Goal: Task Accomplishment & Management: Complete application form

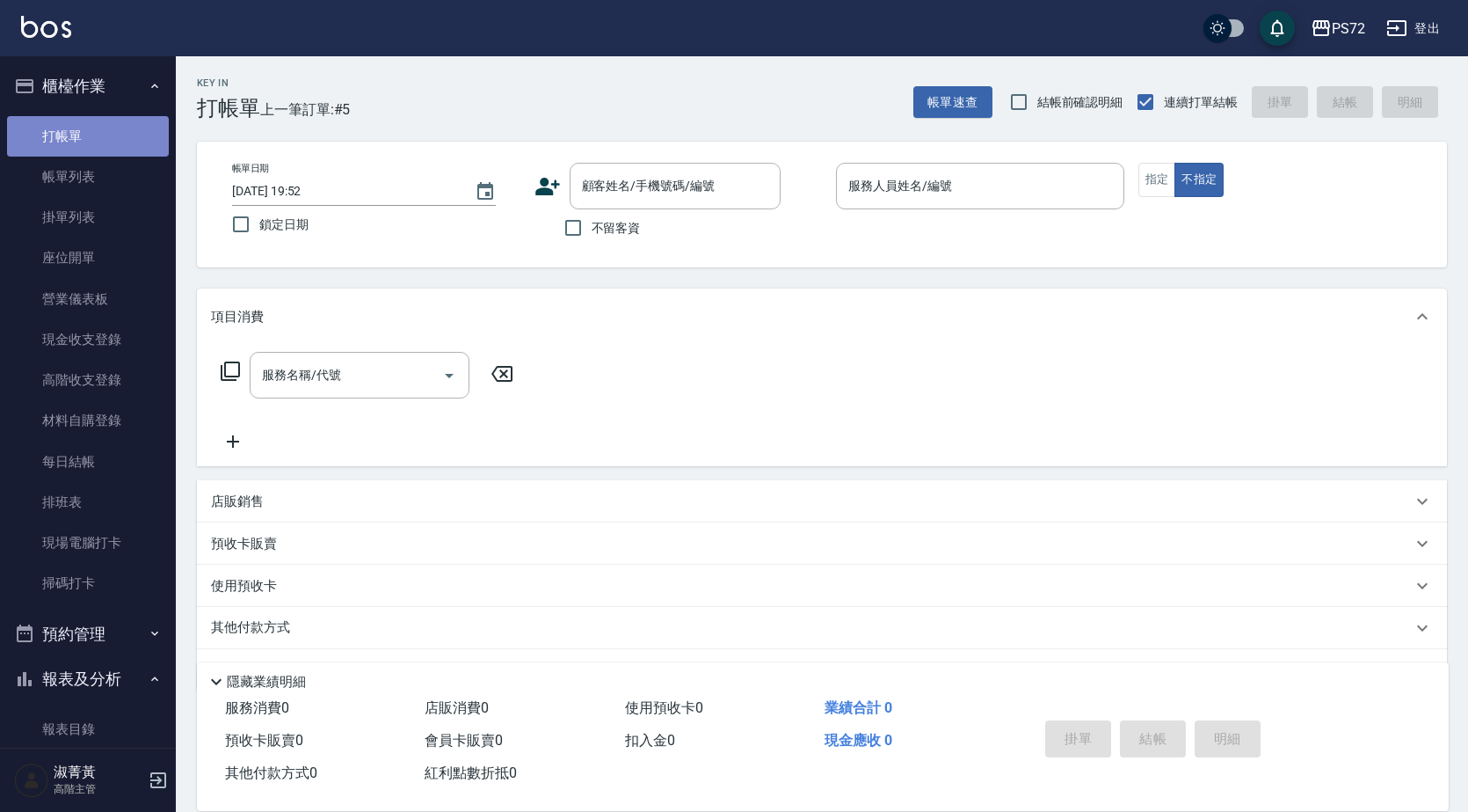
click at [92, 141] on link "打帳單" at bounding box center [88, 136] width 162 height 41
click at [575, 228] on input "不留客資" at bounding box center [573, 227] width 37 height 37
checkbox input "true"
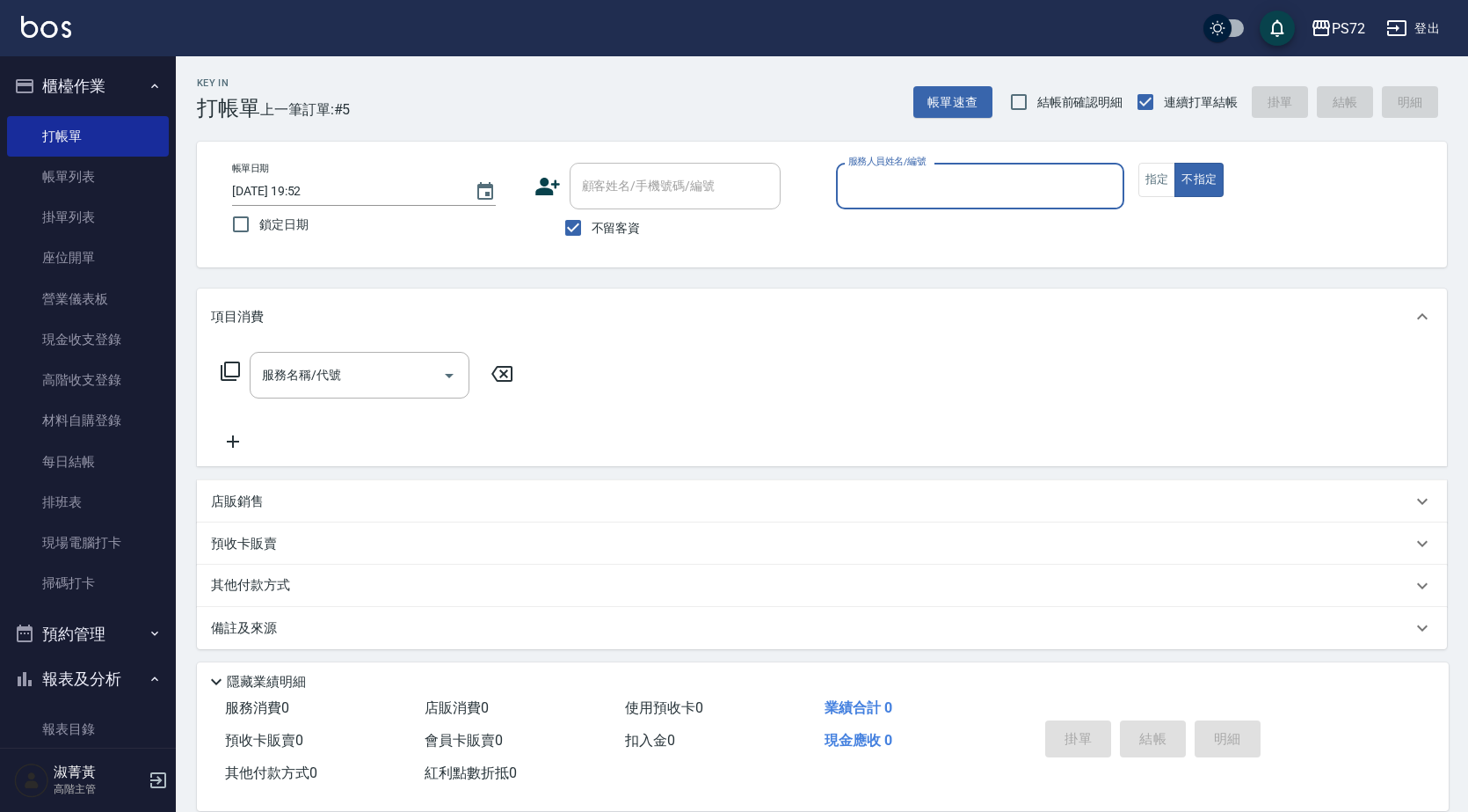
click at [1027, 175] on input "服務人員姓名/編號" at bounding box center [980, 186] width 272 height 31
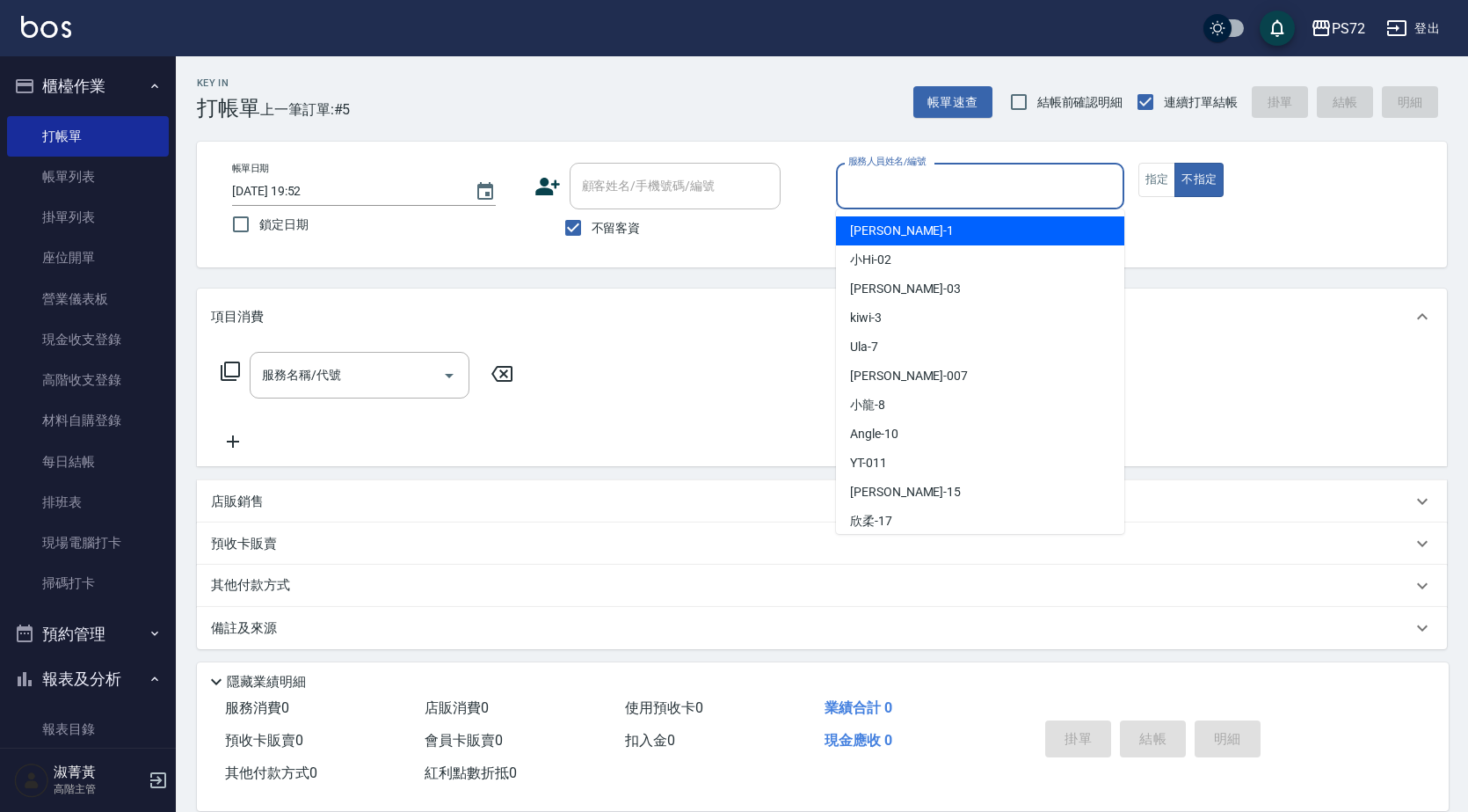
click at [990, 179] on input "服務人員姓名/編號" at bounding box center [980, 186] width 272 height 31
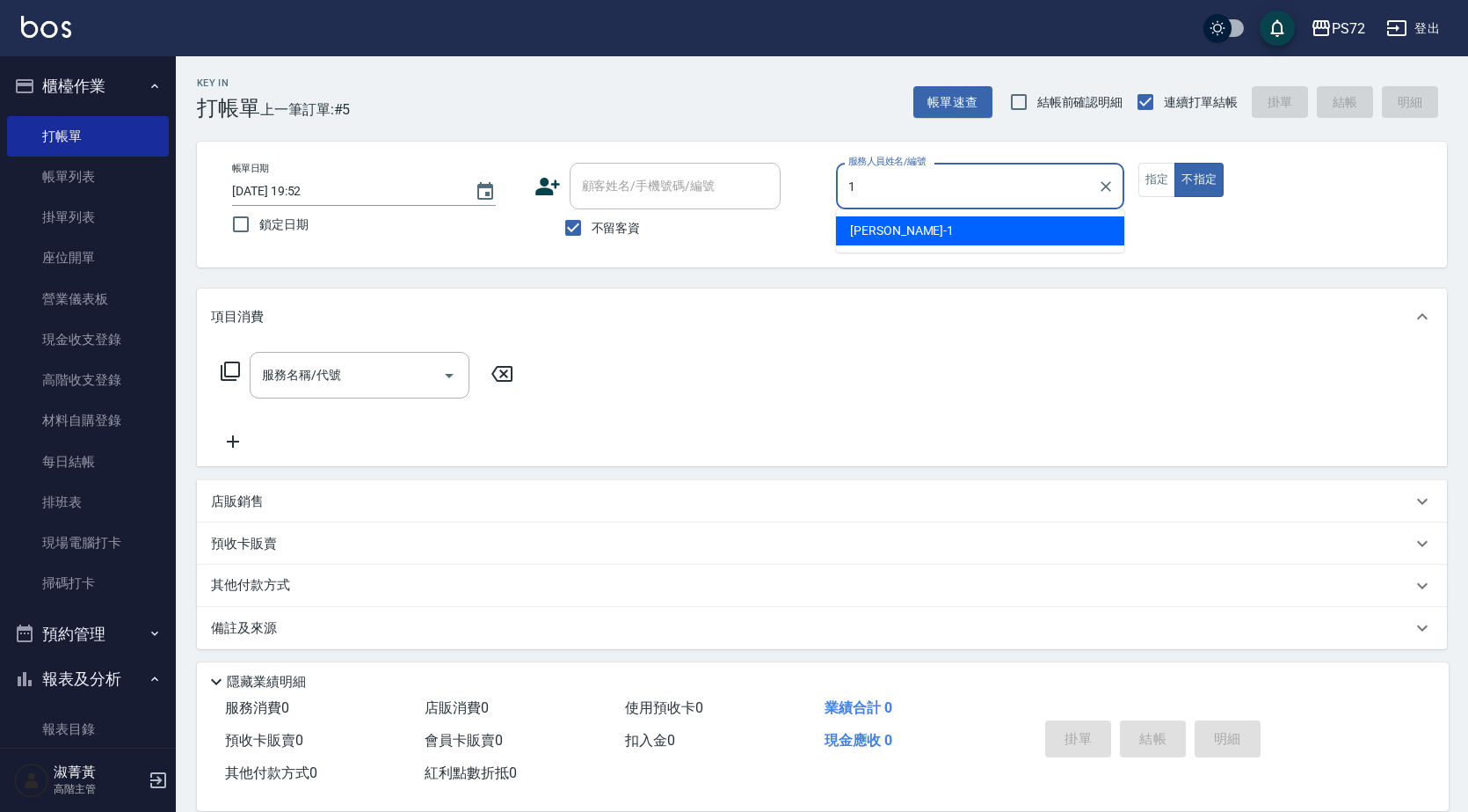
type input "[PERSON_NAME]-1"
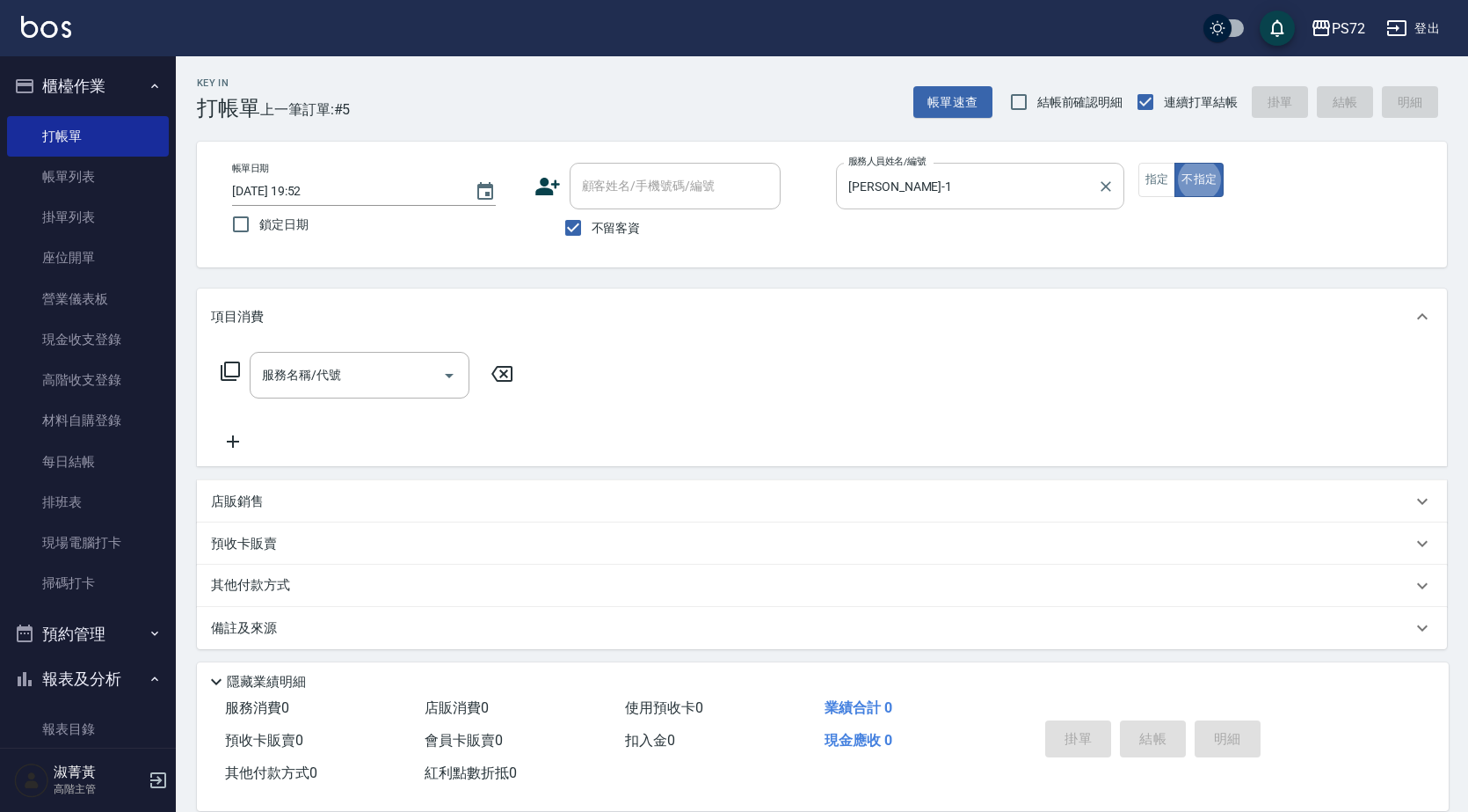
type button "false"
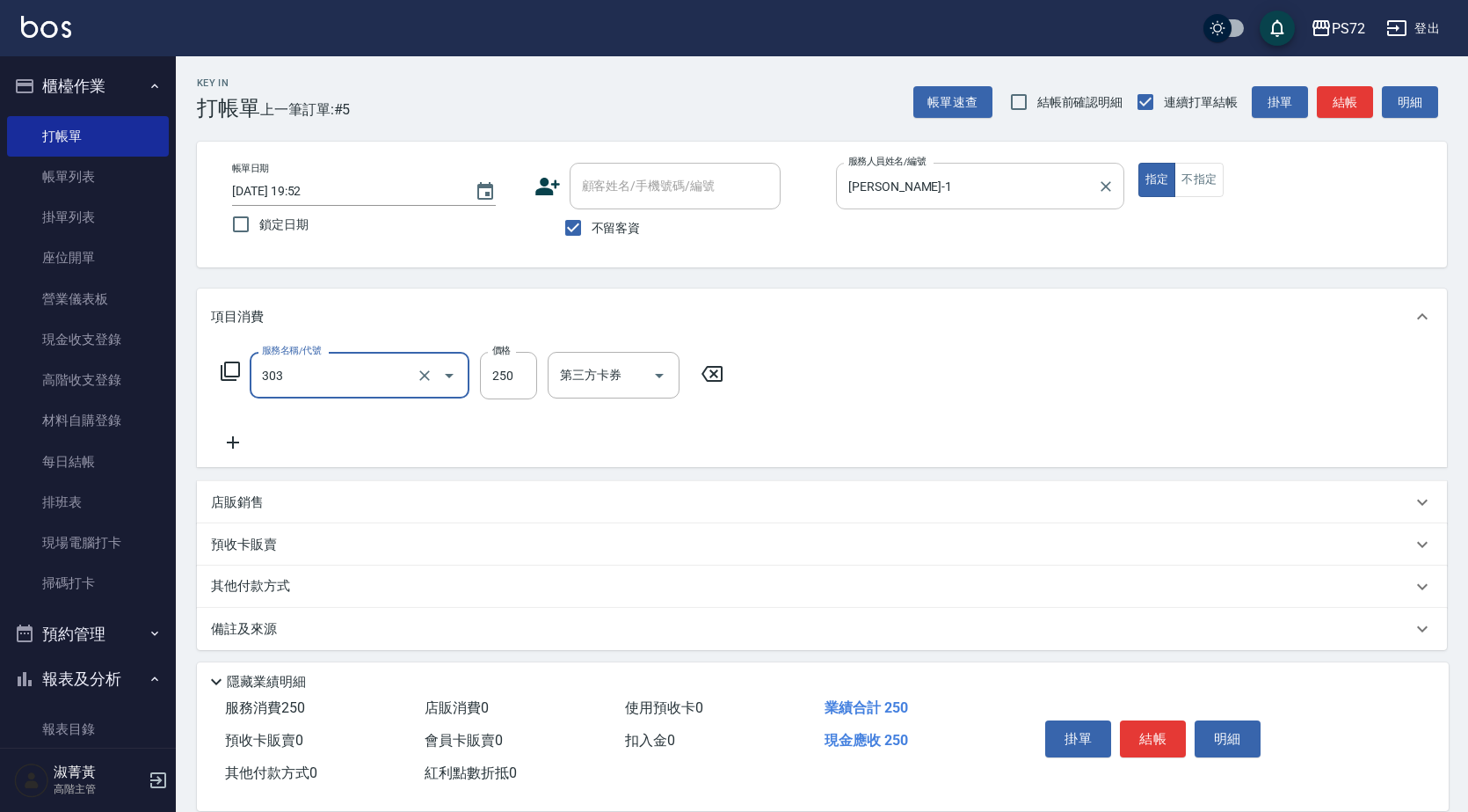
type input "剪髮(303)"
type input "450"
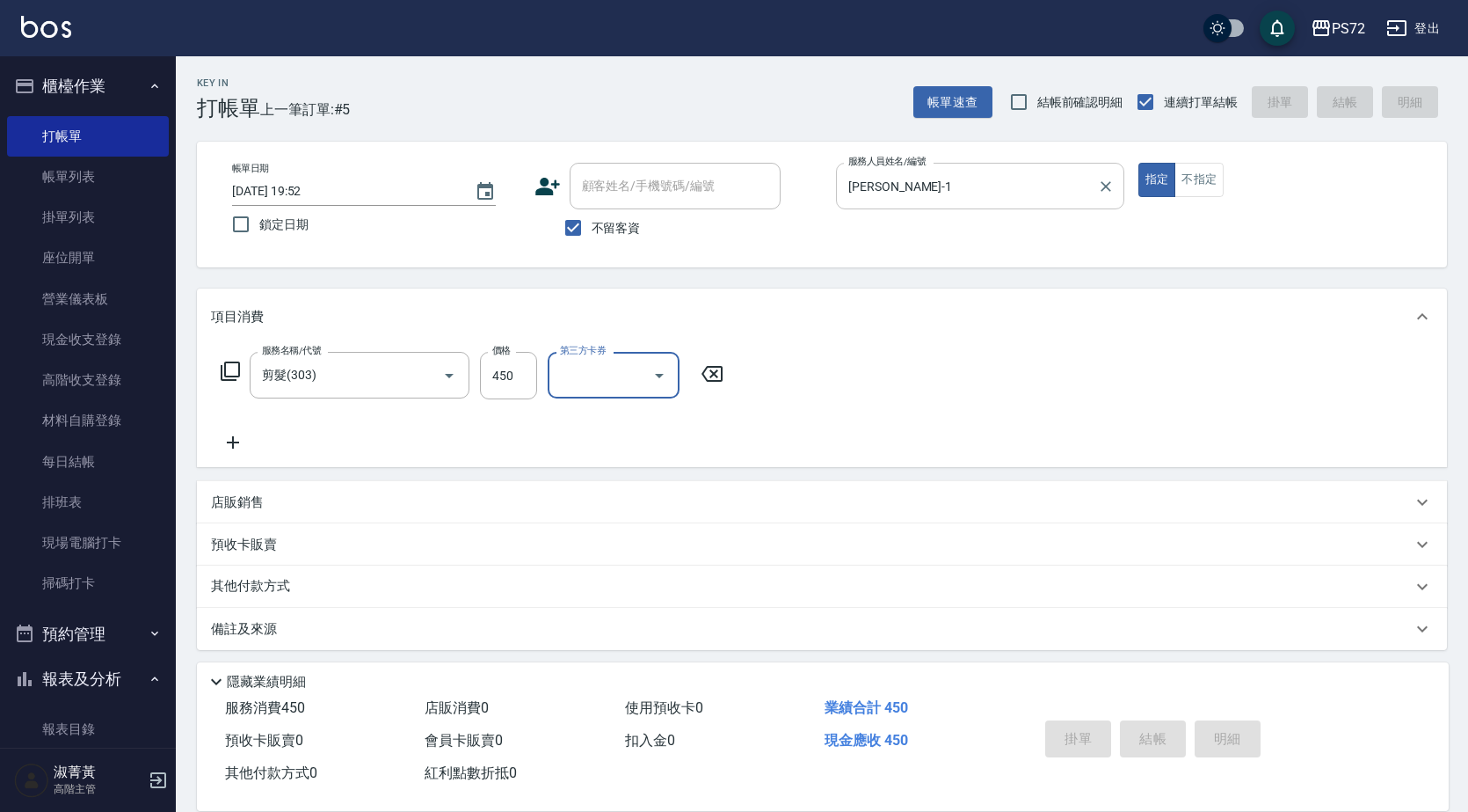
type input "[DATE] 20:53"
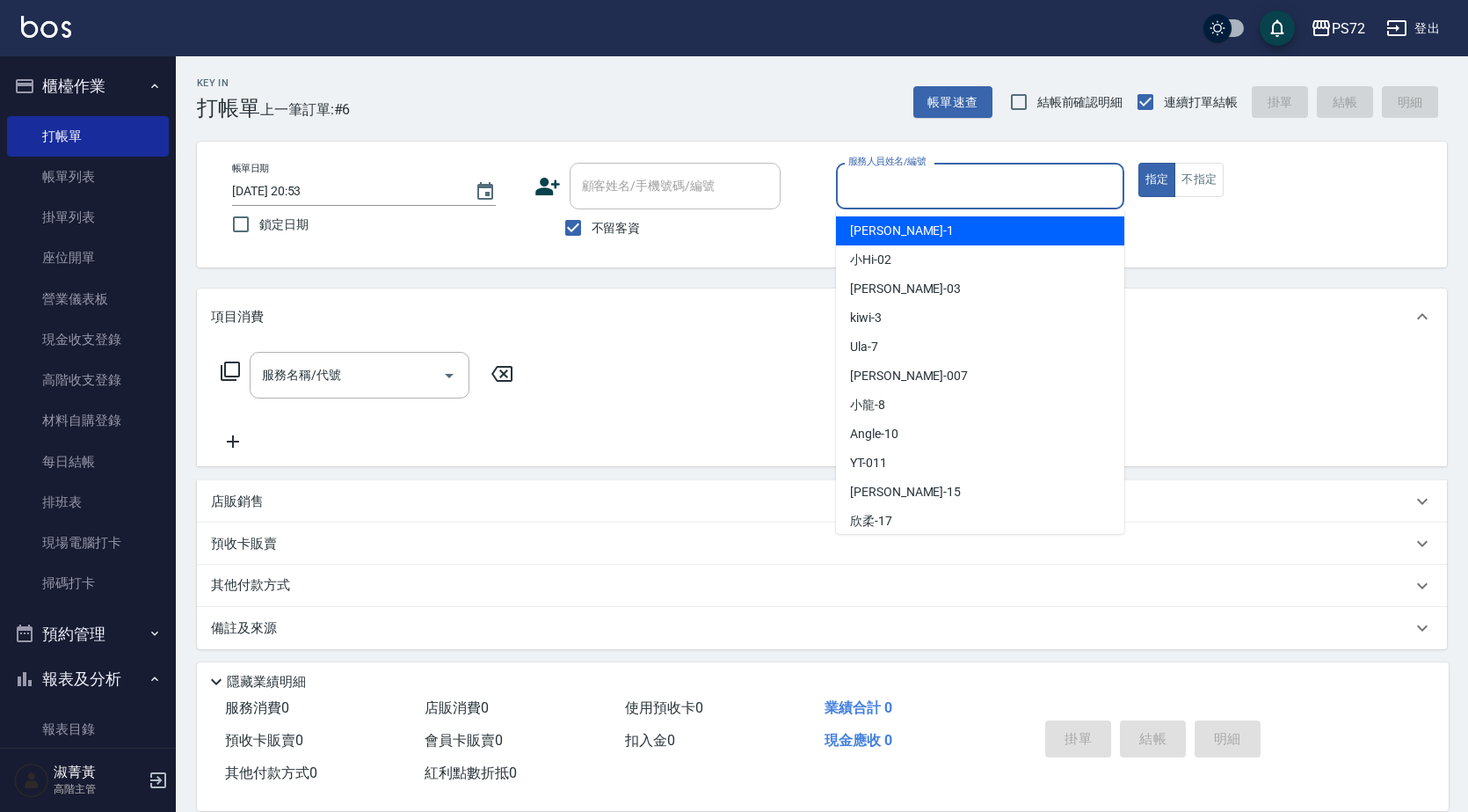
click at [977, 180] on input "服務人員姓名/編號" at bounding box center [980, 186] width 272 height 31
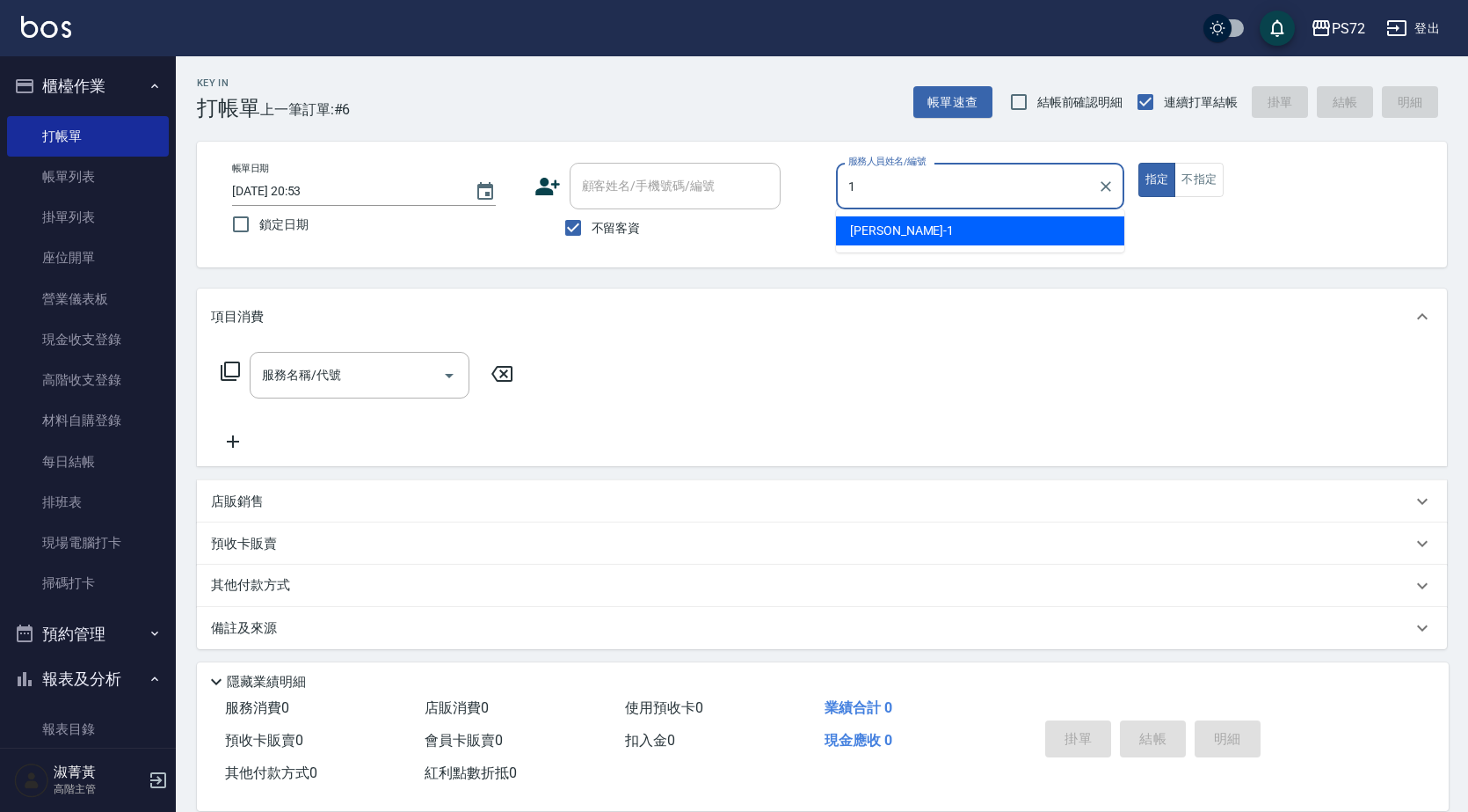
type input "[PERSON_NAME]-1"
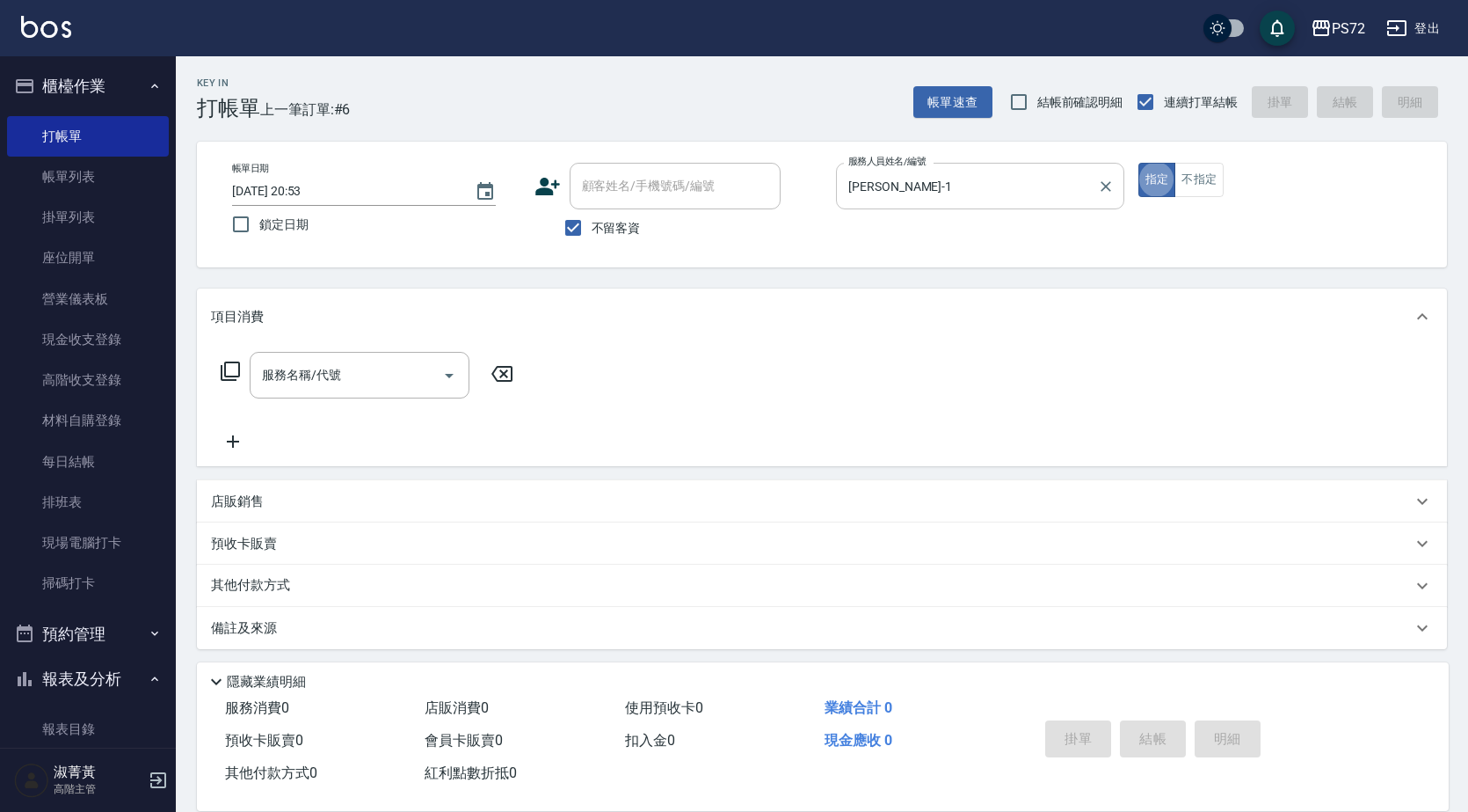
type button "true"
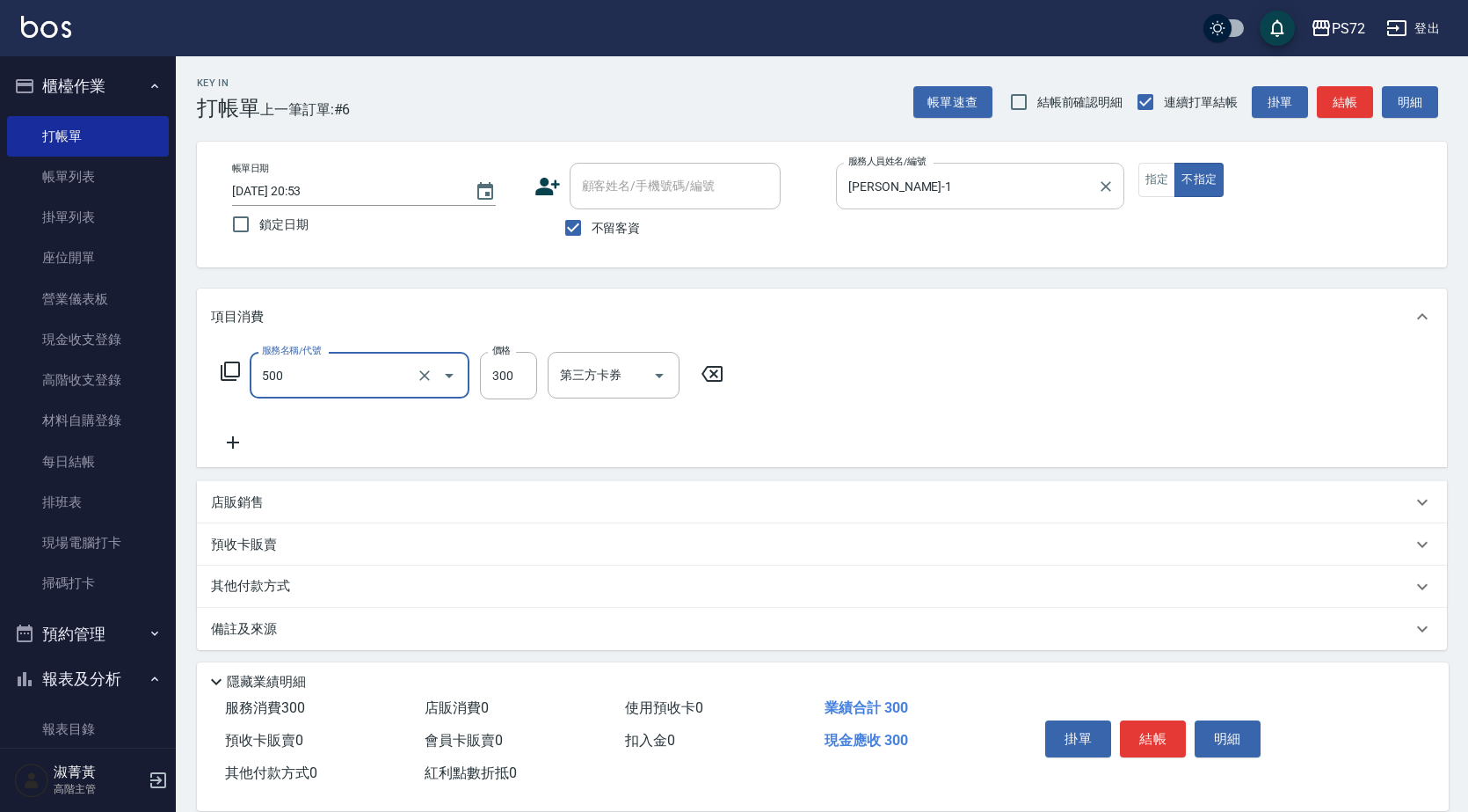
type input "洗髮(A級)(500)"
type input "350"
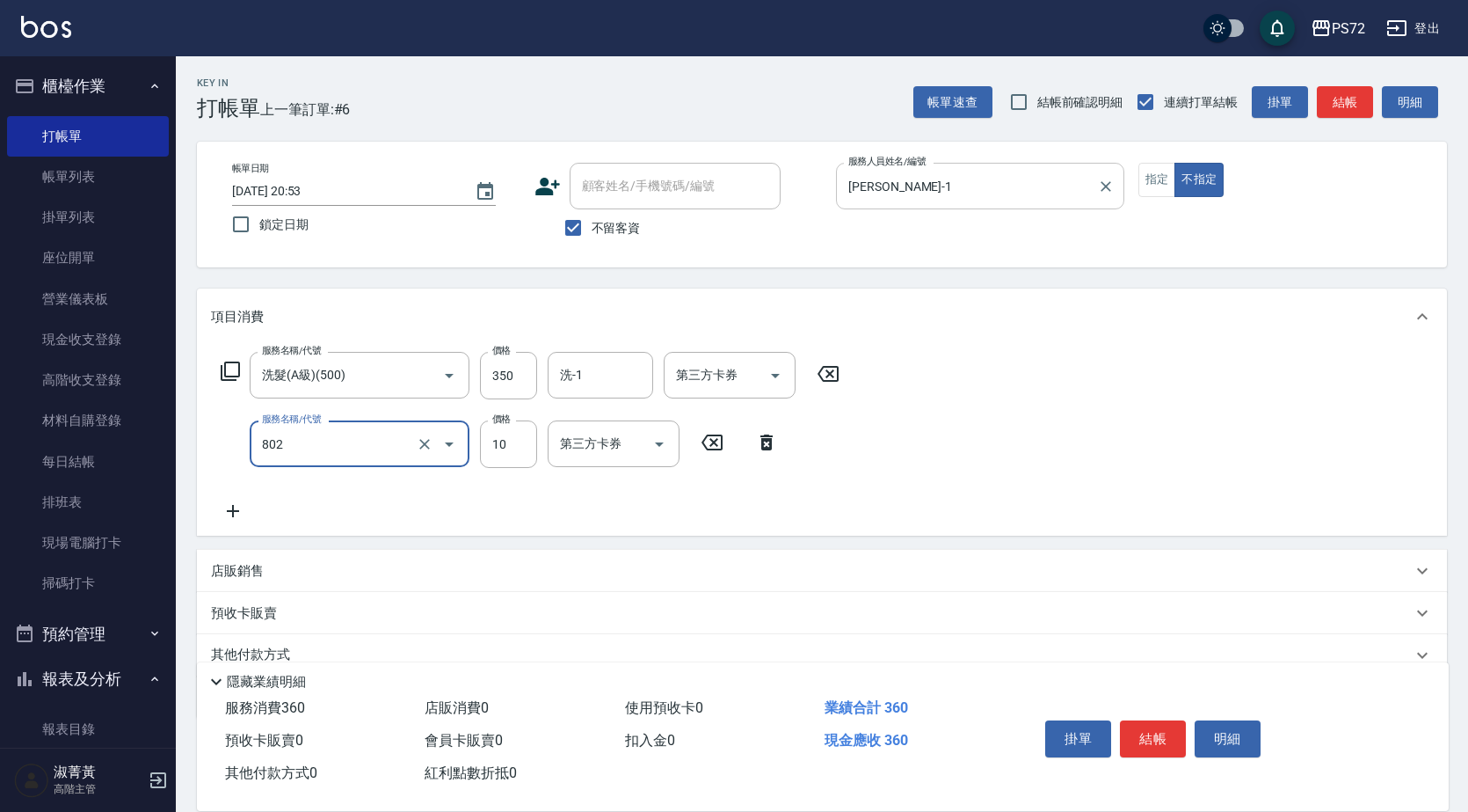
type input "潤絲(802)"
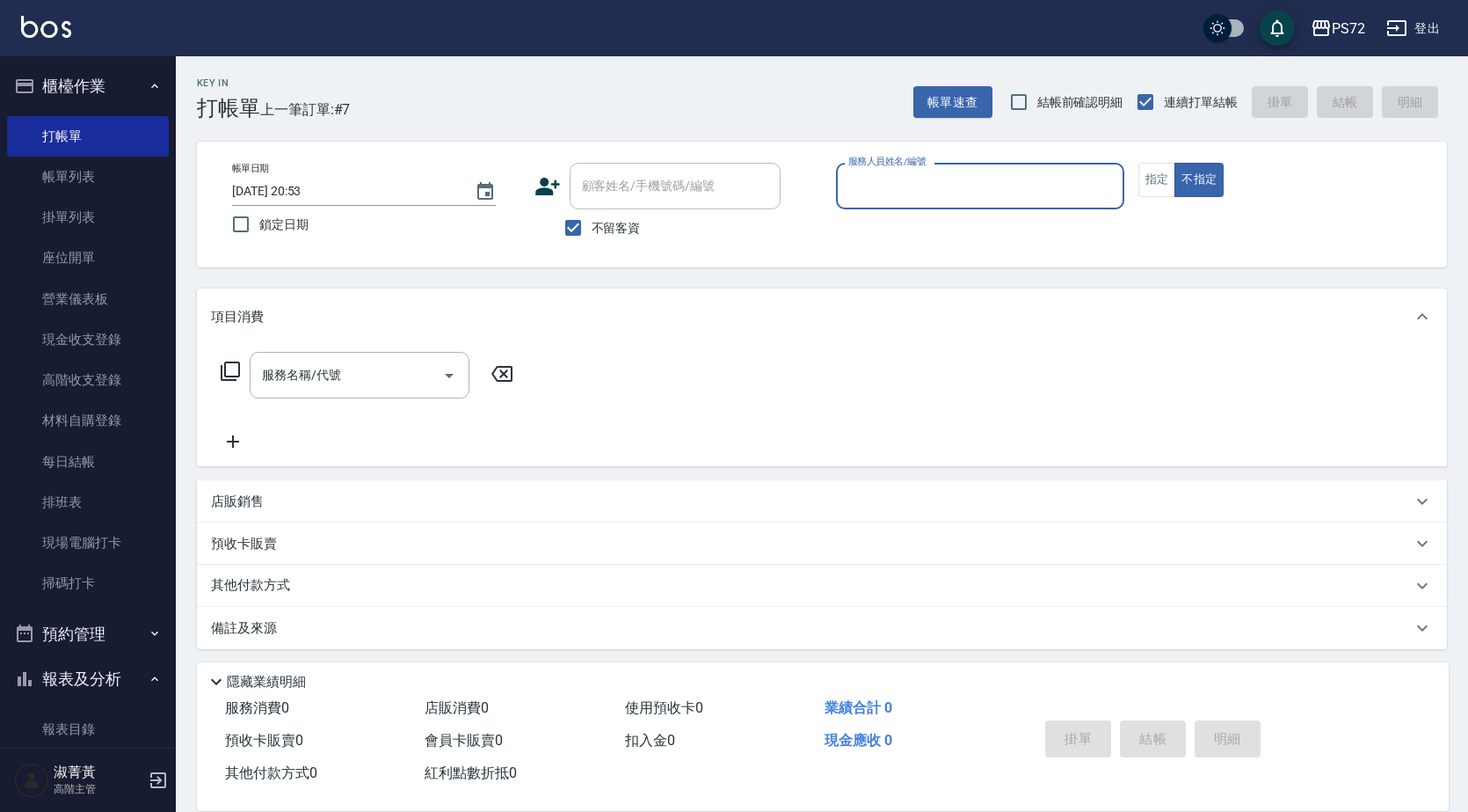
click at [995, 179] on input "服務人員姓名/編號" at bounding box center [980, 186] width 272 height 31
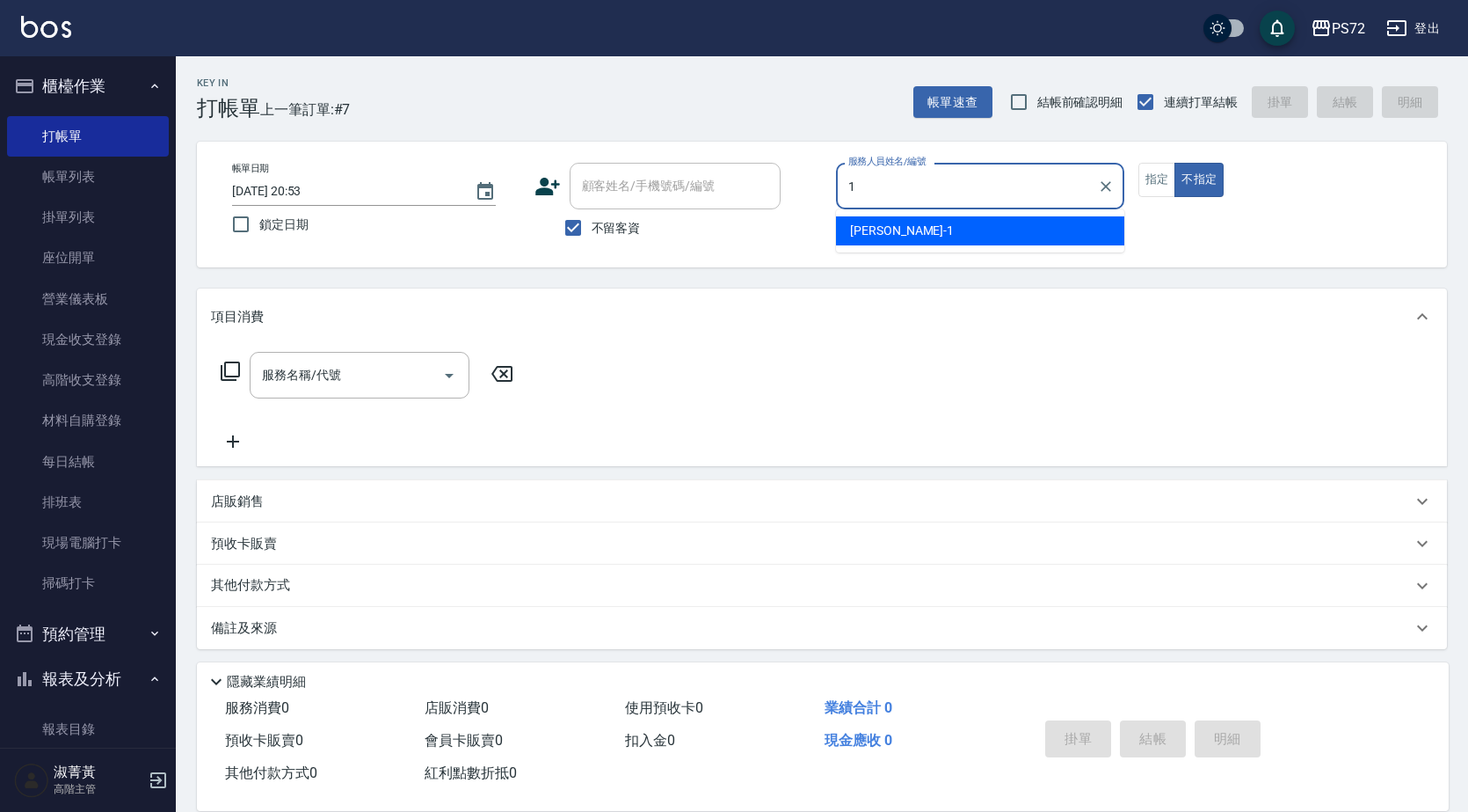
type input "[PERSON_NAME]-1"
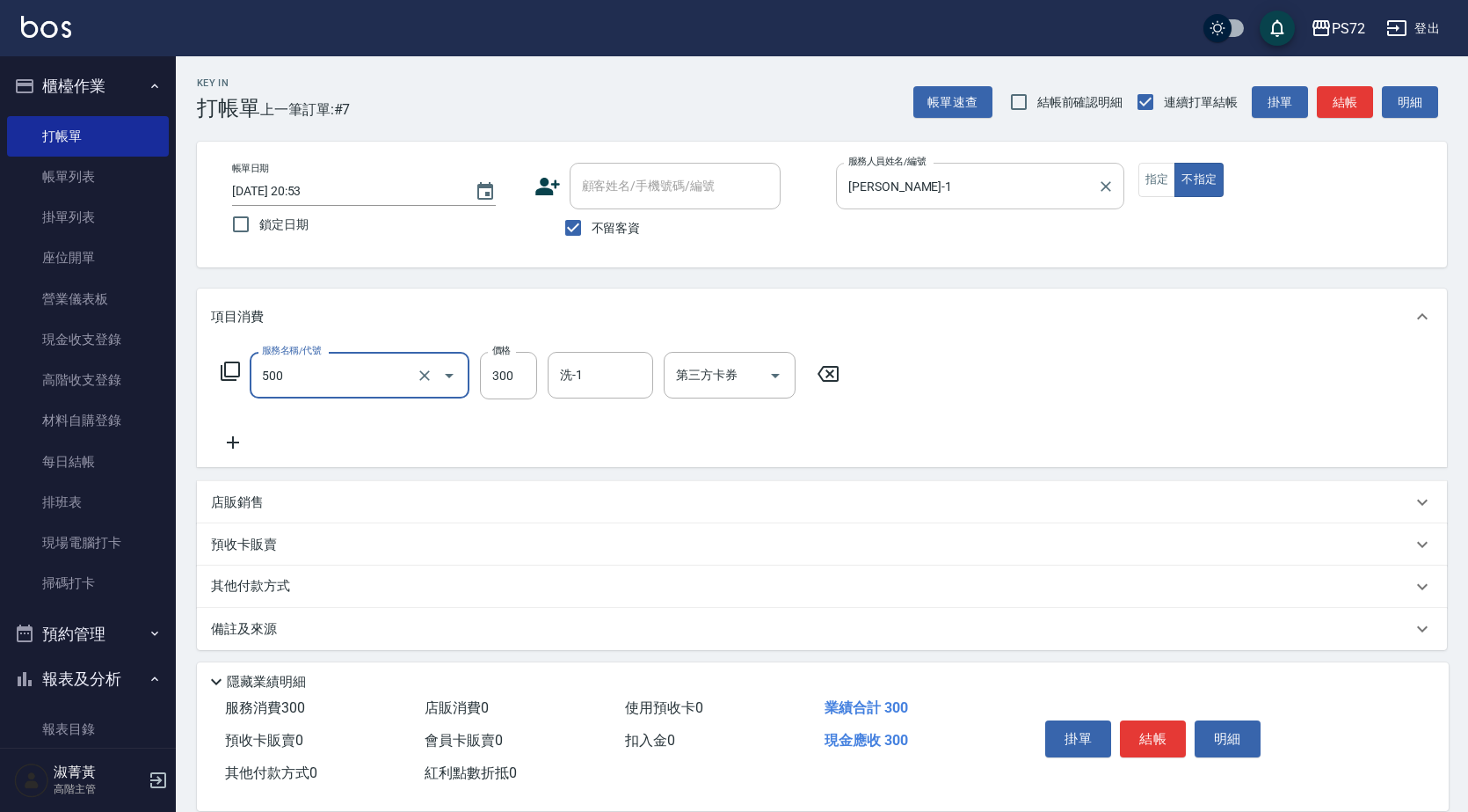
type input "洗髮(A級)(500)"
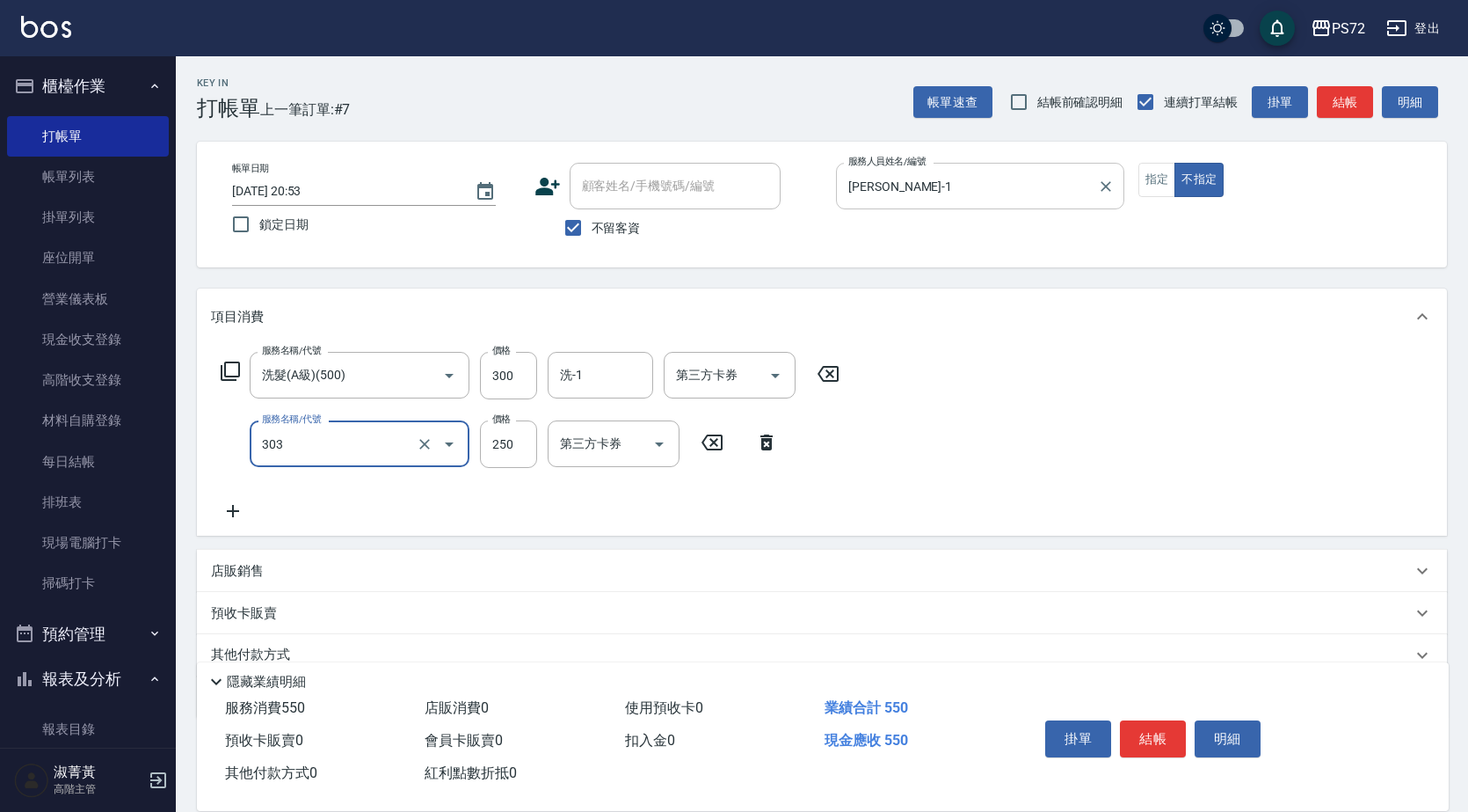
type input "剪髮(303)"
type input "400"
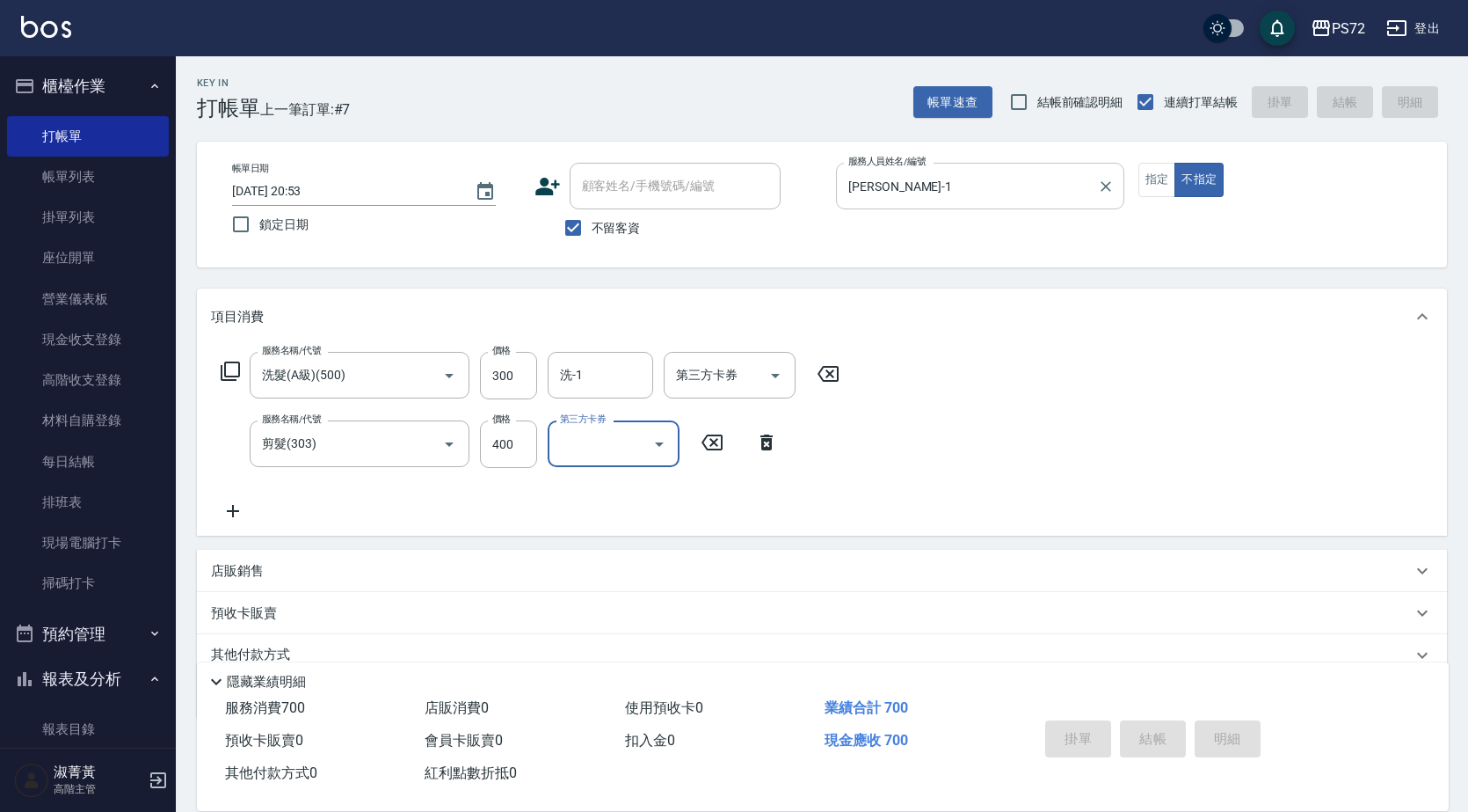
type input "[DATE] 20:54"
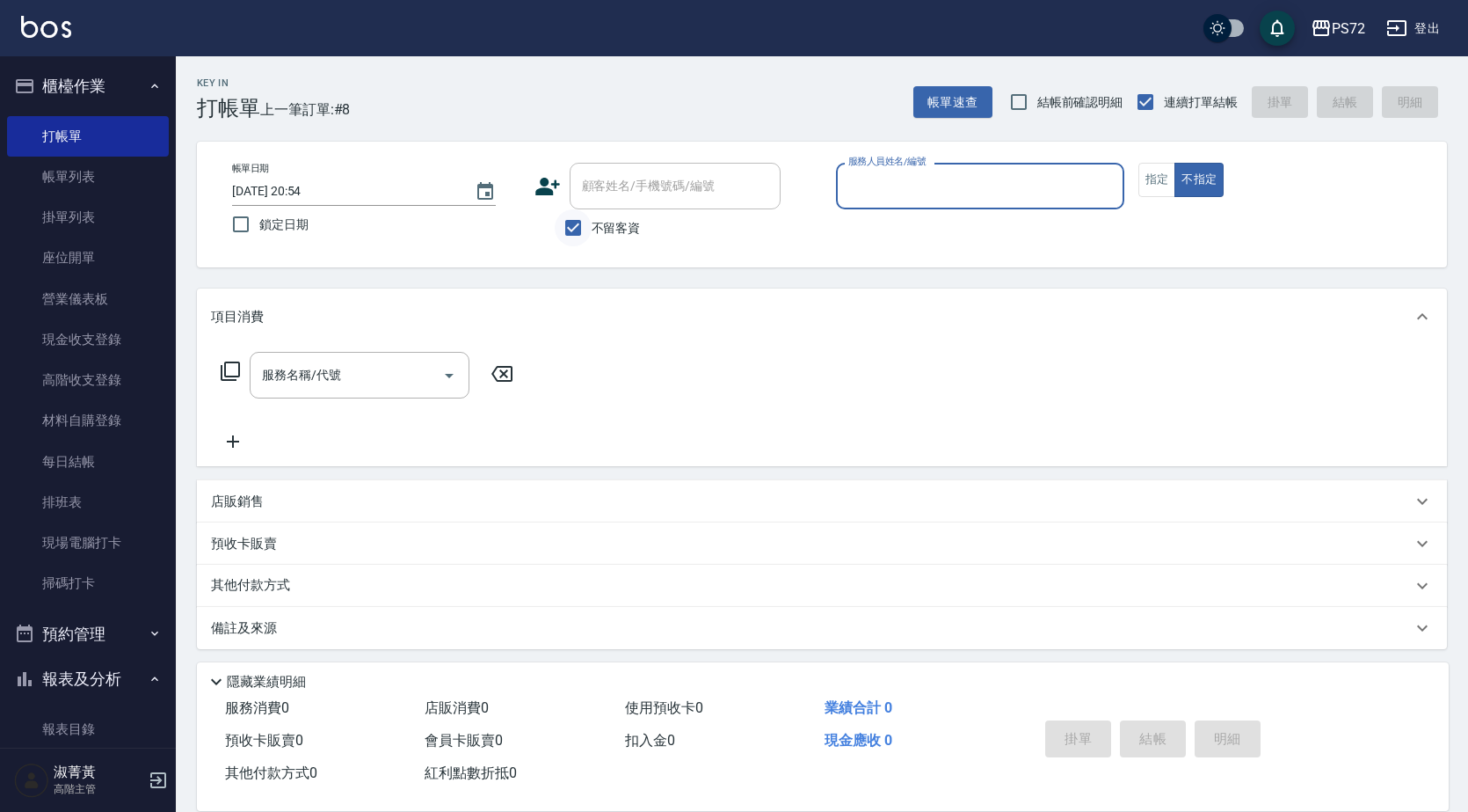
click at [574, 235] on input "不留客資" at bounding box center [573, 227] width 37 height 37
checkbox input "false"
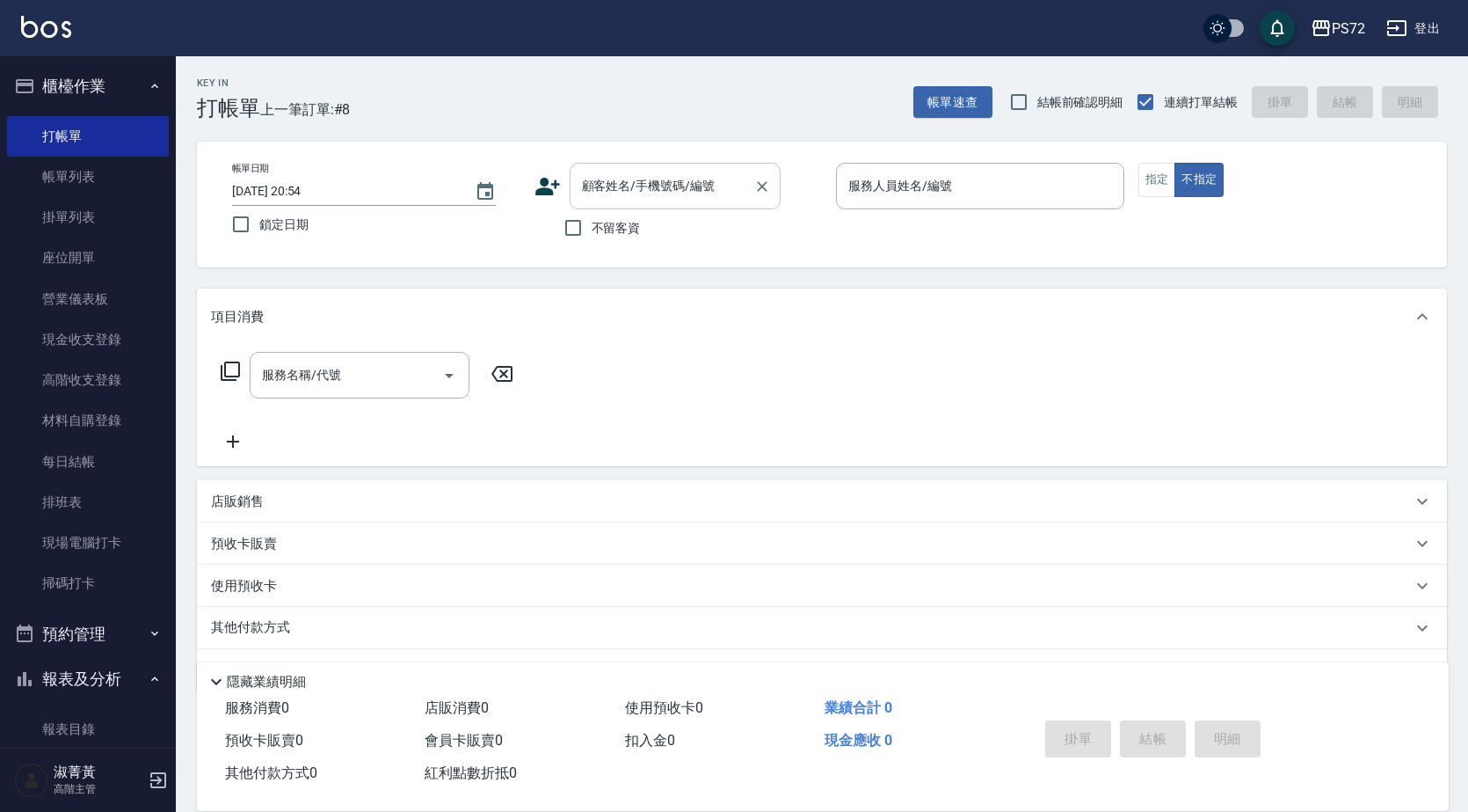
click at [634, 199] on input "顧客姓名/手機號碼/編號" at bounding box center [661, 186] width 169 height 31
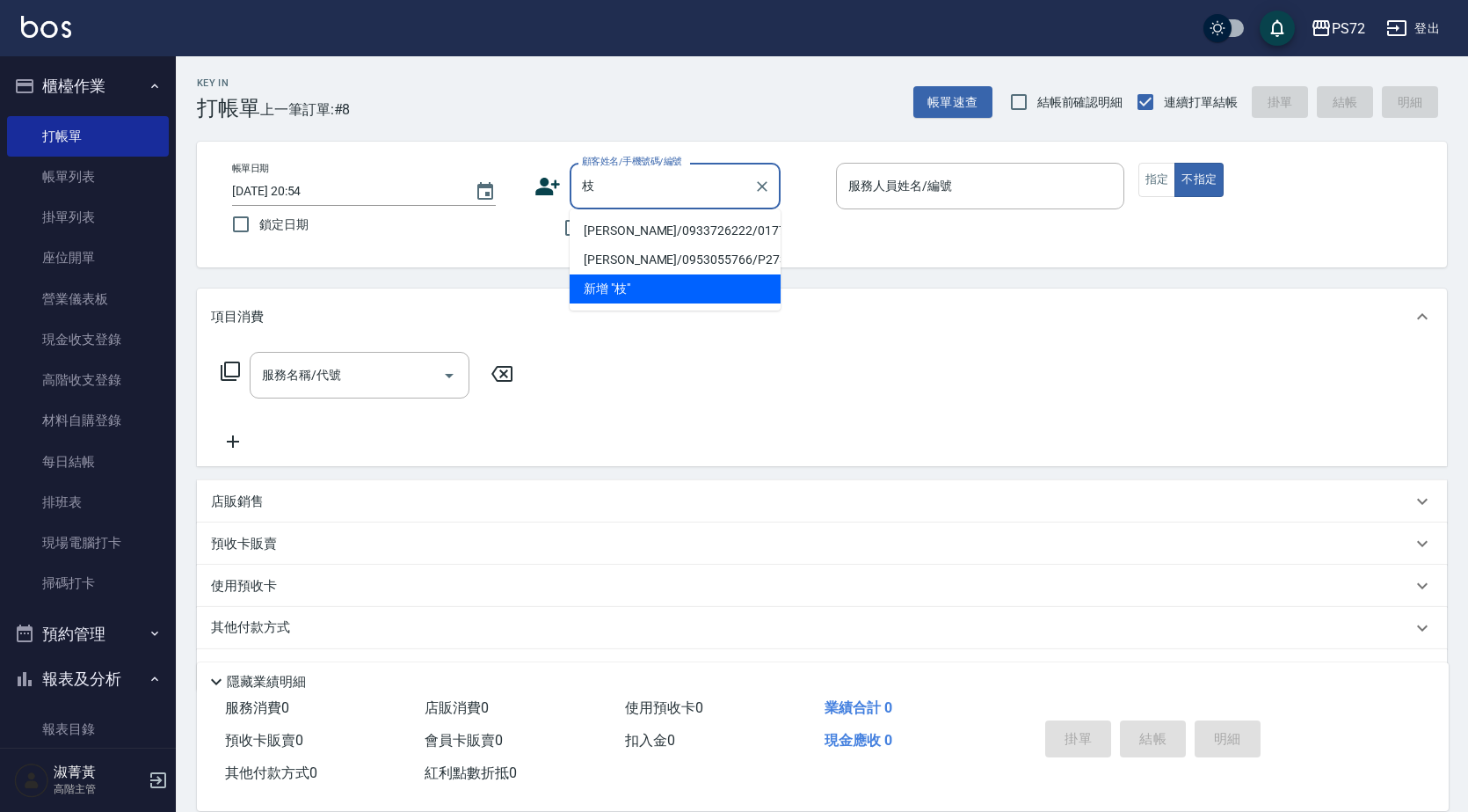
click at [631, 226] on li "[PERSON_NAME]/0933726222/0177" at bounding box center [675, 231] width 211 height 29
type input "[PERSON_NAME]/0933726222/0177"
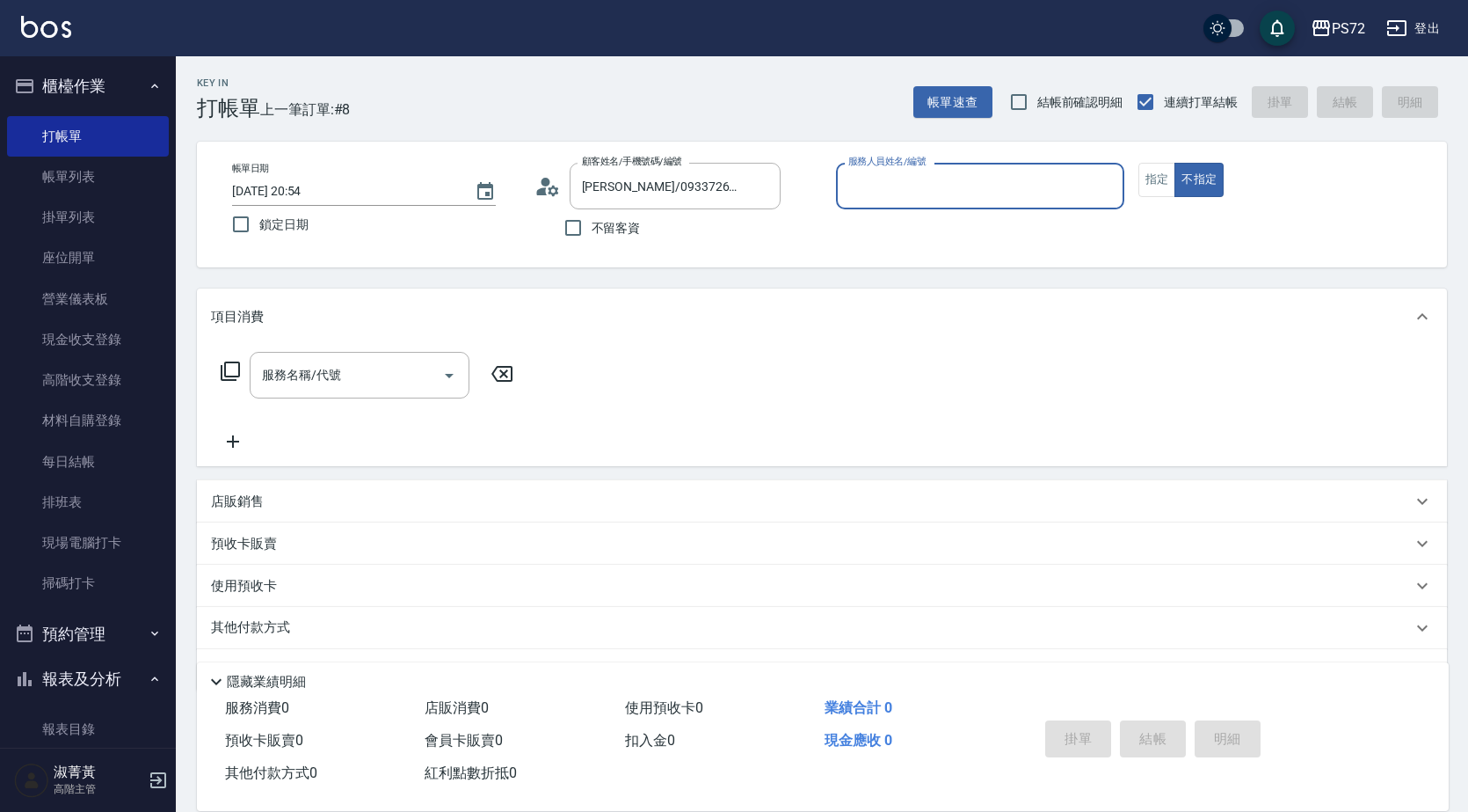
type input "[PERSON_NAME]-1"
click at [941, 186] on input "[PERSON_NAME]-1" at bounding box center [967, 186] width 246 height 31
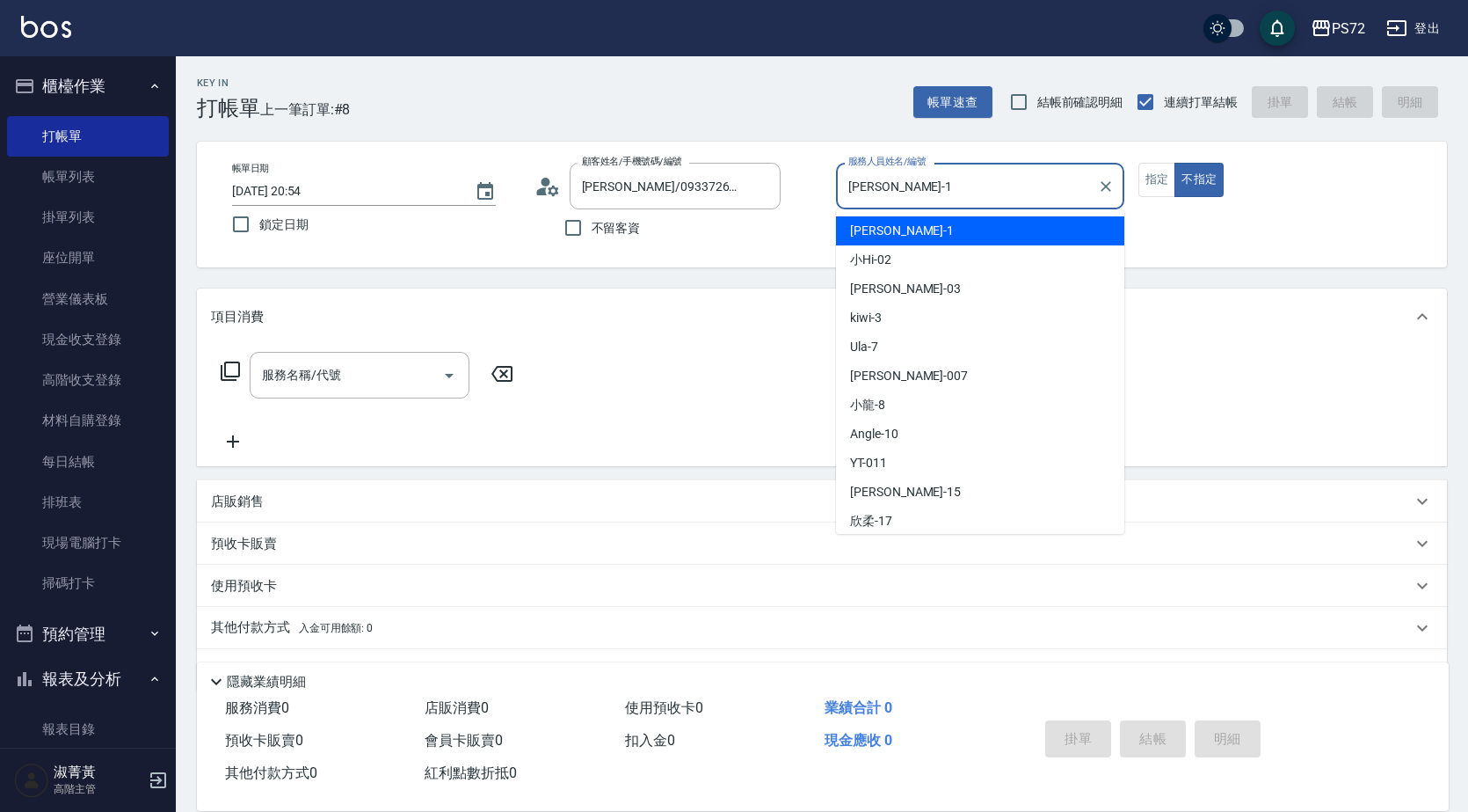
click at [944, 188] on input "[PERSON_NAME]-1" at bounding box center [967, 186] width 246 height 31
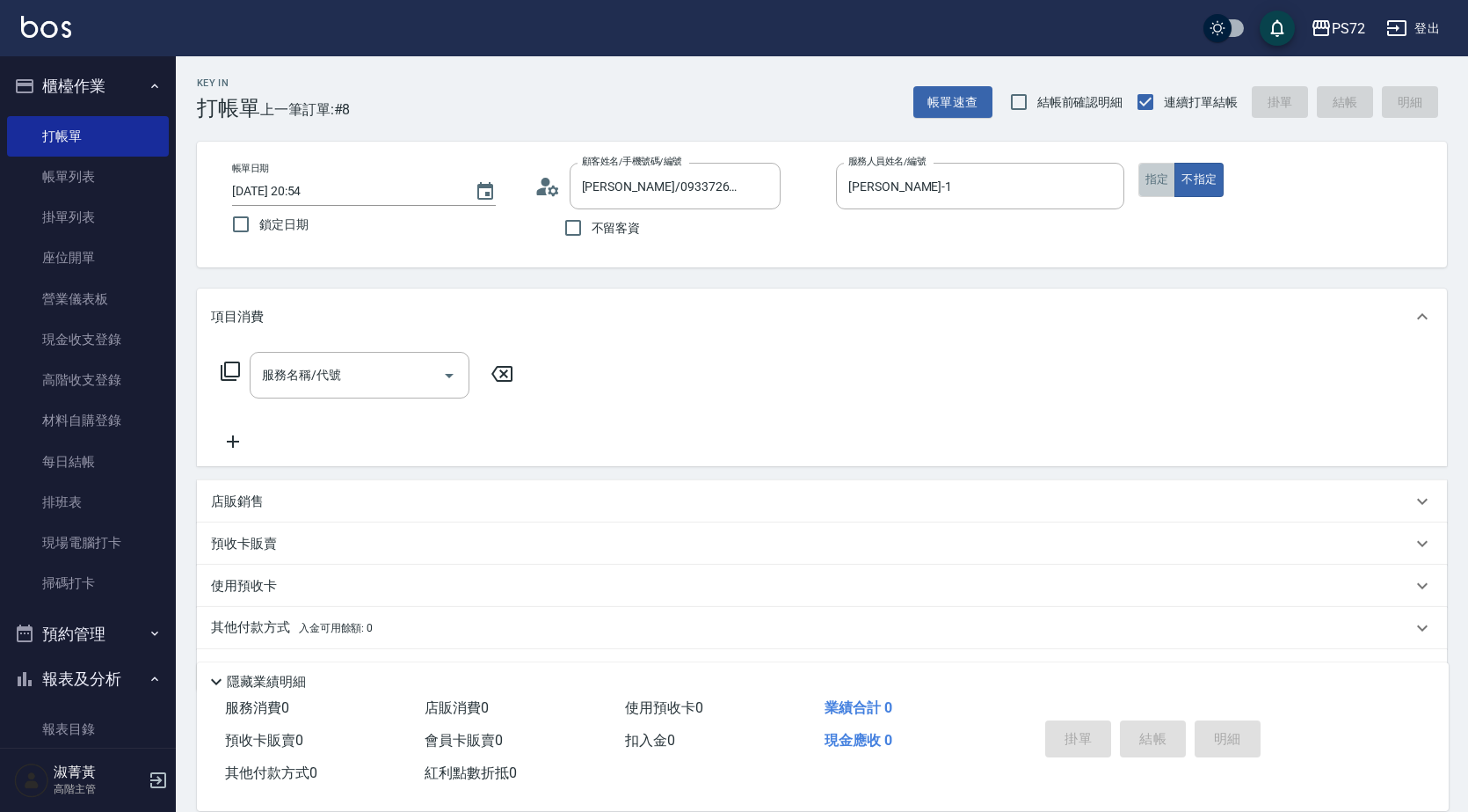
click at [1143, 178] on button "指定" at bounding box center [1158, 180] width 38 height 34
click at [267, 360] on div "服務名稱/代號 服務名稱/代號" at bounding box center [360, 375] width 220 height 47
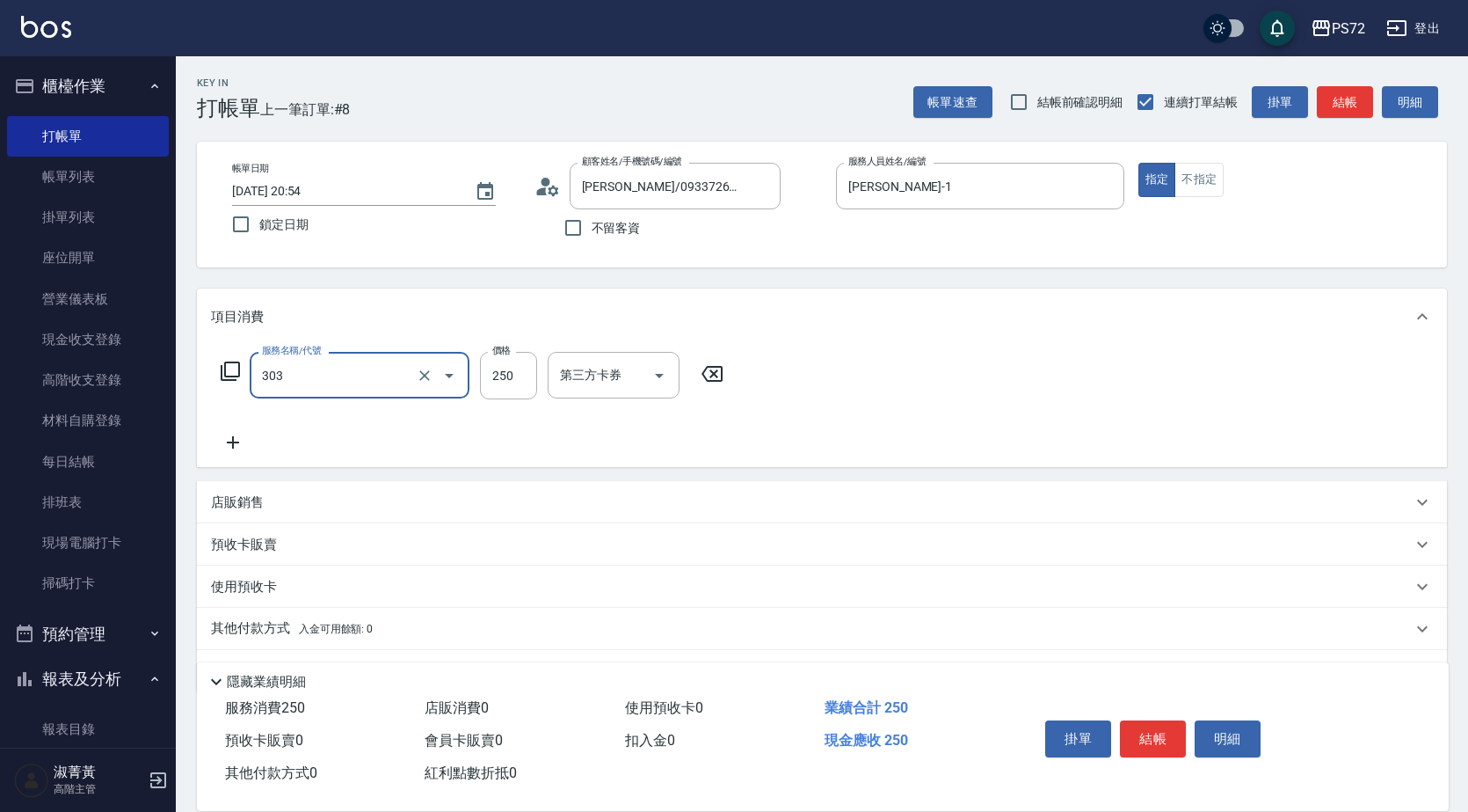
type input "剪髮(303)"
type input "400"
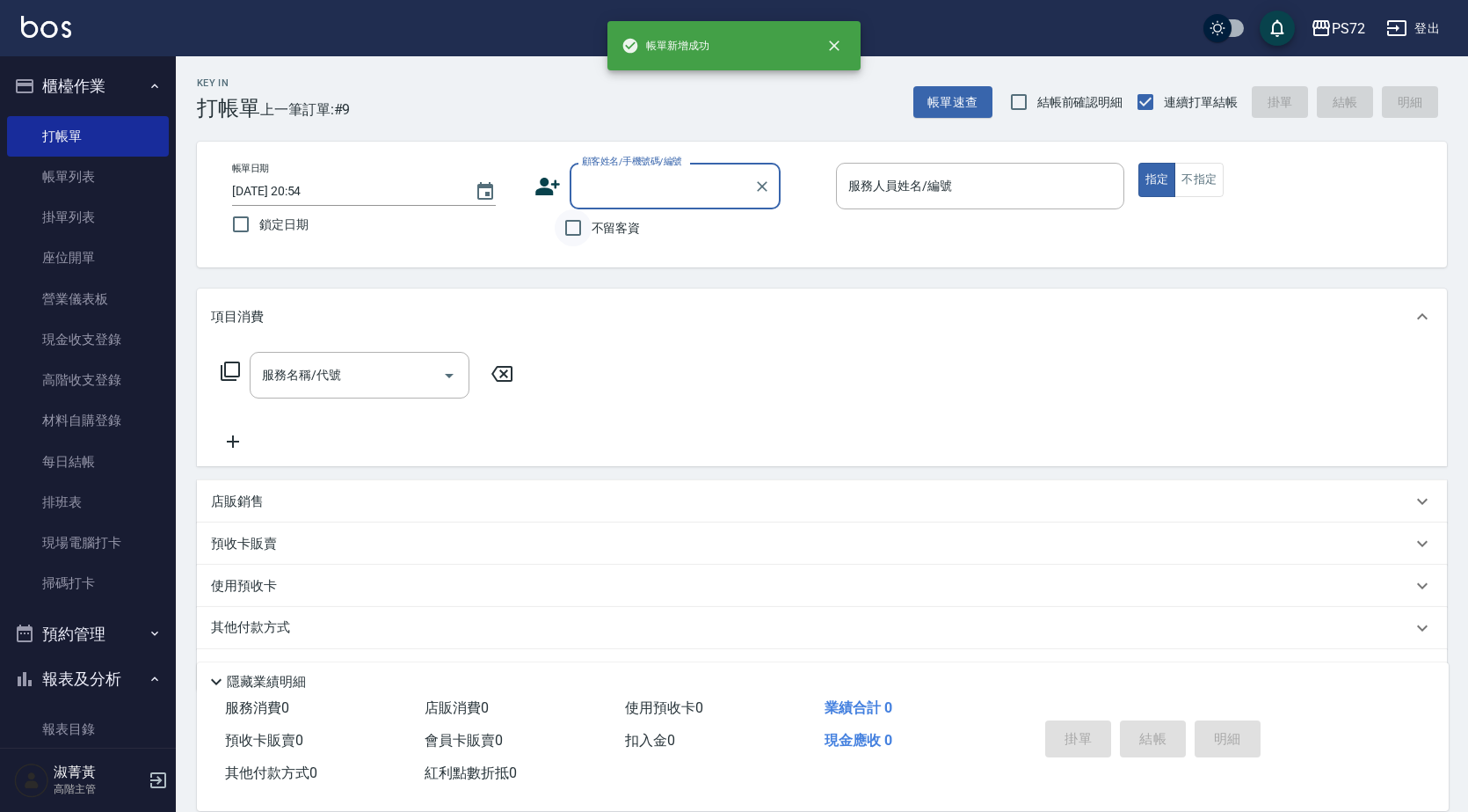
click at [555, 235] on input "不留客資" at bounding box center [573, 227] width 37 height 37
checkbox input "true"
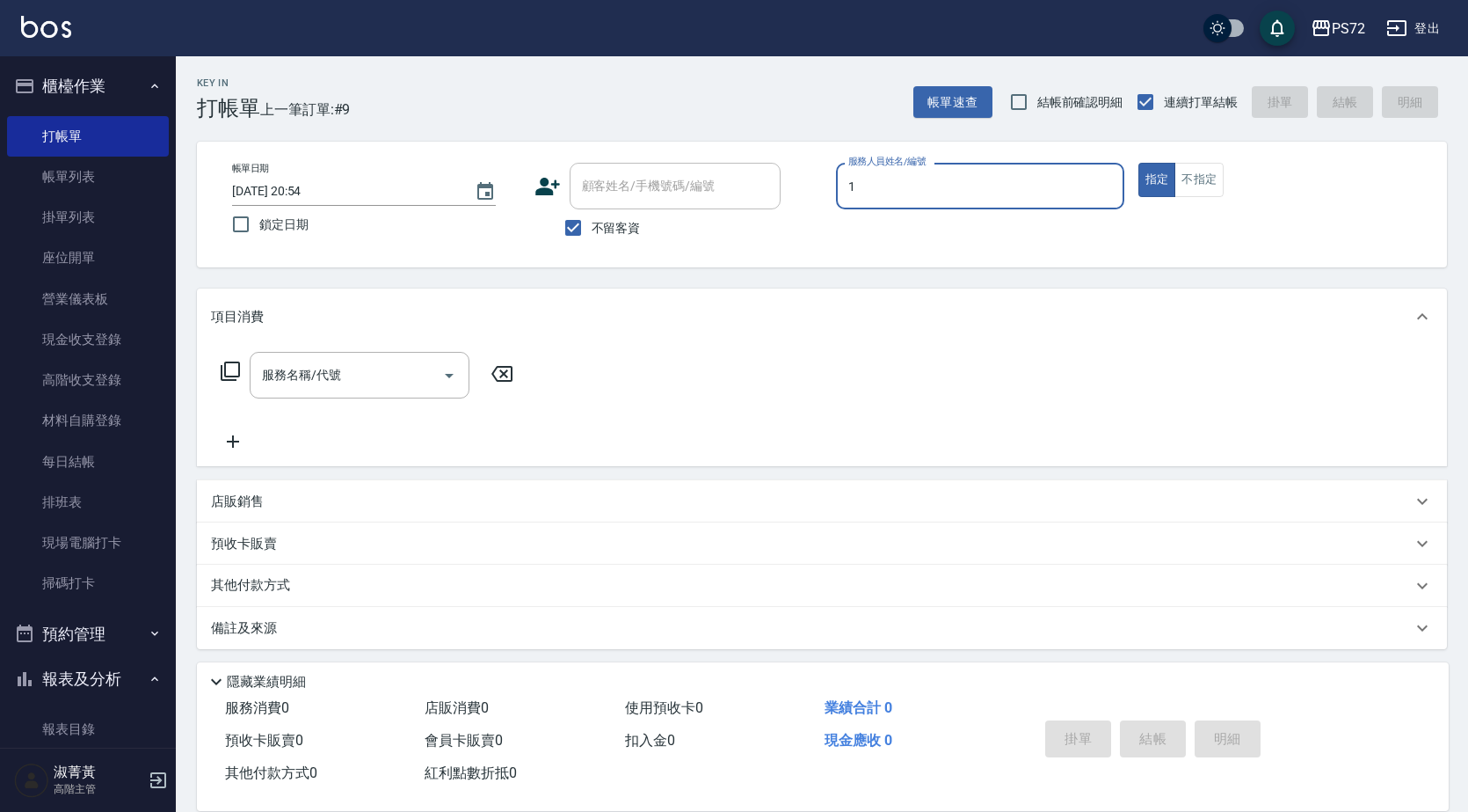
type input "[PERSON_NAME]-1"
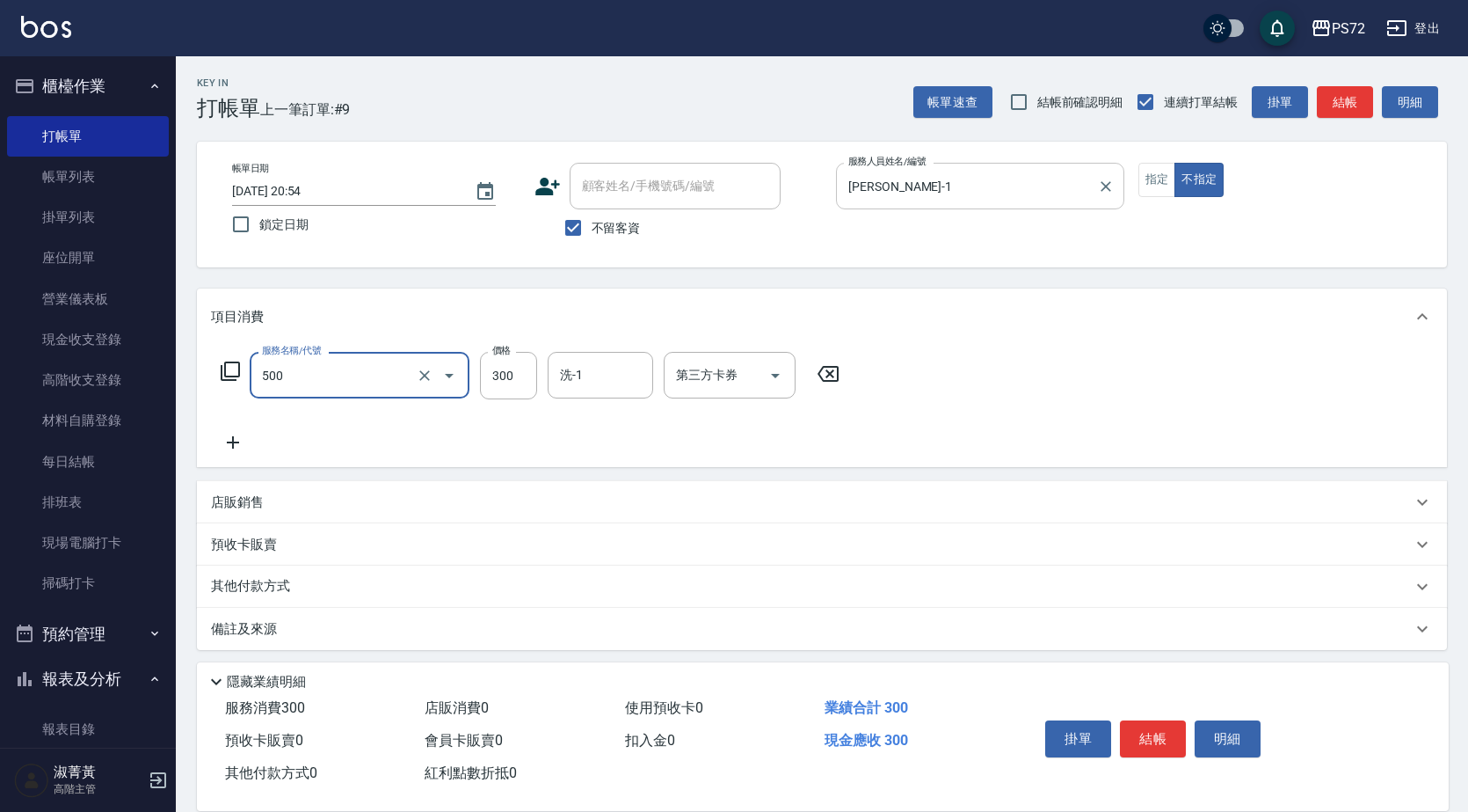
type input "洗髮(A級)(500)"
type input "350"
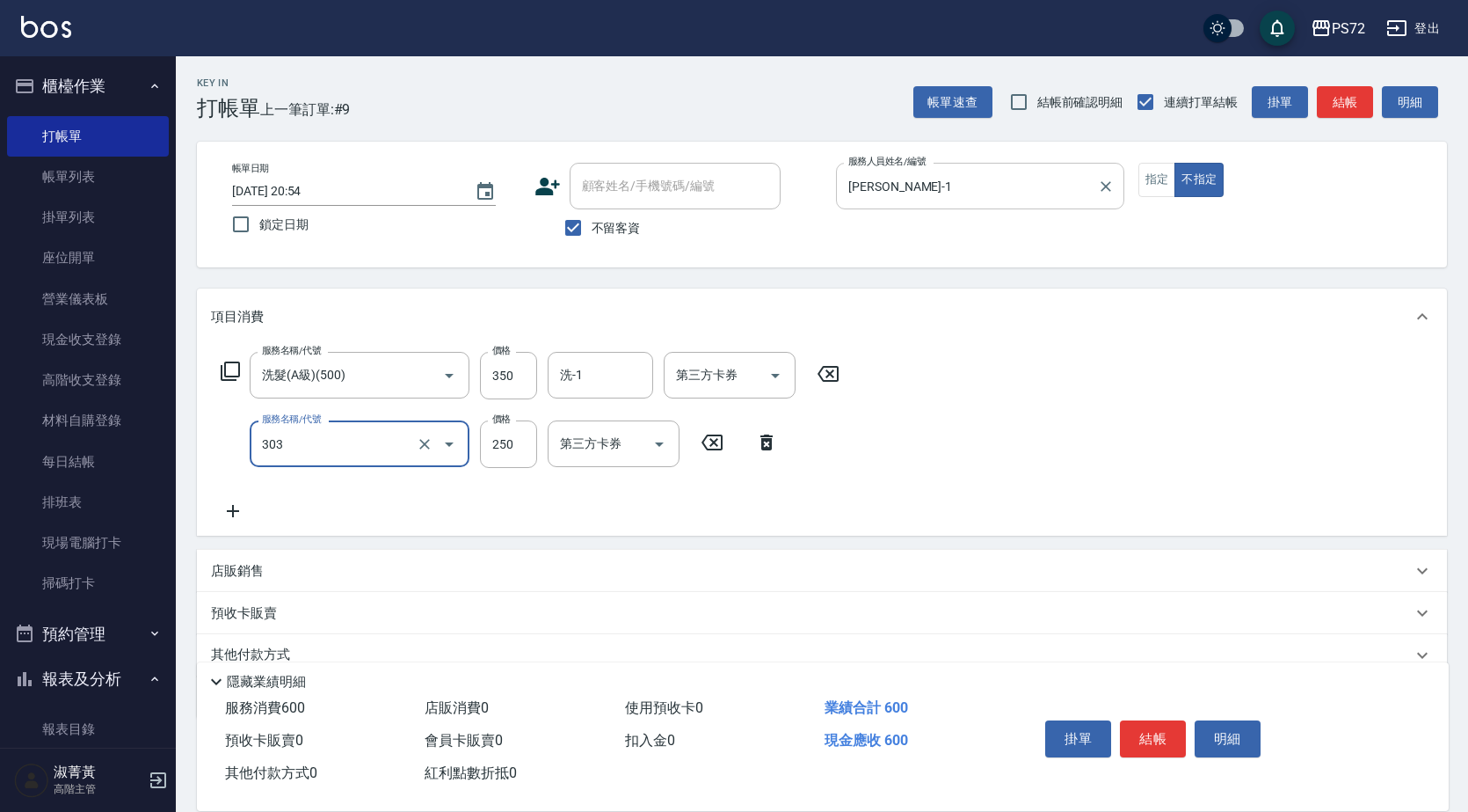
type input "剪髮(303)"
type input "350"
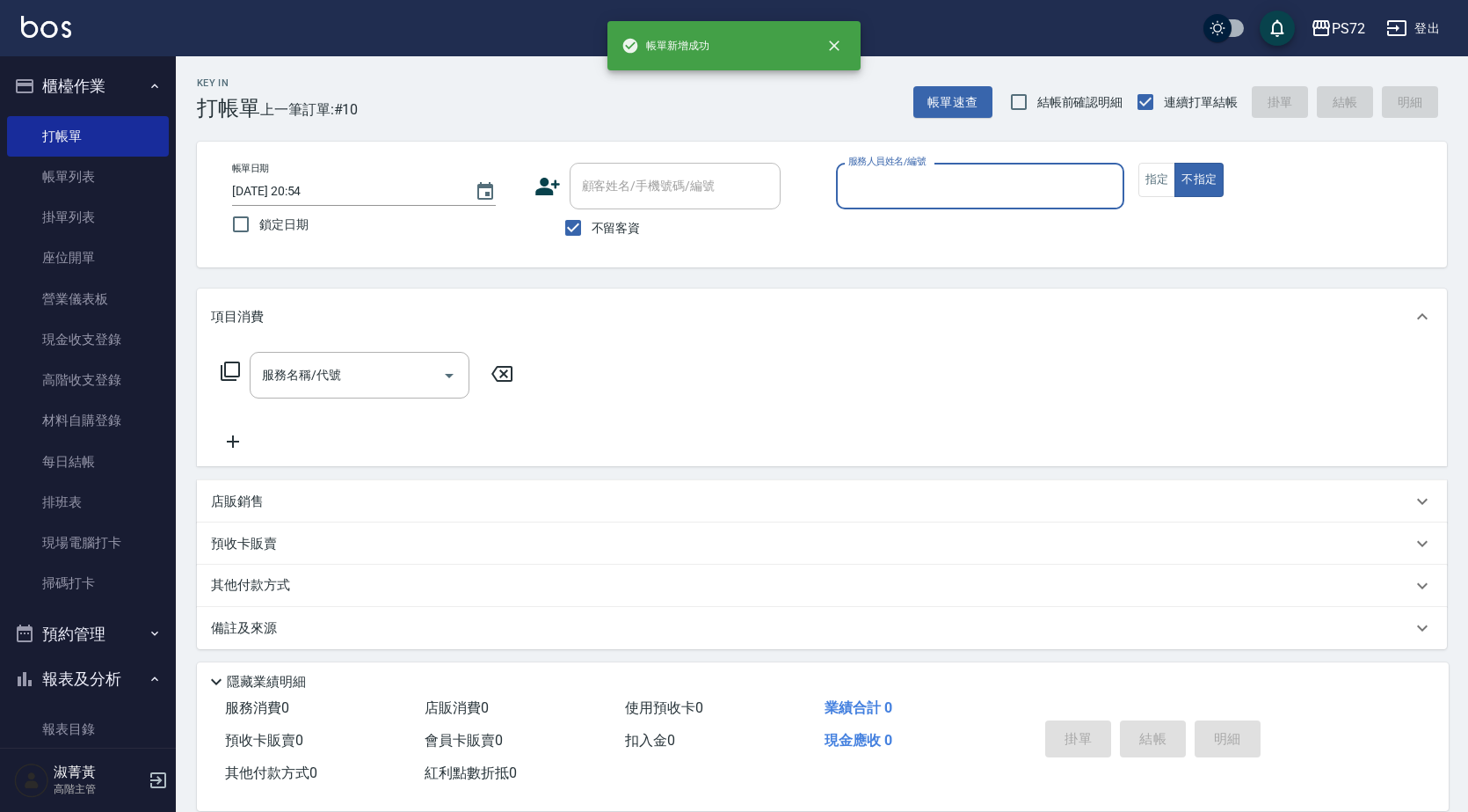
click at [947, 175] on input "服務人員姓名/編號" at bounding box center [980, 186] width 272 height 31
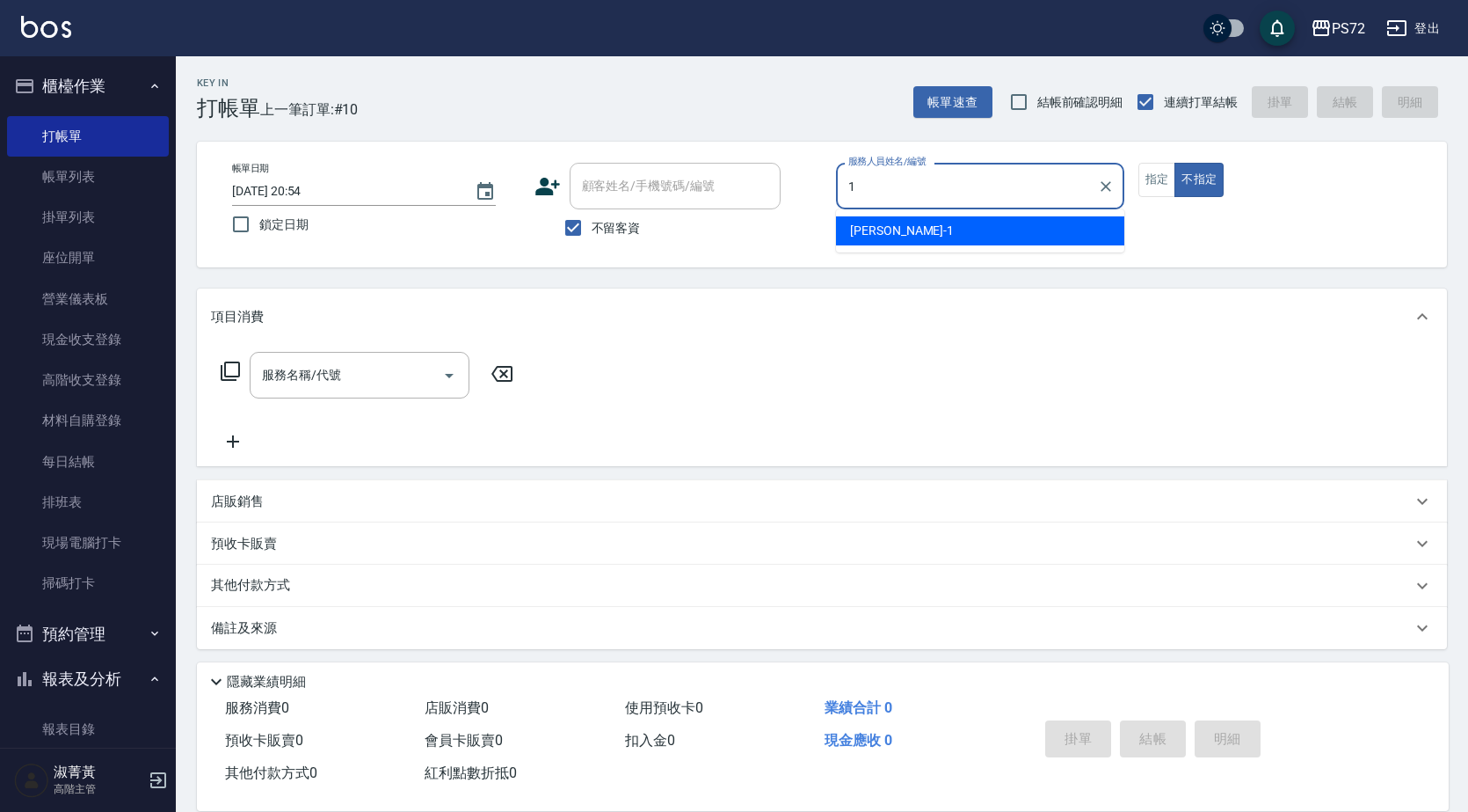
type input "[PERSON_NAME]-1"
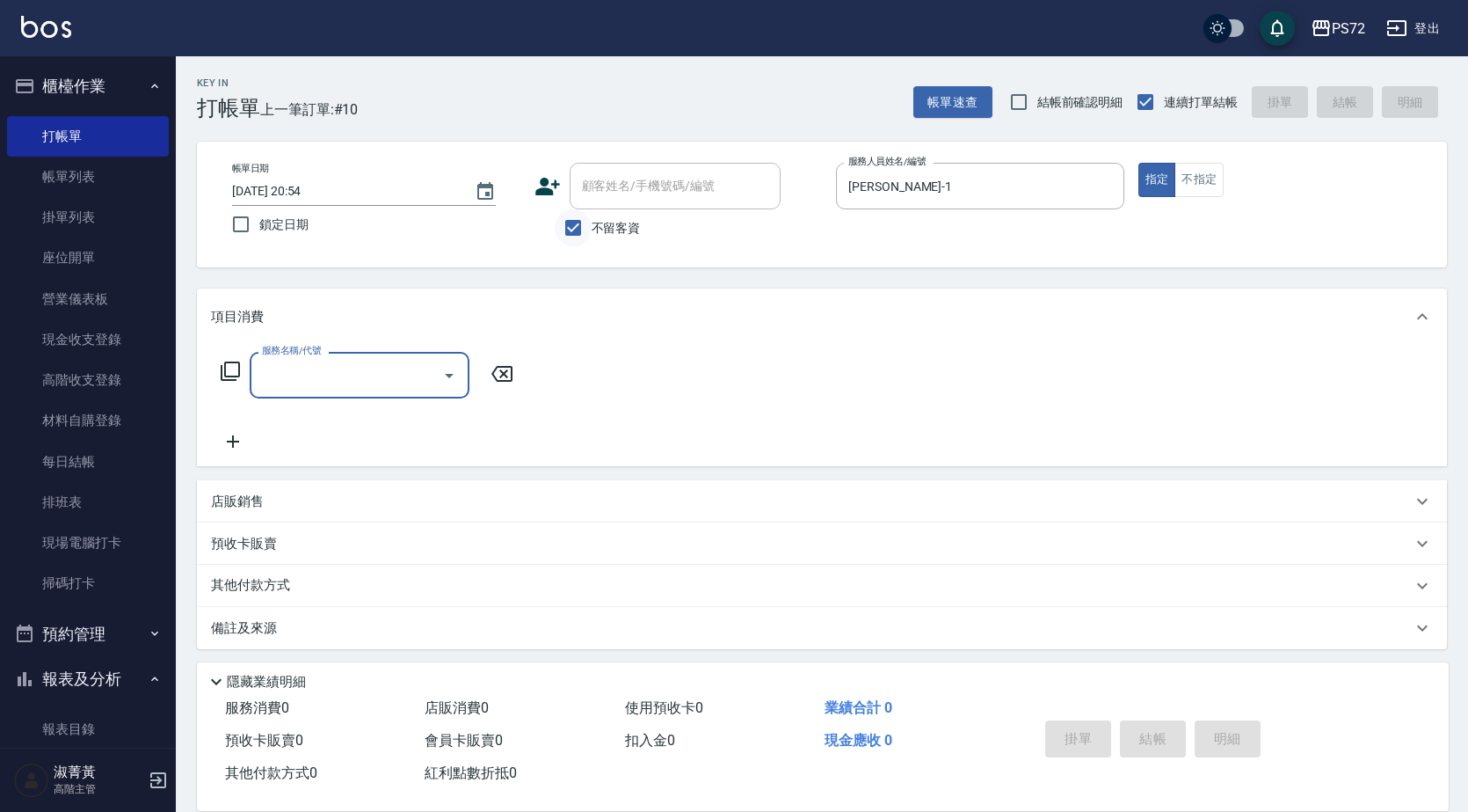
click at [575, 224] on input "不留客資" at bounding box center [573, 227] width 37 height 37
checkbox input "false"
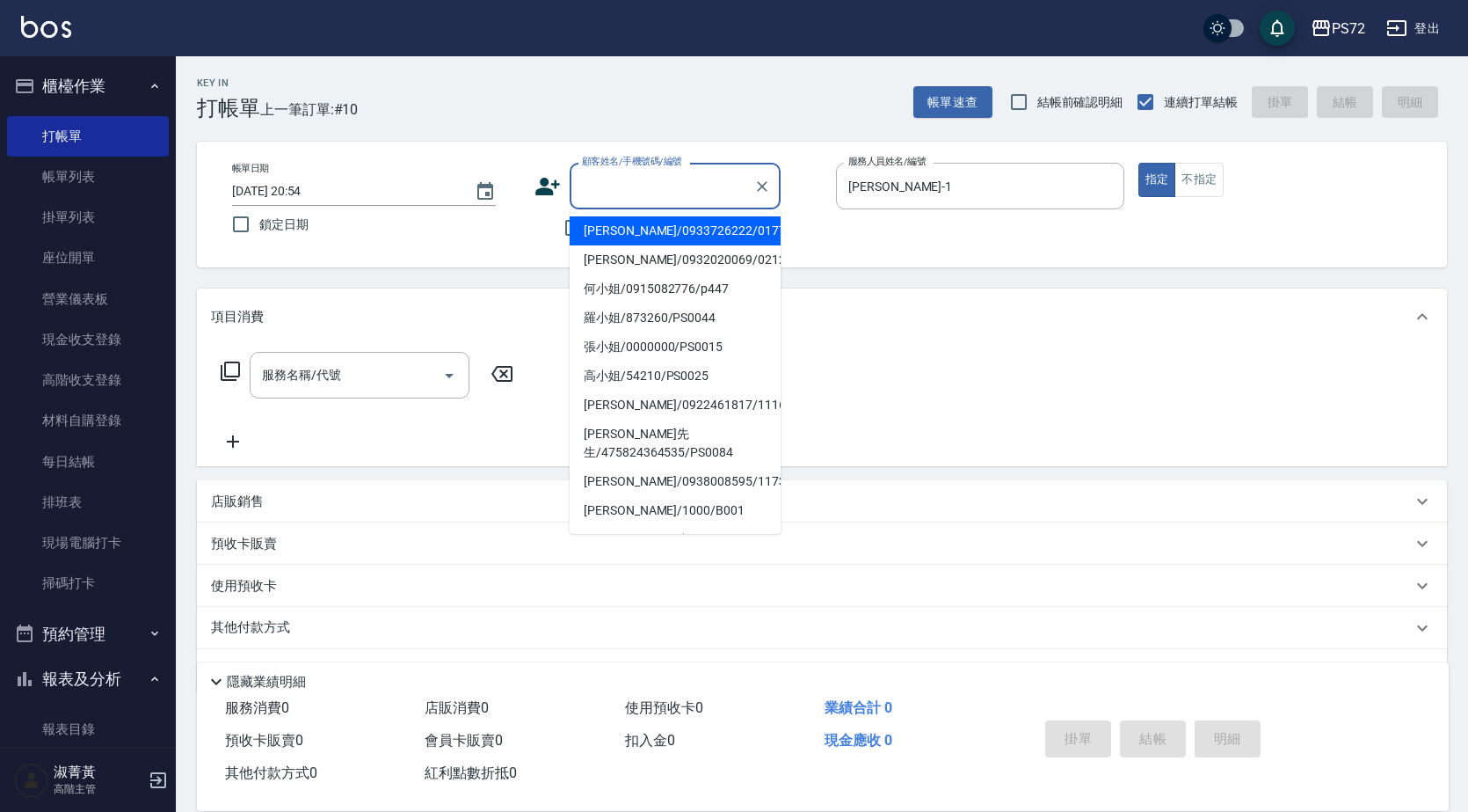
click at [604, 193] on input "顧客姓名/手機號碼/編號" at bounding box center [661, 186] width 169 height 31
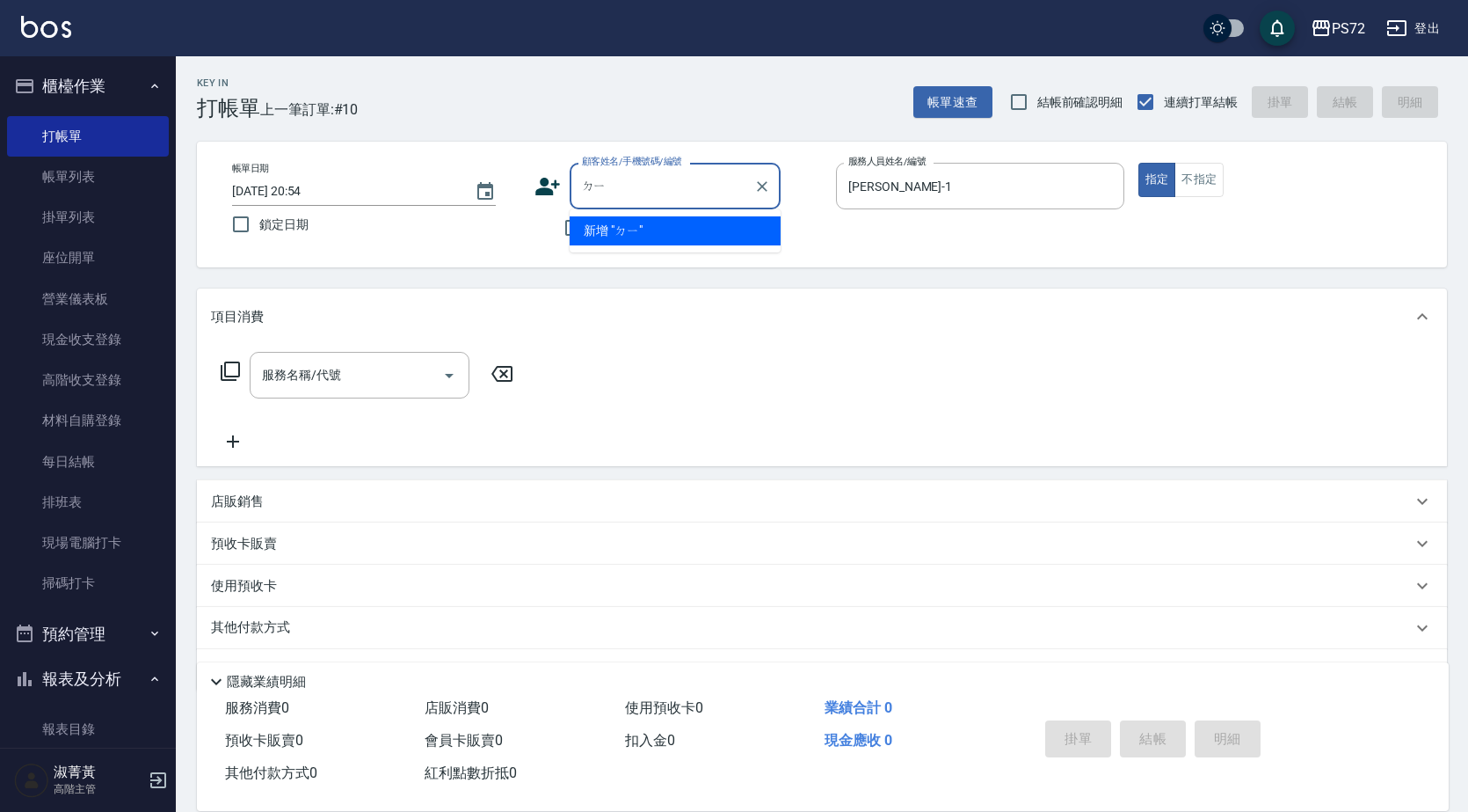
type input "ㄉ"
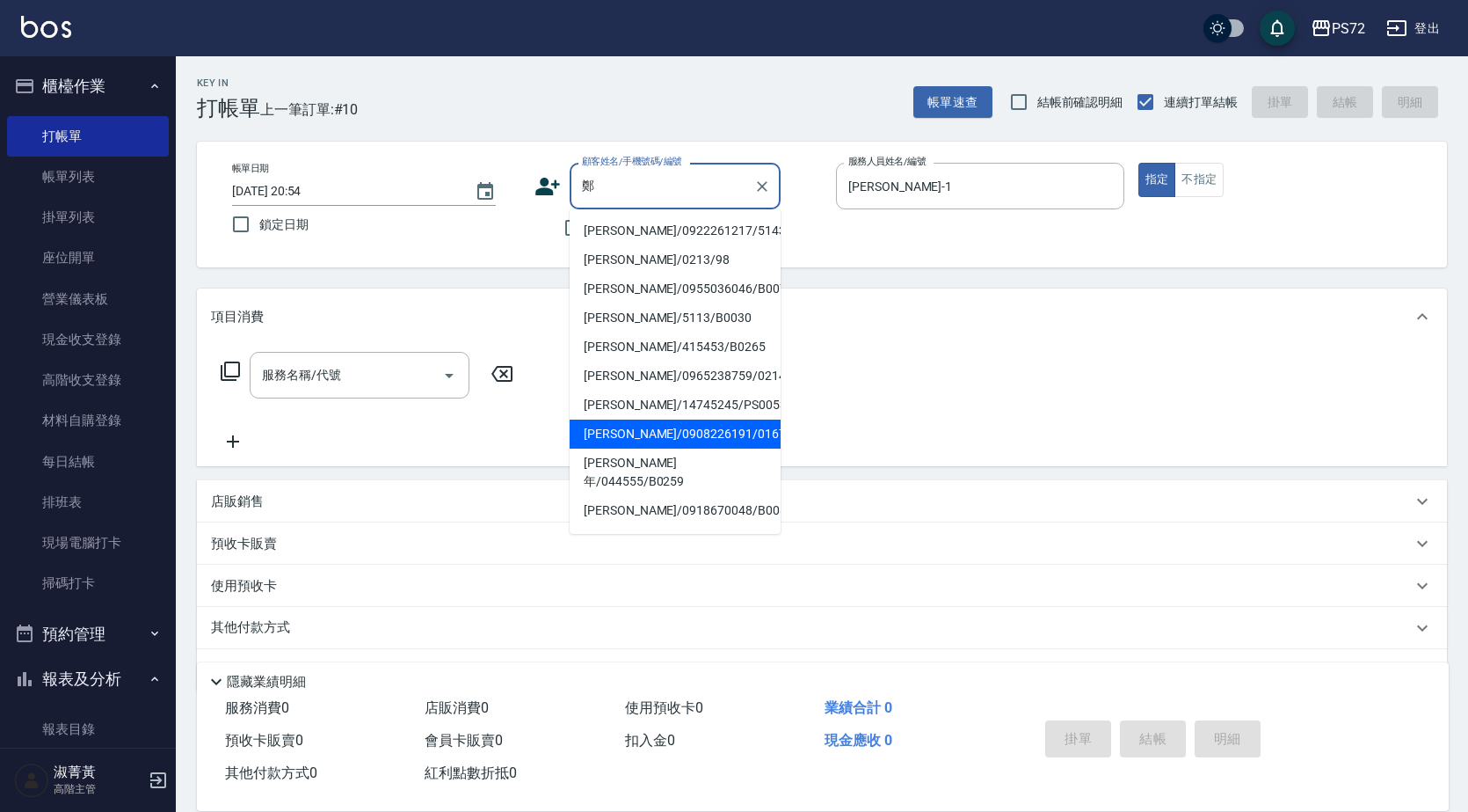
click at [652, 433] on li "[PERSON_NAME]/0908226191/0167" at bounding box center [675, 433] width 211 height 29
type input "[PERSON_NAME]/0908226191/0167"
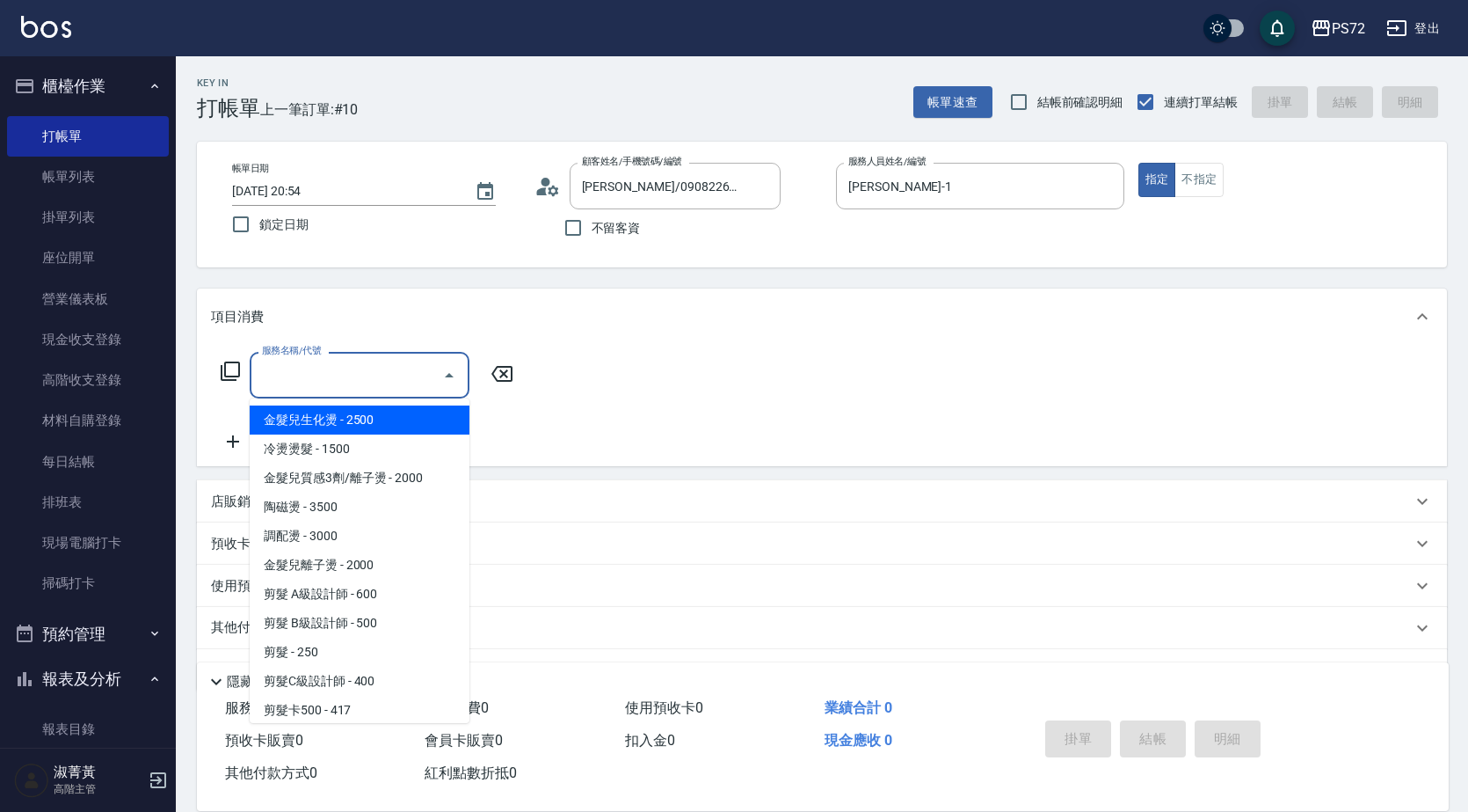
click at [354, 390] on input "服務名稱/代號" at bounding box center [346, 375] width 178 height 31
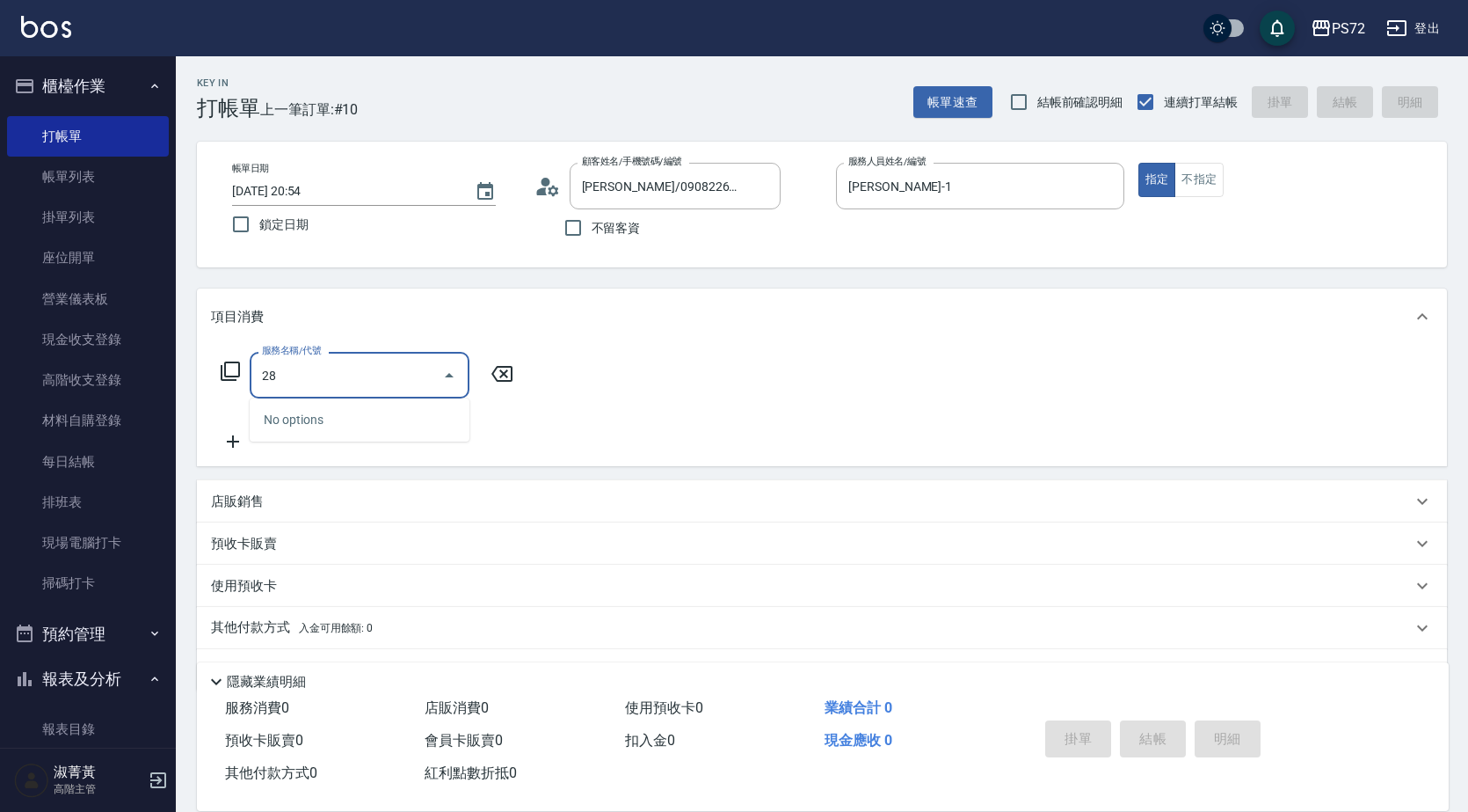
type input "2"
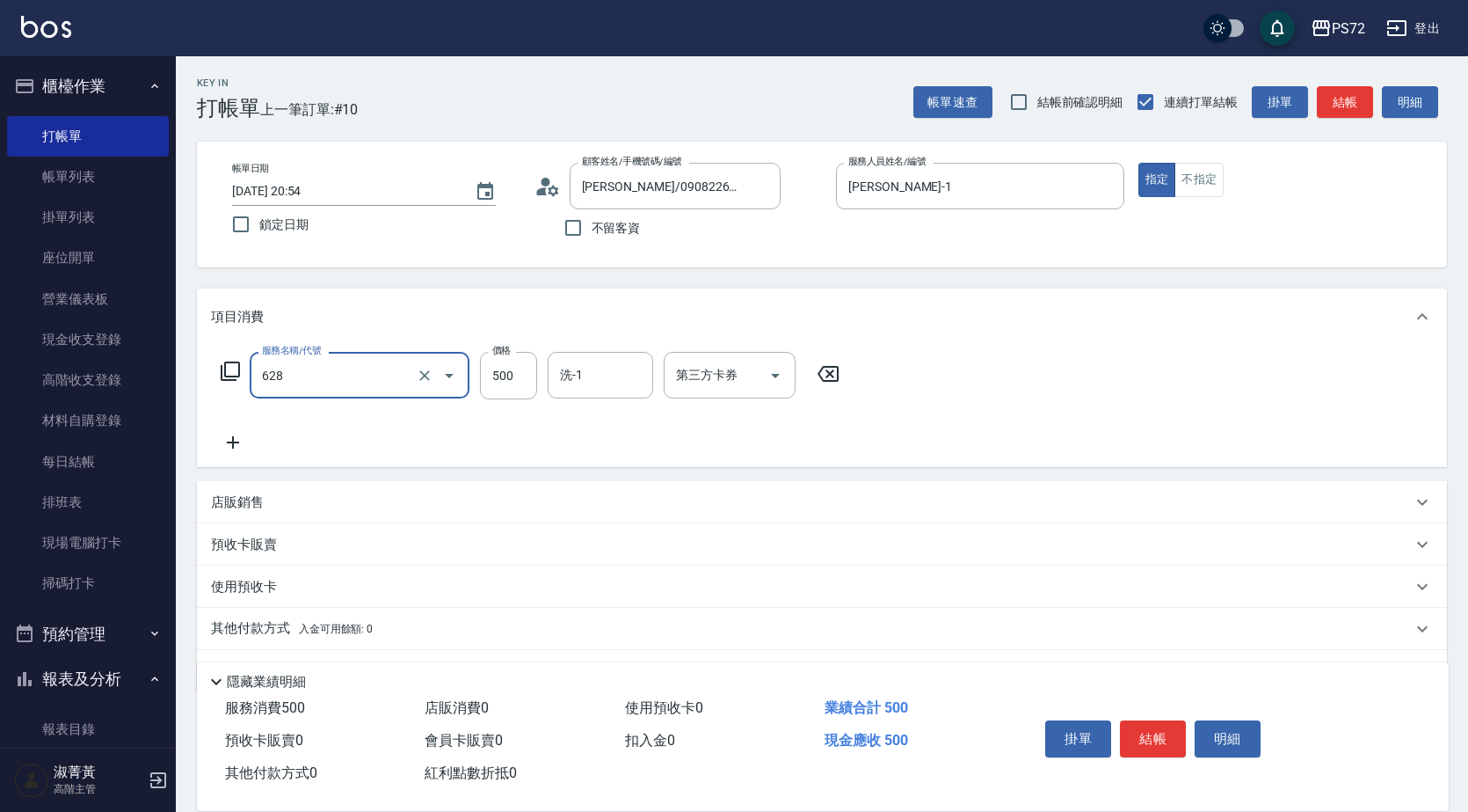
type input "寶齡舒醒清潔500(628)"
type input "600"
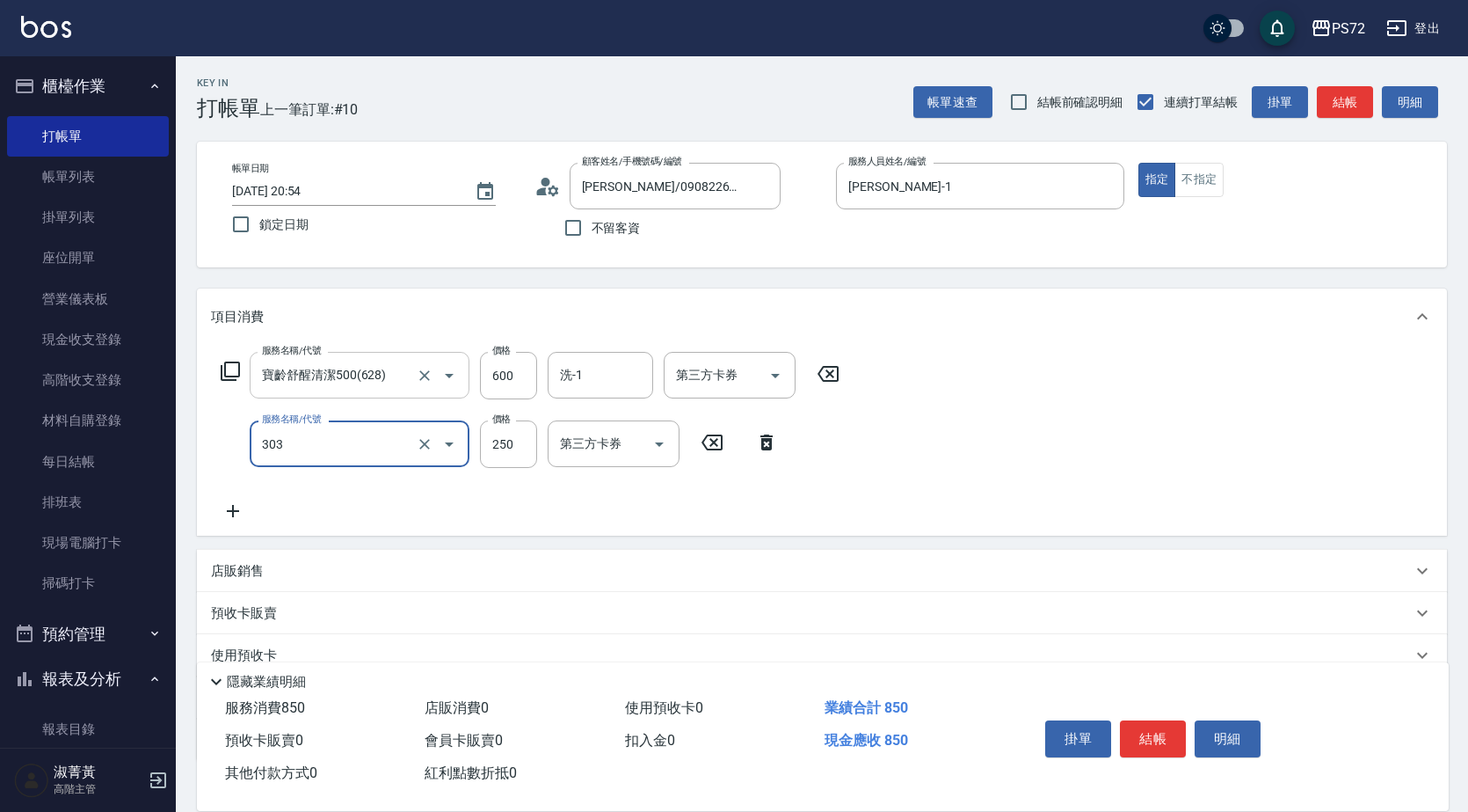
type input "剪髮(303)"
type input "400"
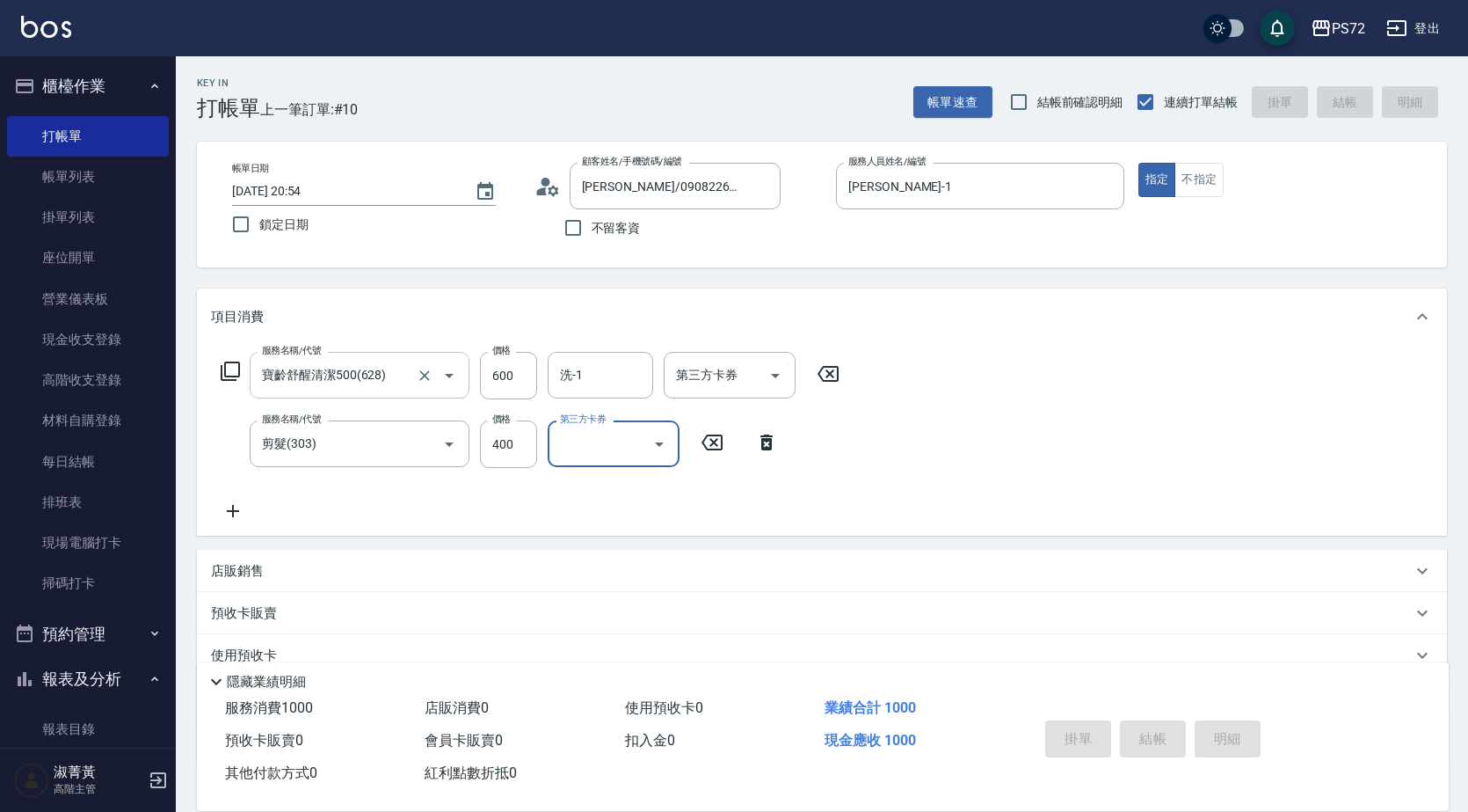
type input "[DATE] 20:55"
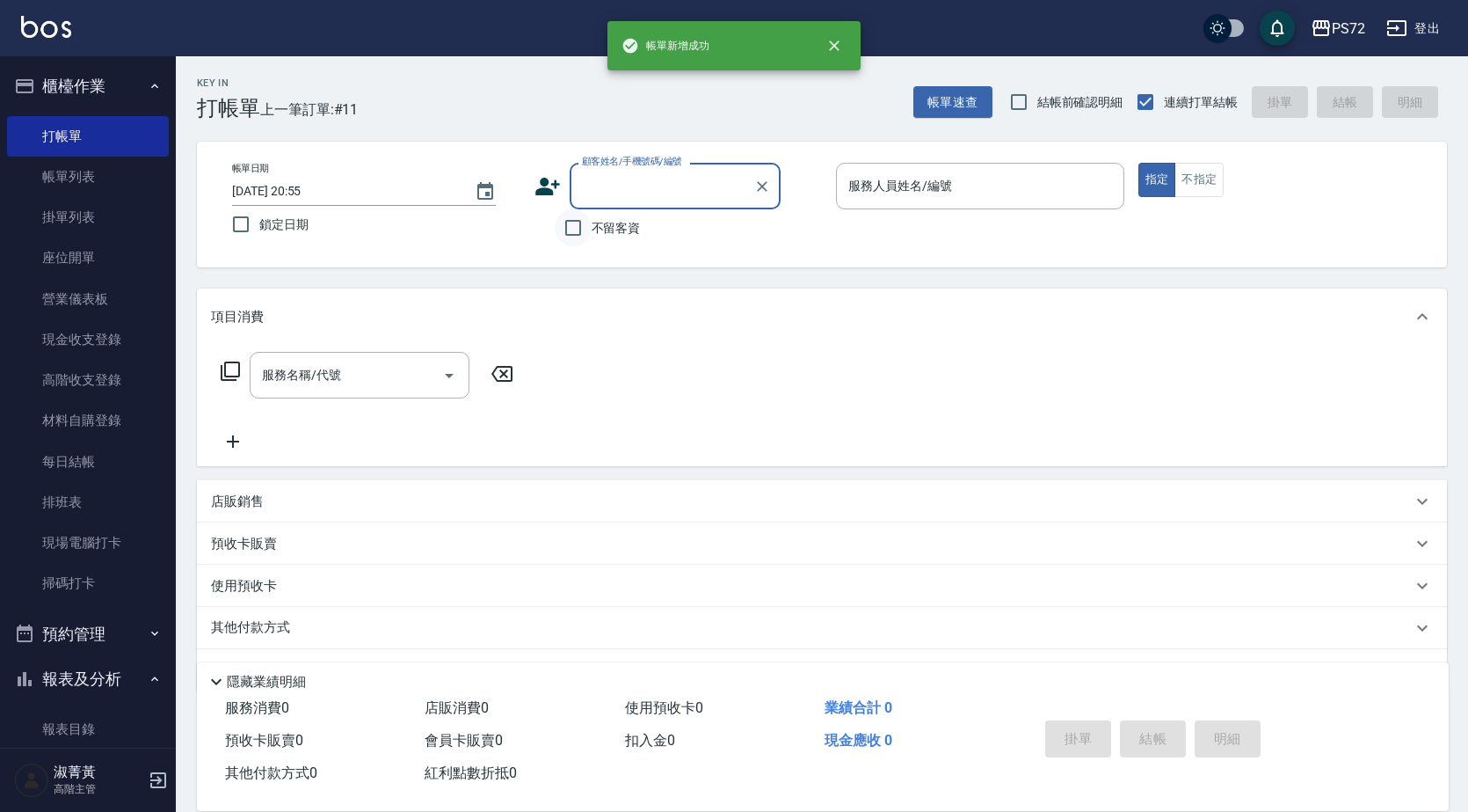
click at [576, 235] on input "不留客資" at bounding box center [573, 227] width 37 height 37
checkbox input "true"
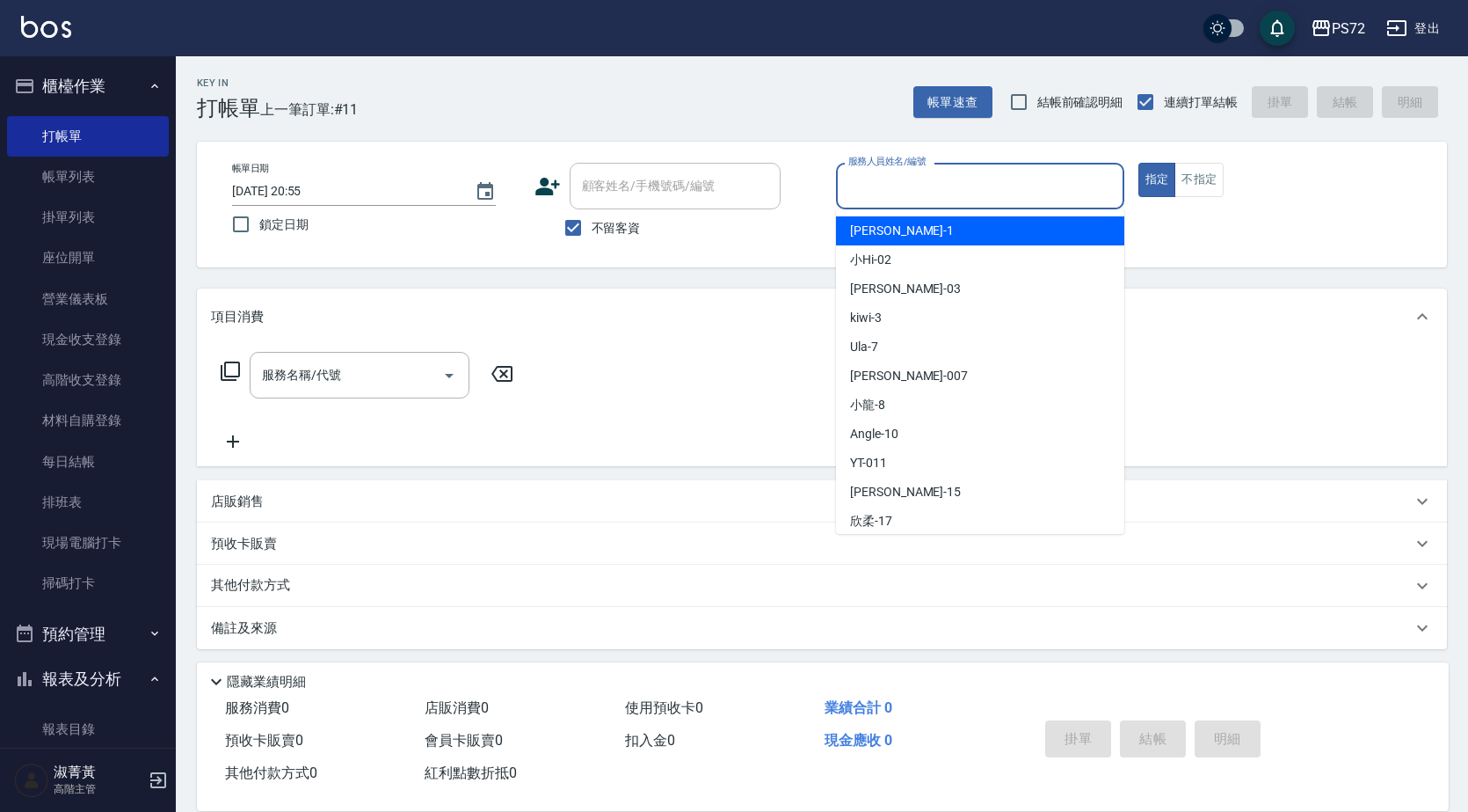
click at [933, 189] on input "服務人員姓名/編號" at bounding box center [980, 186] width 272 height 31
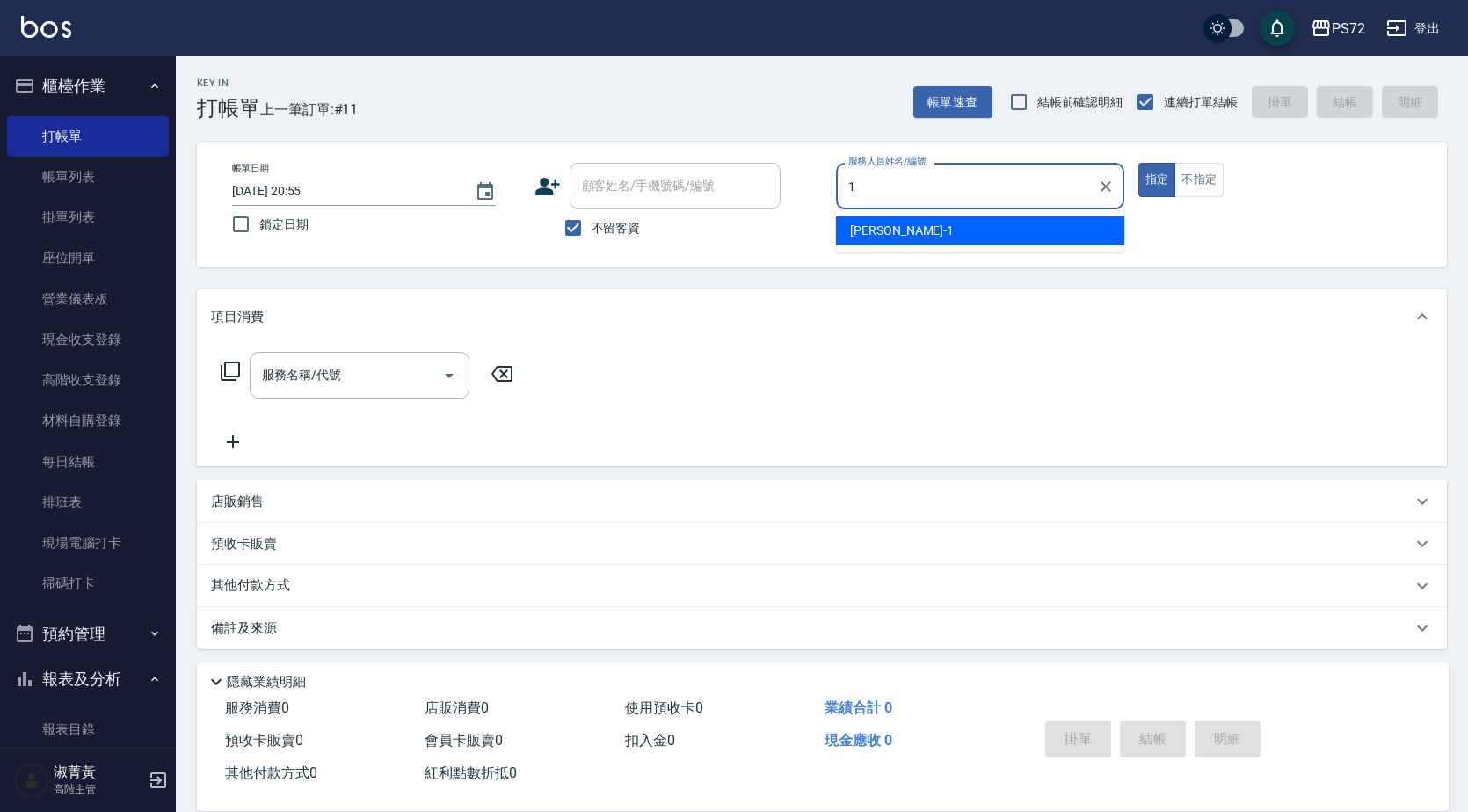
type input "[PERSON_NAME]-1"
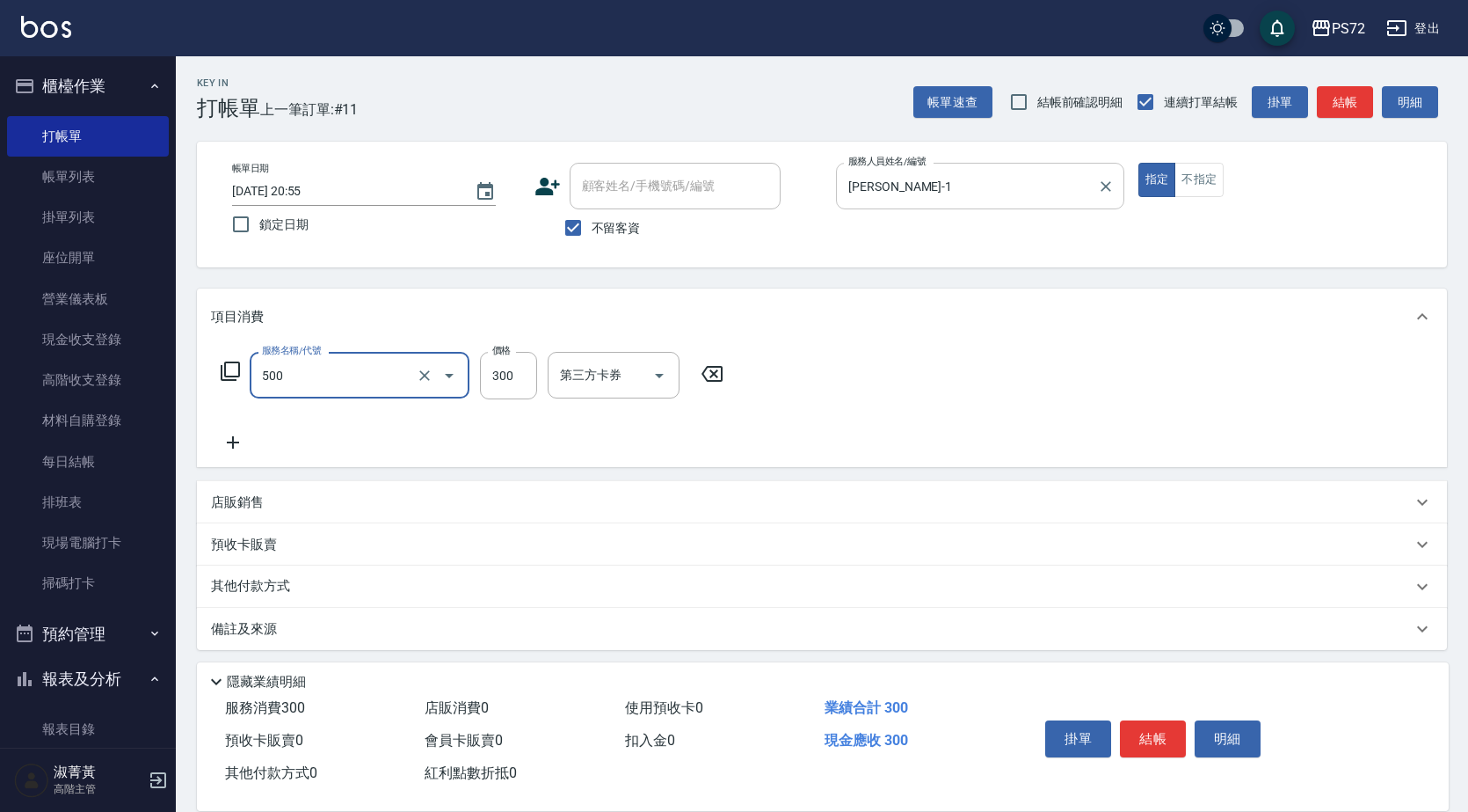
type input "洗髮(A級)(500)"
type input "350"
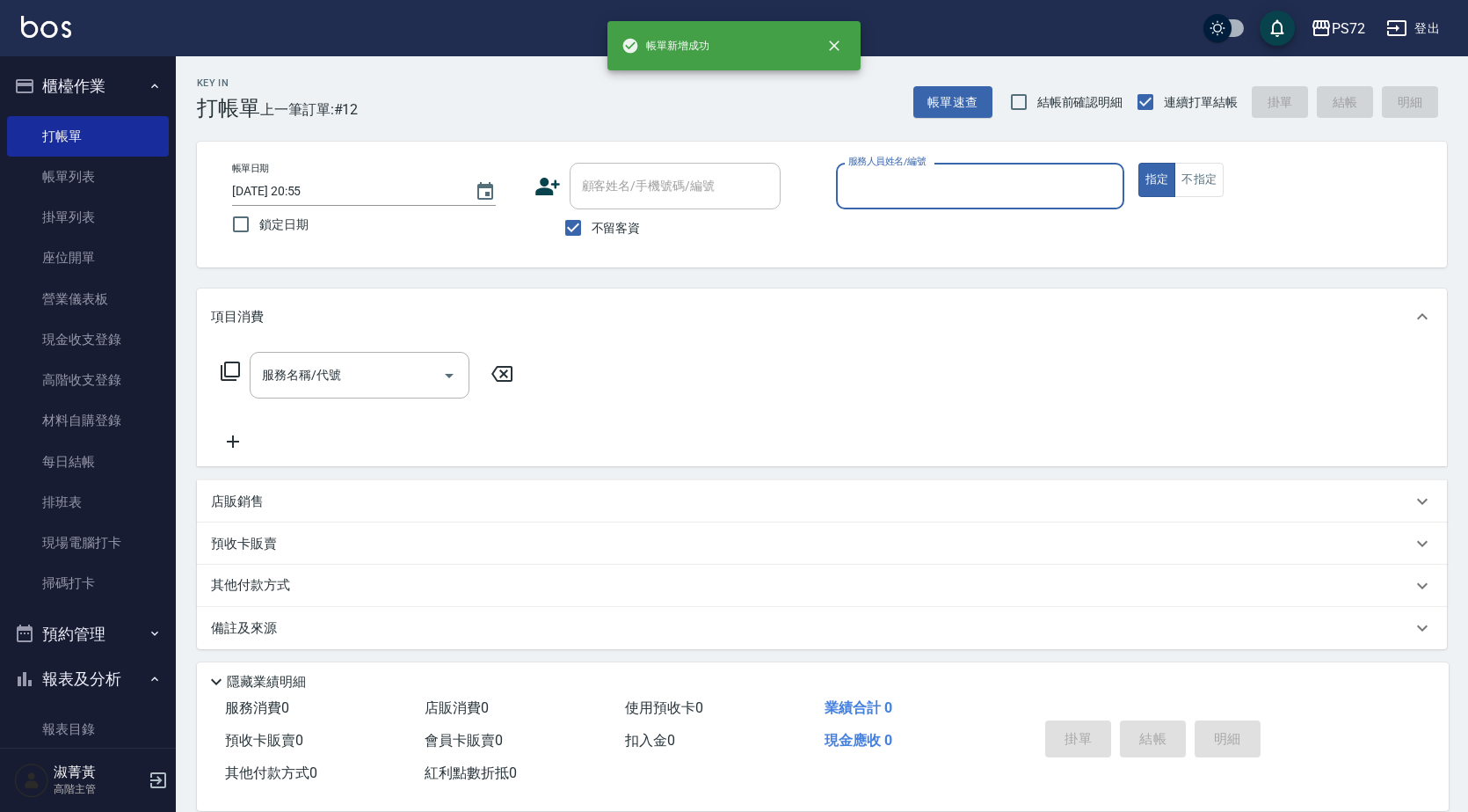
click at [908, 178] on input "服務人員姓名/編號" at bounding box center [980, 186] width 272 height 31
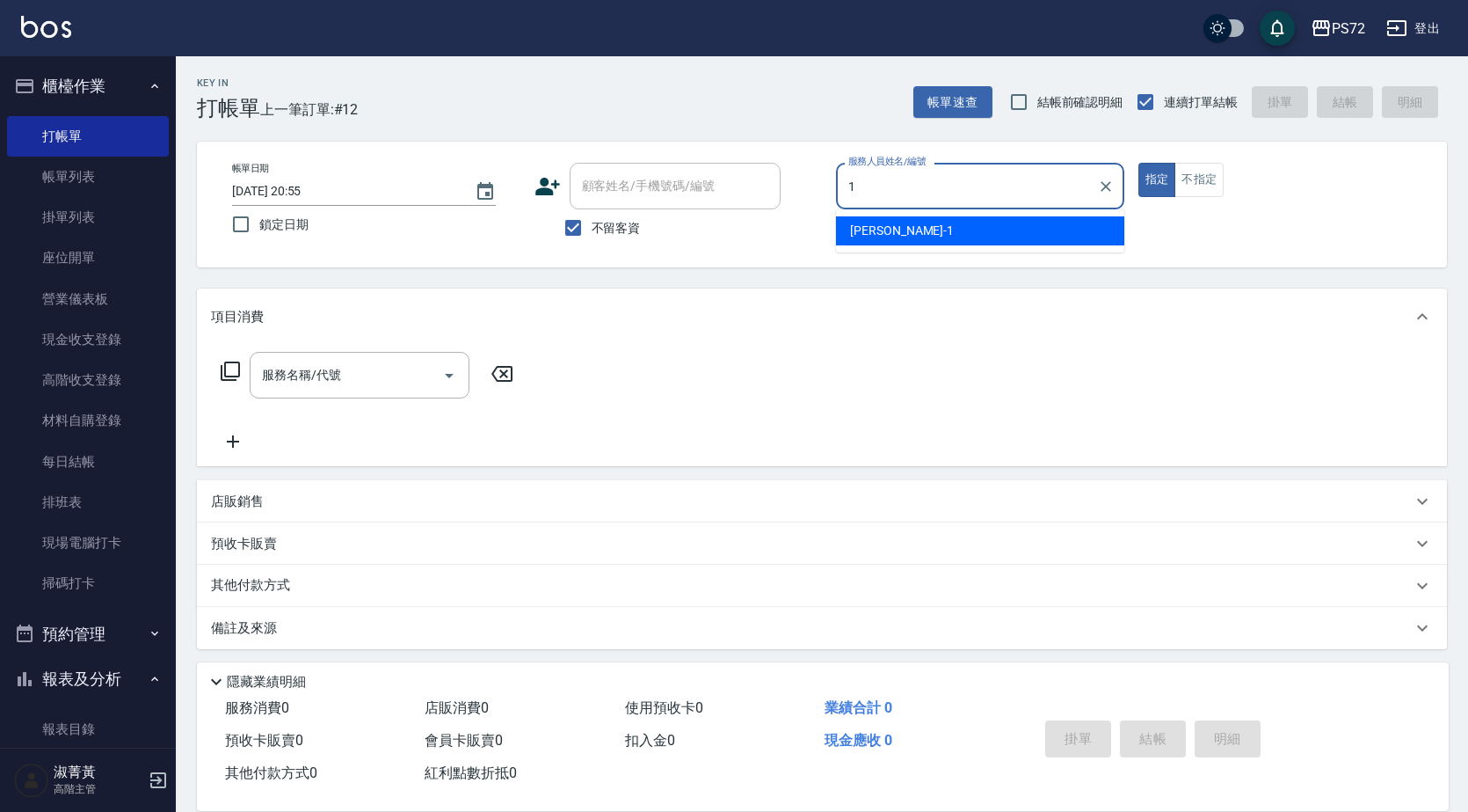
type input "[PERSON_NAME]-1"
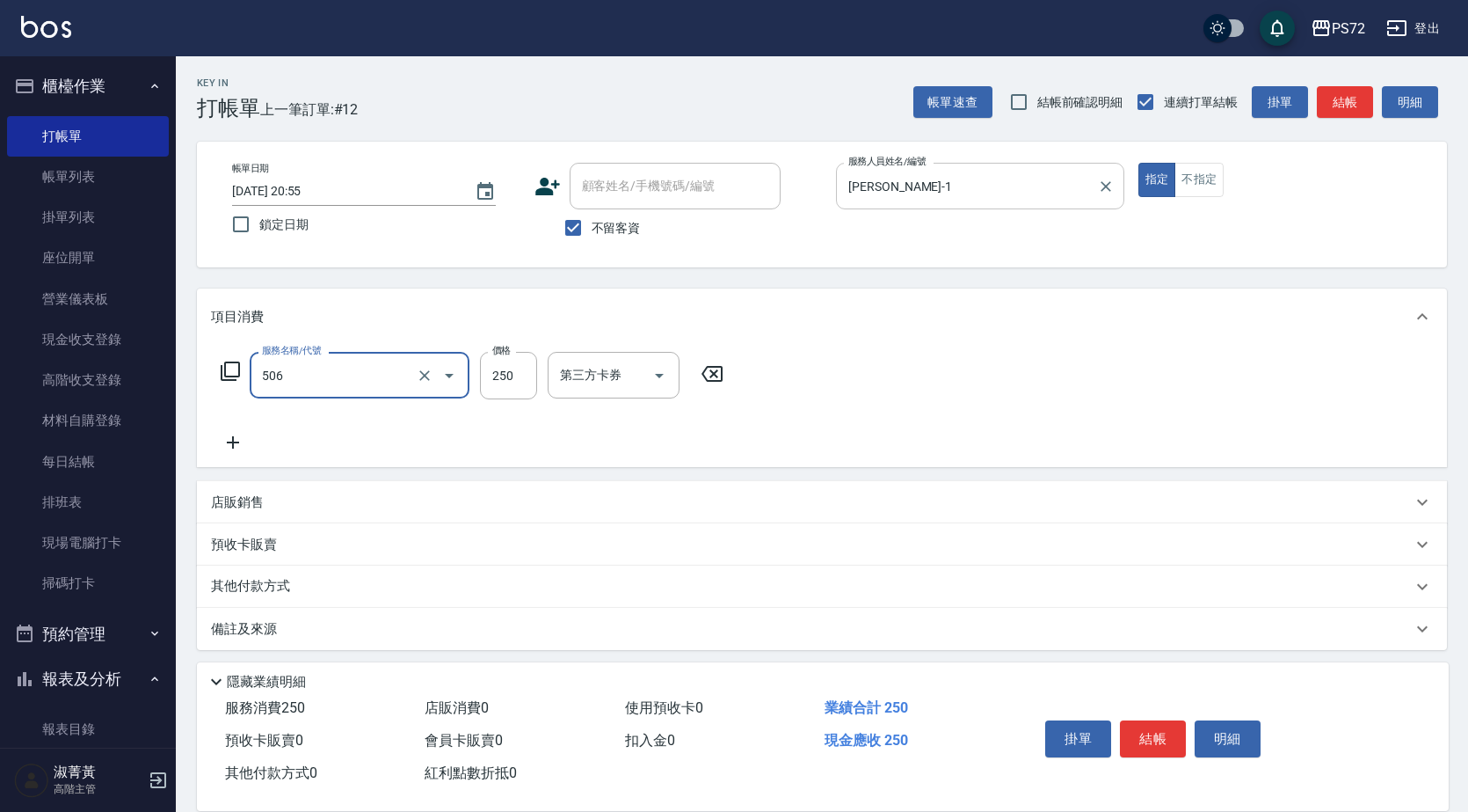
type input "洗髮學生(506)"
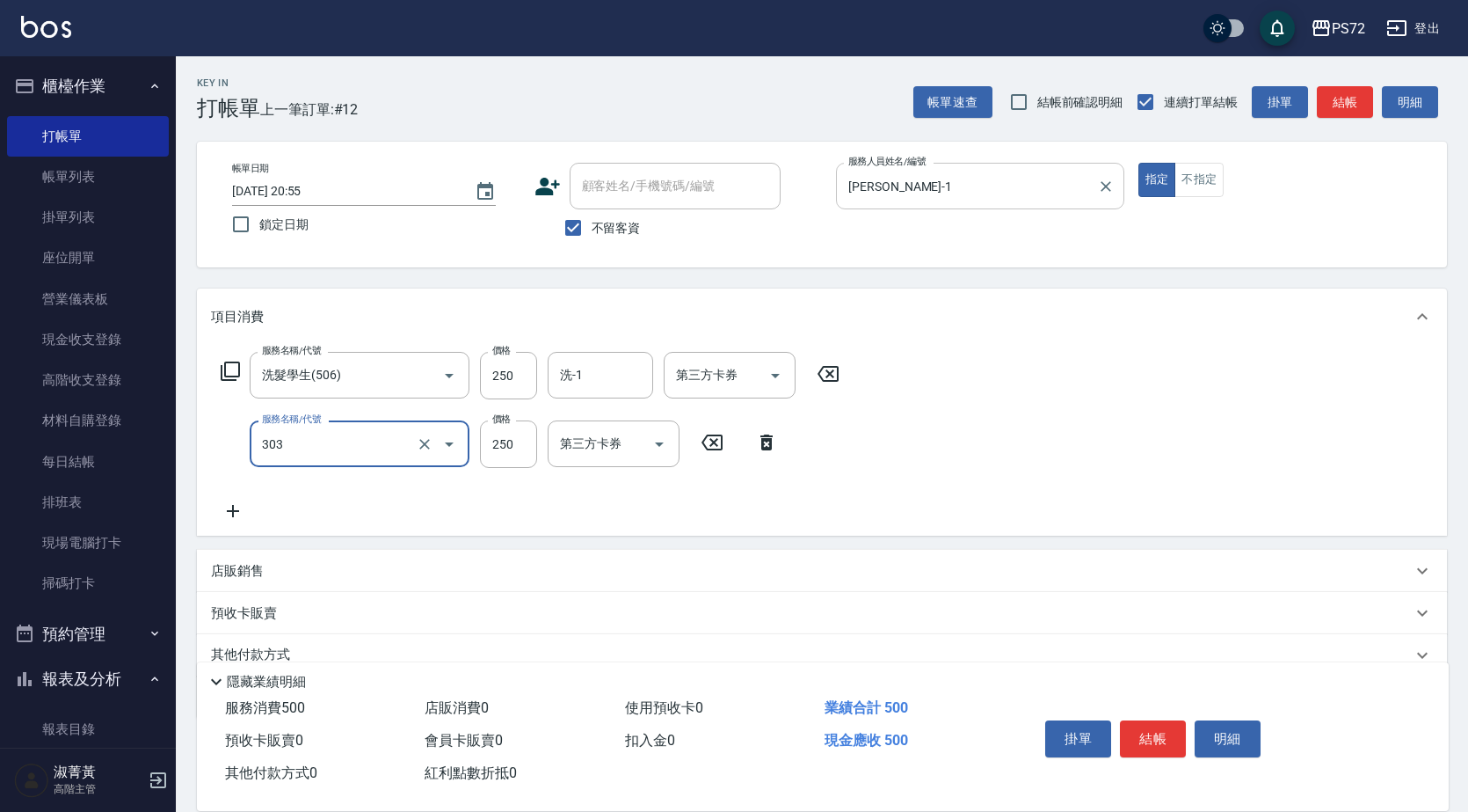
type input "剪髮(303)"
type input "25"
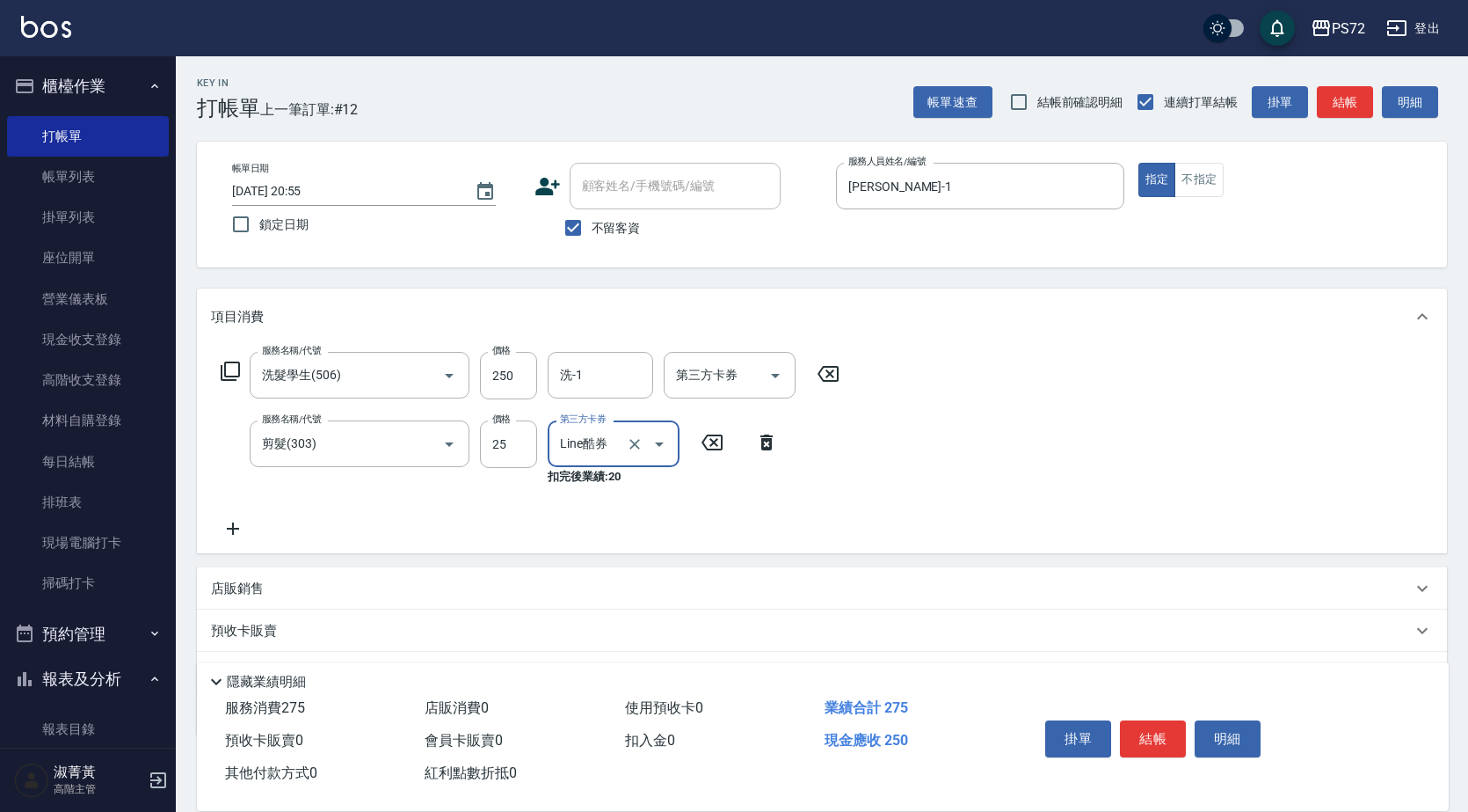
type input "Line酷券"
click at [764, 434] on icon at bounding box center [766, 442] width 44 height 21
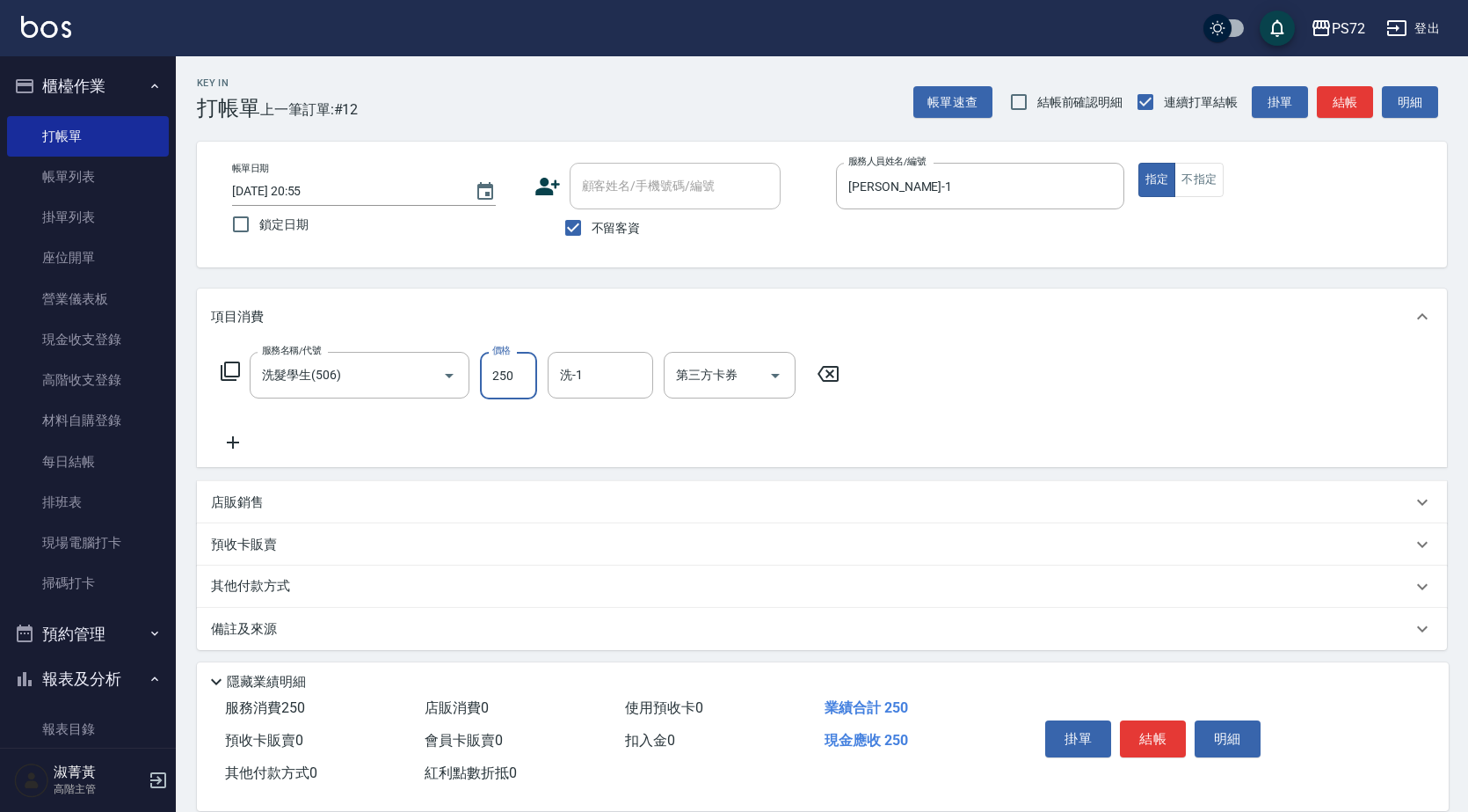
click at [239, 438] on icon at bounding box center [233, 442] width 44 height 21
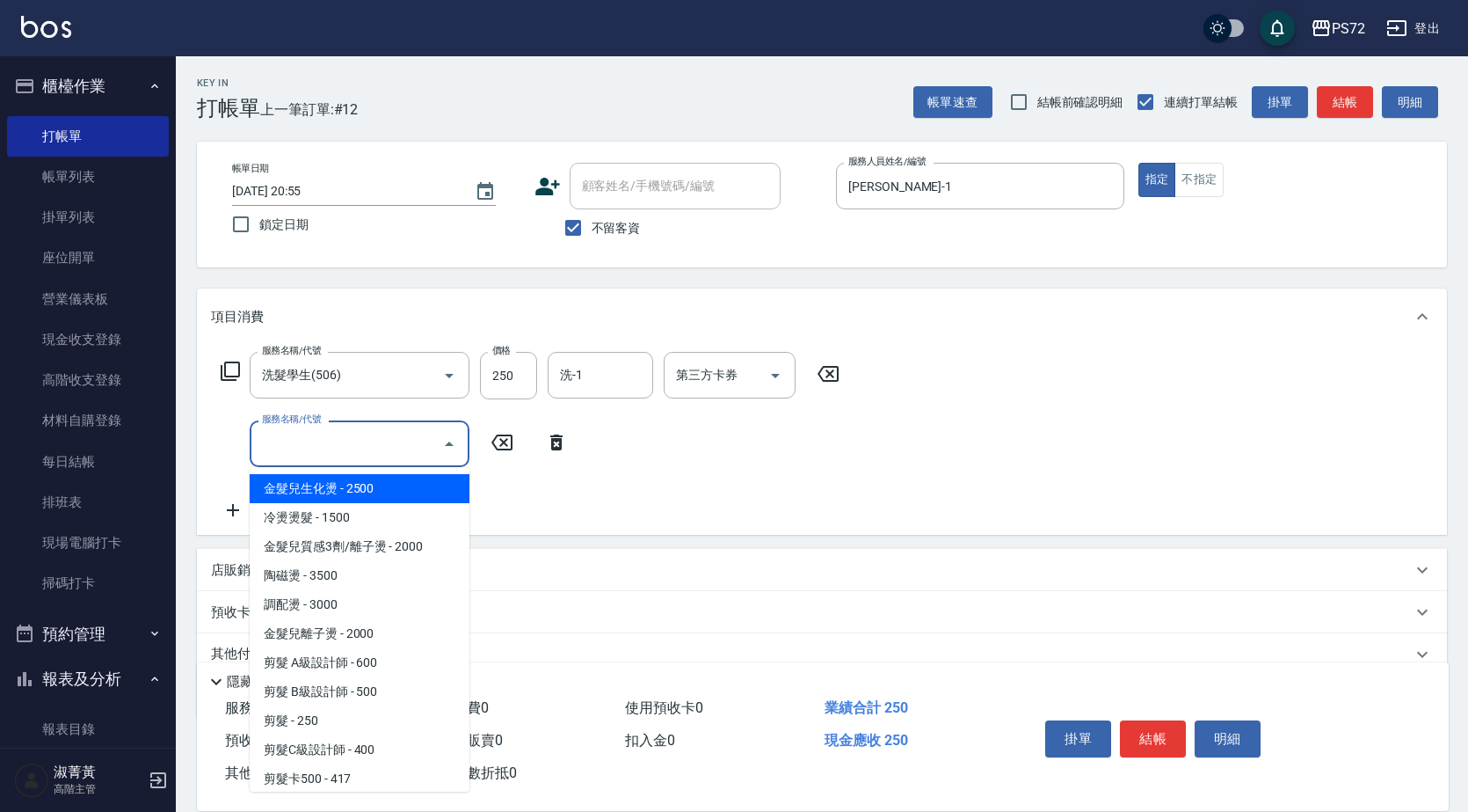
click at [333, 450] on input "服務名稱/代號" at bounding box center [346, 443] width 178 height 31
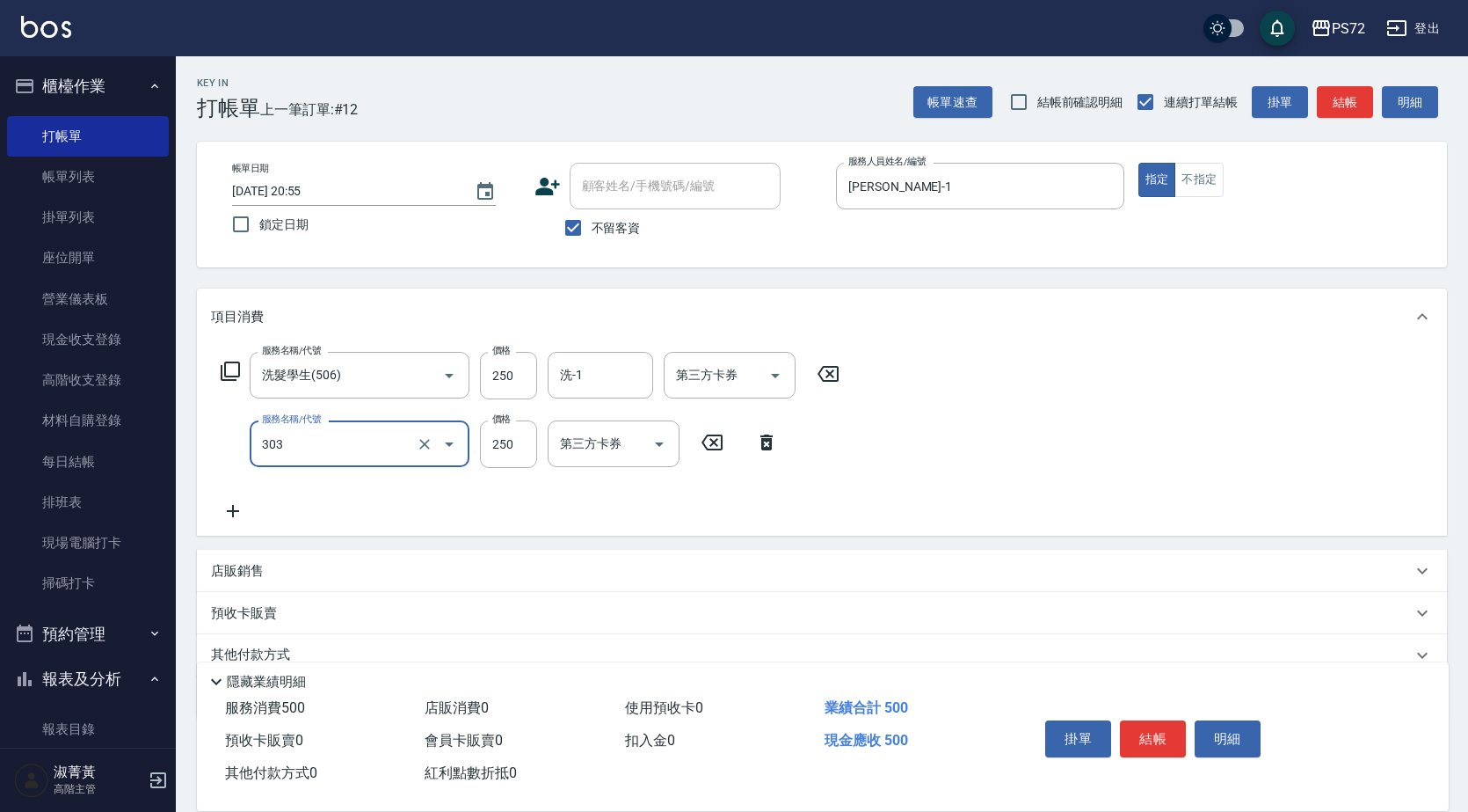
type input "剪髮(303)"
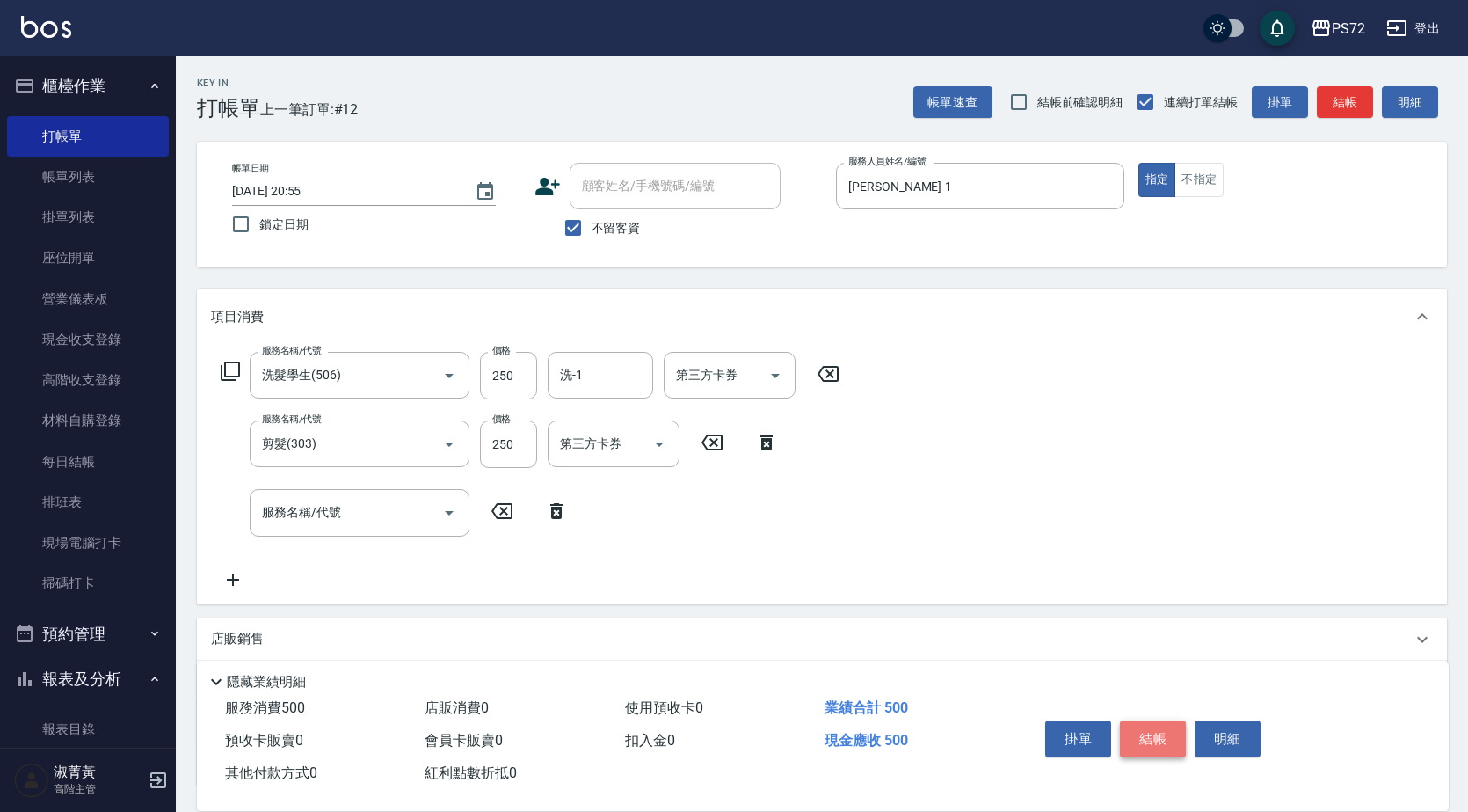
click at [1147, 720] on button "結帳" at bounding box center [1153, 738] width 66 height 37
click at [1147, 718] on div "掛單 結帳 明細" at bounding box center [1153, 740] width 230 height 55
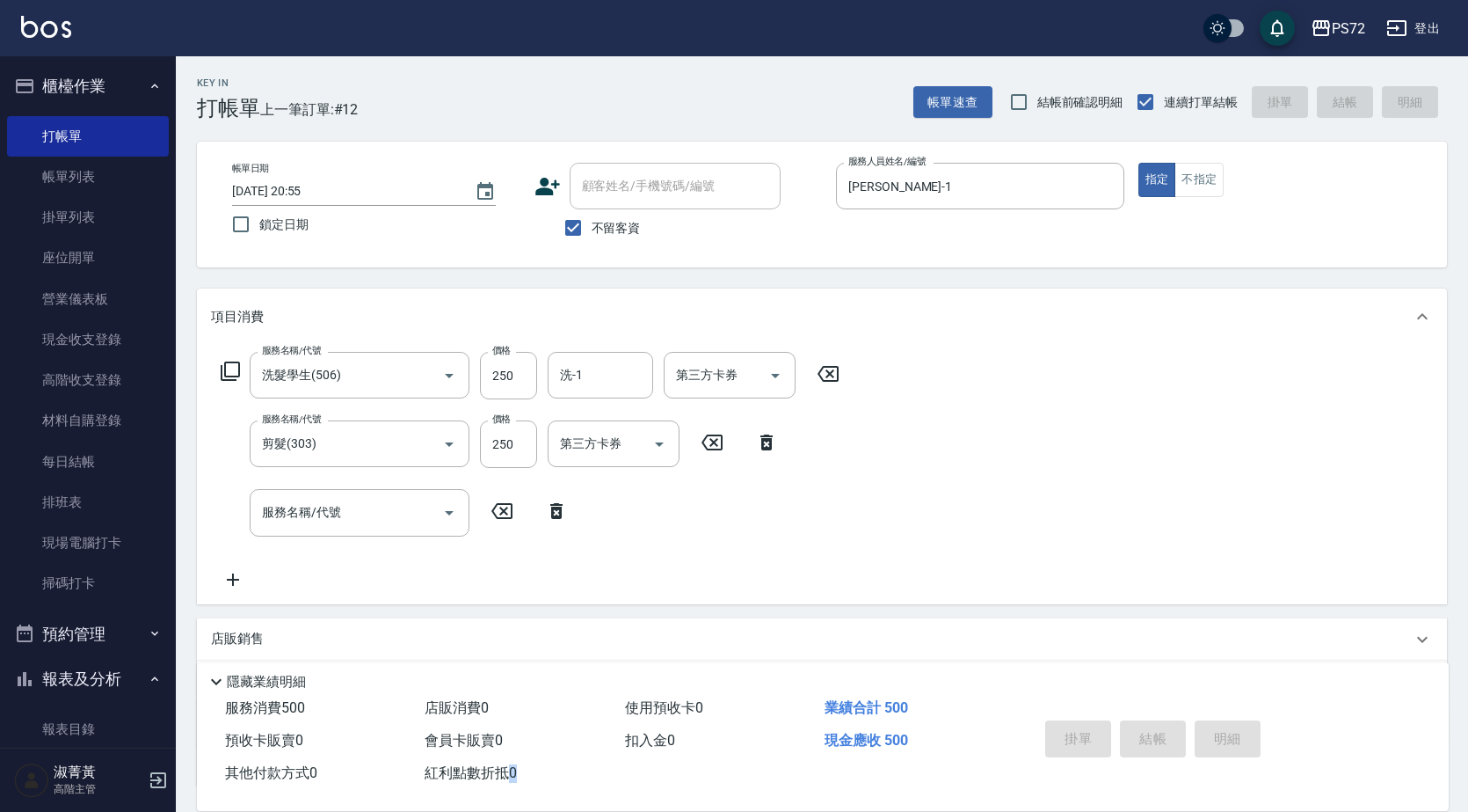
type input "[DATE] 20:56"
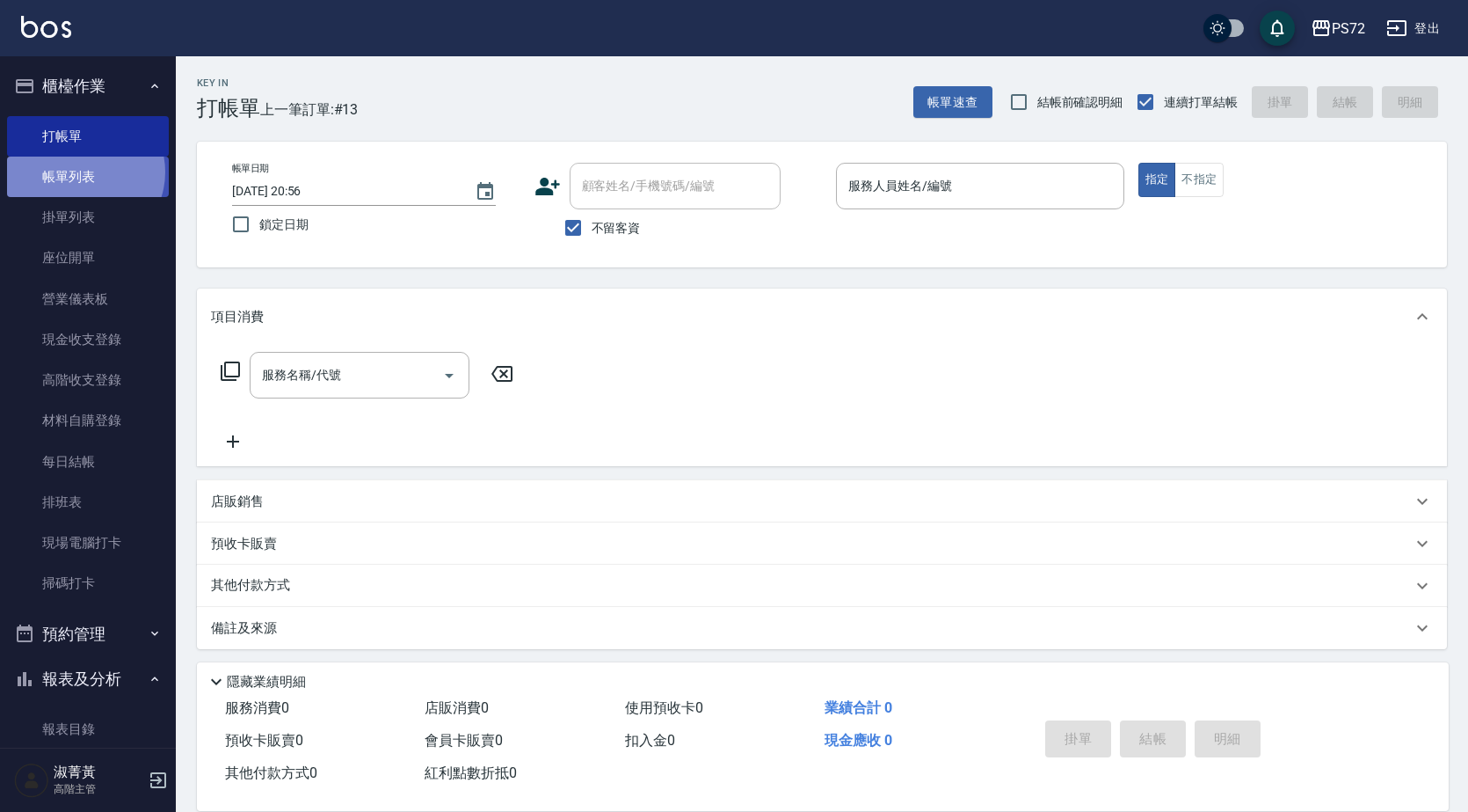
click at [82, 172] on link "帳單列表" at bounding box center [88, 177] width 162 height 41
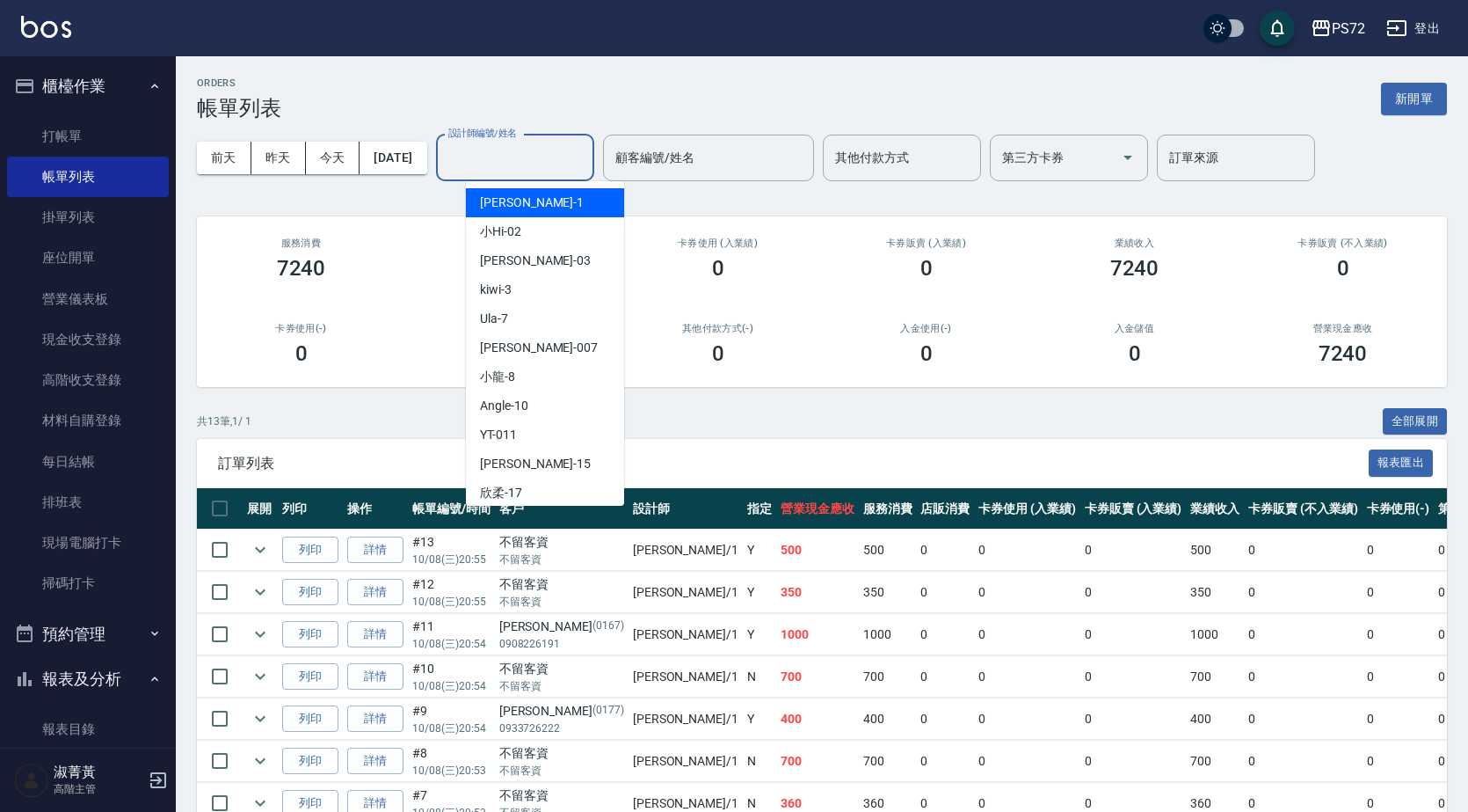
click at [500, 150] on input "設計師編號/姓名" at bounding box center [515, 158] width 142 height 31
click at [512, 198] on span "[PERSON_NAME] -1" at bounding box center [532, 203] width 104 height 18
type input "[PERSON_NAME]-1"
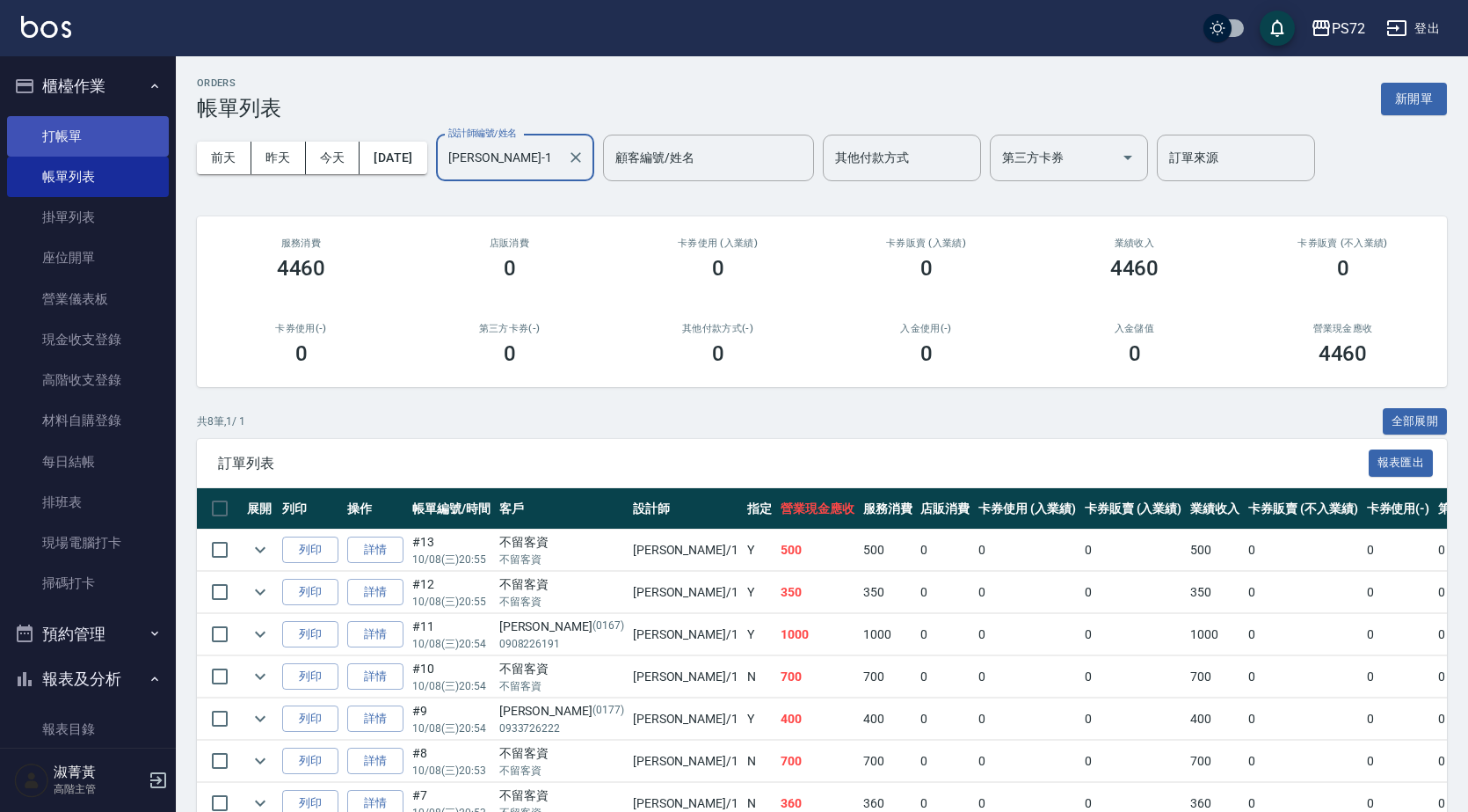
drag, startPoint x: 48, startPoint y: 138, endPoint x: 123, endPoint y: 154, distance: 76.7
click at [47, 138] on link "打帳單" at bounding box center [88, 136] width 162 height 41
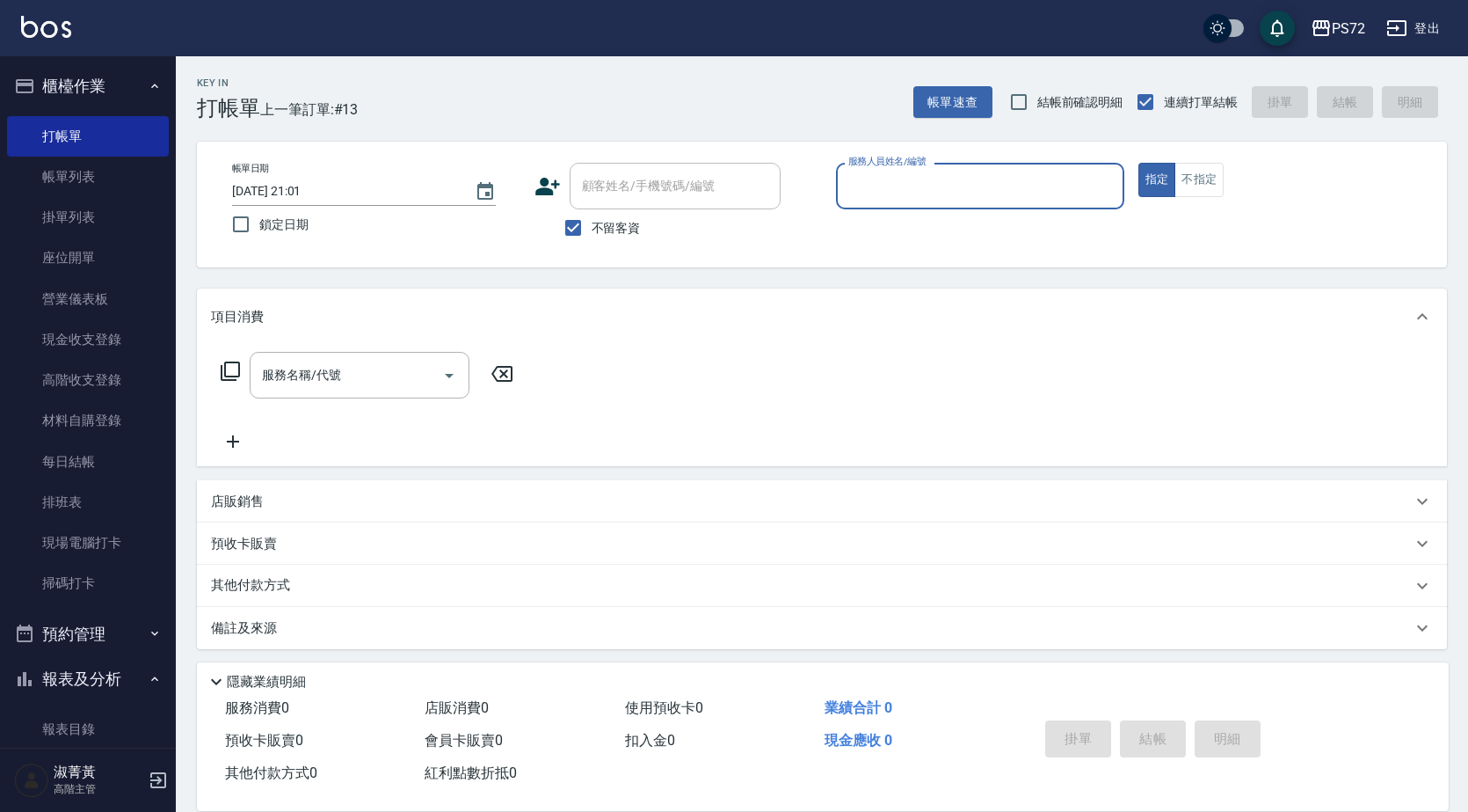
click at [609, 228] on span "不留客資" at bounding box center [616, 228] width 50 height 18
click at [592, 228] on input "不留客資" at bounding box center [573, 227] width 37 height 37
checkbox input "false"
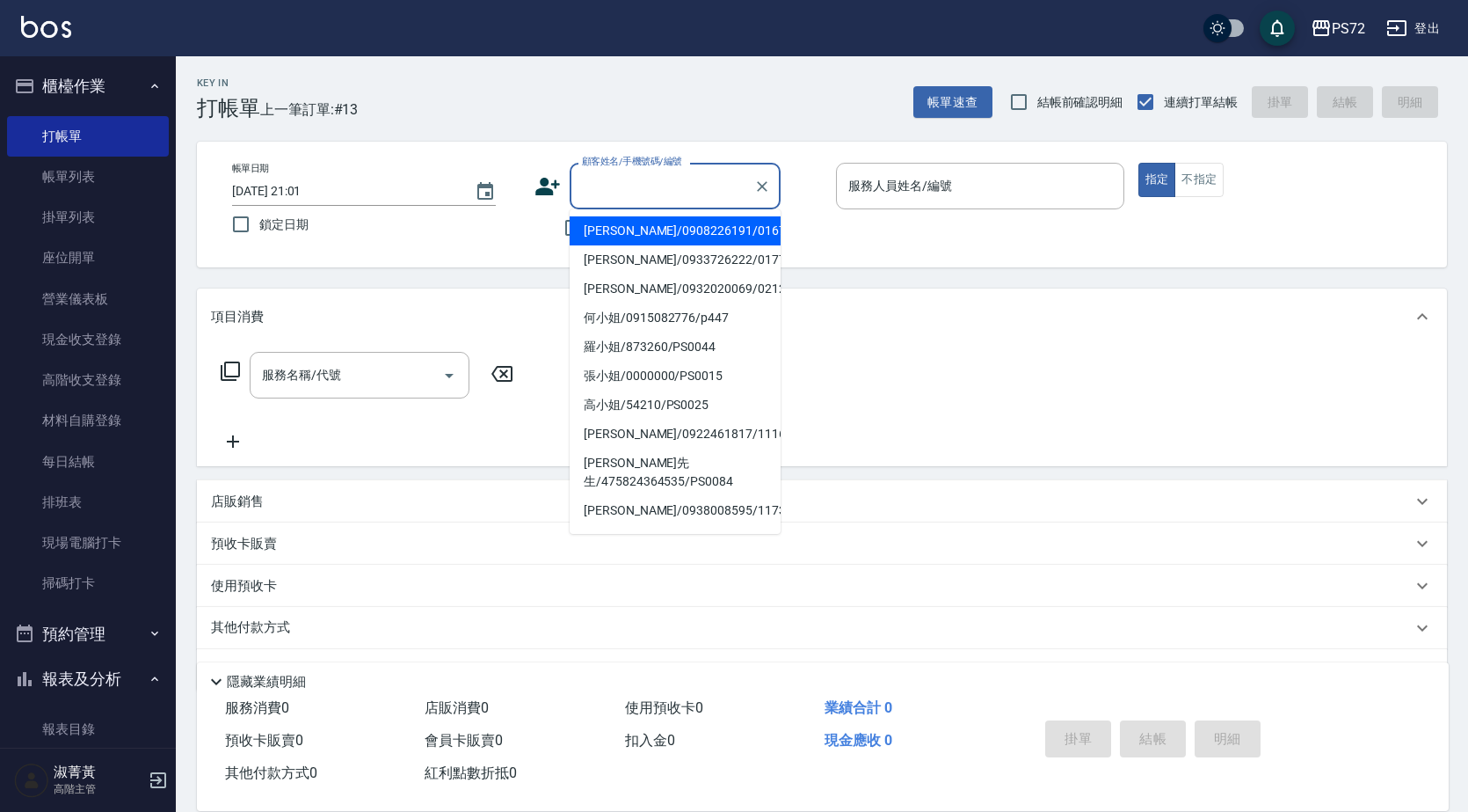
click at [620, 190] on input "顧客姓名/手機號碼/編號" at bounding box center [661, 186] width 169 height 31
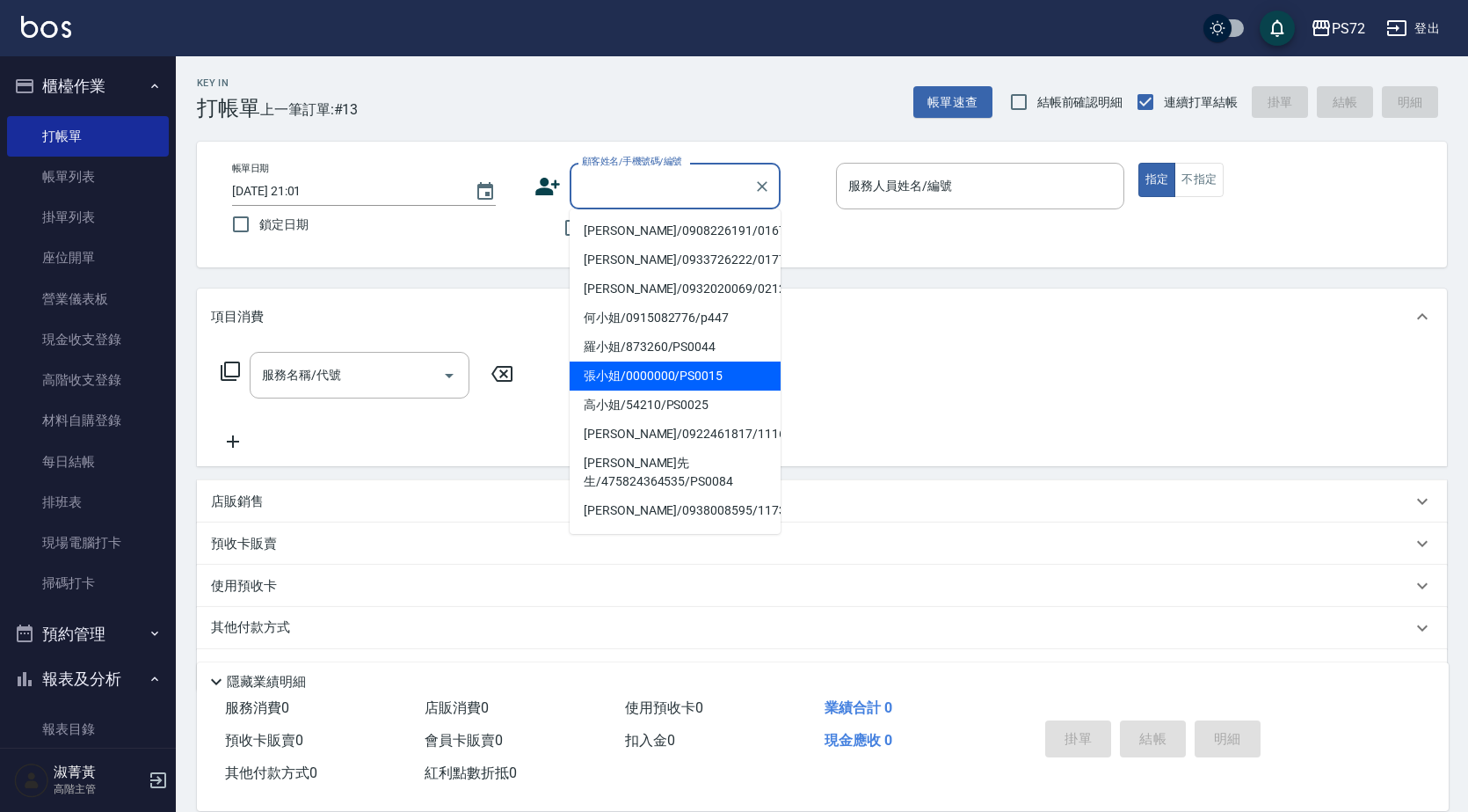
click at [699, 379] on li "張小姐/0000000/PS0015" at bounding box center [675, 376] width 211 height 29
type input "張小姐/0000000/PS0015"
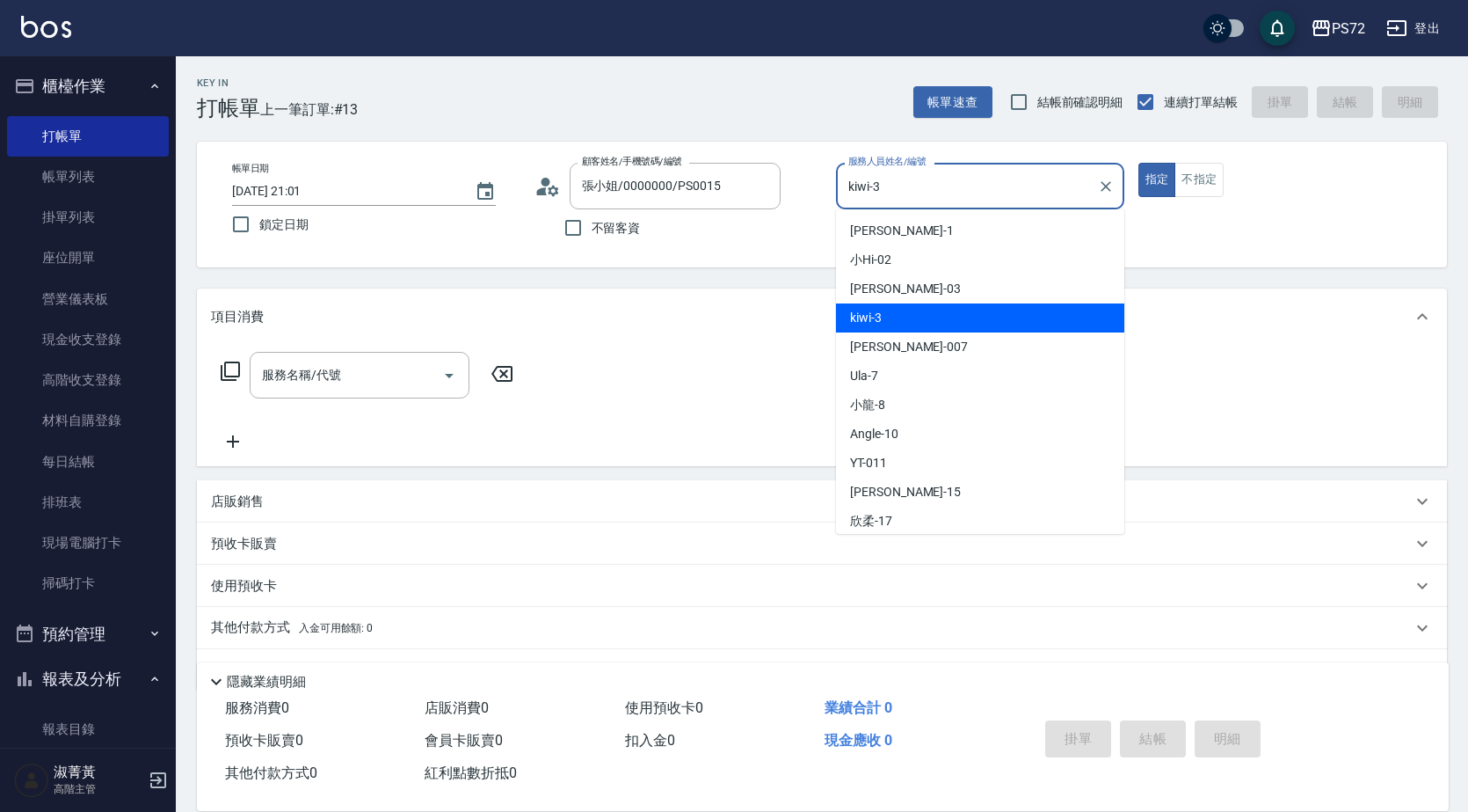
click at [982, 182] on input "kiwi-3" at bounding box center [967, 186] width 246 height 31
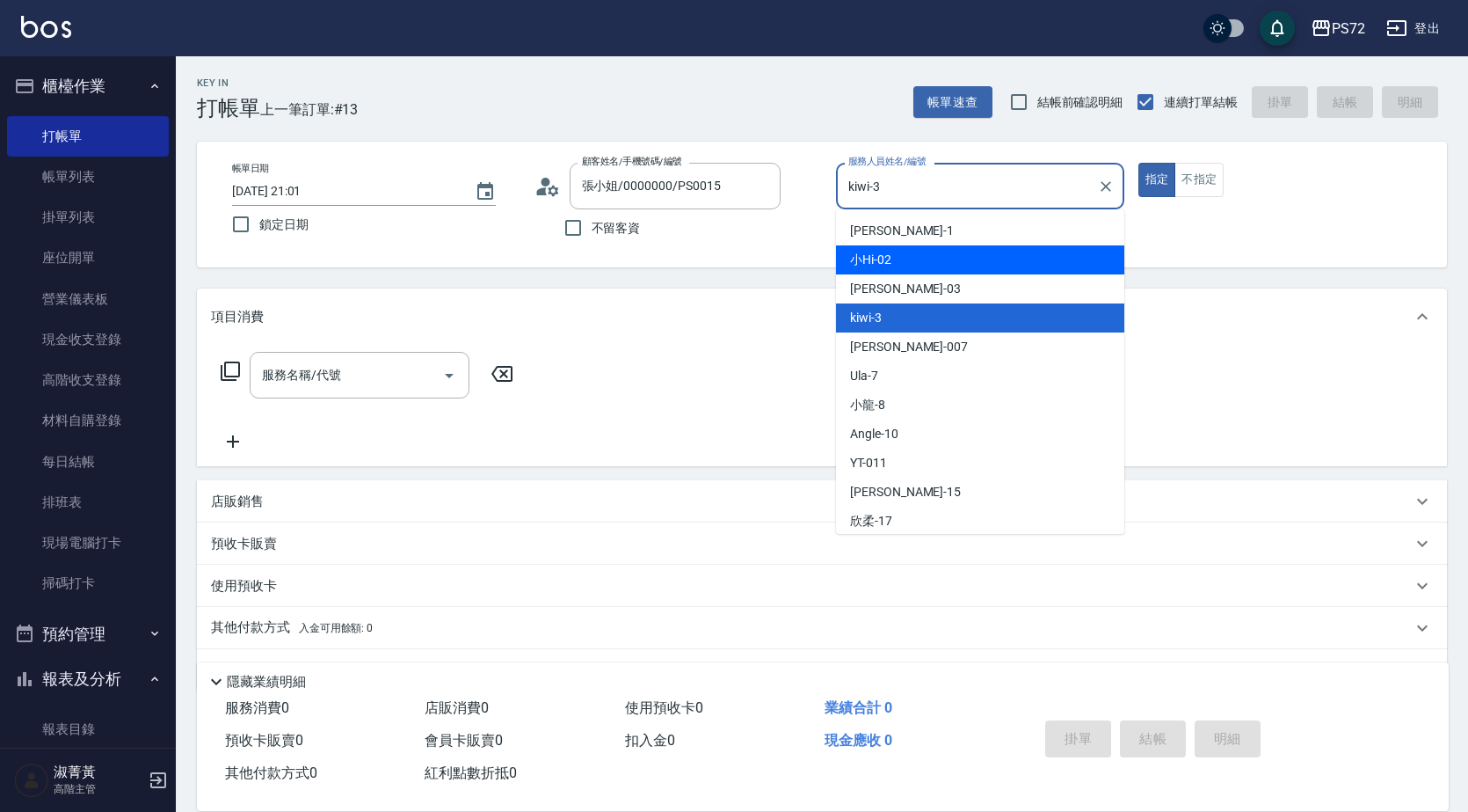
click at [970, 253] on div "小Hi -02" at bounding box center [980, 260] width 288 height 29
type input "小Hi-02"
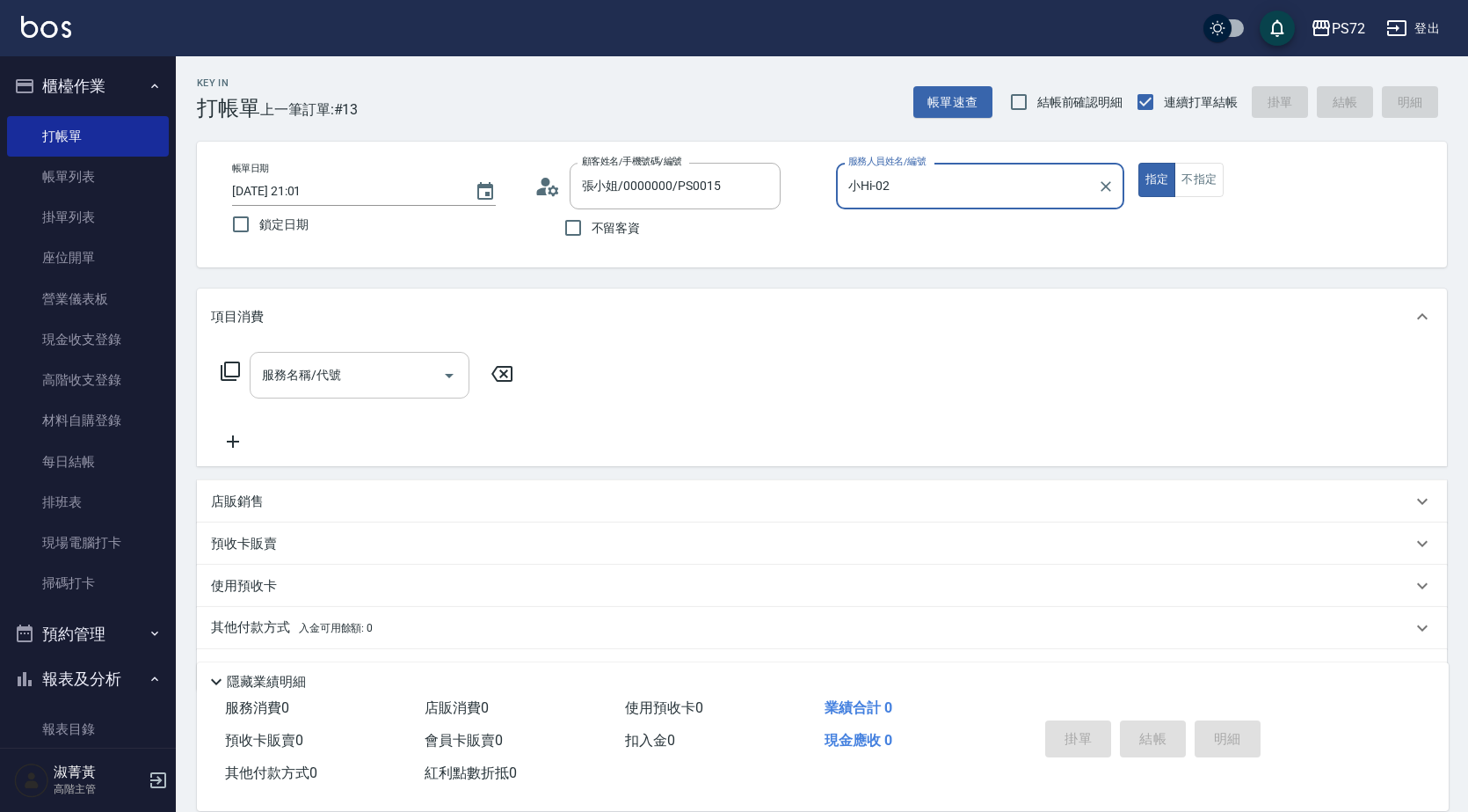
click at [311, 366] on div "服務名稱/代號 服務名稱/代號" at bounding box center [360, 375] width 220 height 47
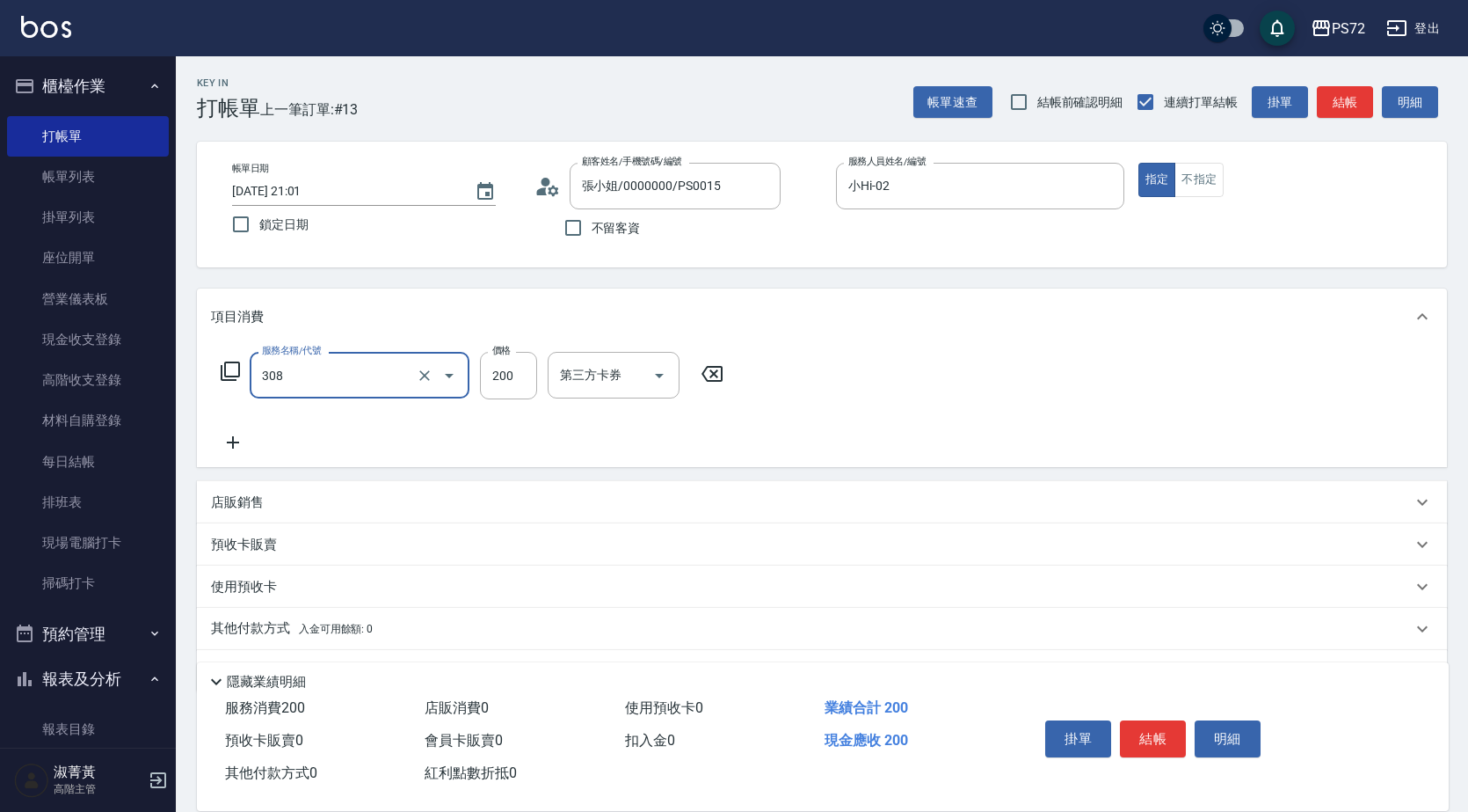
type input "學生剪髮(UP)(308)"
type input "400"
click at [1163, 729] on button "結帳" at bounding box center [1153, 738] width 66 height 37
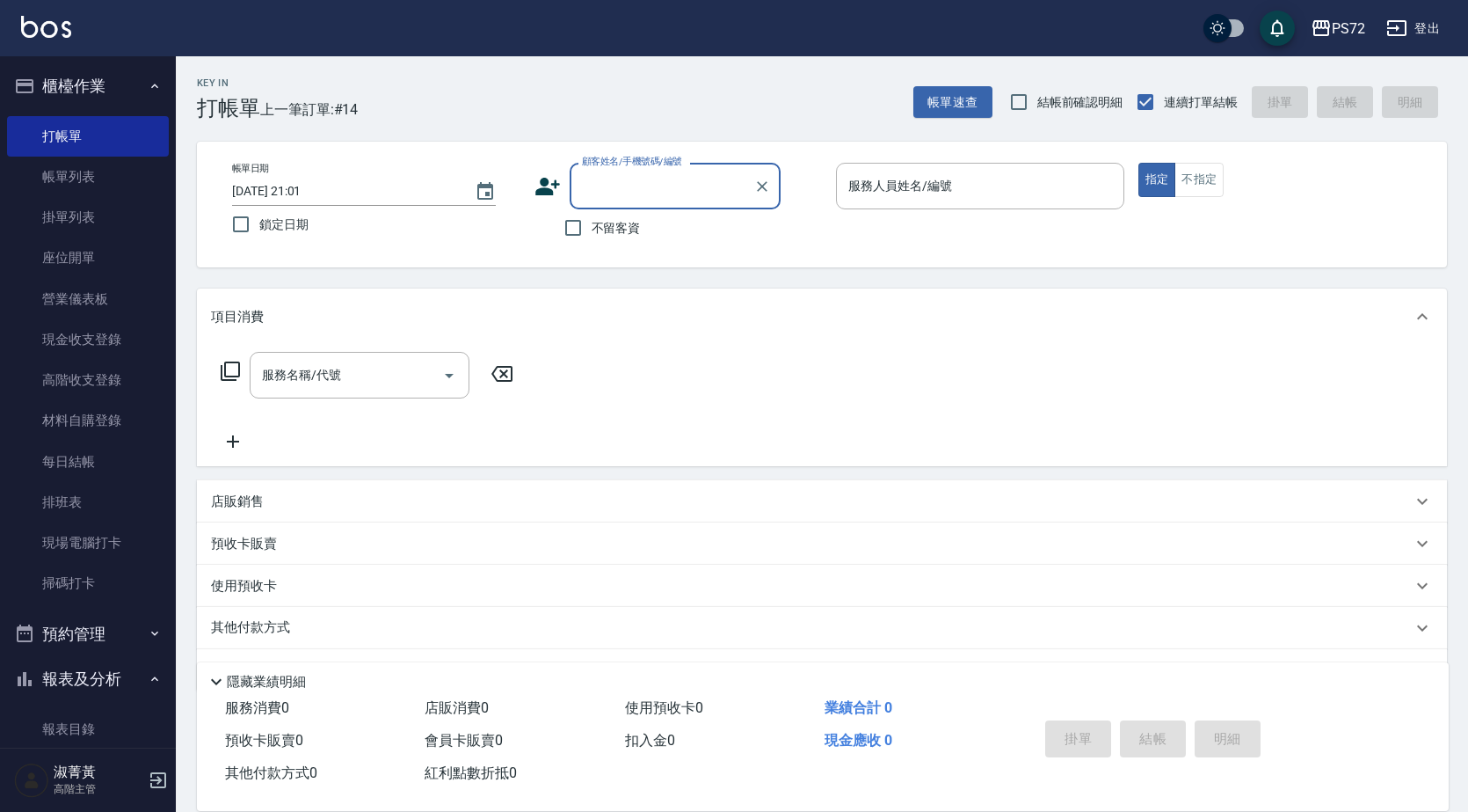
click at [650, 186] on input "顧客姓名/手機號碼/編號" at bounding box center [661, 186] width 169 height 31
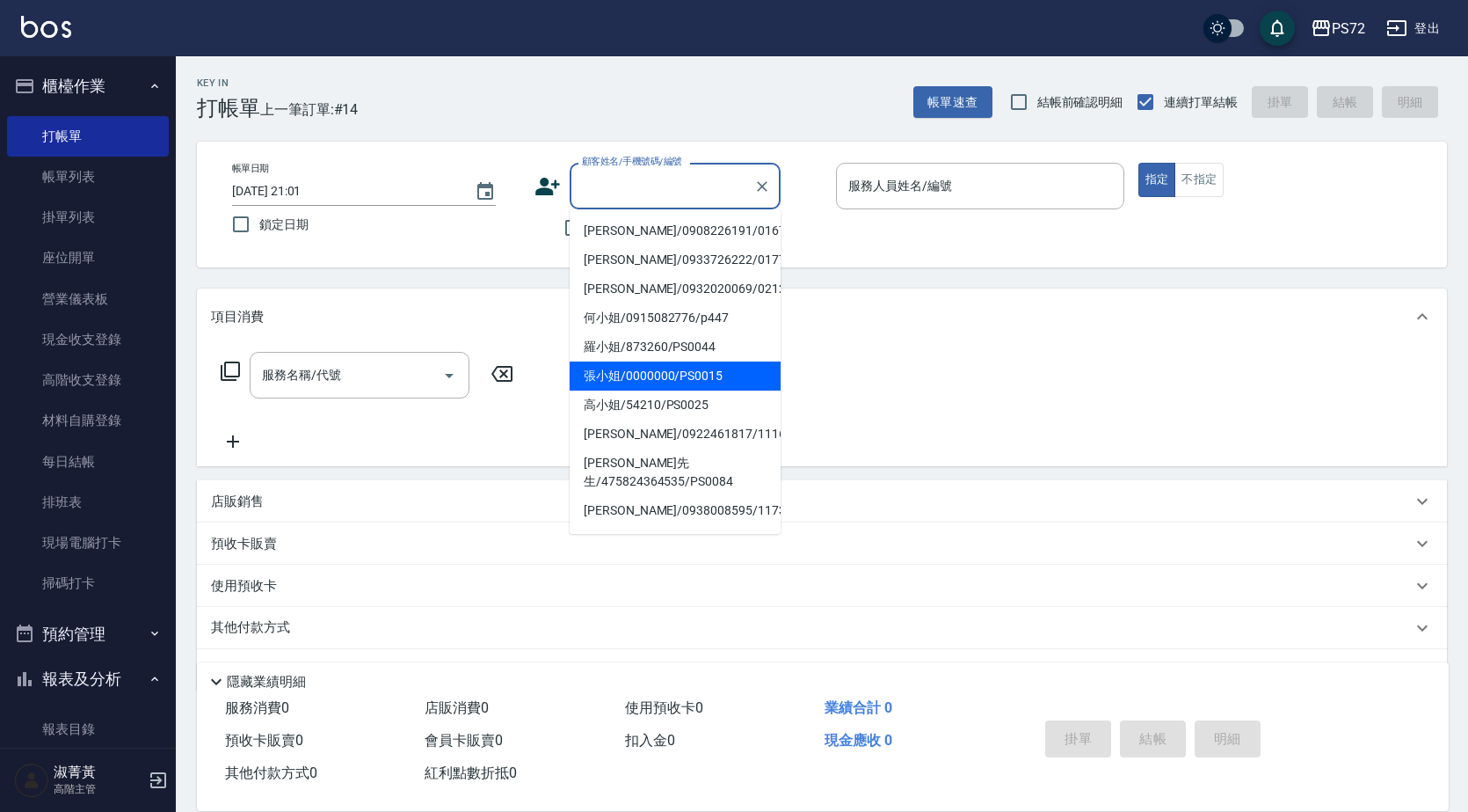
click at [729, 367] on li "張小姐/0000000/PS0015" at bounding box center [675, 376] width 211 height 29
type input "張小姐/0000000/PS0015"
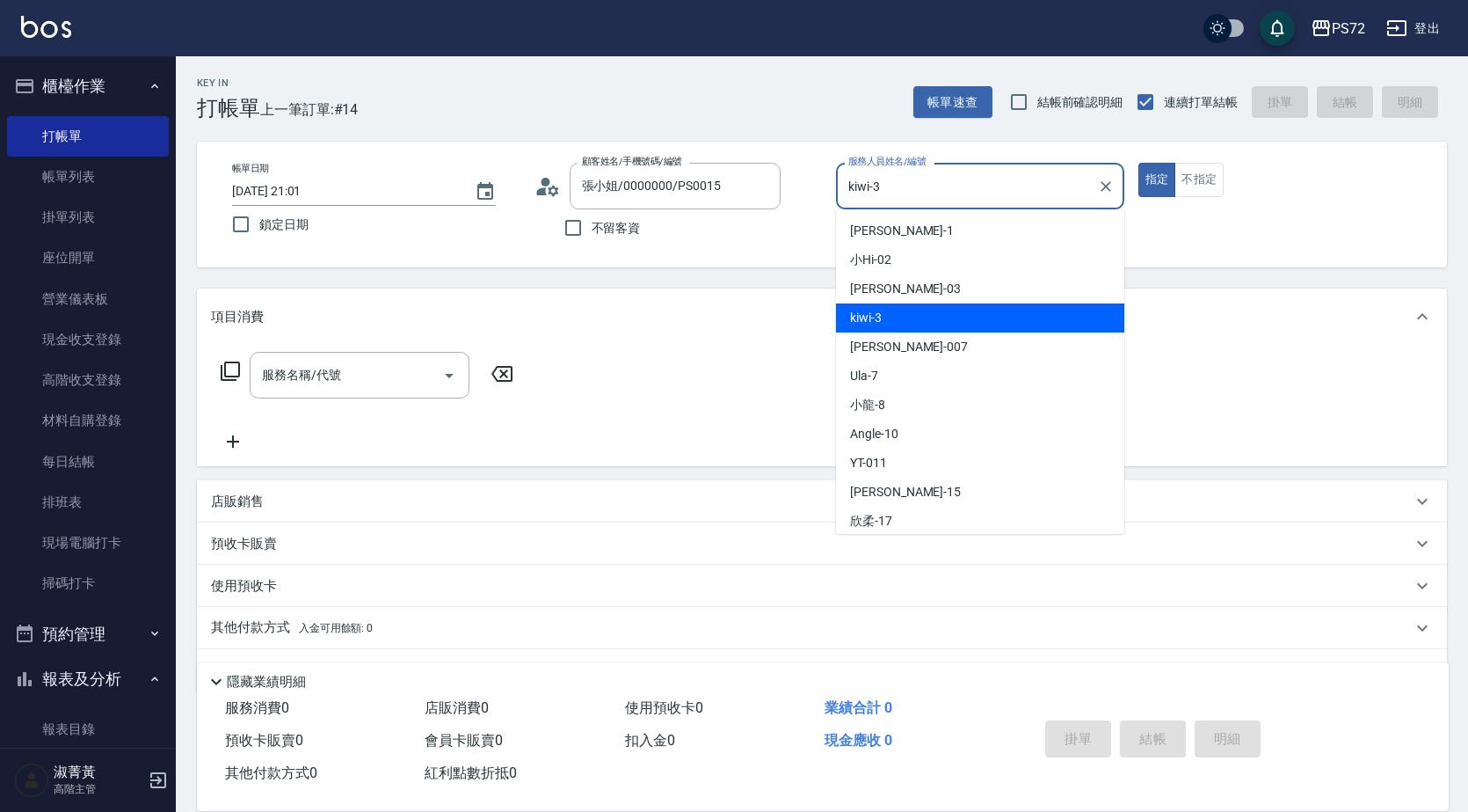
click at [893, 191] on input "kiwi-3" at bounding box center [967, 186] width 246 height 31
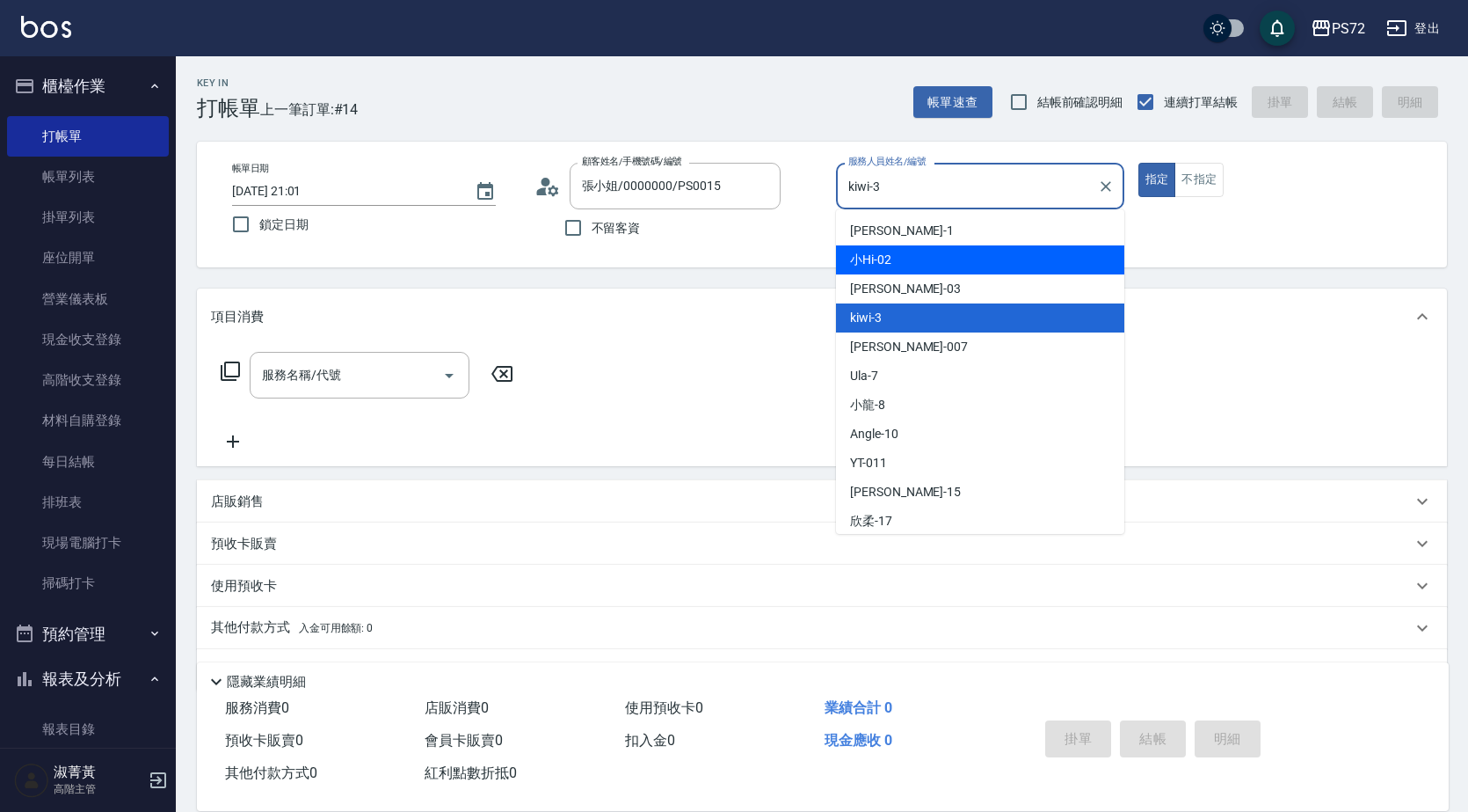
click at [900, 263] on div "小Hi -02" at bounding box center [980, 260] width 288 height 29
type input "小Hi-02"
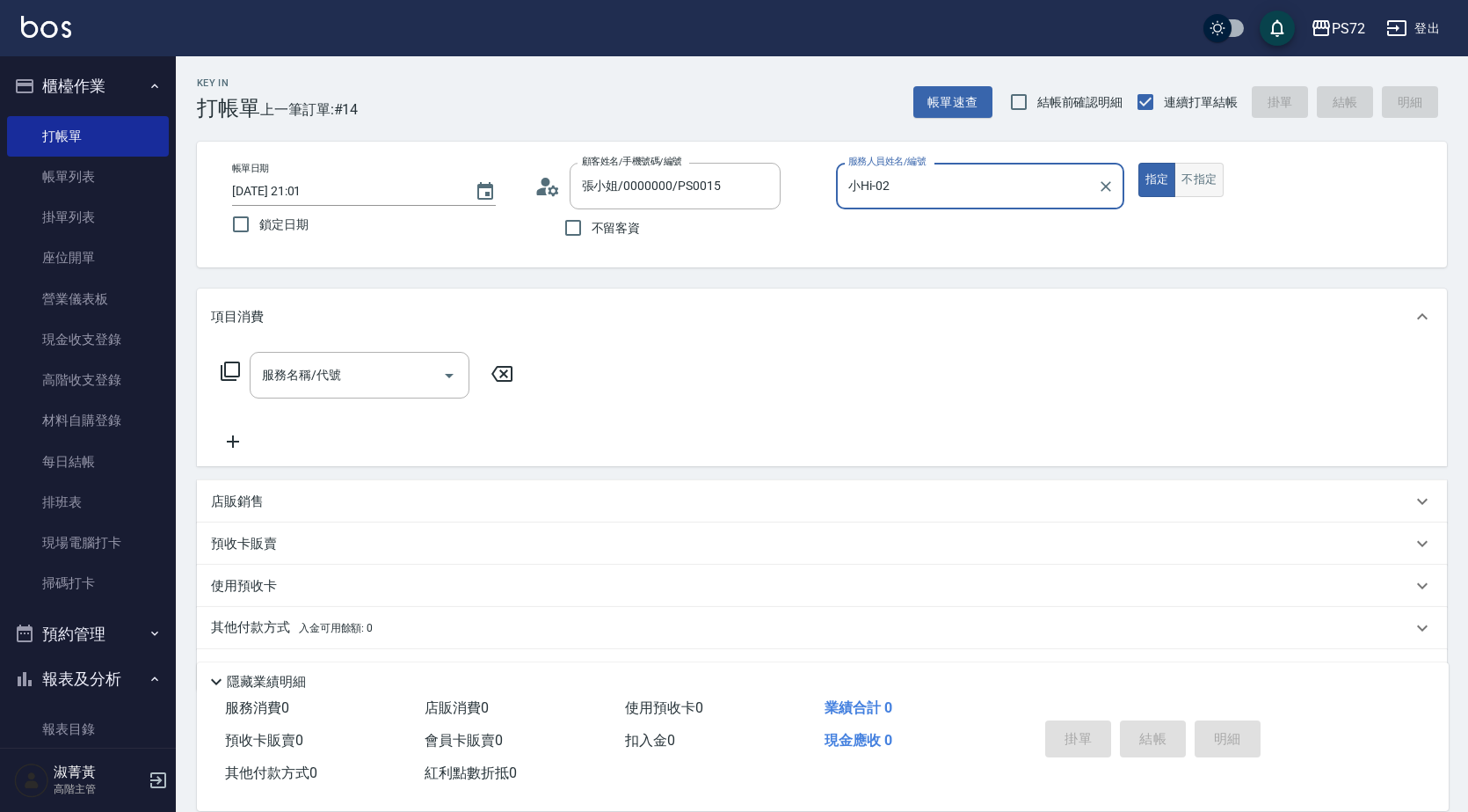
click at [1184, 177] on button "不指定" at bounding box center [1199, 180] width 50 height 34
drag, startPoint x: 351, startPoint y: 380, endPoint x: 368, endPoint y: 343, distance: 40.7
click at [351, 380] on input "服務名稱/代號" at bounding box center [346, 375] width 178 height 31
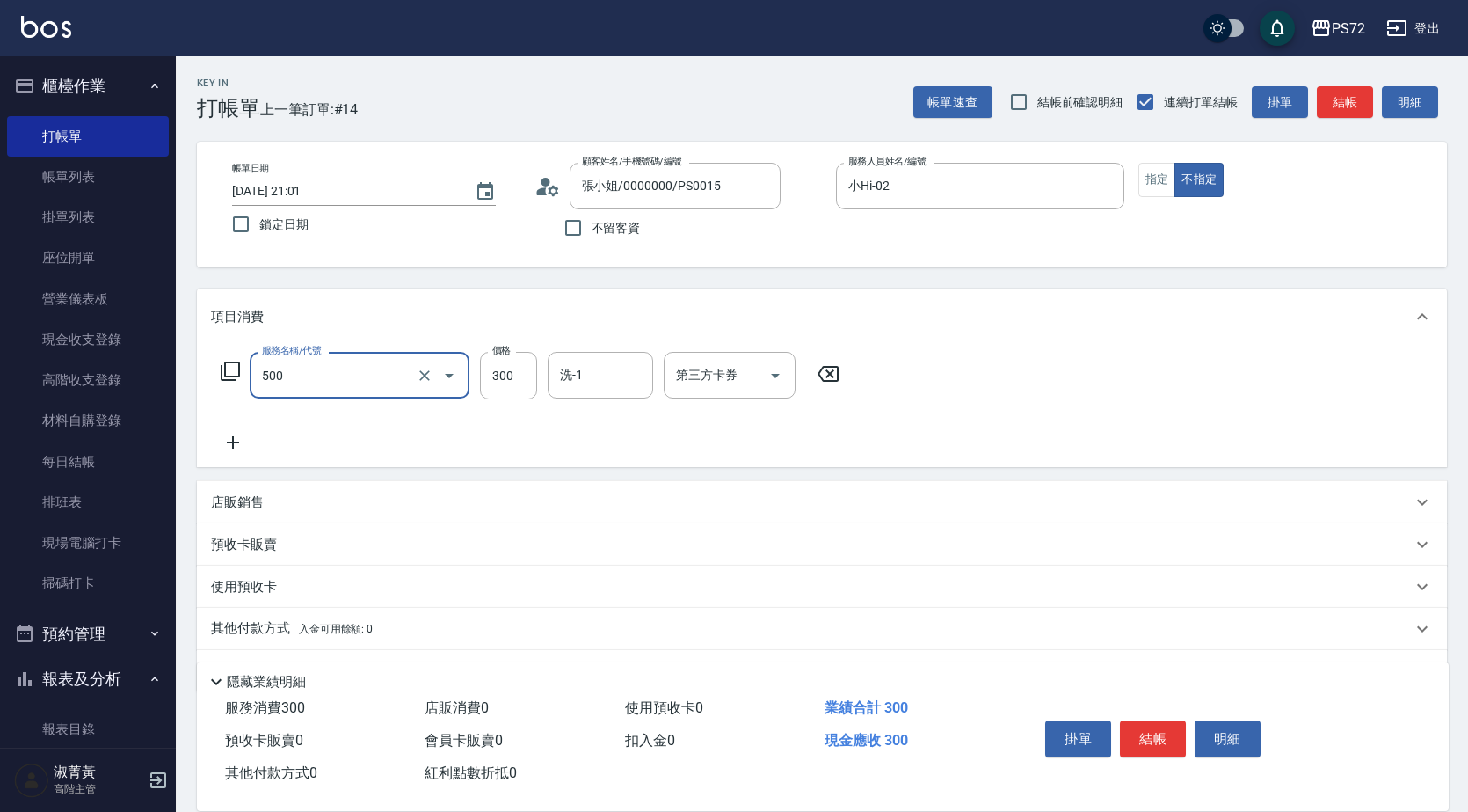
type input "洗髮(A級)(500)"
type input "350"
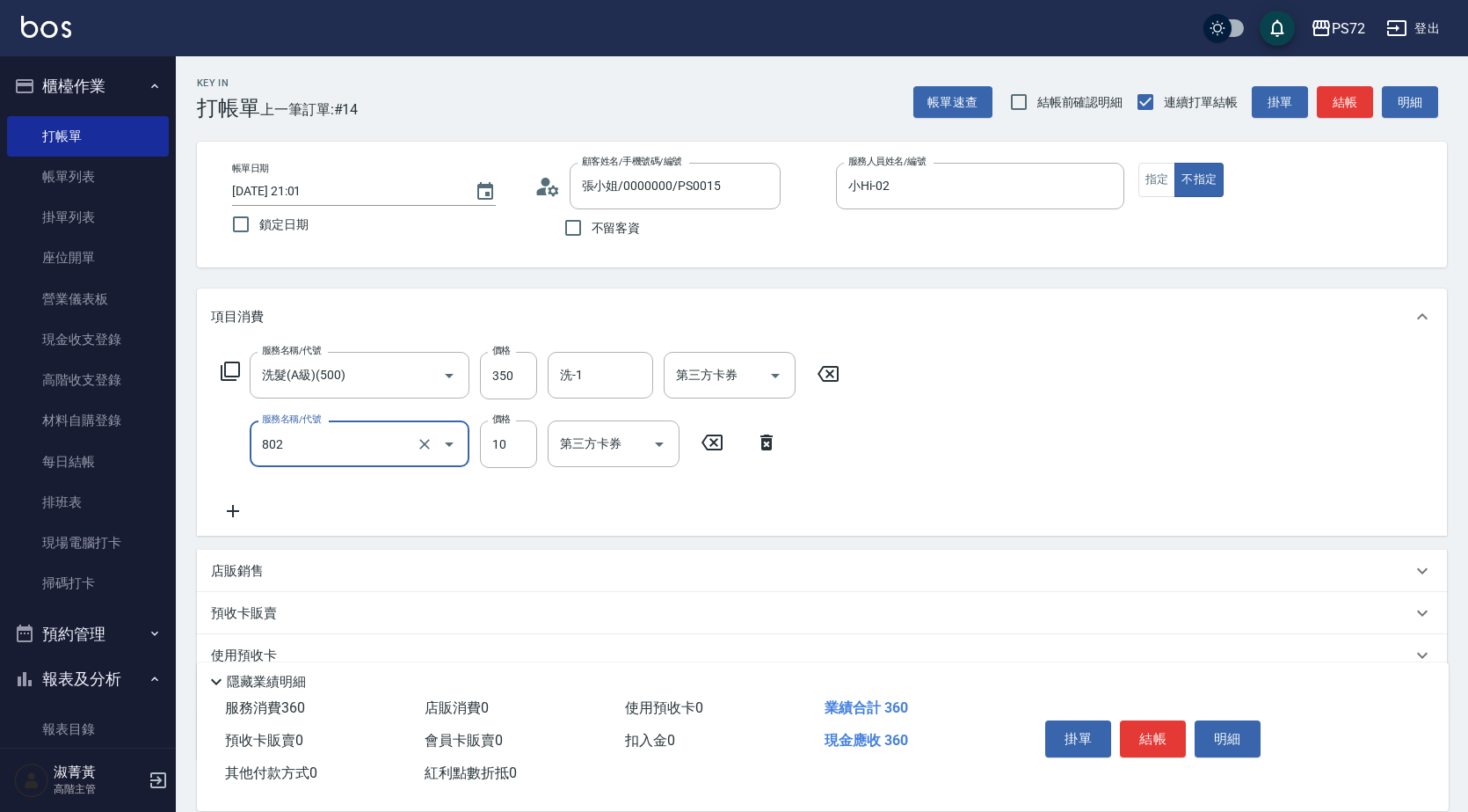
type input "潤絲(802)"
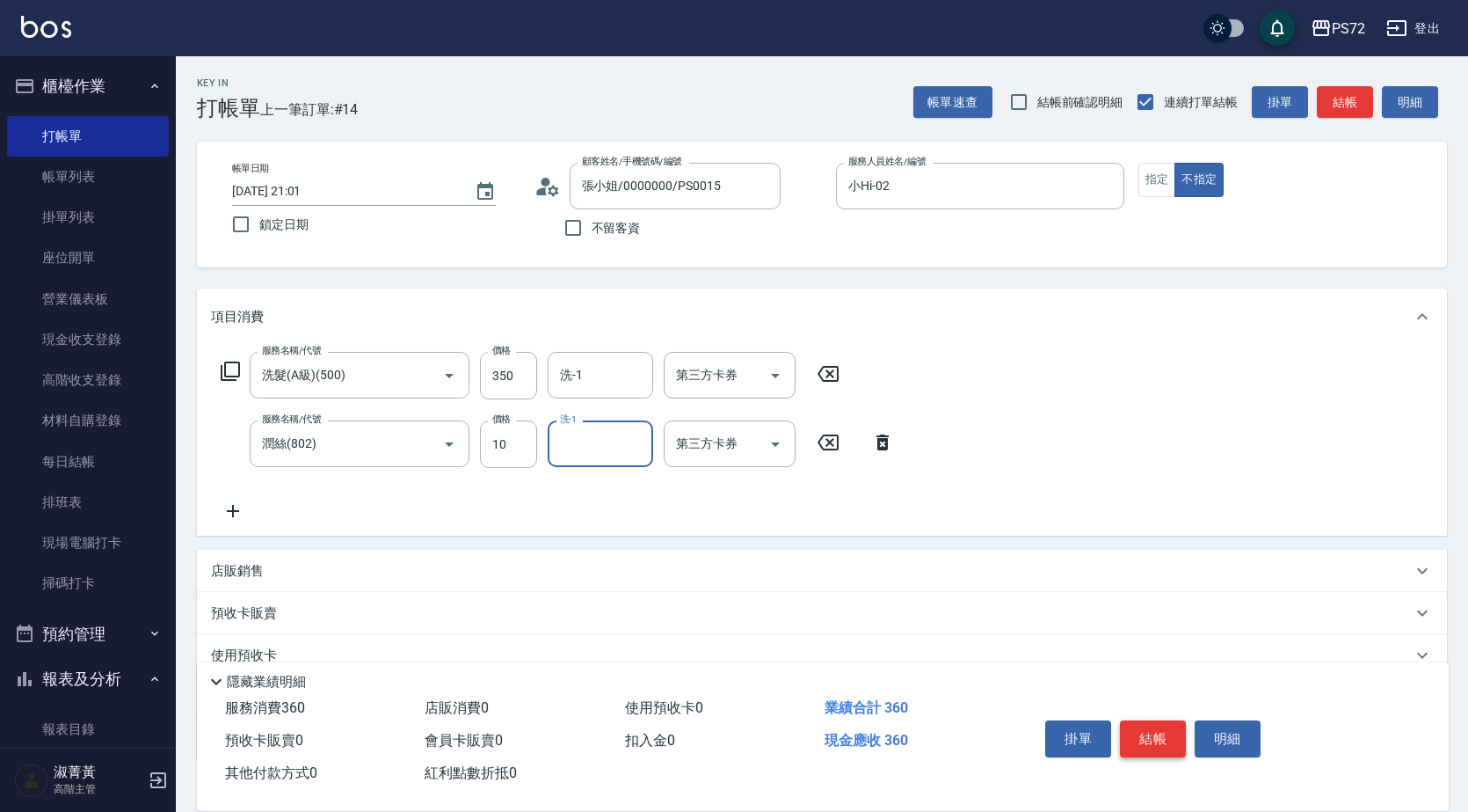
click at [1153, 735] on button "結帳" at bounding box center [1153, 738] width 66 height 37
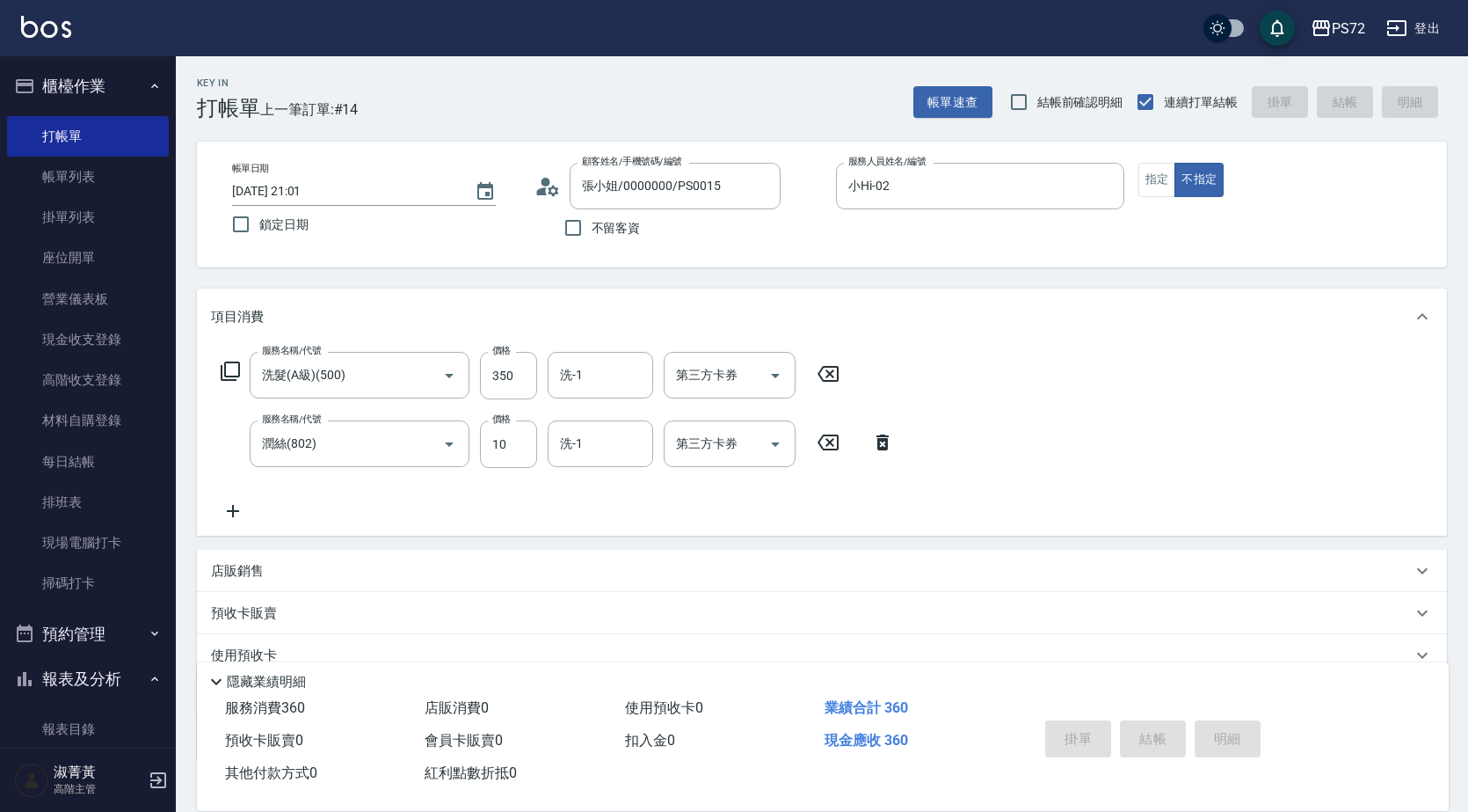
type input "[DATE] 21:02"
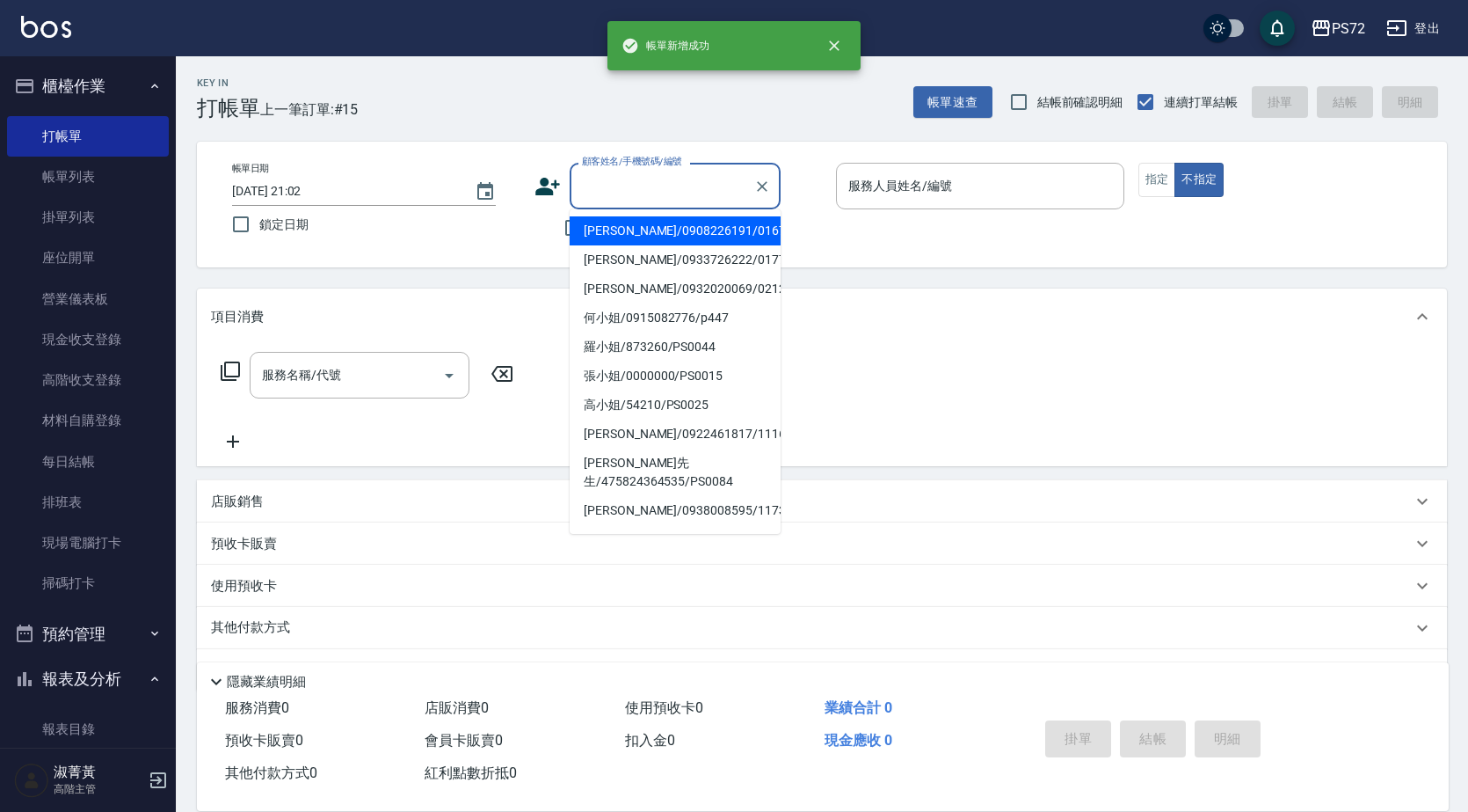
click at [678, 196] on input "顧客姓名/手機號碼/編號" at bounding box center [661, 186] width 169 height 31
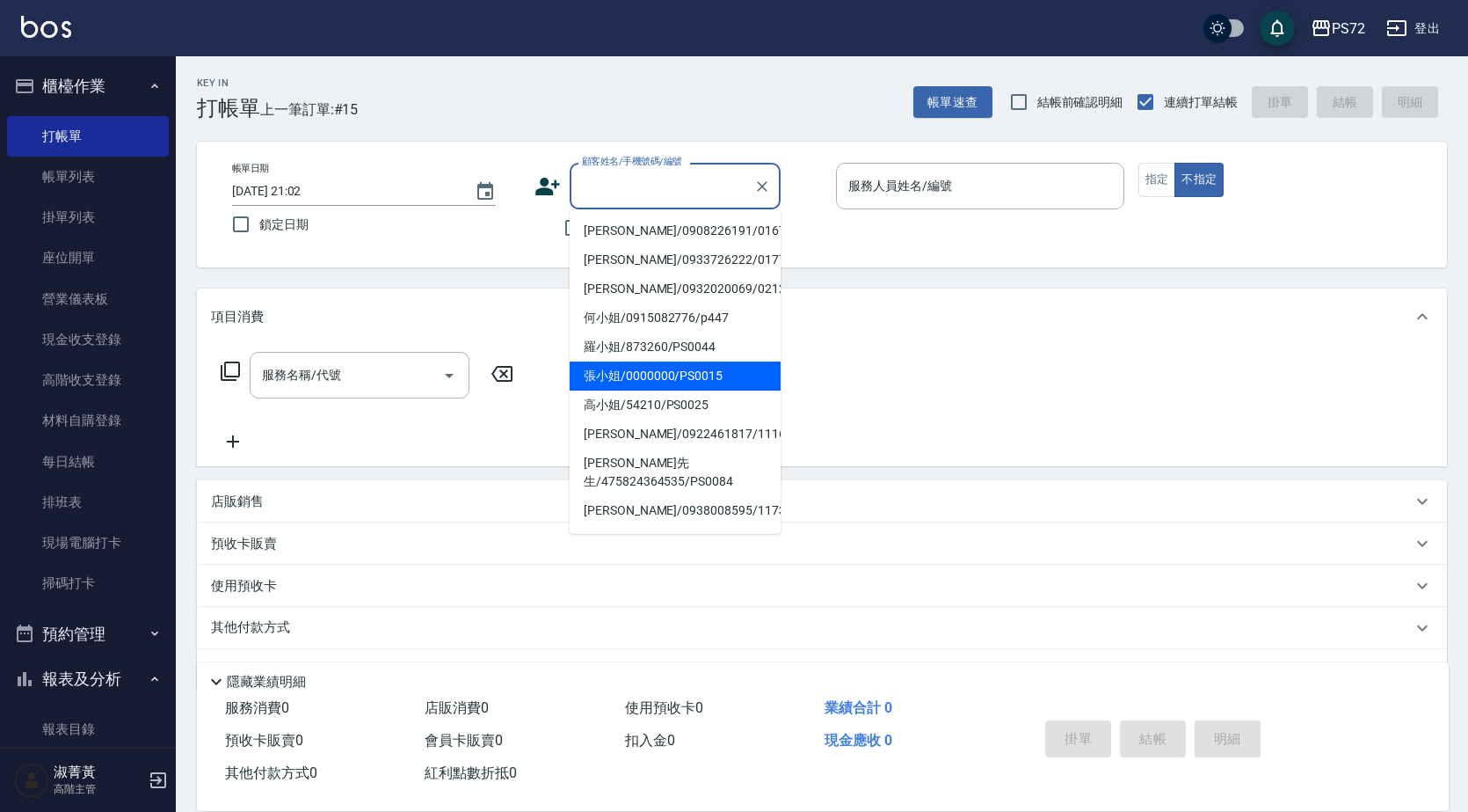
click at [700, 378] on li "張小姐/0000000/PS0015" at bounding box center [675, 376] width 211 height 29
type input "張小姐/0000000/PS0015"
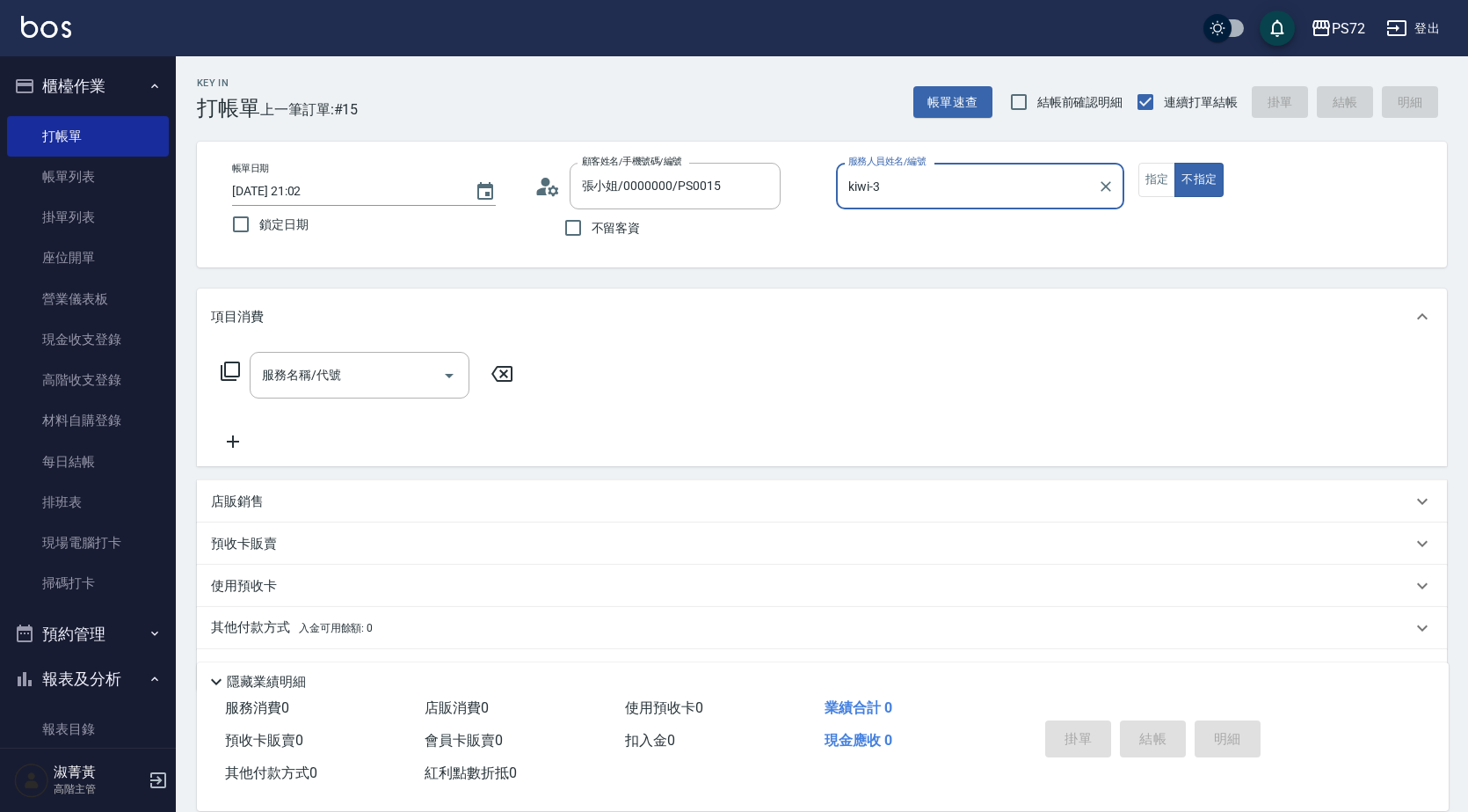
click at [919, 181] on input "kiwi-3" at bounding box center [967, 186] width 246 height 31
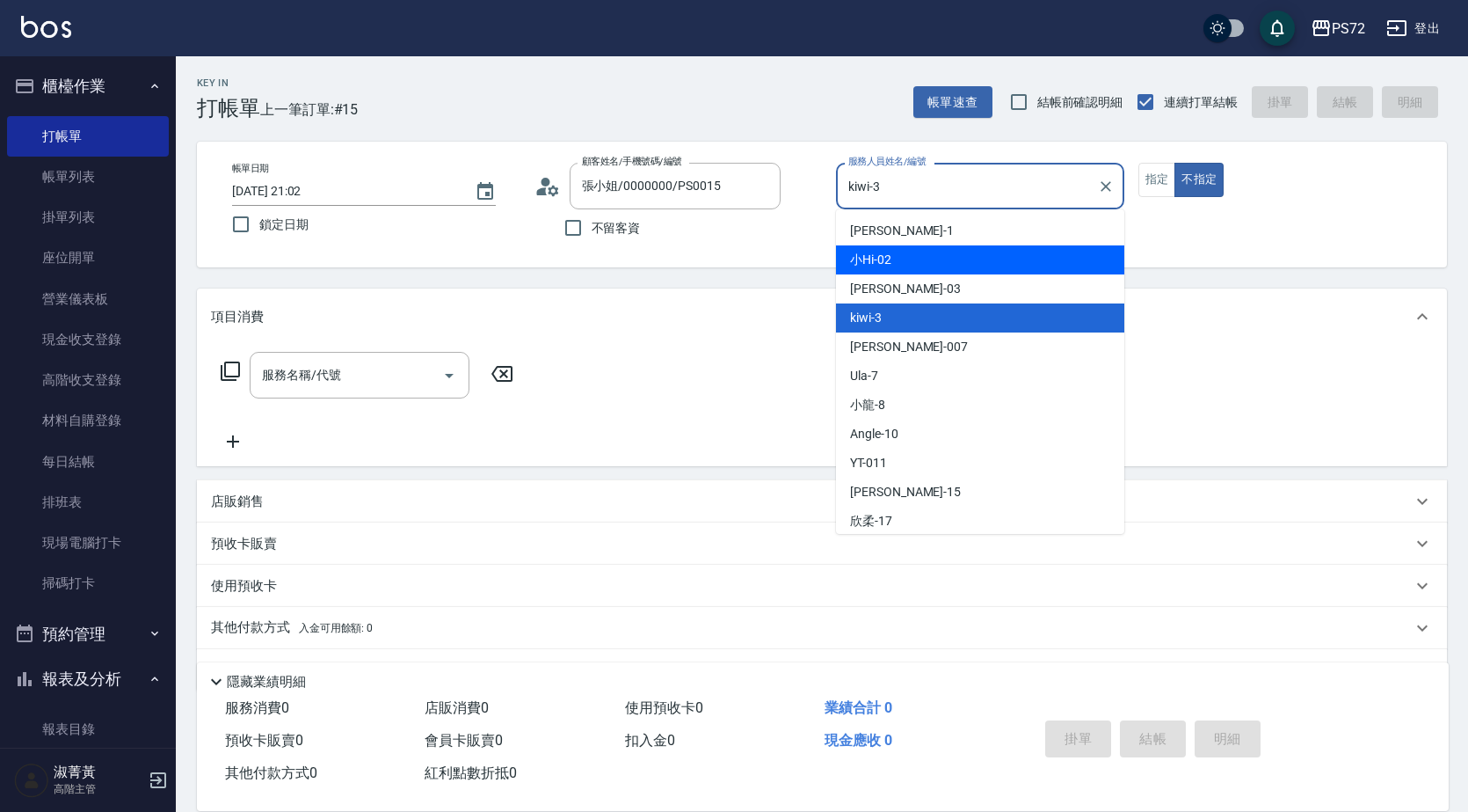
click at [907, 263] on div "小Hi -02" at bounding box center [980, 260] width 288 height 29
type input "小Hi-02"
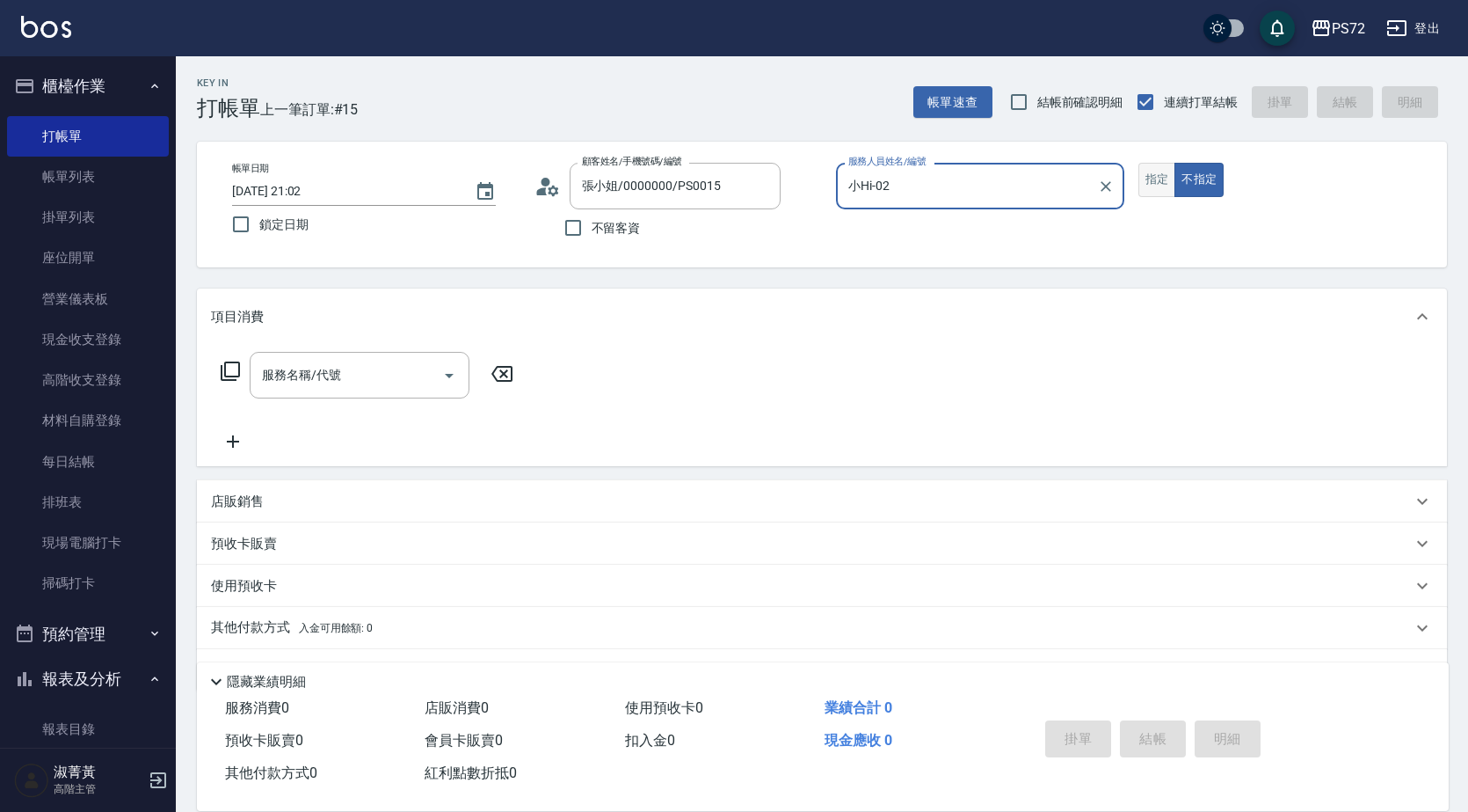
click at [1153, 182] on button "指定" at bounding box center [1158, 180] width 38 height 34
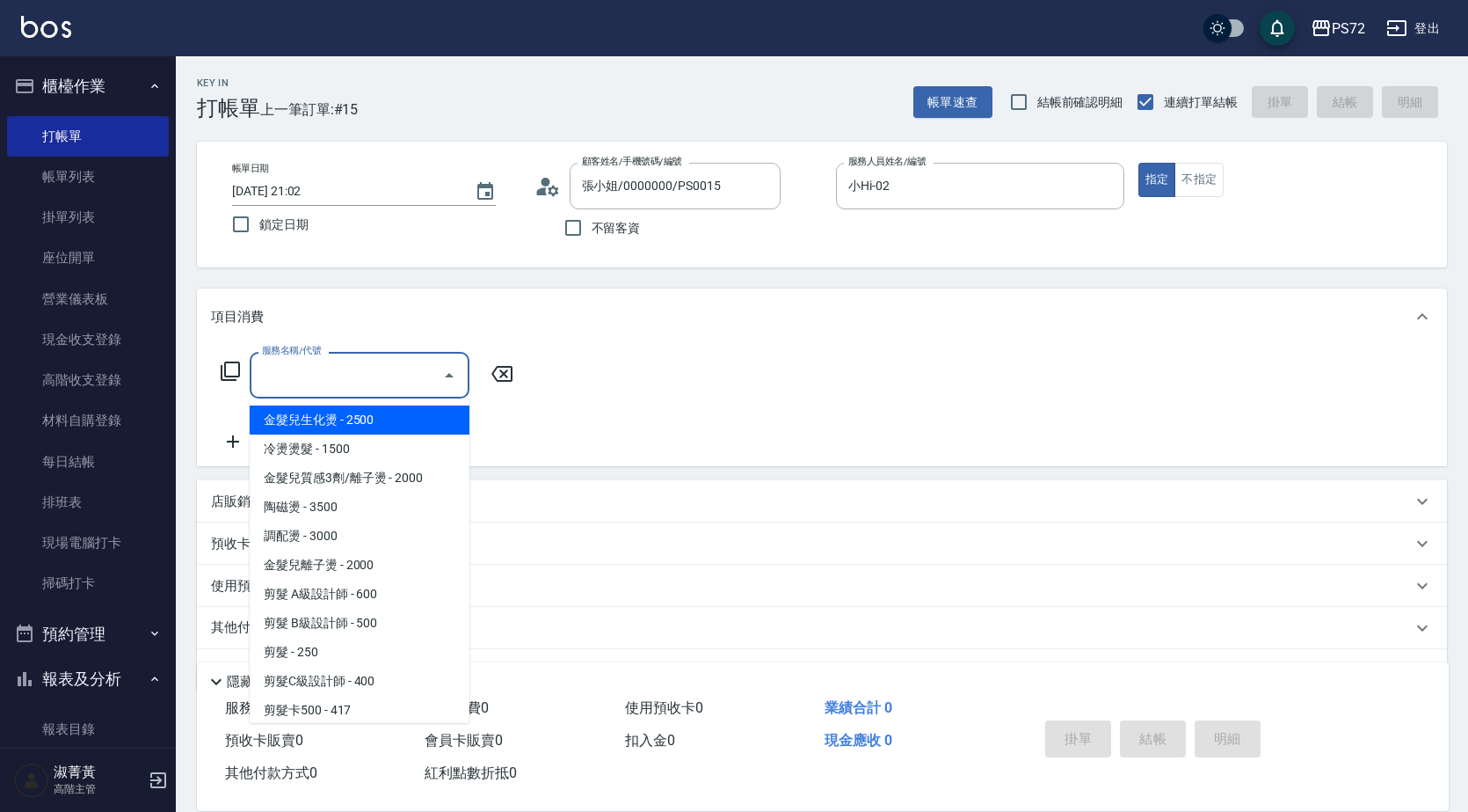
click at [329, 388] on input "服務名稱/代號" at bounding box center [346, 375] width 178 height 31
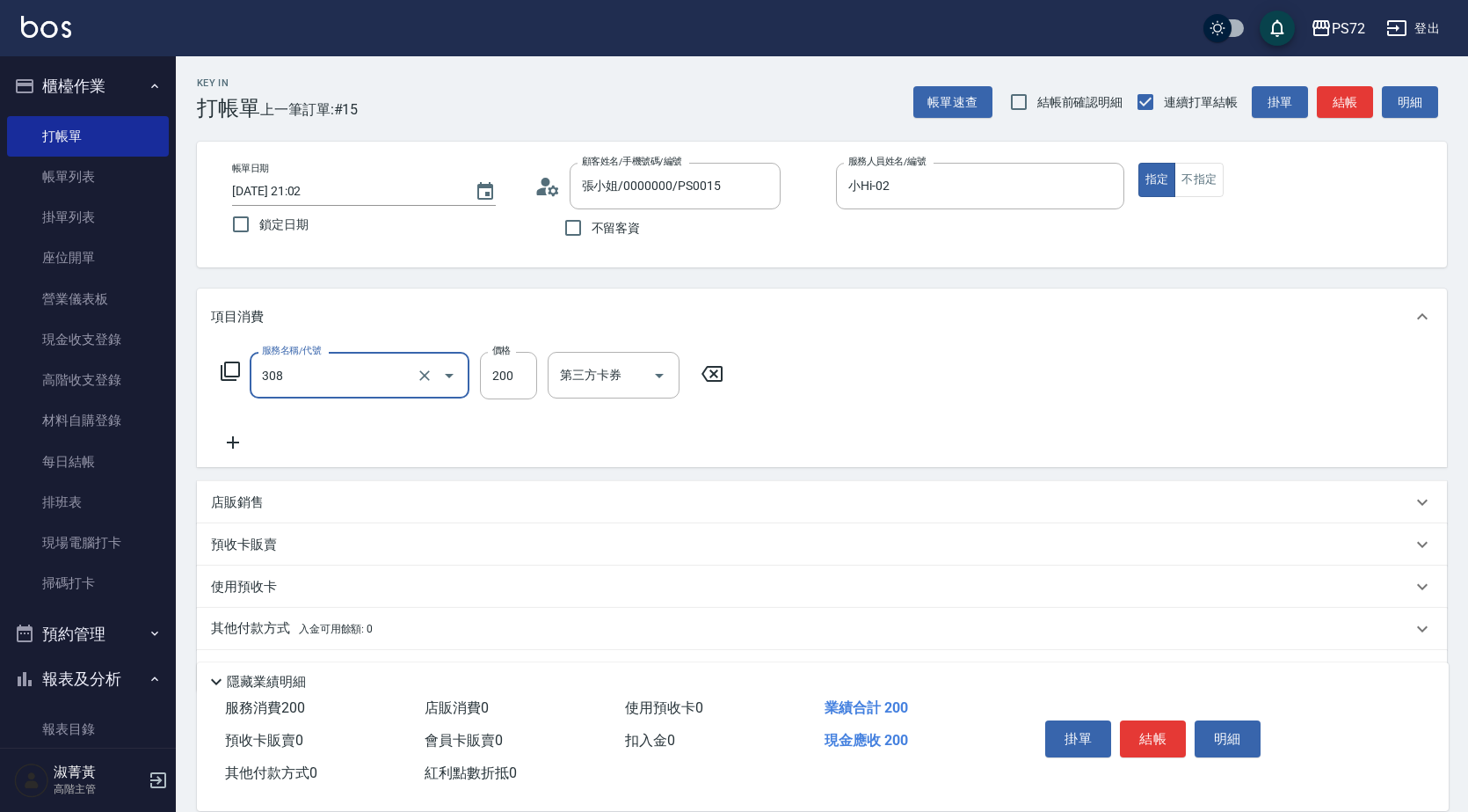
type input "學生剪髮(UP)(308)"
type input "350"
click at [1132, 724] on button "結帳" at bounding box center [1153, 738] width 66 height 37
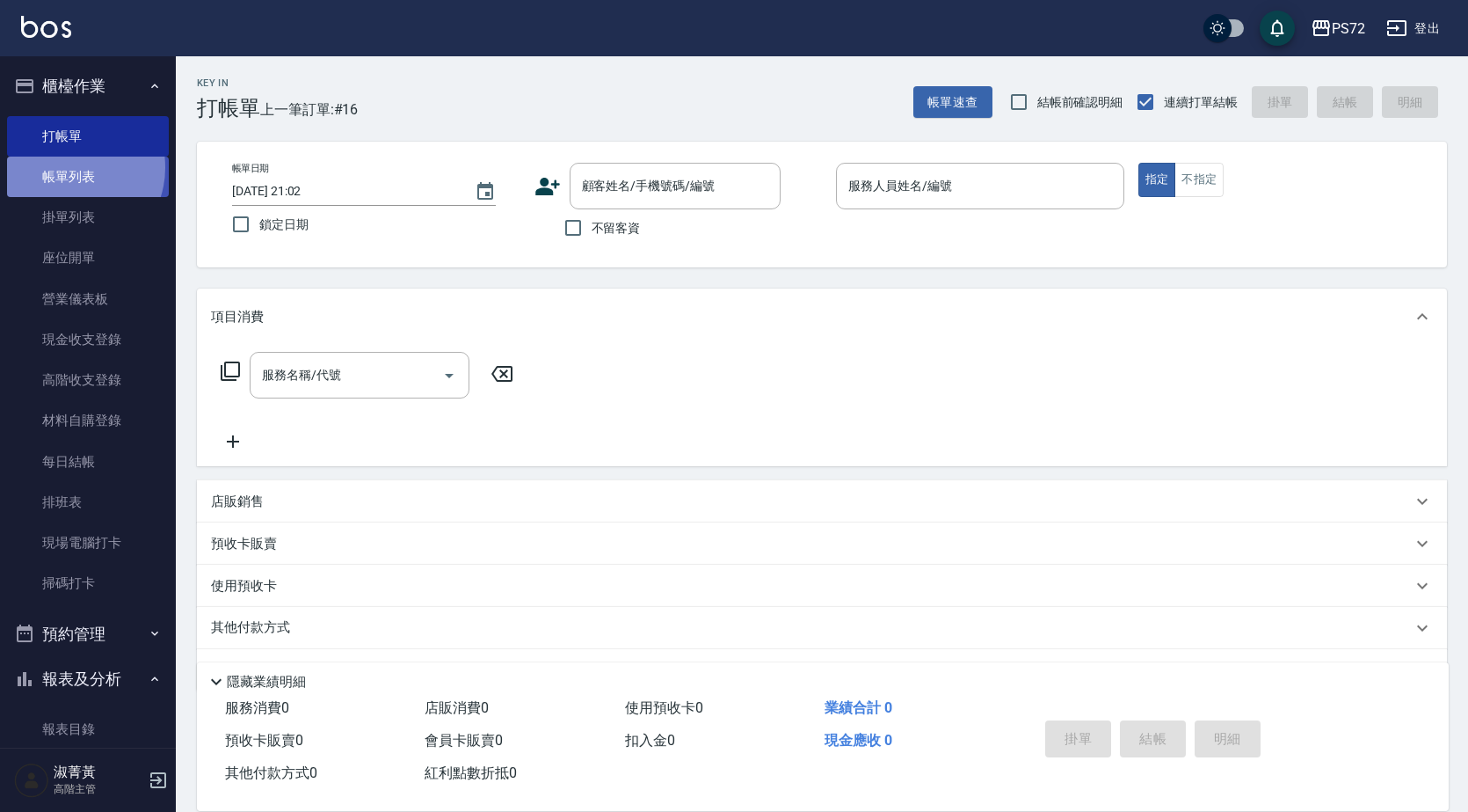
click at [70, 168] on link "帳單列表" at bounding box center [88, 177] width 162 height 41
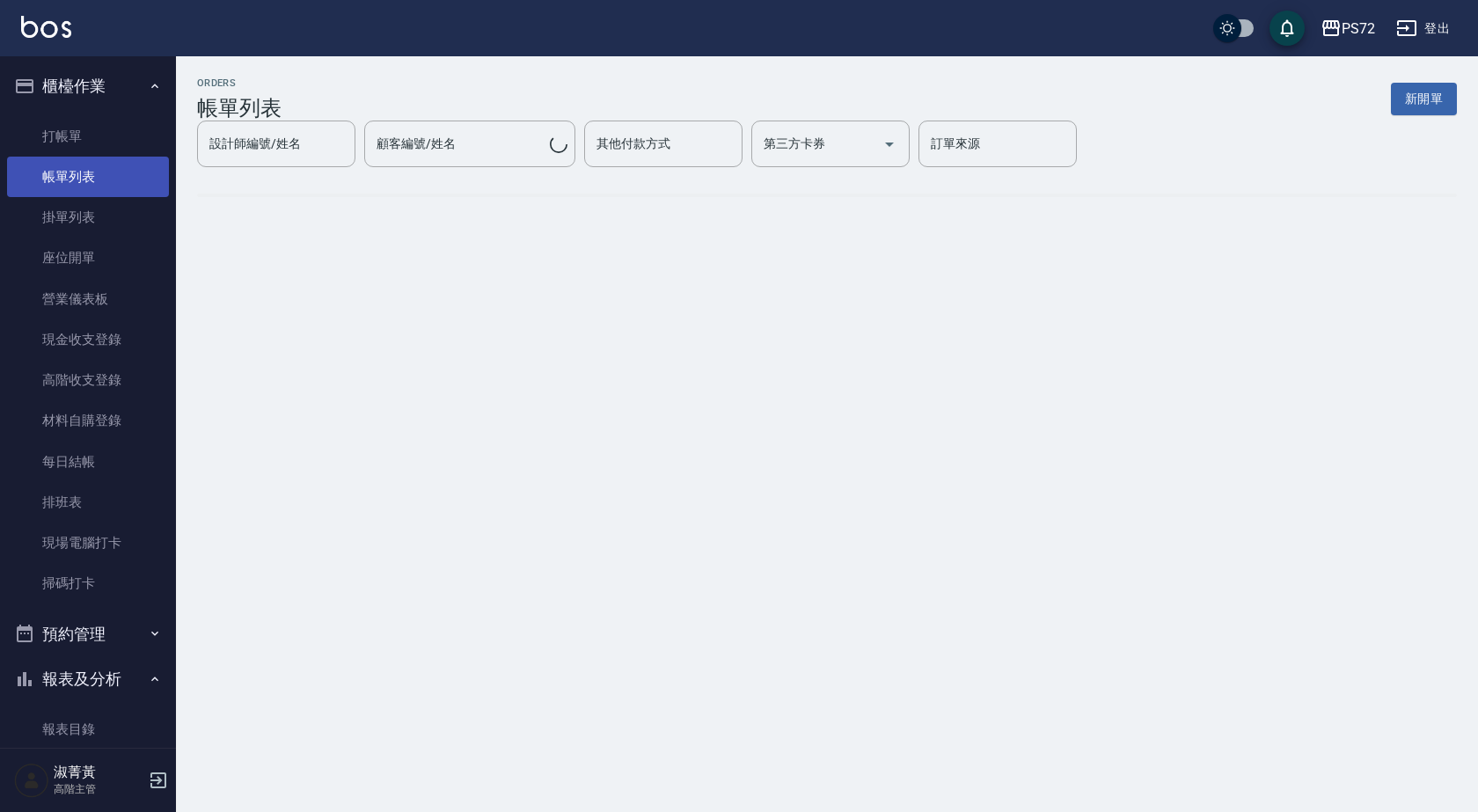
click at [114, 165] on link "帳單列表" at bounding box center [88, 177] width 162 height 41
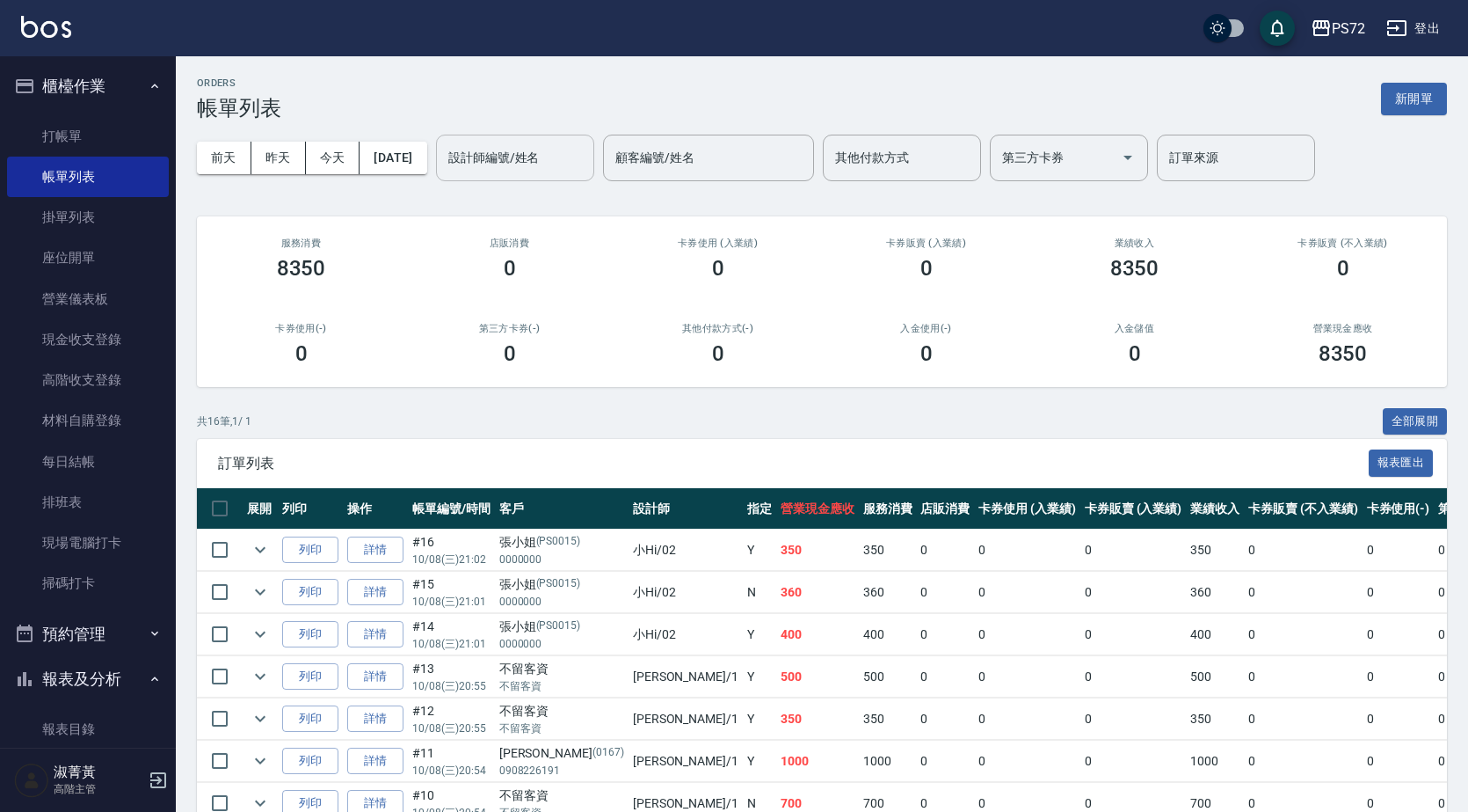
click at [564, 157] on input "設計師編號/姓名" at bounding box center [515, 158] width 142 height 31
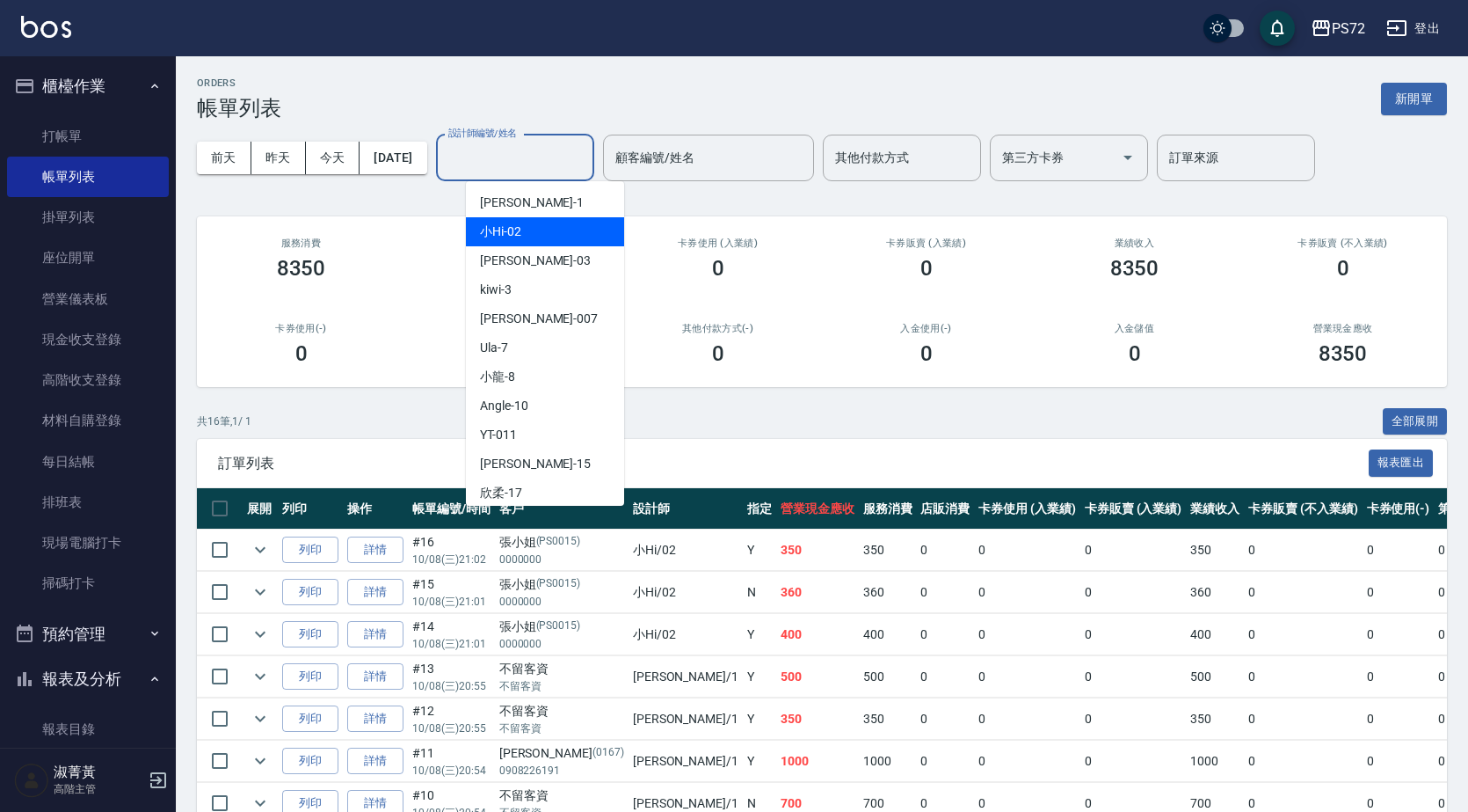
click at [557, 233] on div "小Hi -02" at bounding box center [545, 232] width 159 height 29
type input "小Hi-02"
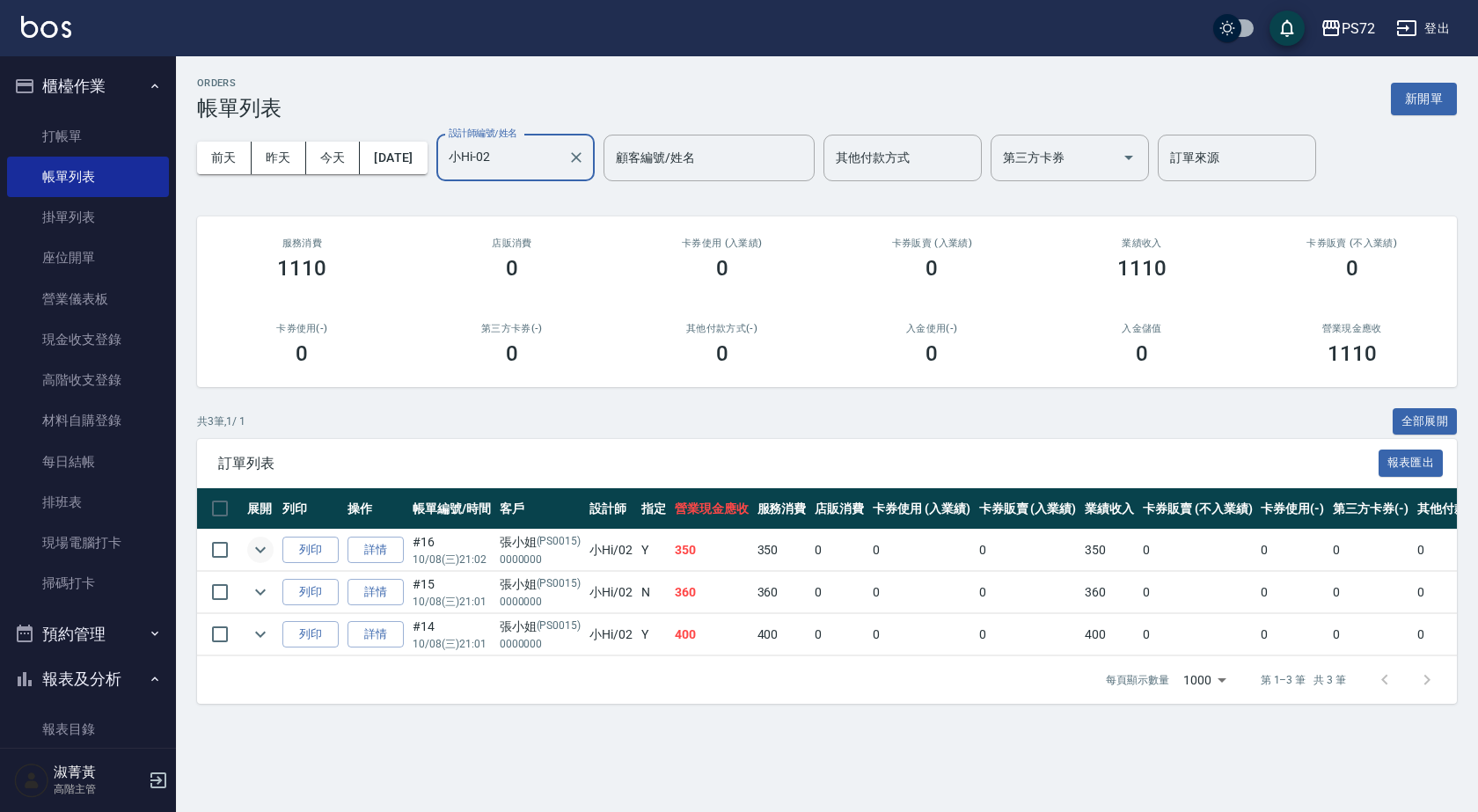
click at [259, 543] on icon "expand row" at bounding box center [260, 549] width 21 height 21
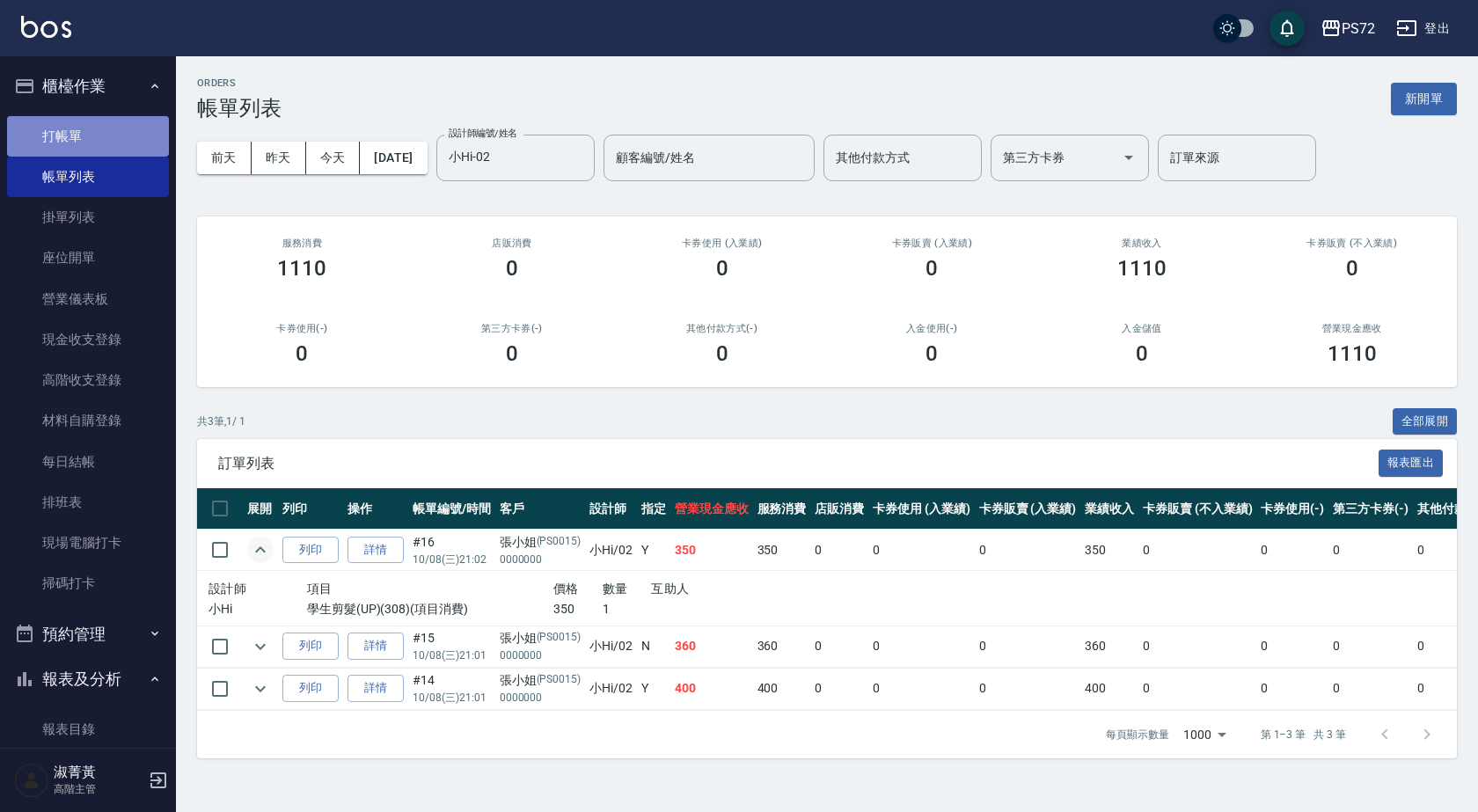
click at [108, 121] on link "打帳單" at bounding box center [88, 136] width 162 height 41
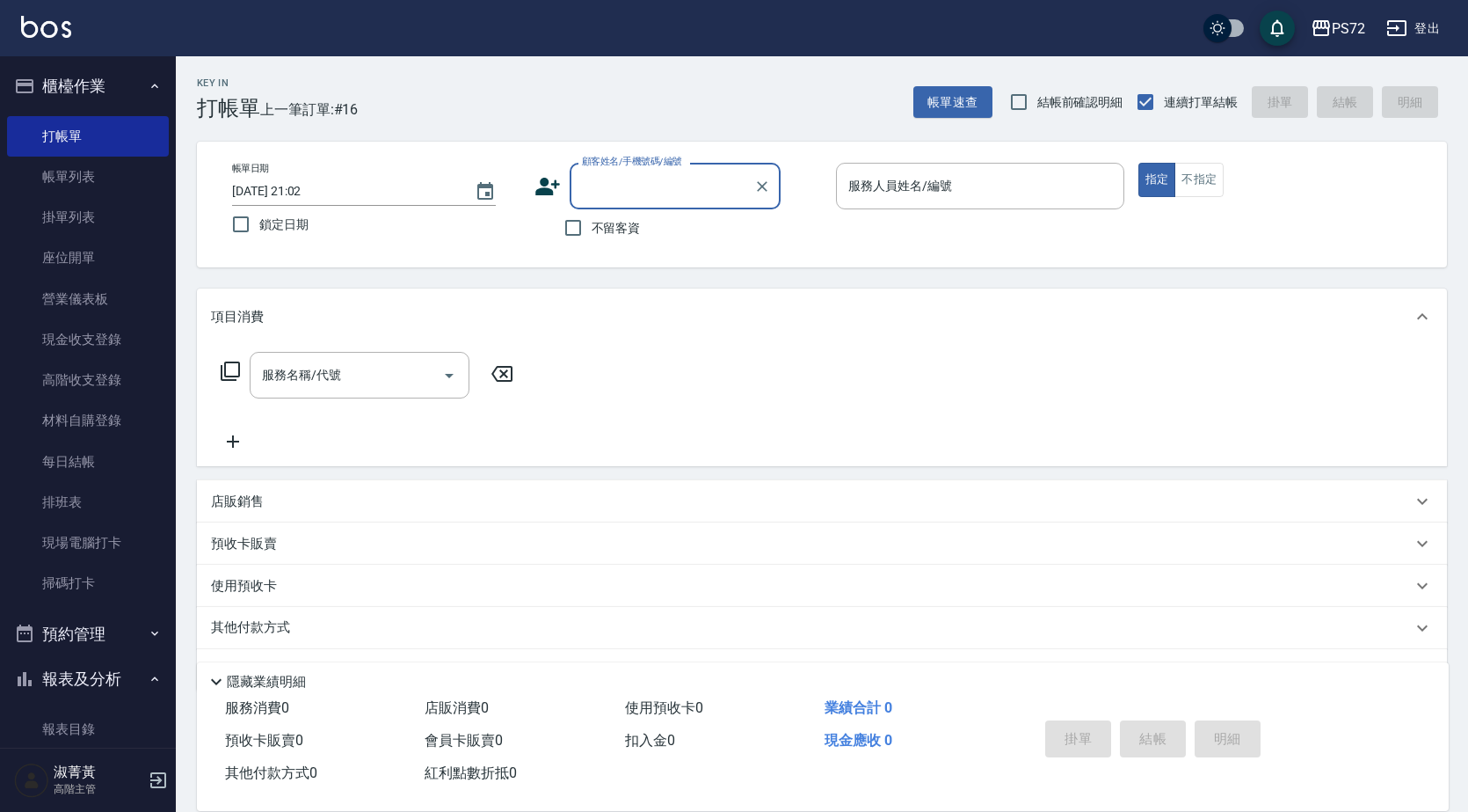
click at [637, 209] on div "顧客姓名/手機號碼/編號 顧客姓名/手機號碼/編號 不留客資" at bounding box center [679, 205] width 288 height 84
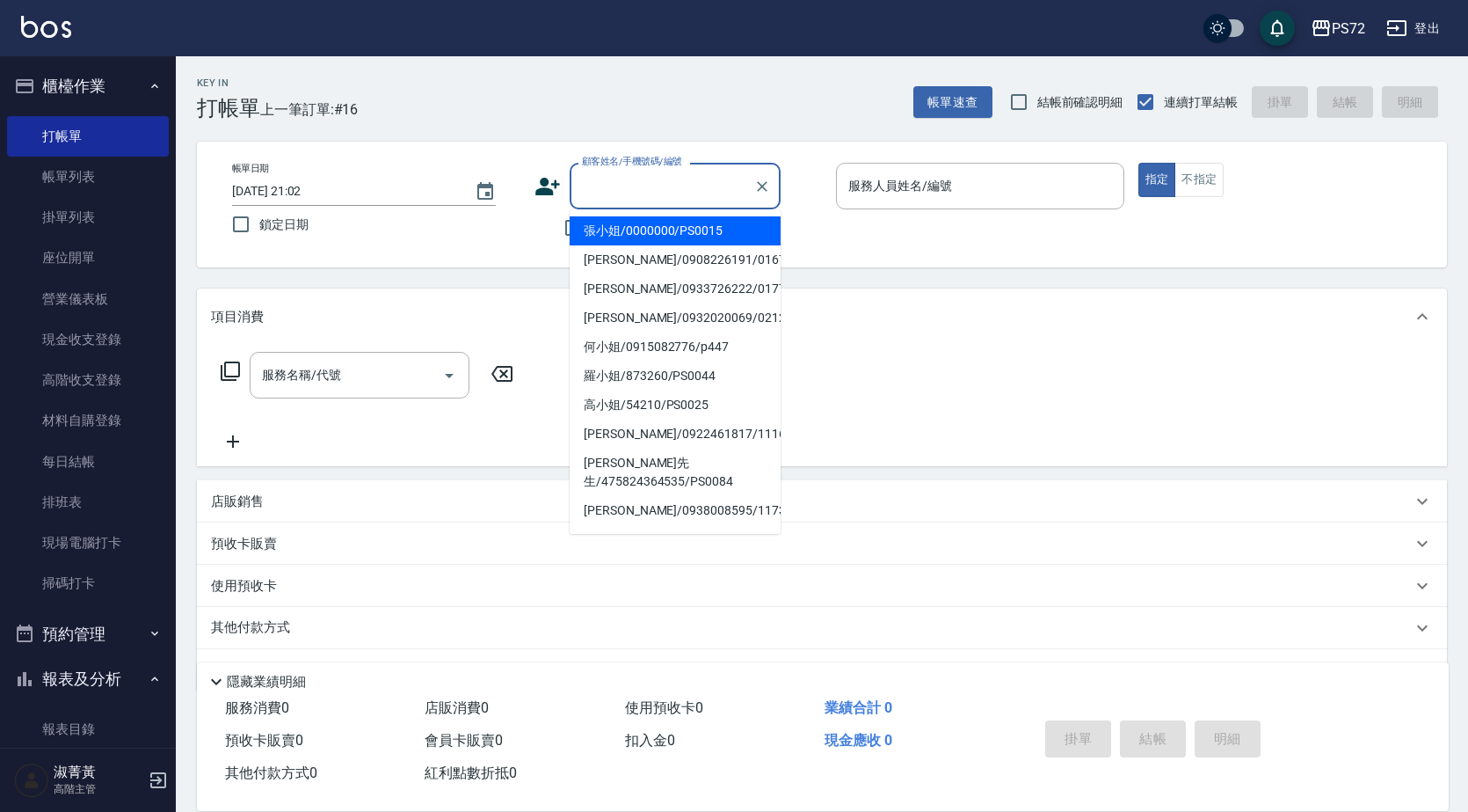
click at [639, 199] on input "顧客姓名/手機號碼/編號" at bounding box center [661, 186] width 169 height 31
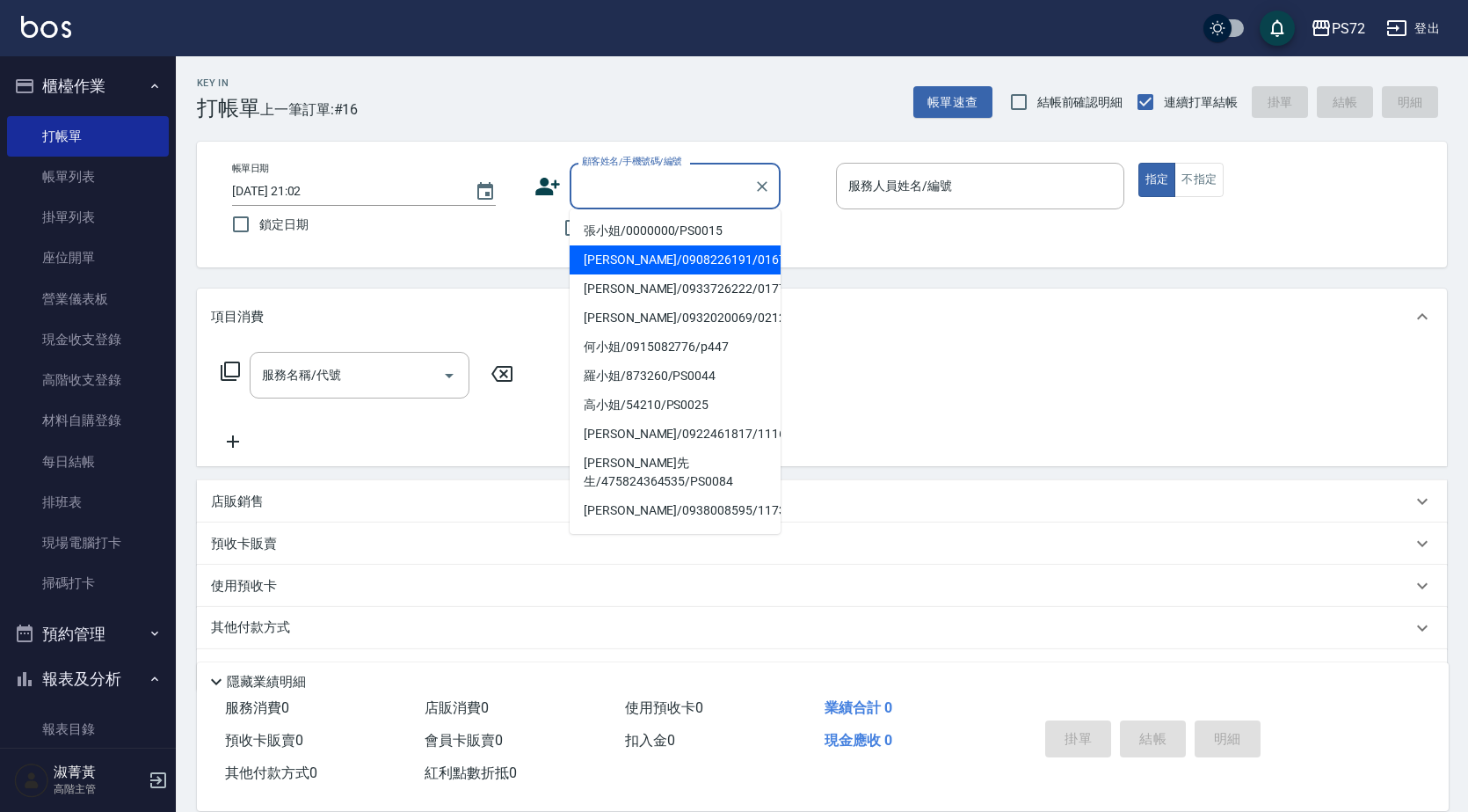
click at [656, 242] on li "張小姐/0000000/PS0015" at bounding box center [675, 231] width 211 height 29
type input "張小姐/0000000/PS0015"
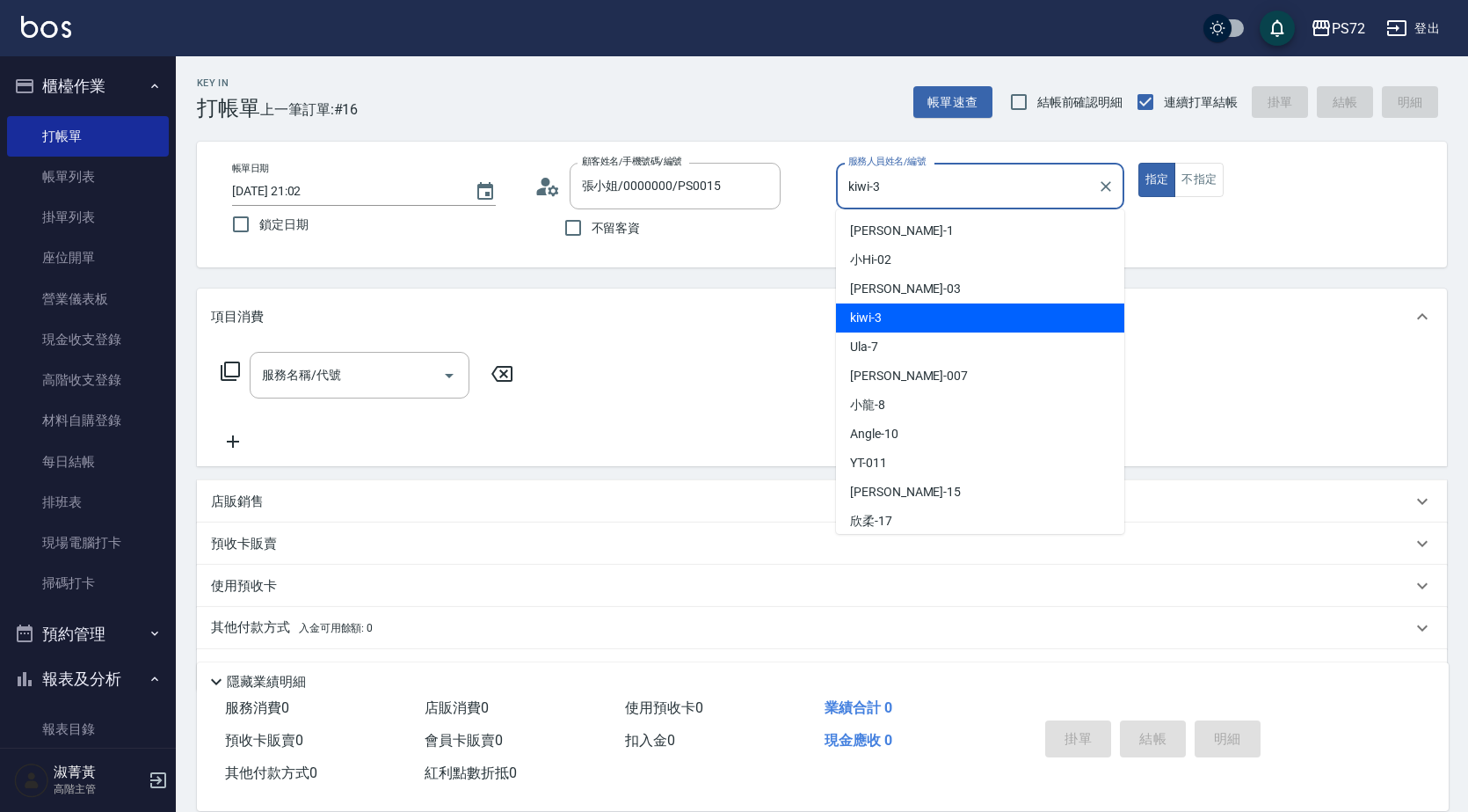
click at [918, 198] on input "kiwi-3" at bounding box center [967, 186] width 246 height 31
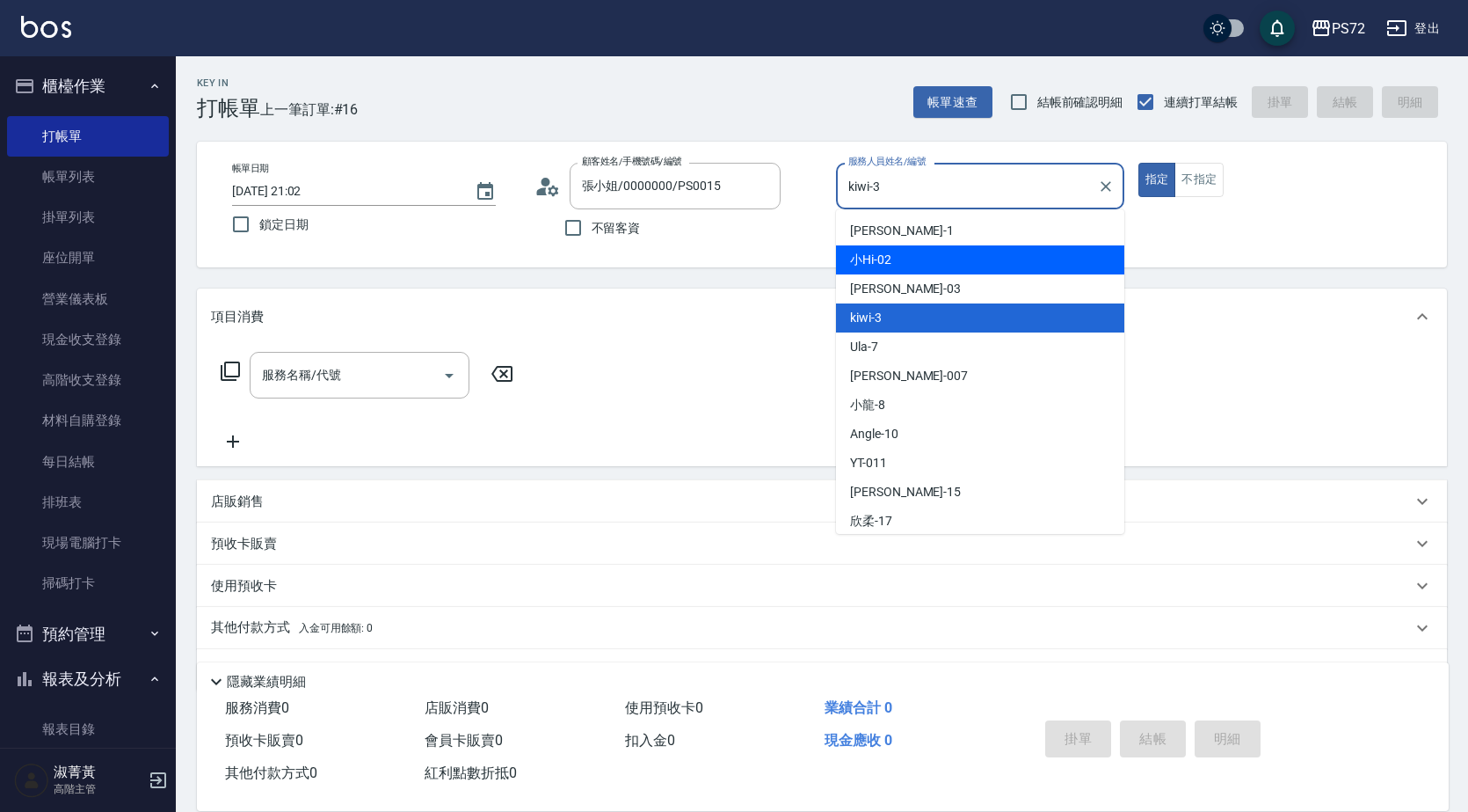
click at [915, 269] on div "小Hi -02" at bounding box center [980, 260] width 288 height 29
type input "小Hi-02"
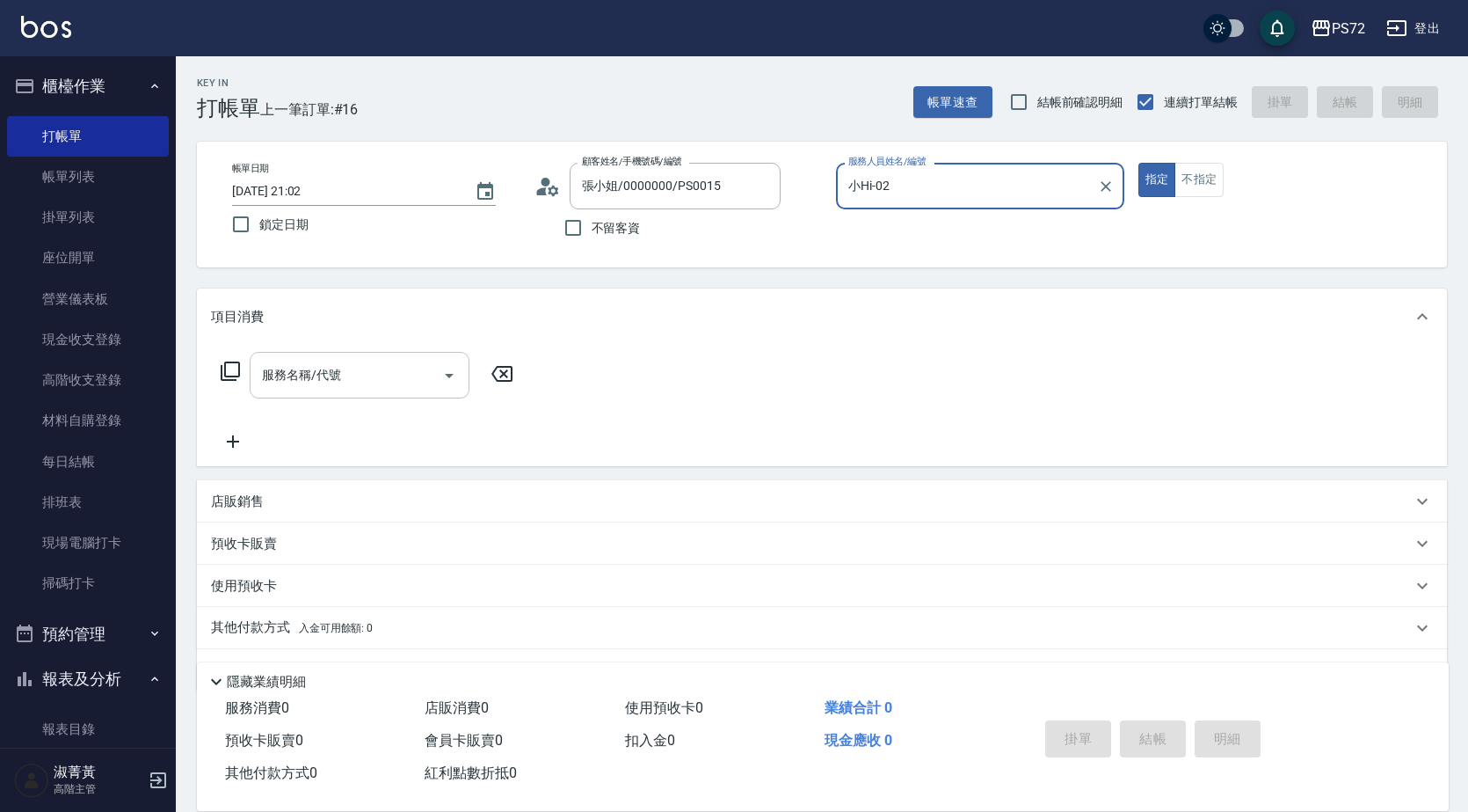
click at [328, 384] on input "服務名稱/代號" at bounding box center [346, 375] width 178 height 31
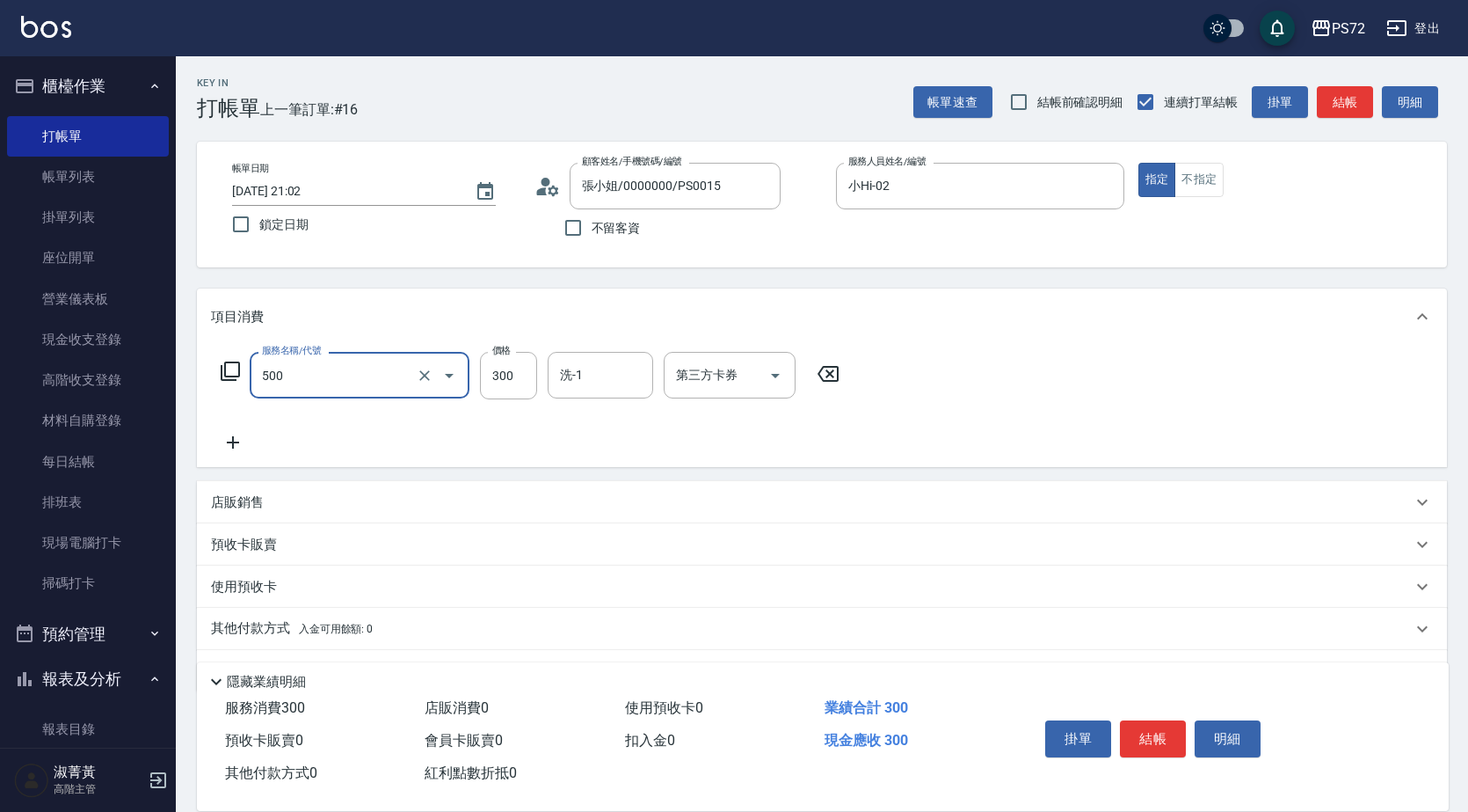
type input "洗髮(A級)(500)"
click at [484, 379] on input "300" at bounding box center [508, 375] width 57 height 48
type input "350"
click at [1167, 737] on button "結帳" at bounding box center [1153, 738] width 66 height 37
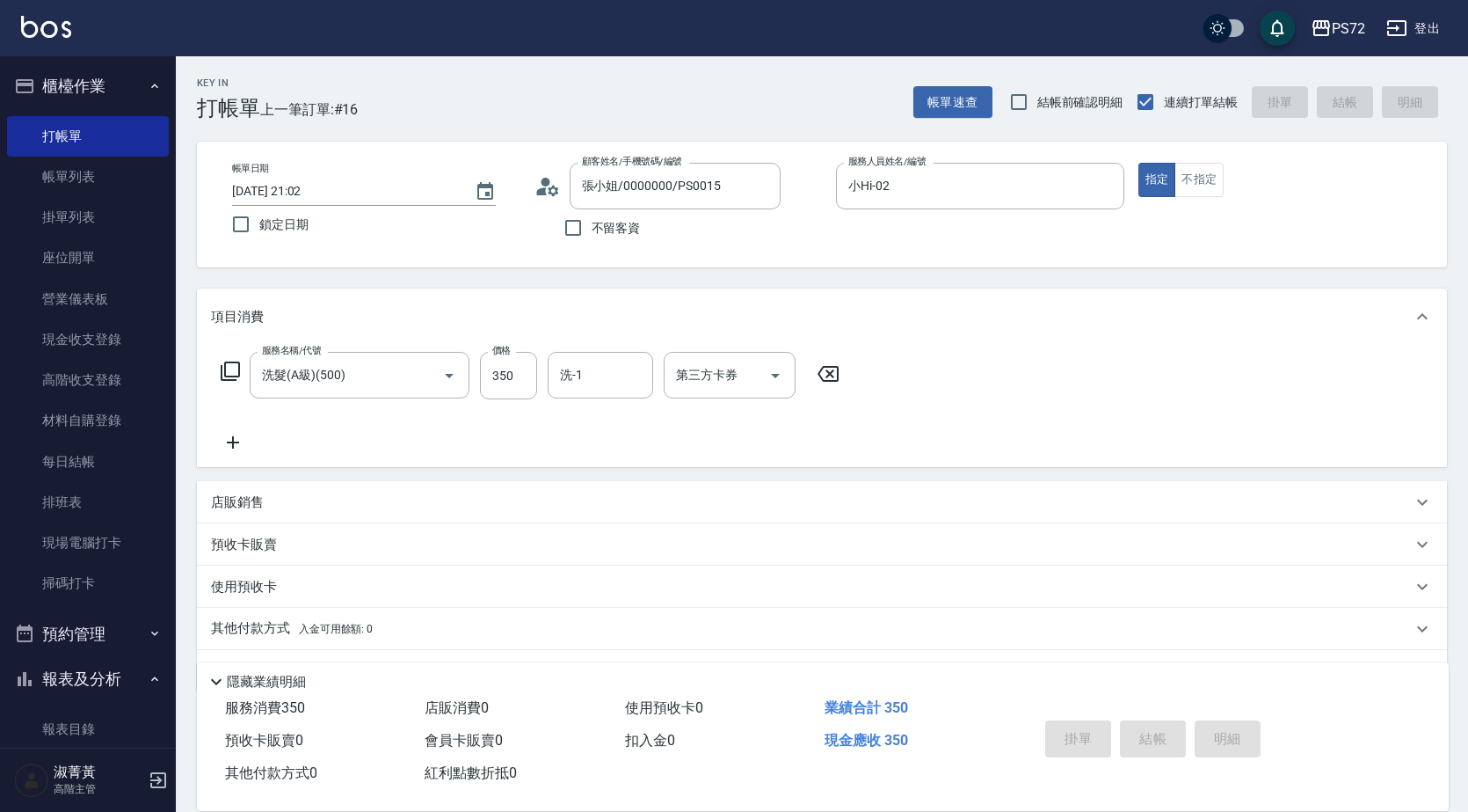
type input "[DATE] 21:03"
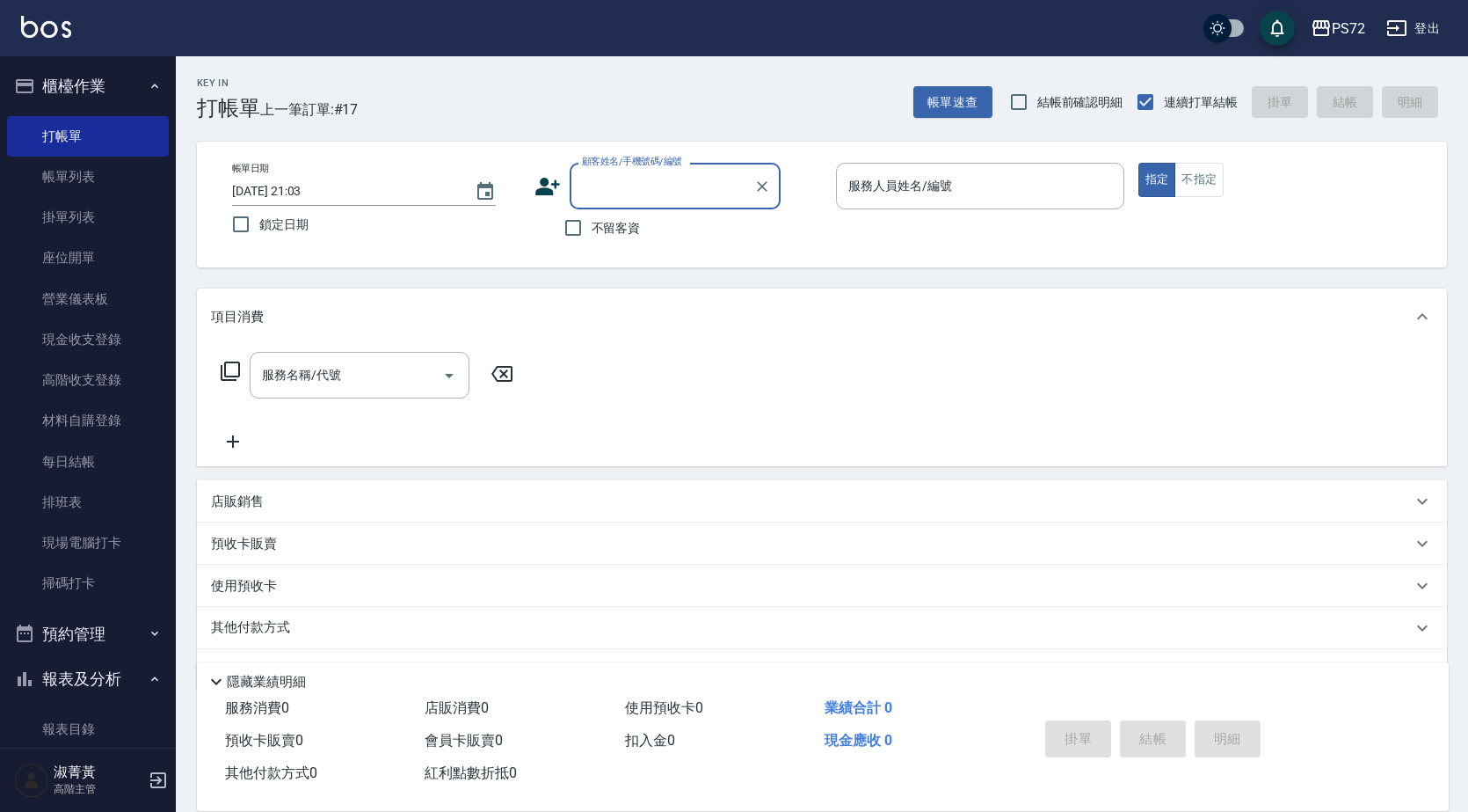
click at [560, 178] on icon at bounding box center [547, 186] width 26 height 26
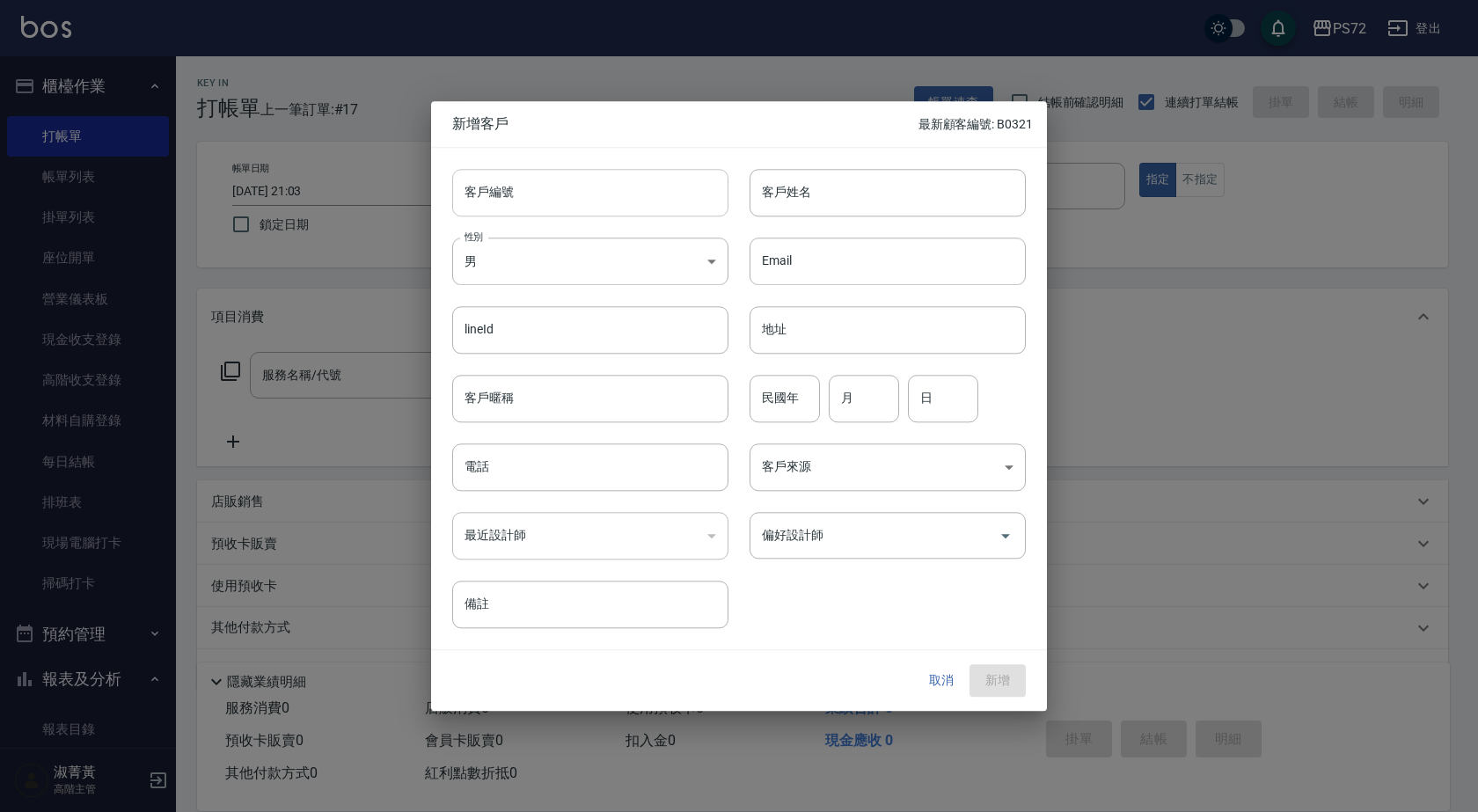
click at [592, 187] on input "客戶編號" at bounding box center [591, 192] width 276 height 48
click at [1180, 153] on div at bounding box center [739, 406] width 1478 height 812
click at [922, 676] on button "取消" at bounding box center [941, 681] width 56 height 32
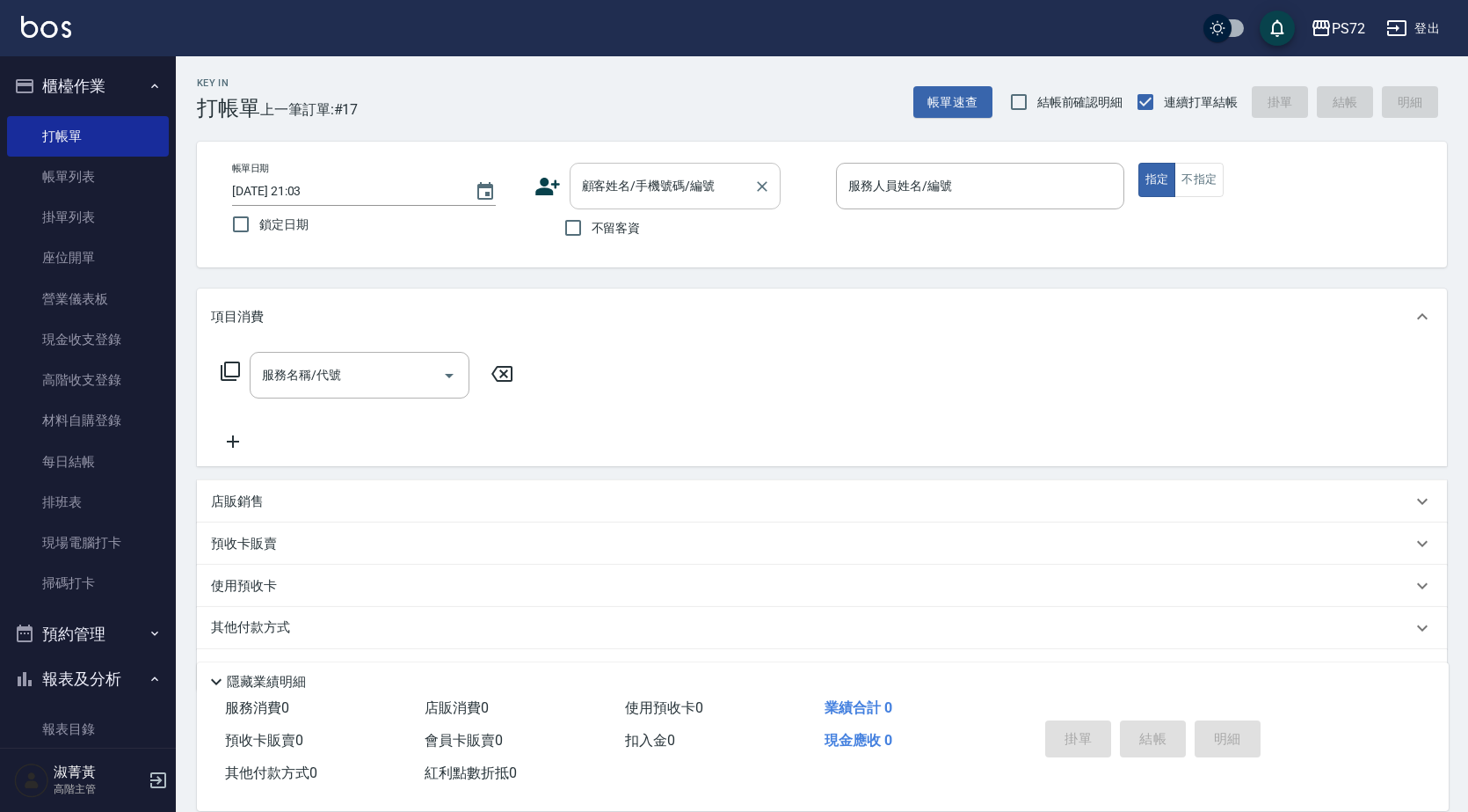
click at [612, 190] on input "顧客姓名/手機號碼/編號" at bounding box center [661, 186] width 169 height 31
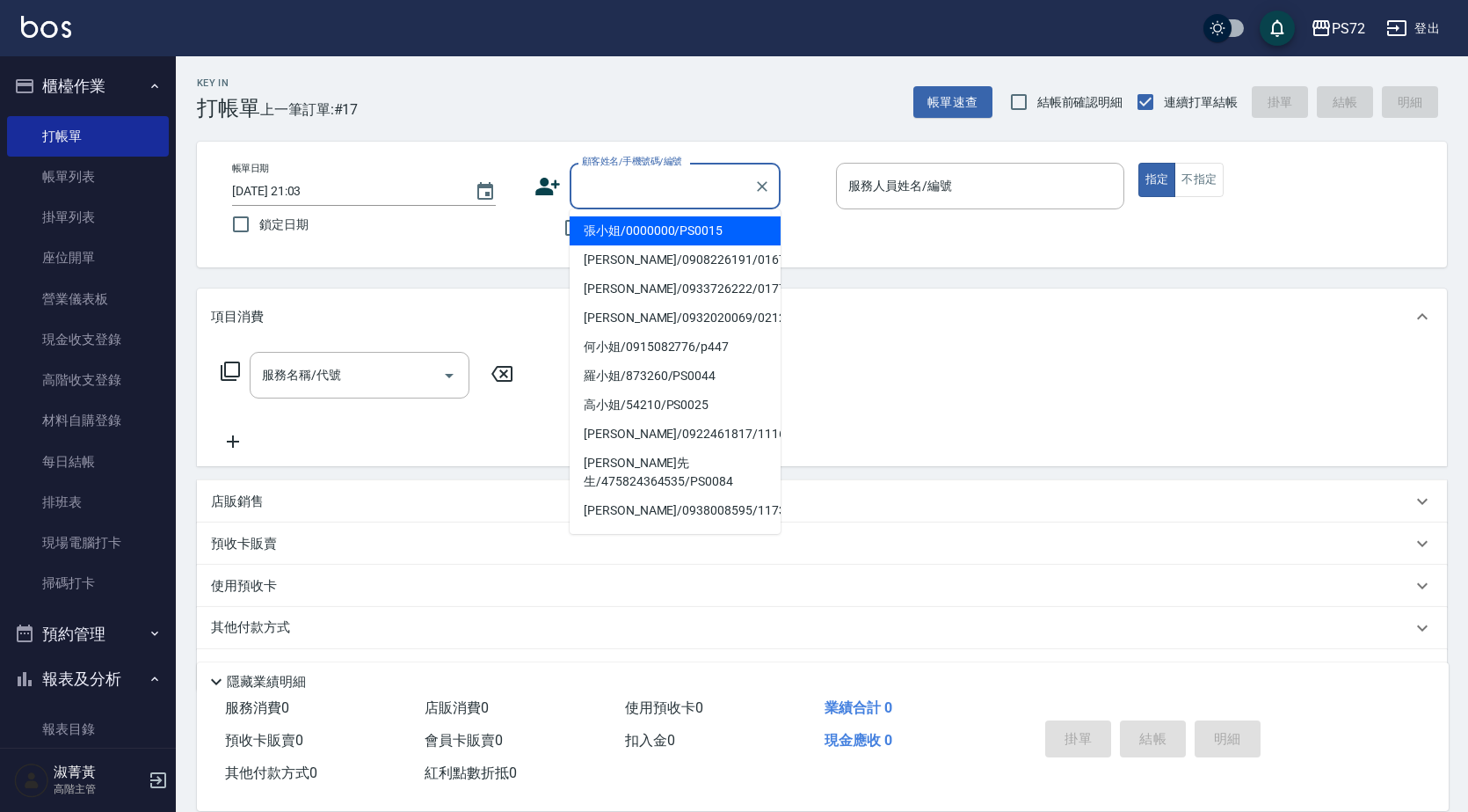
click at [645, 222] on li "張小姐/0000000/PS0015" at bounding box center [675, 231] width 211 height 29
type input "張小姐/0000000/PS0015"
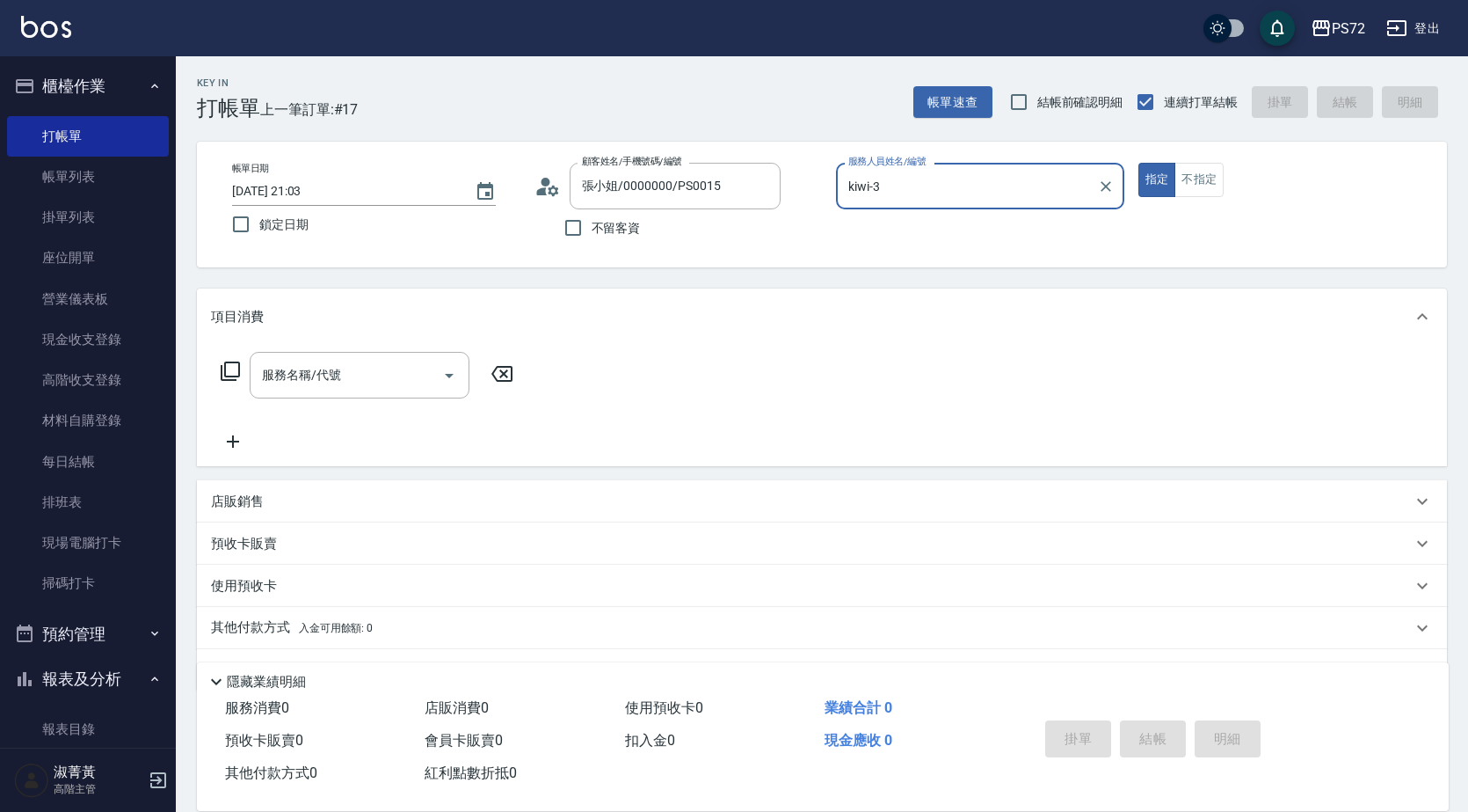
click at [902, 190] on input "kiwi-3" at bounding box center [967, 186] width 246 height 31
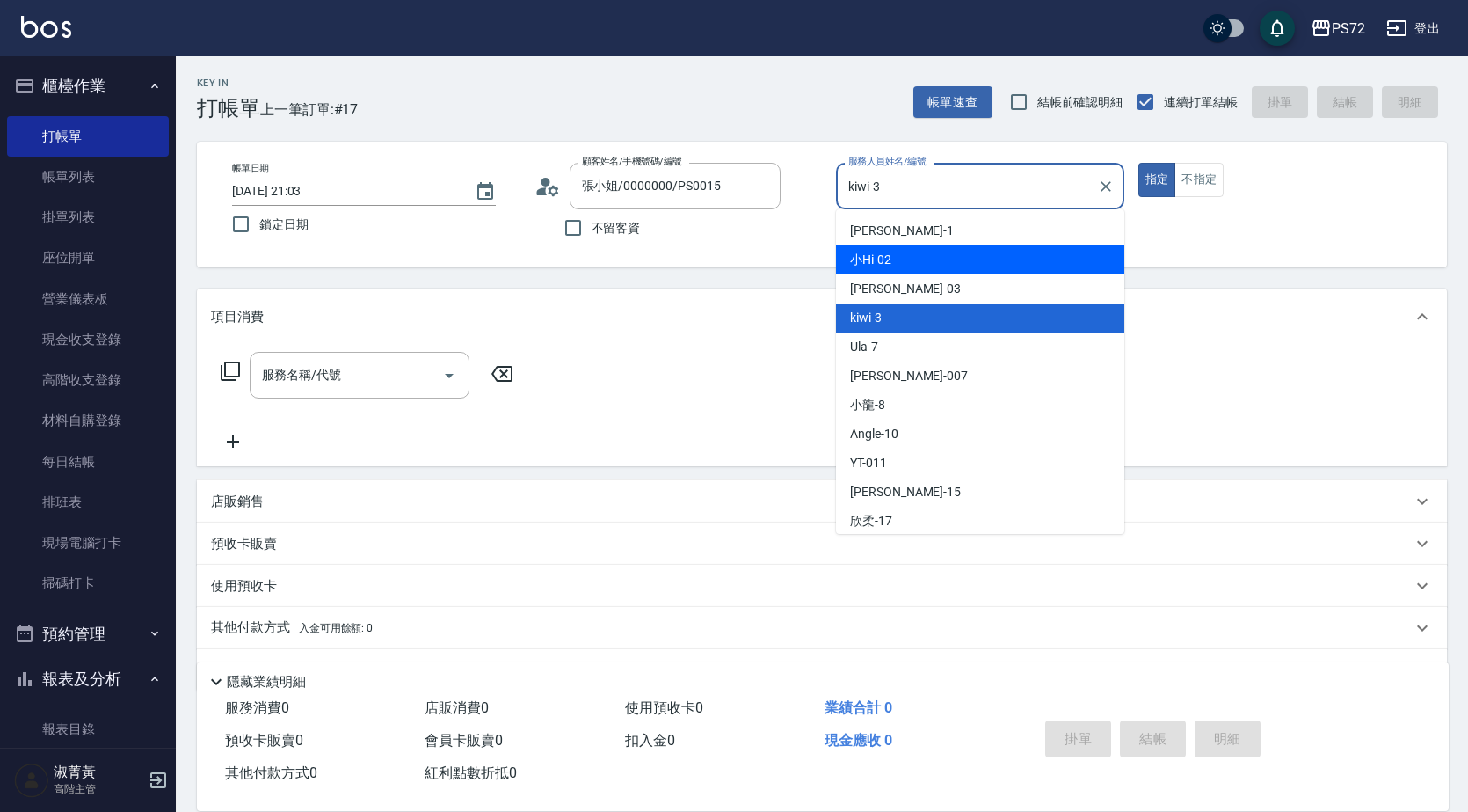
click at [914, 262] on div "小Hi -02" at bounding box center [980, 260] width 288 height 29
type input "小Hi-02"
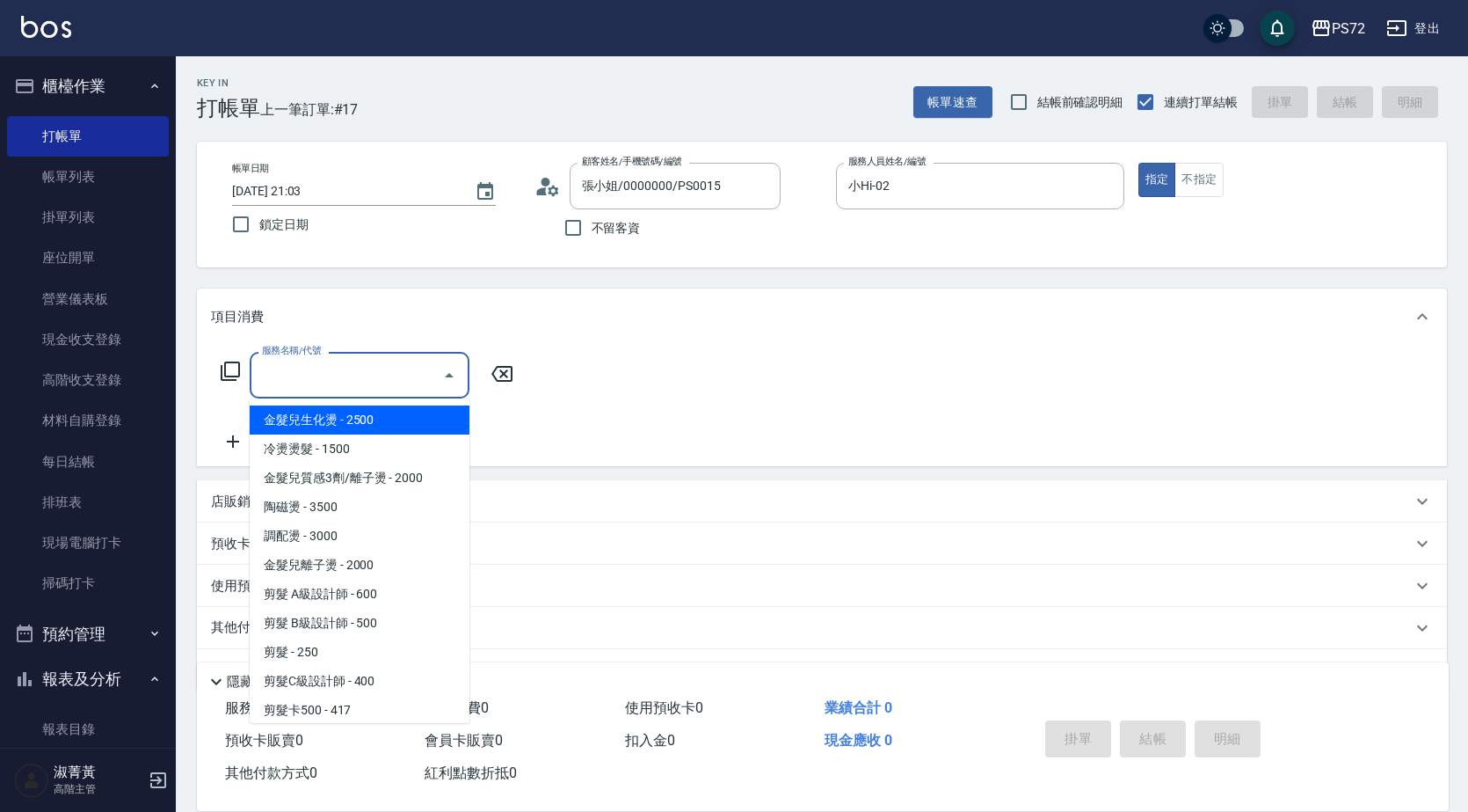
click at [353, 379] on input "服務名稱/代號" at bounding box center [346, 375] width 178 height 31
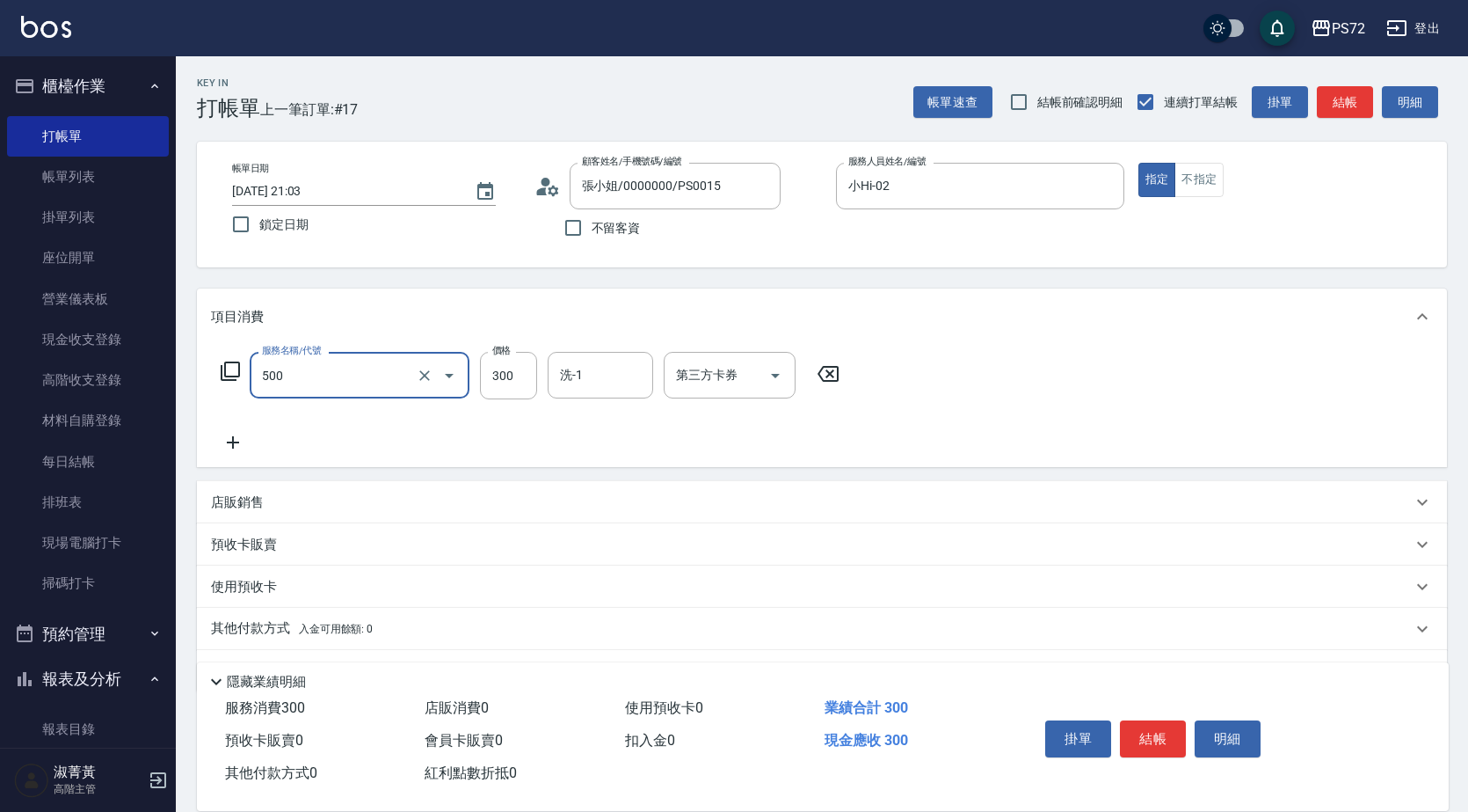
type input "洗髮(A級)(500)"
type input "350"
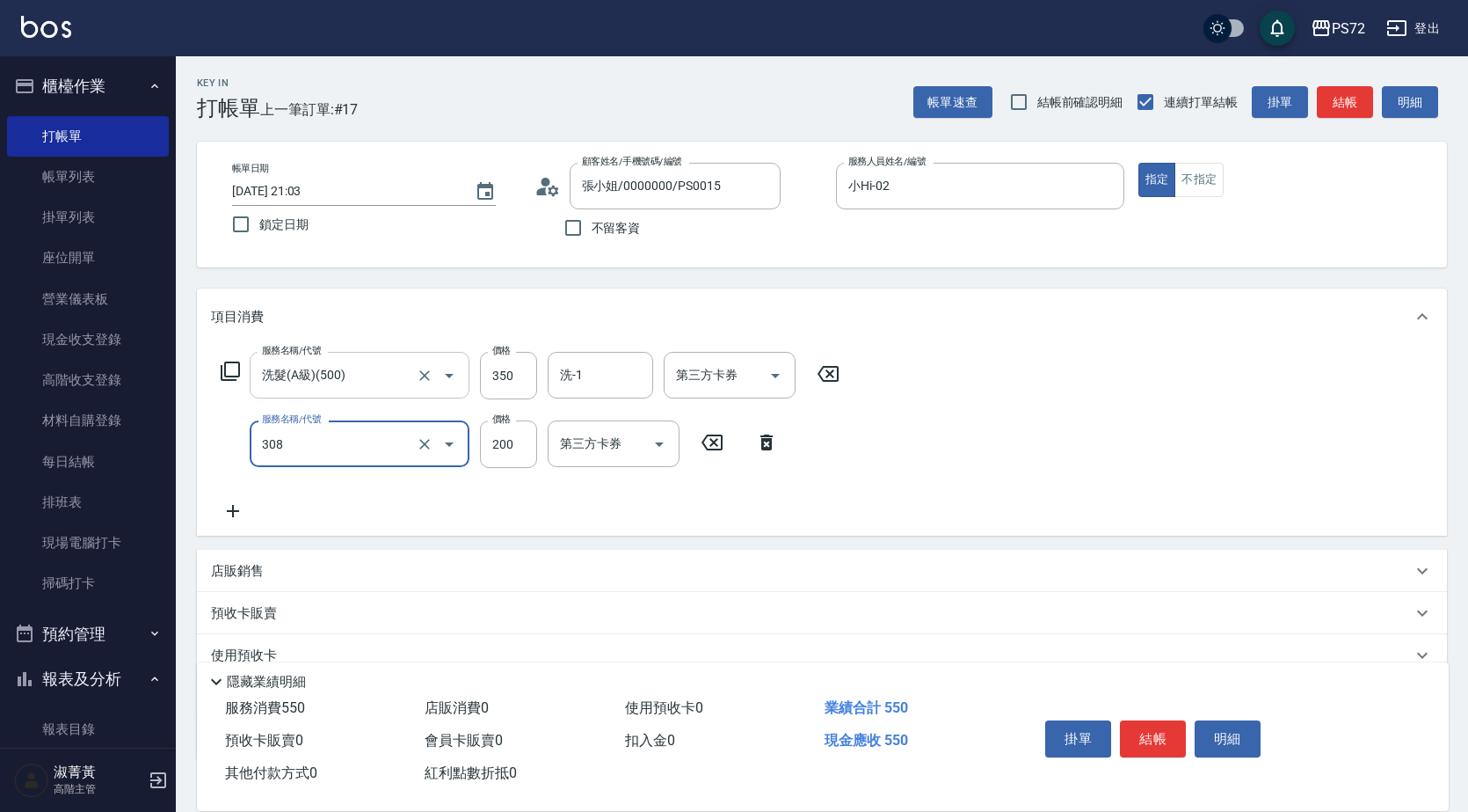
type input "學生剪髮(UP)(308)"
type input "350"
click at [1160, 733] on button "結帳" at bounding box center [1153, 738] width 66 height 37
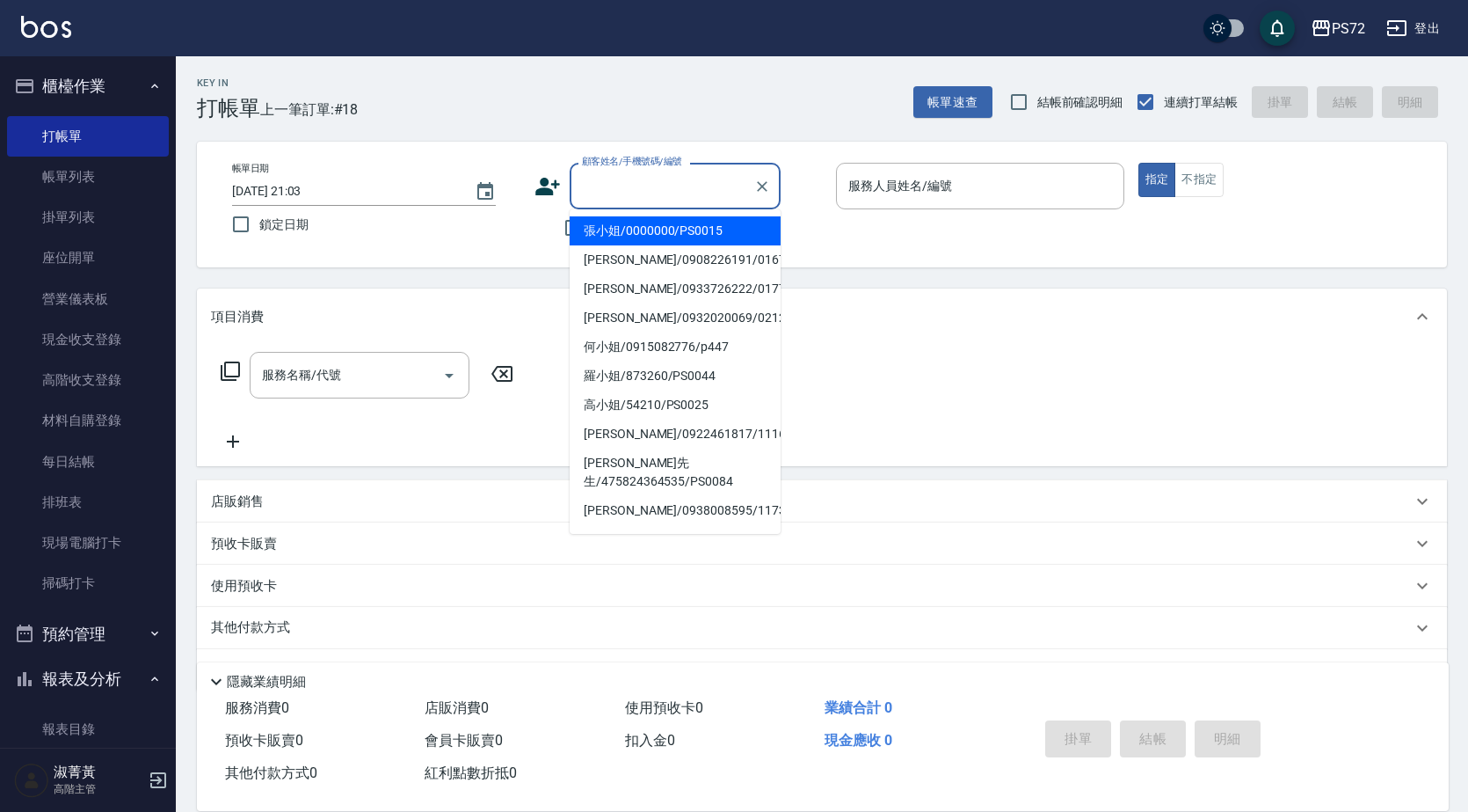
click at [606, 171] on input "顧客姓名/手機號碼/編號" at bounding box center [661, 186] width 169 height 31
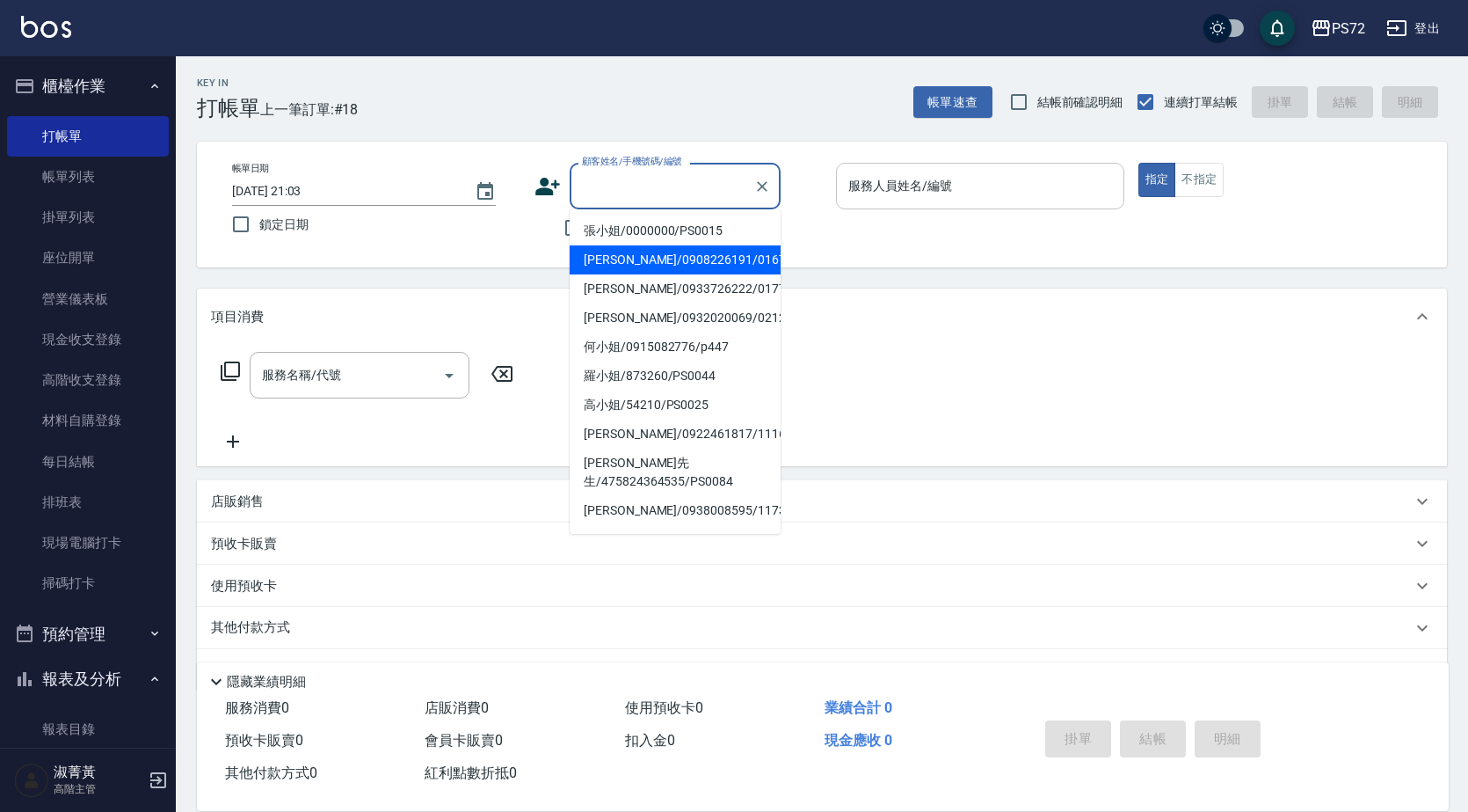
click at [652, 235] on li "張小姐/0000000/PS0015" at bounding box center [675, 231] width 211 height 29
type input "張小姐/0000000/PS0015"
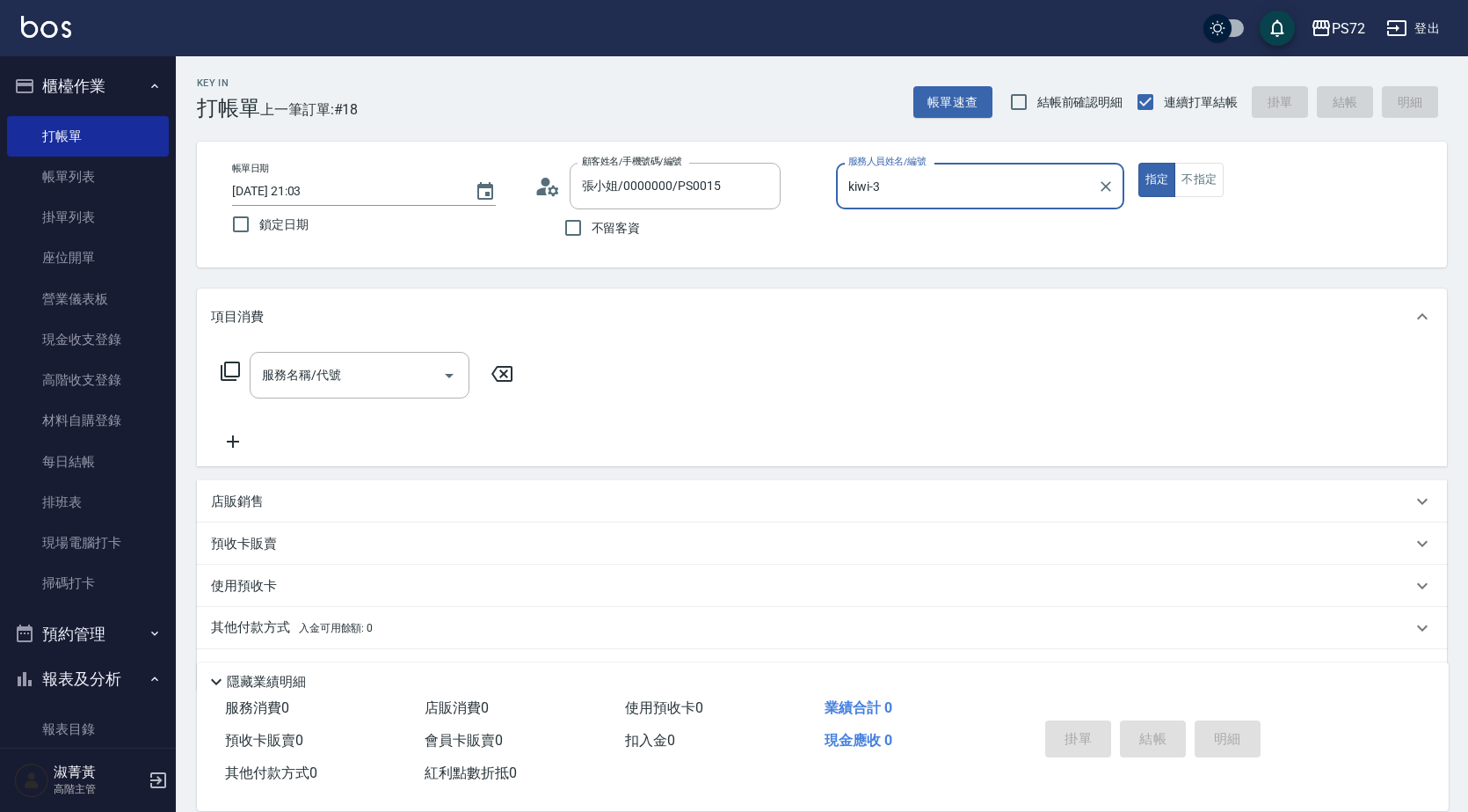
click at [932, 196] on input "kiwi-3" at bounding box center [967, 186] width 246 height 31
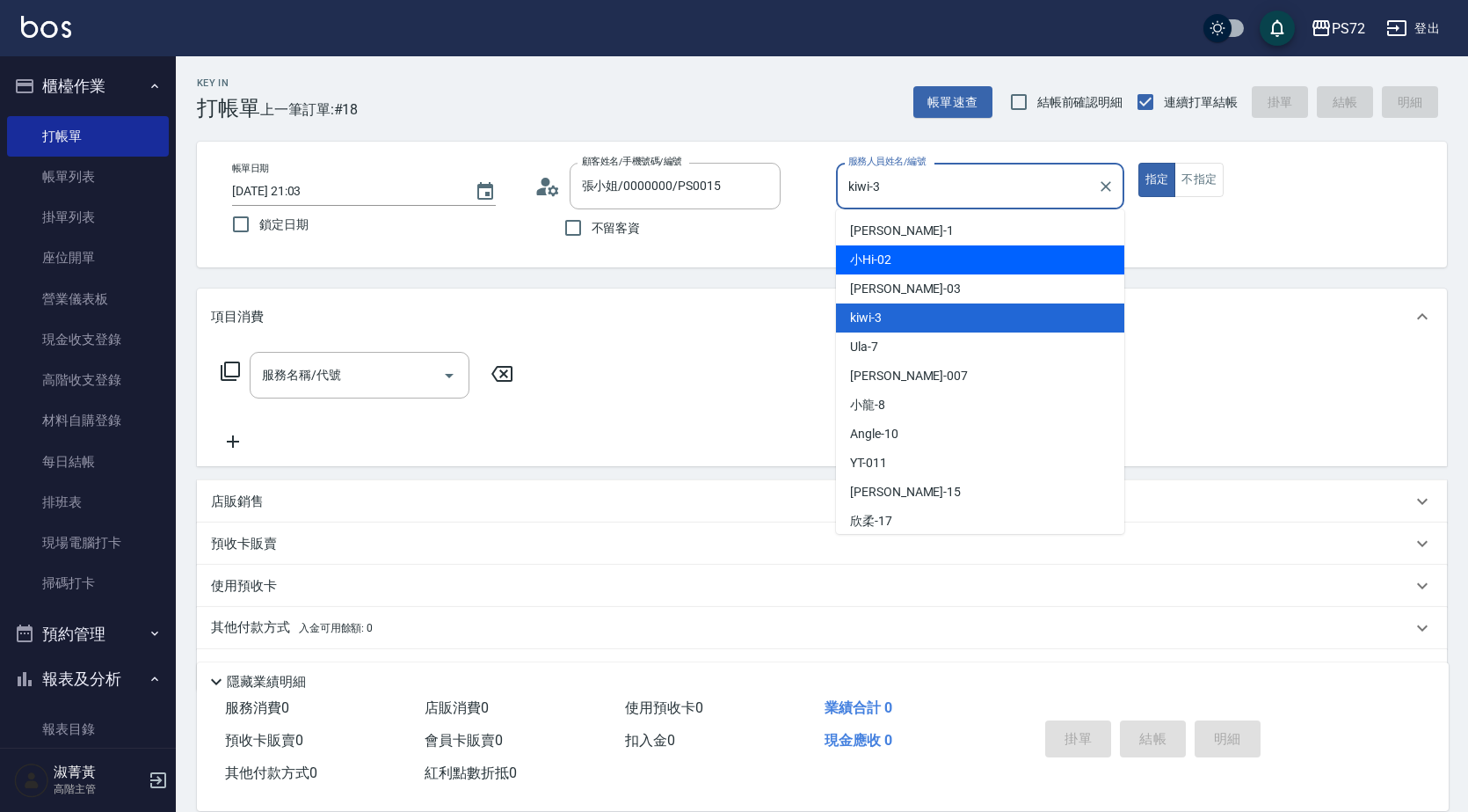
click at [933, 265] on div "小Hi -02" at bounding box center [980, 260] width 288 height 29
type input "小Hi-02"
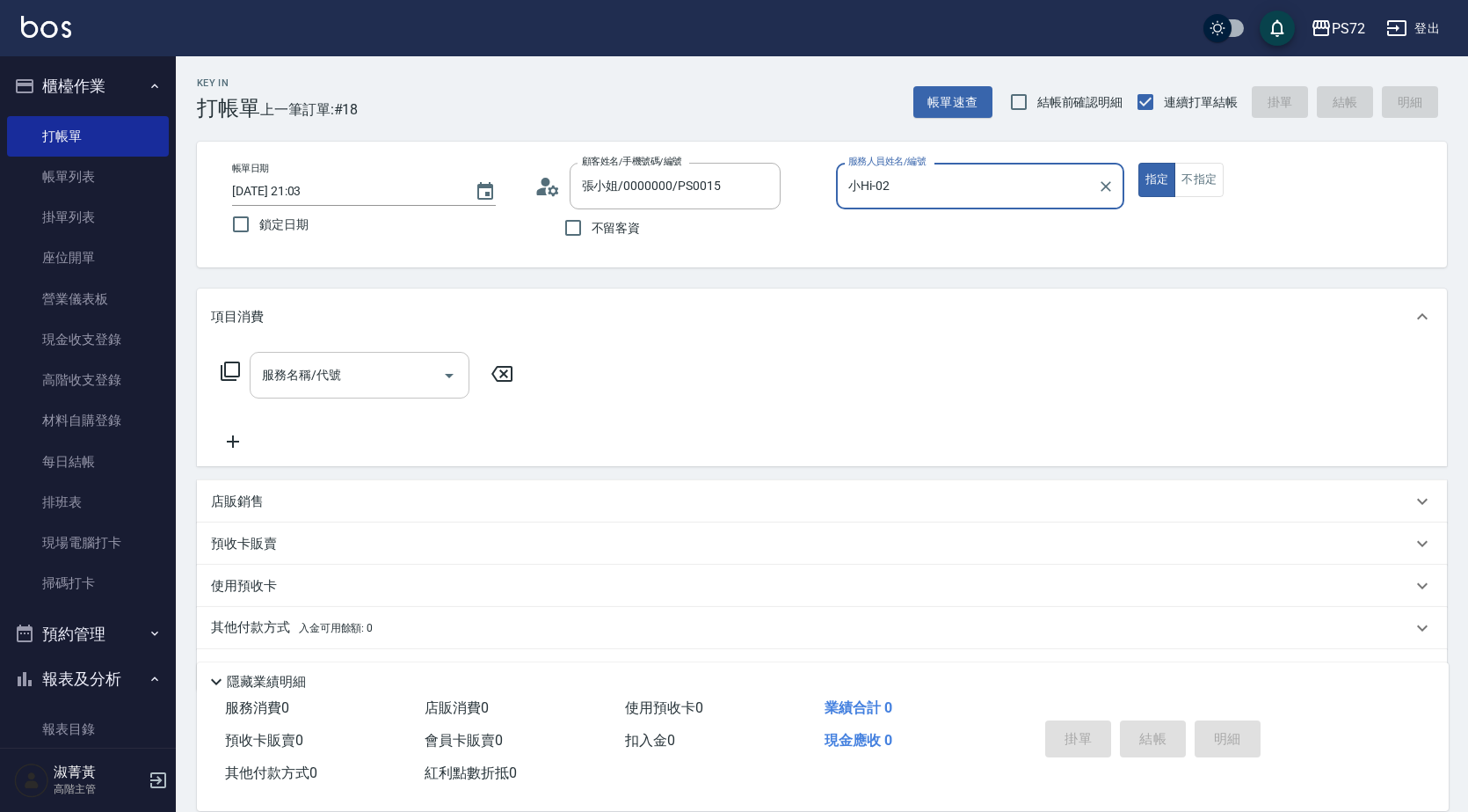
click at [310, 380] on input "服務名稱/代號" at bounding box center [346, 375] width 178 height 31
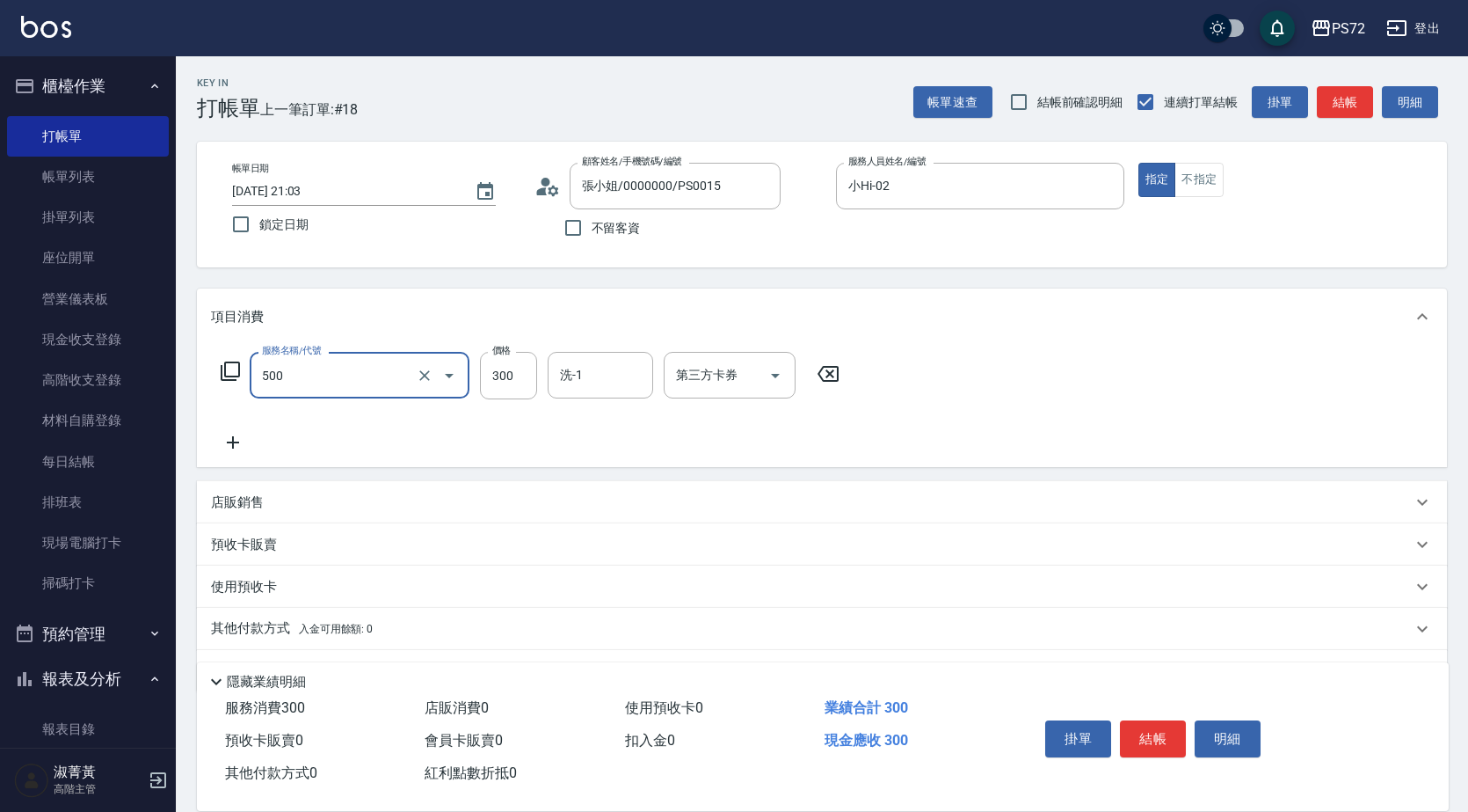
type input "洗髮(A級)(500)"
type input "350"
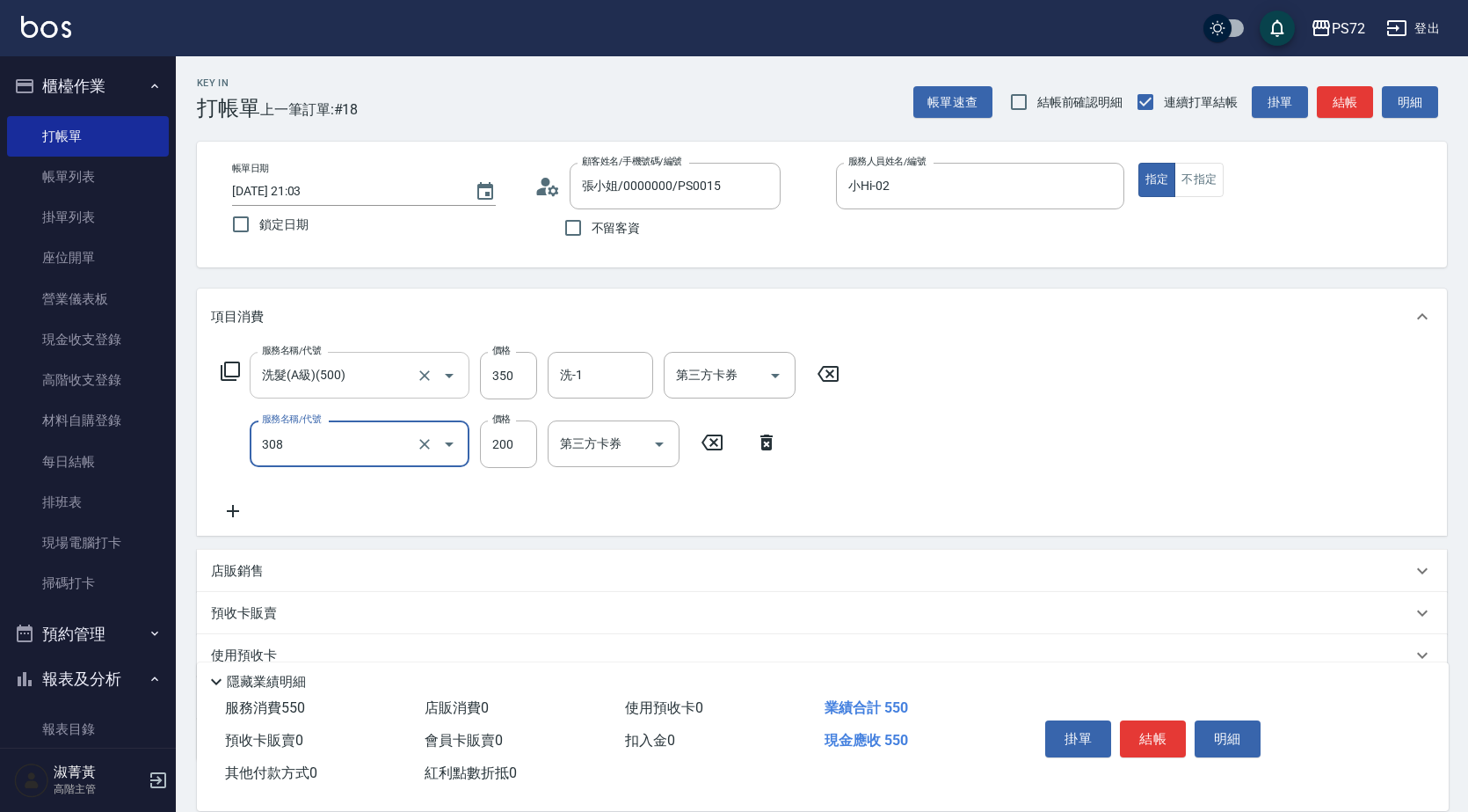
type input "學生剪髮(UP)(308)"
type input "400"
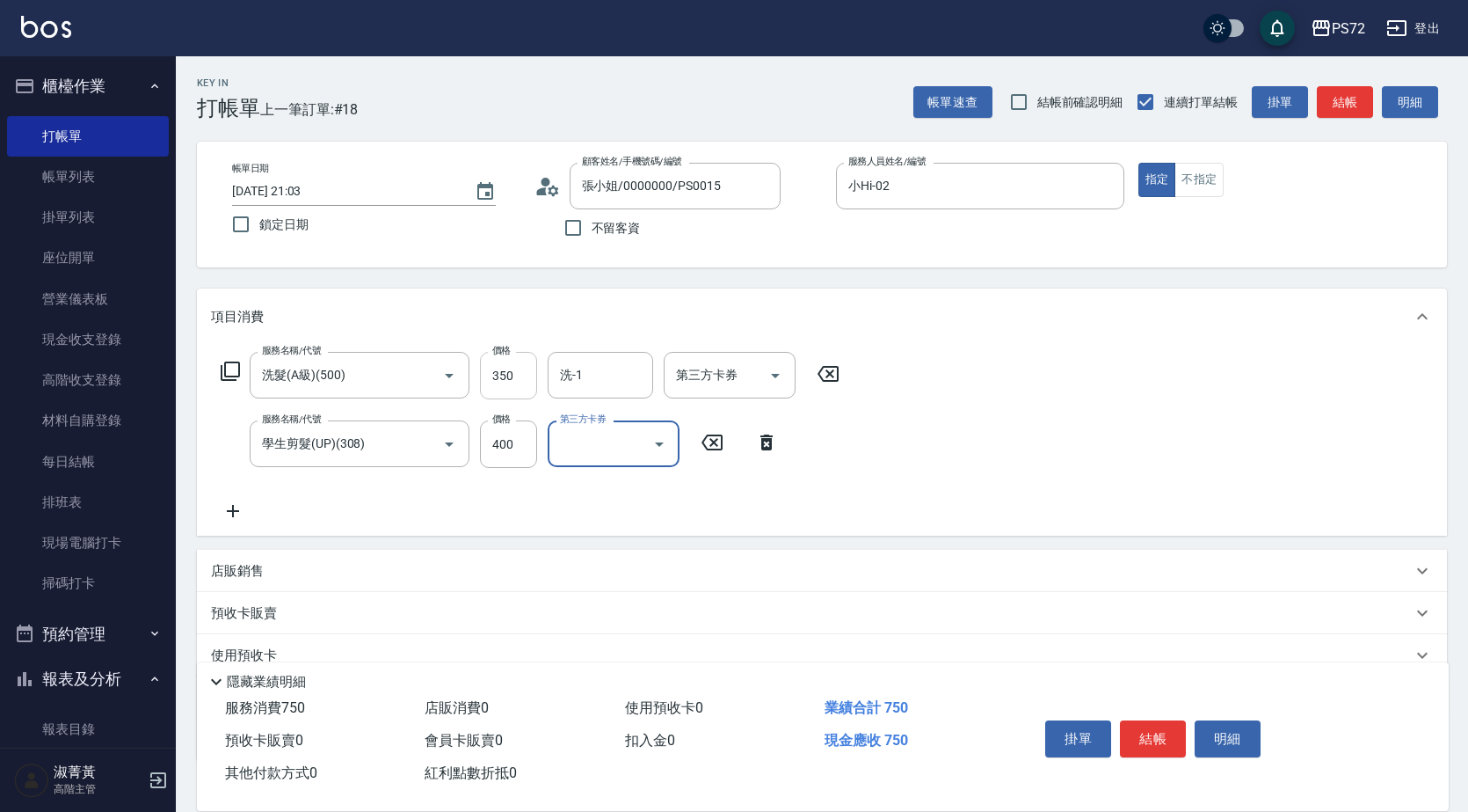
click at [506, 370] on input "350" at bounding box center [508, 375] width 57 height 48
click at [522, 359] on input "350" at bounding box center [508, 375] width 57 height 48
type input "300"
click at [235, 501] on icon at bounding box center [233, 510] width 44 height 21
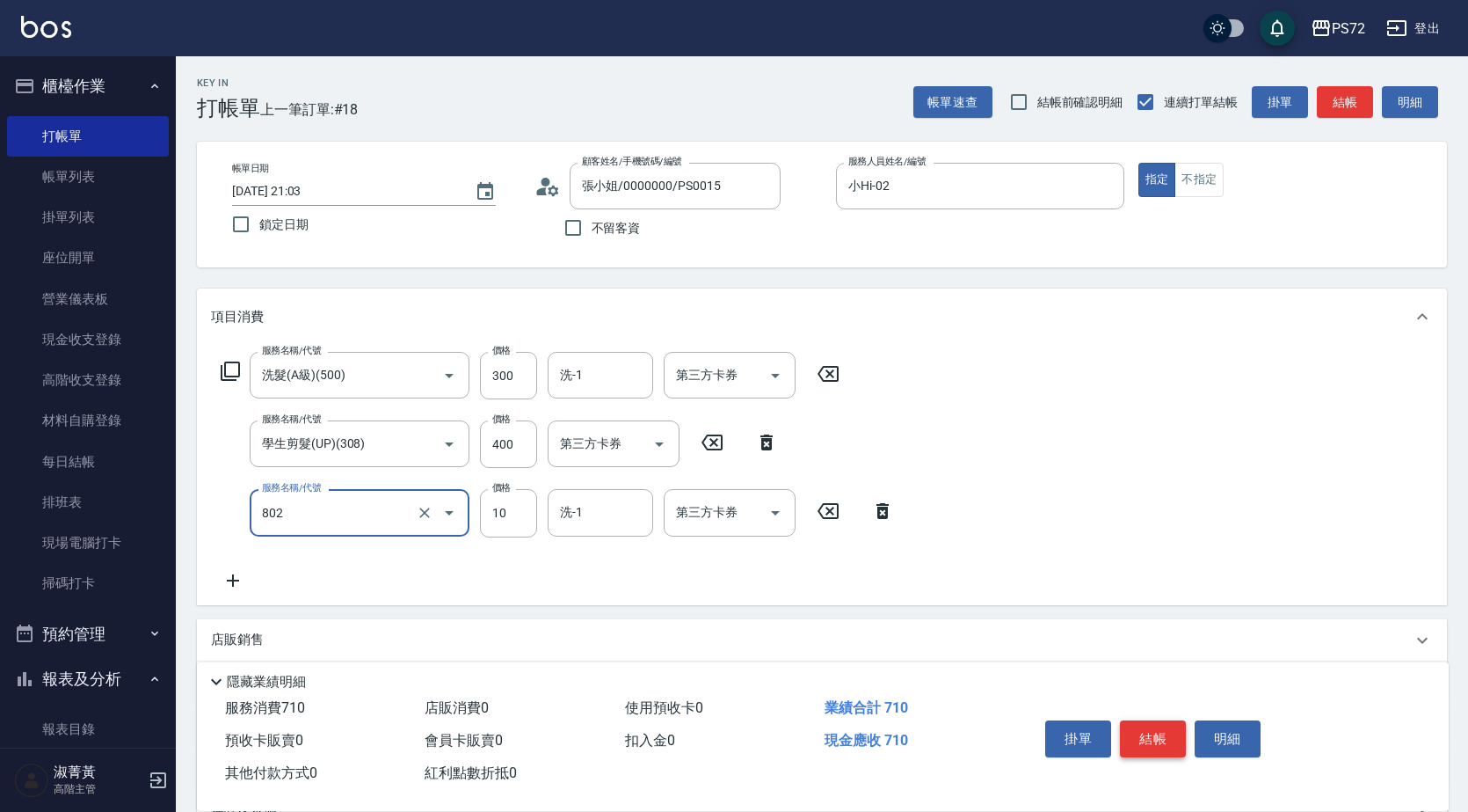
type input "潤絲(802)"
click at [1156, 734] on button "結帳" at bounding box center [1153, 738] width 66 height 37
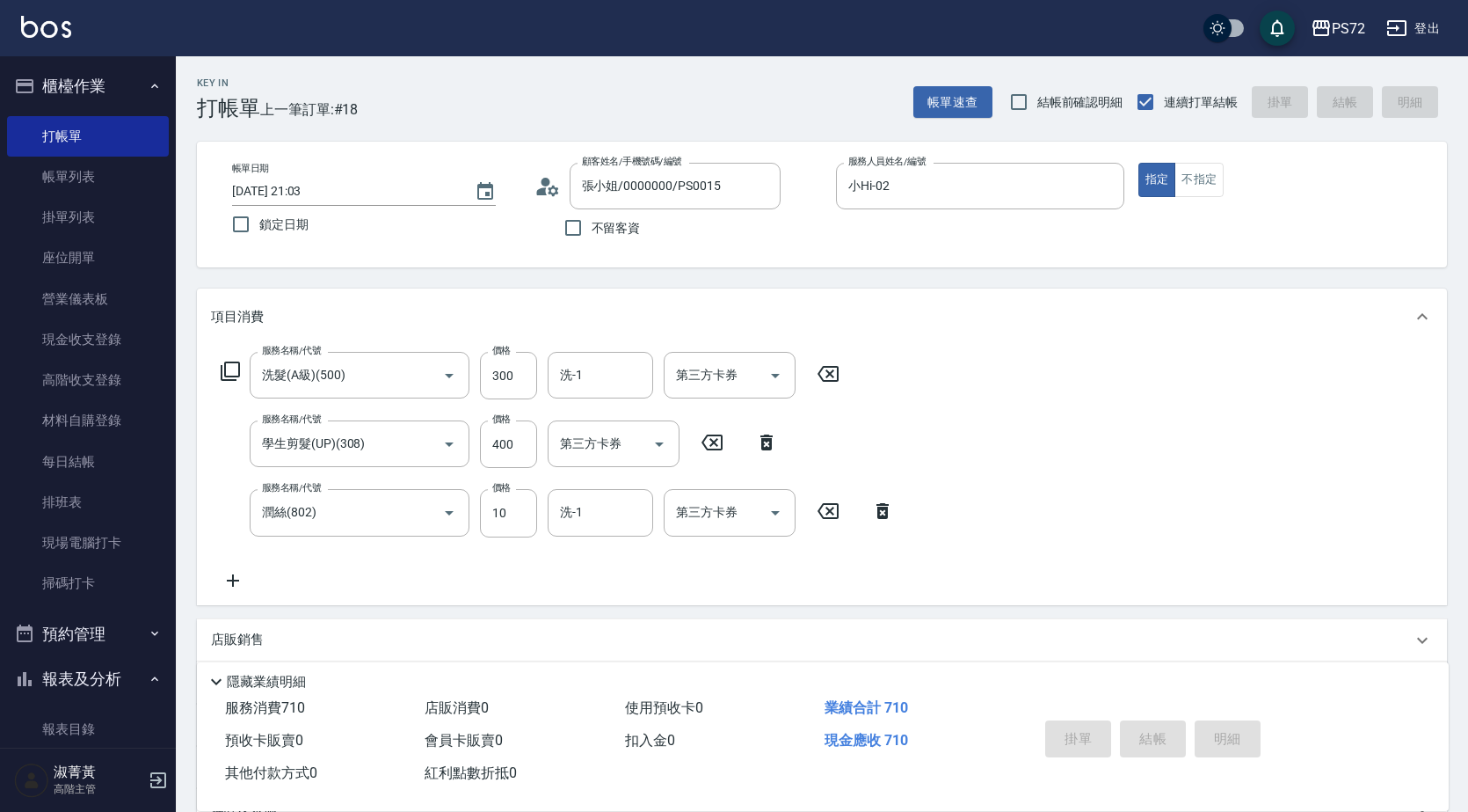
type input "[DATE] 21:04"
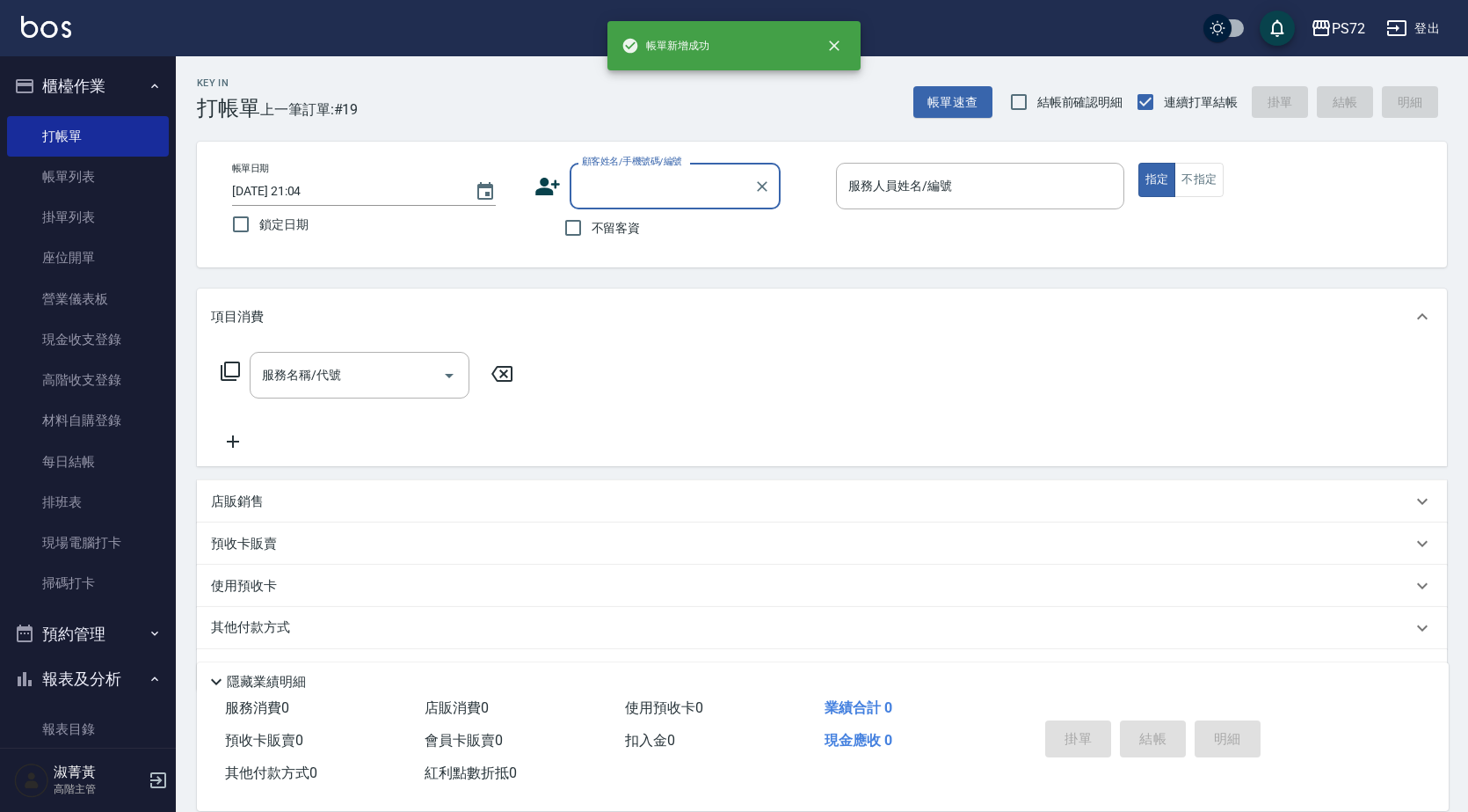
click at [684, 191] on input "顧客姓名/手機號碼/編號" at bounding box center [661, 186] width 169 height 31
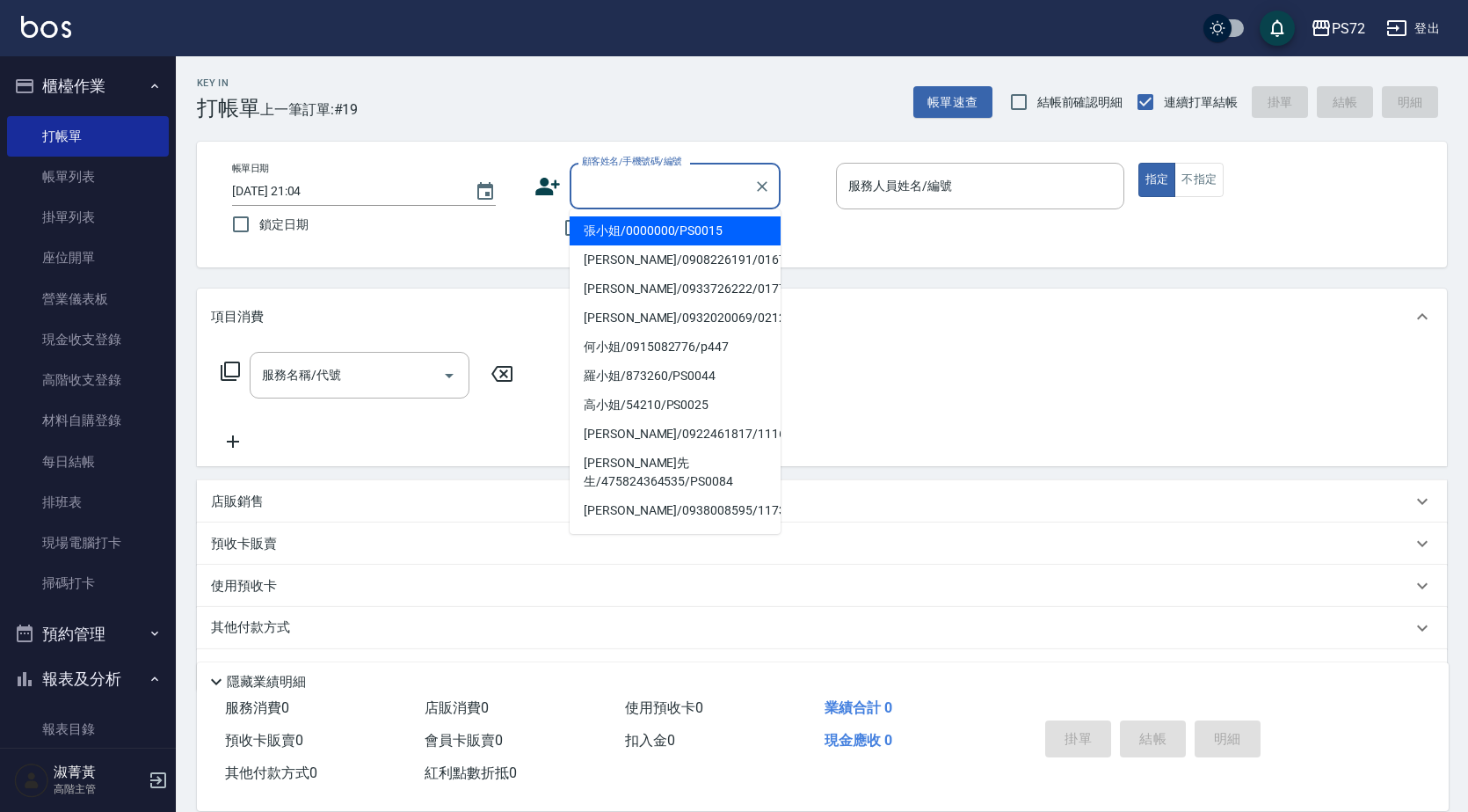
click at [682, 235] on li "張小姐/0000000/PS0015" at bounding box center [675, 231] width 211 height 29
type input "張小姐/0000000/PS0015"
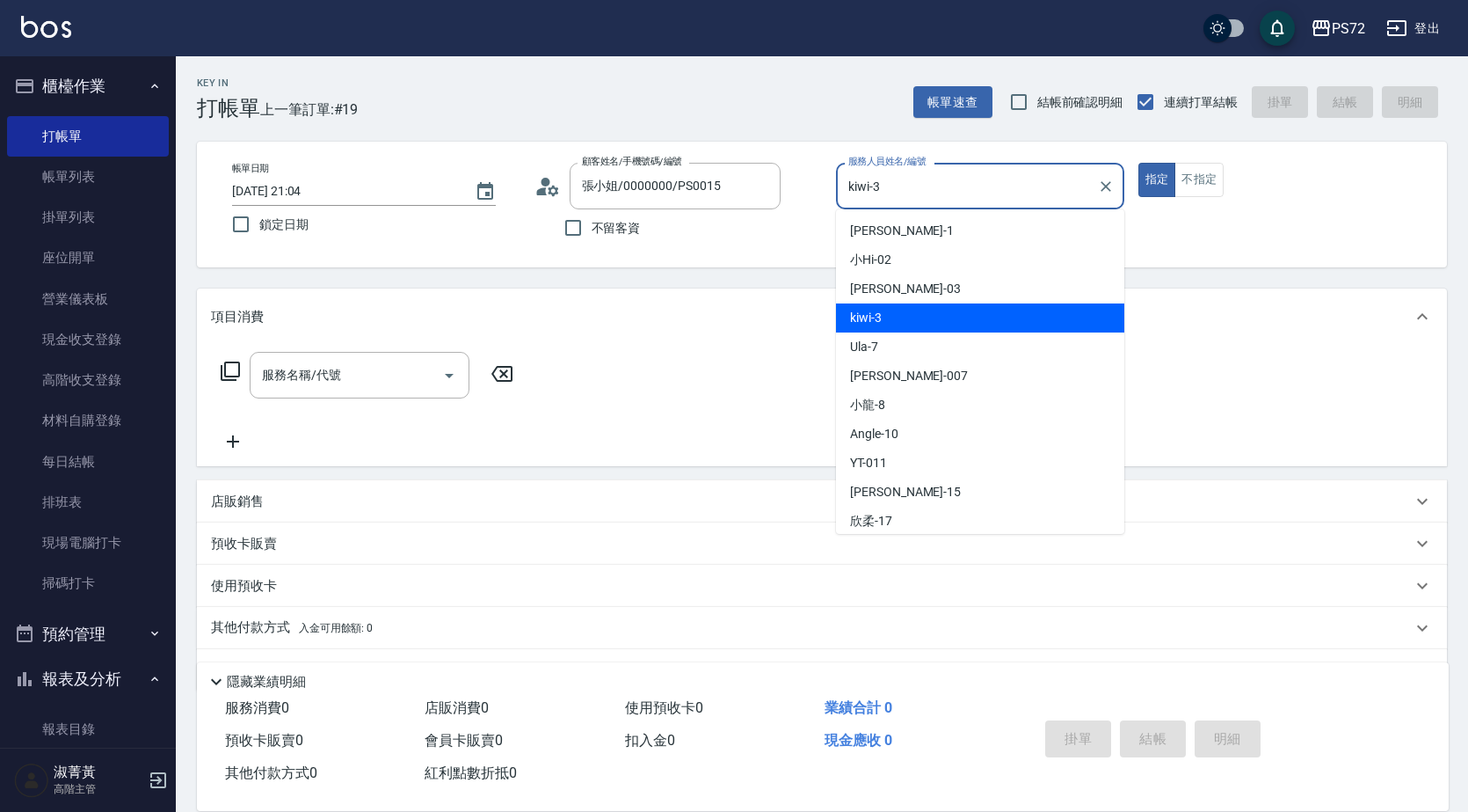
click at [917, 181] on input "kiwi-3" at bounding box center [967, 186] width 246 height 31
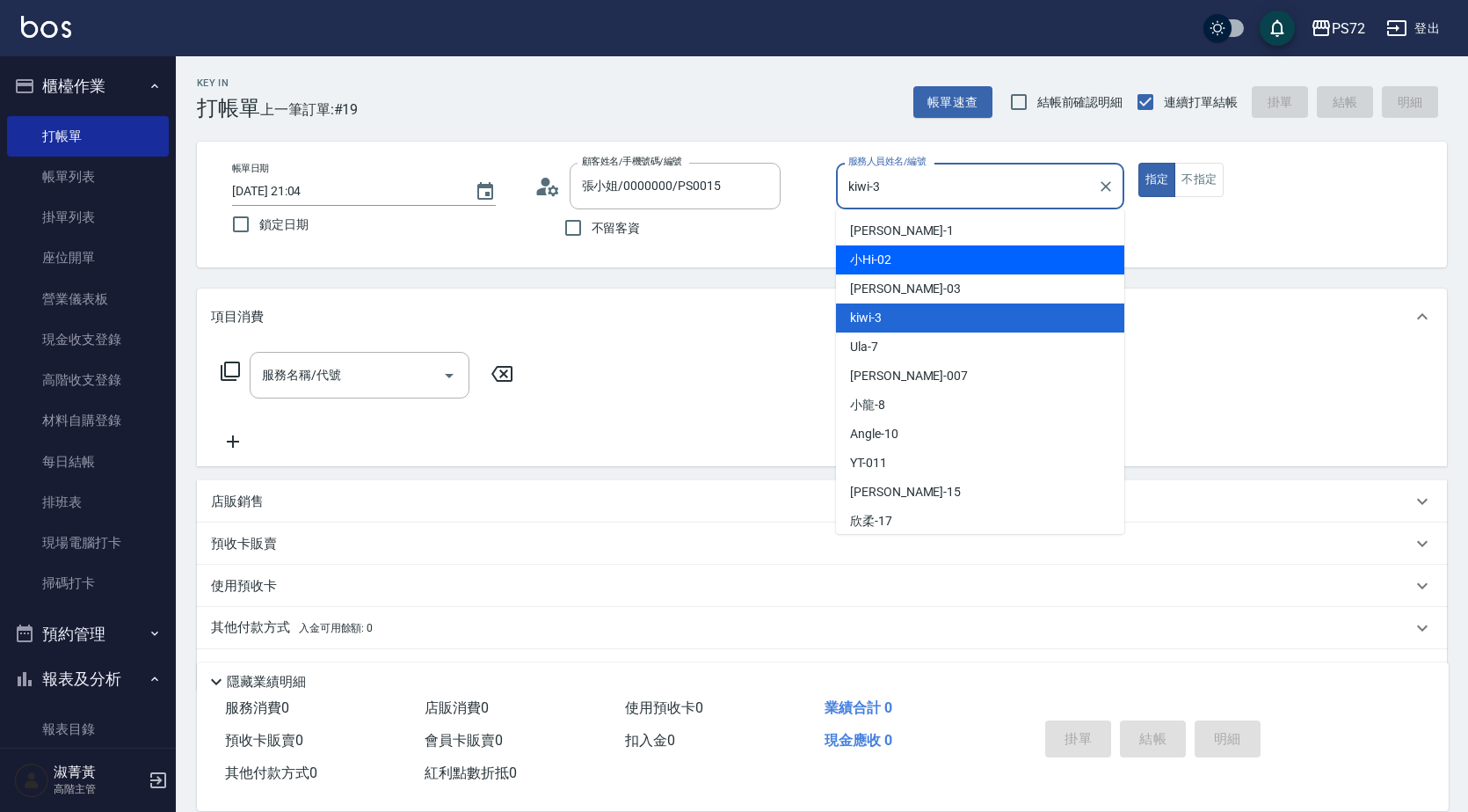
click at [880, 263] on span "小Hi -02" at bounding box center [871, 260] width 41 height 18
type input "小Hi-02"
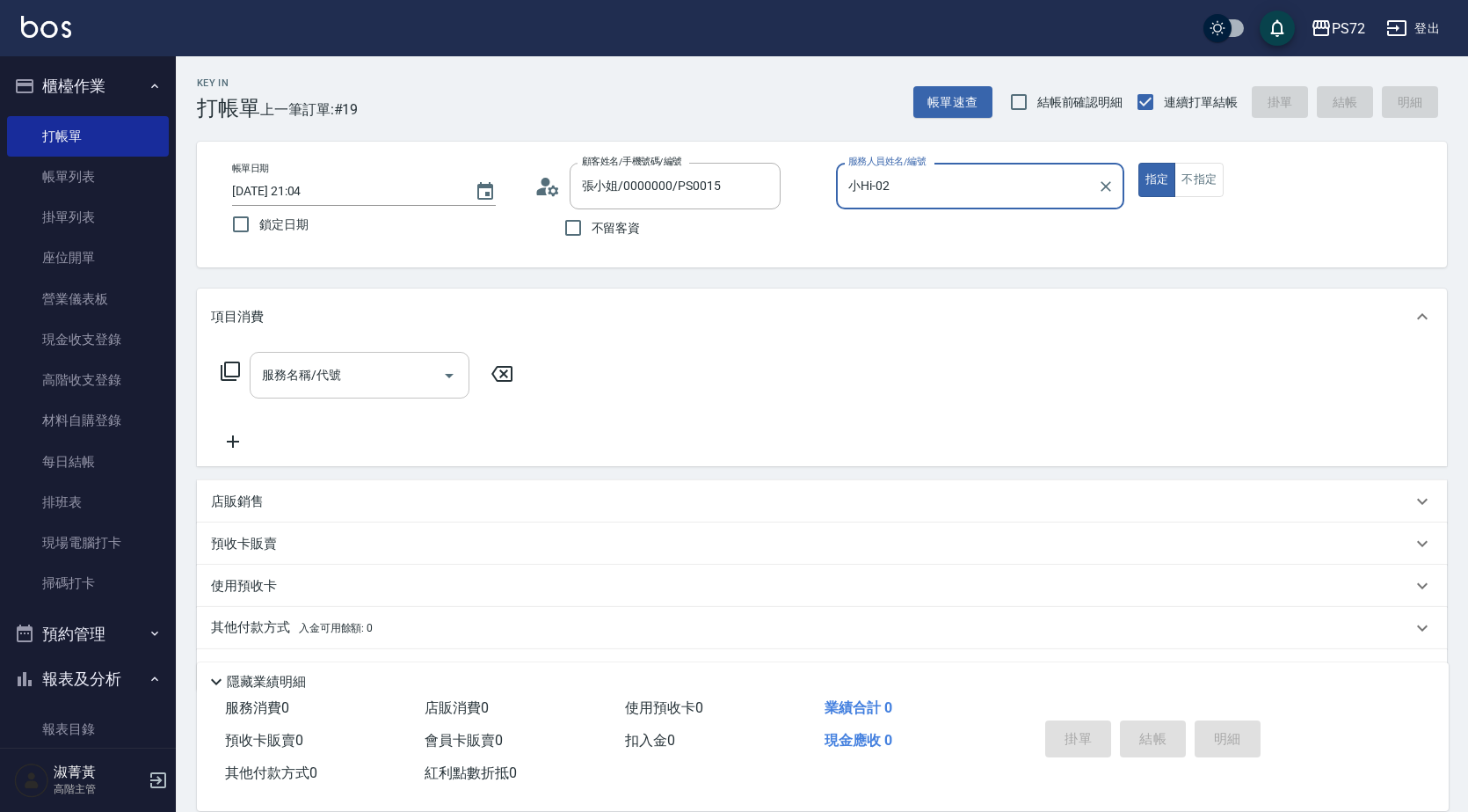
click at [364, 382] on input "服務名稱/代號" at bounding box center [346, 375] width 178 height 31
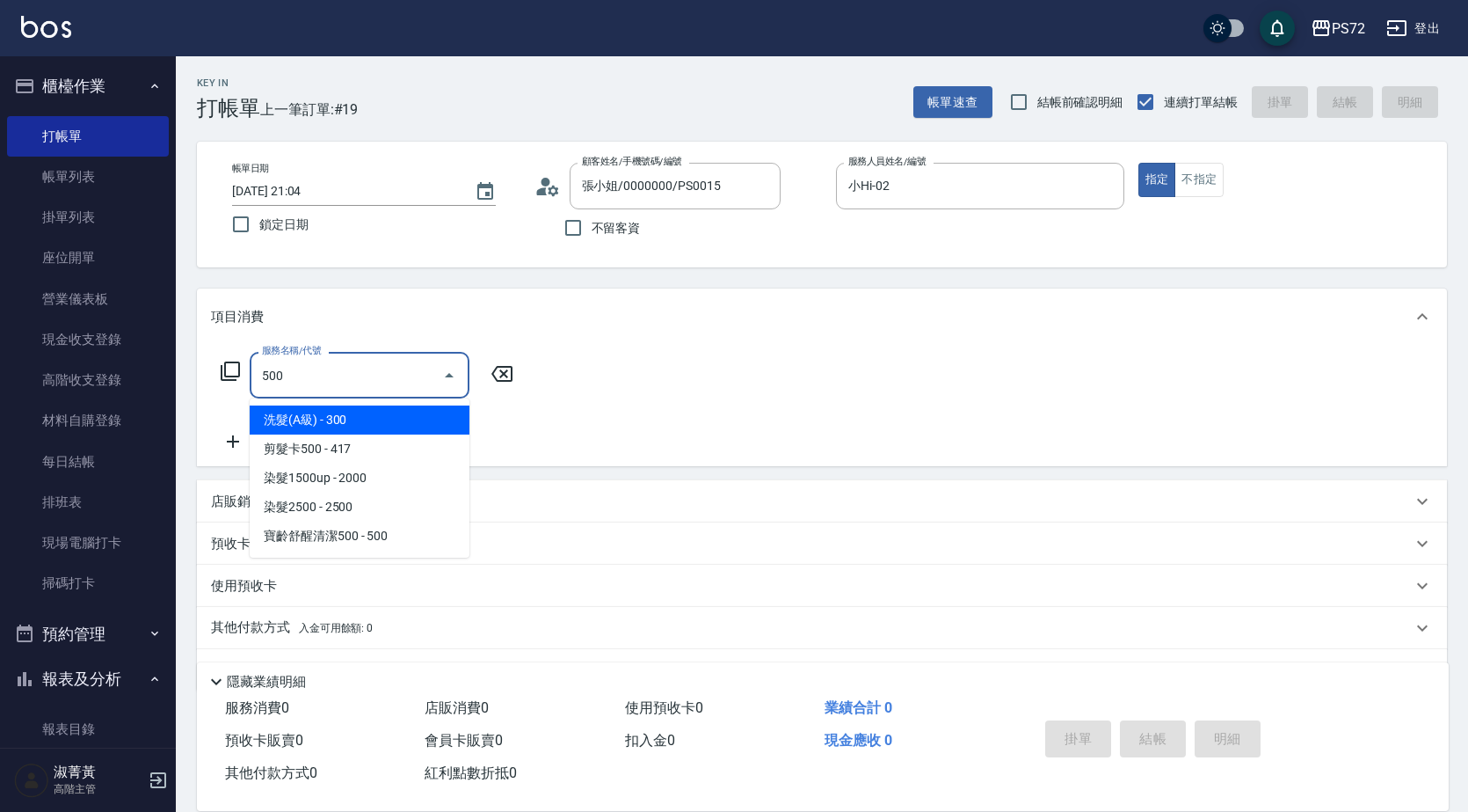
type input "洗髮(A級)(500)"
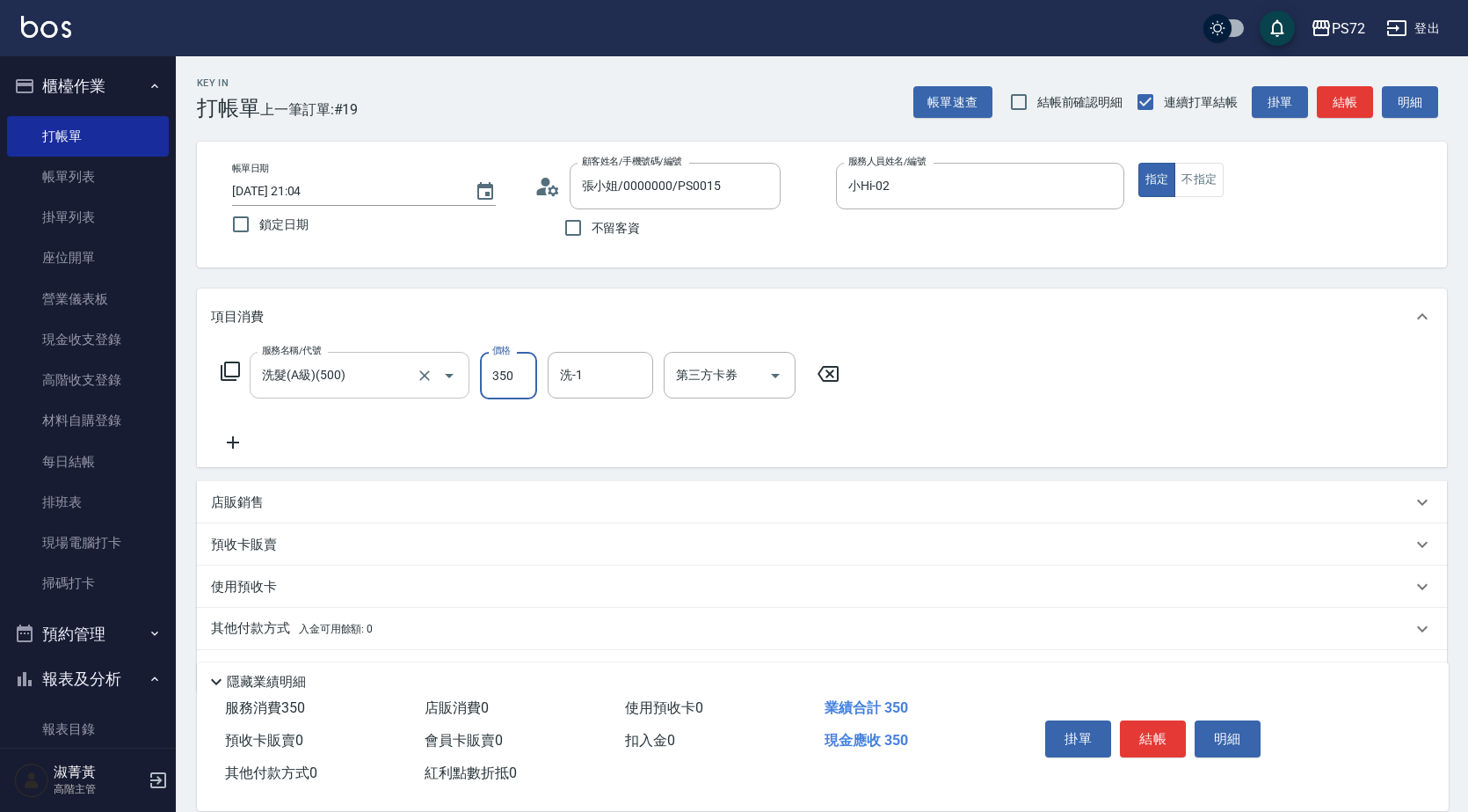
type input "350"
click at [1144, 720] on button "結帳" at bounding box center [1153, 738] width 66 height 37
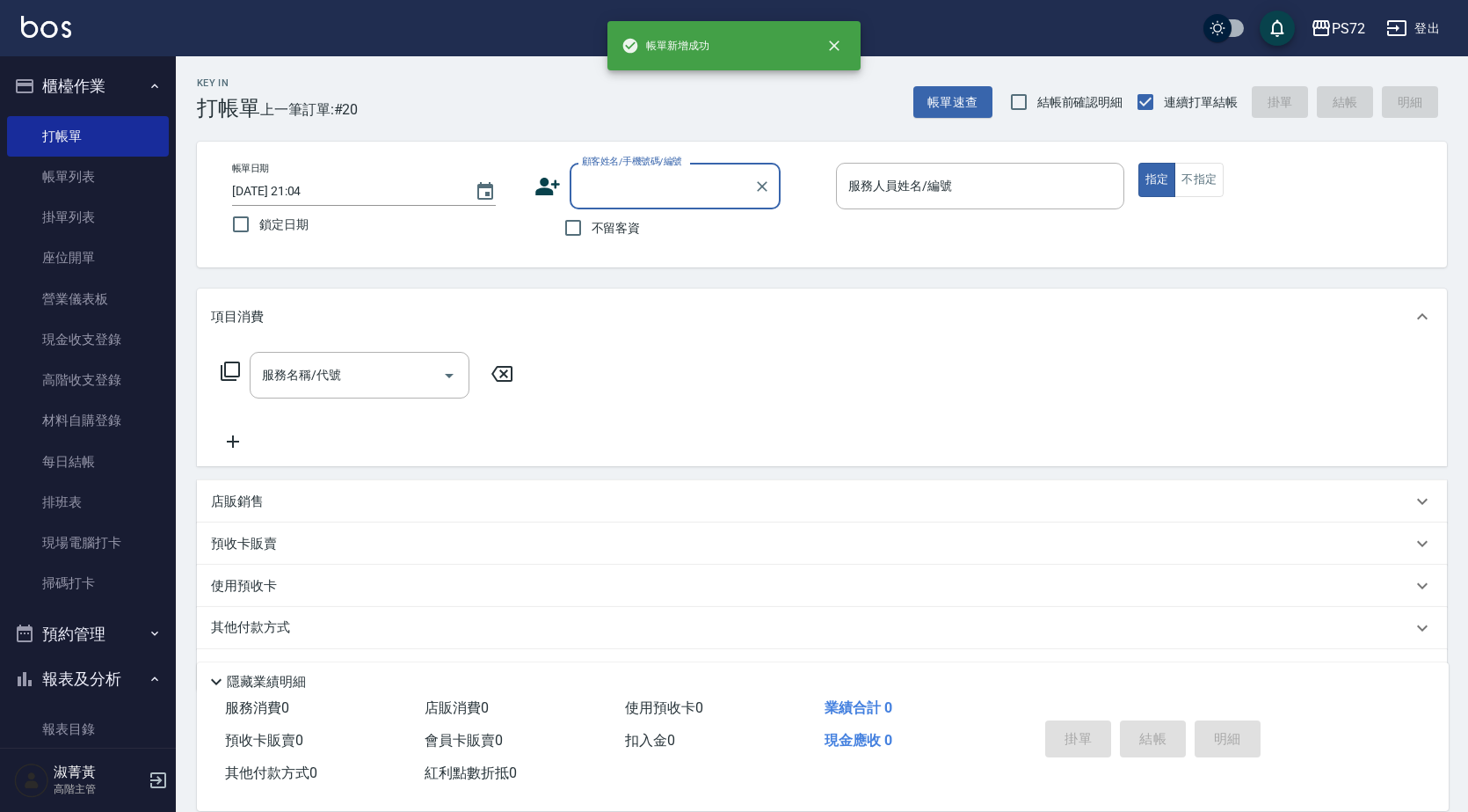
click at [608, 192] on input "顧客姓名/手機號碼/編號" at bounding box center [661, 186] width 169 height 31
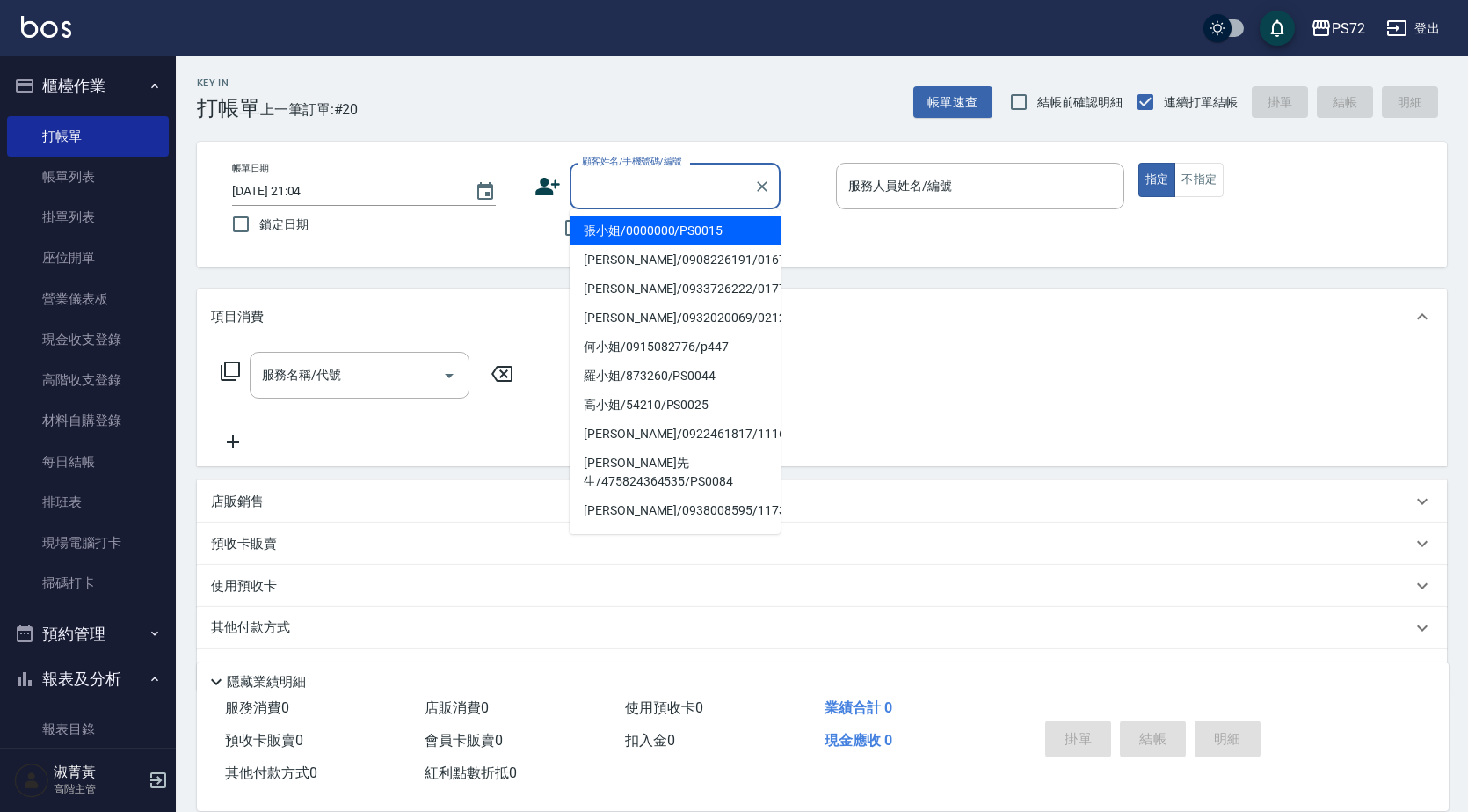
click at [629, 232] on li "張小姐/0000000/PS0015" at bounding box center [675, 231] width 211 height 29
type input "張小姐/0000000/PS0015"
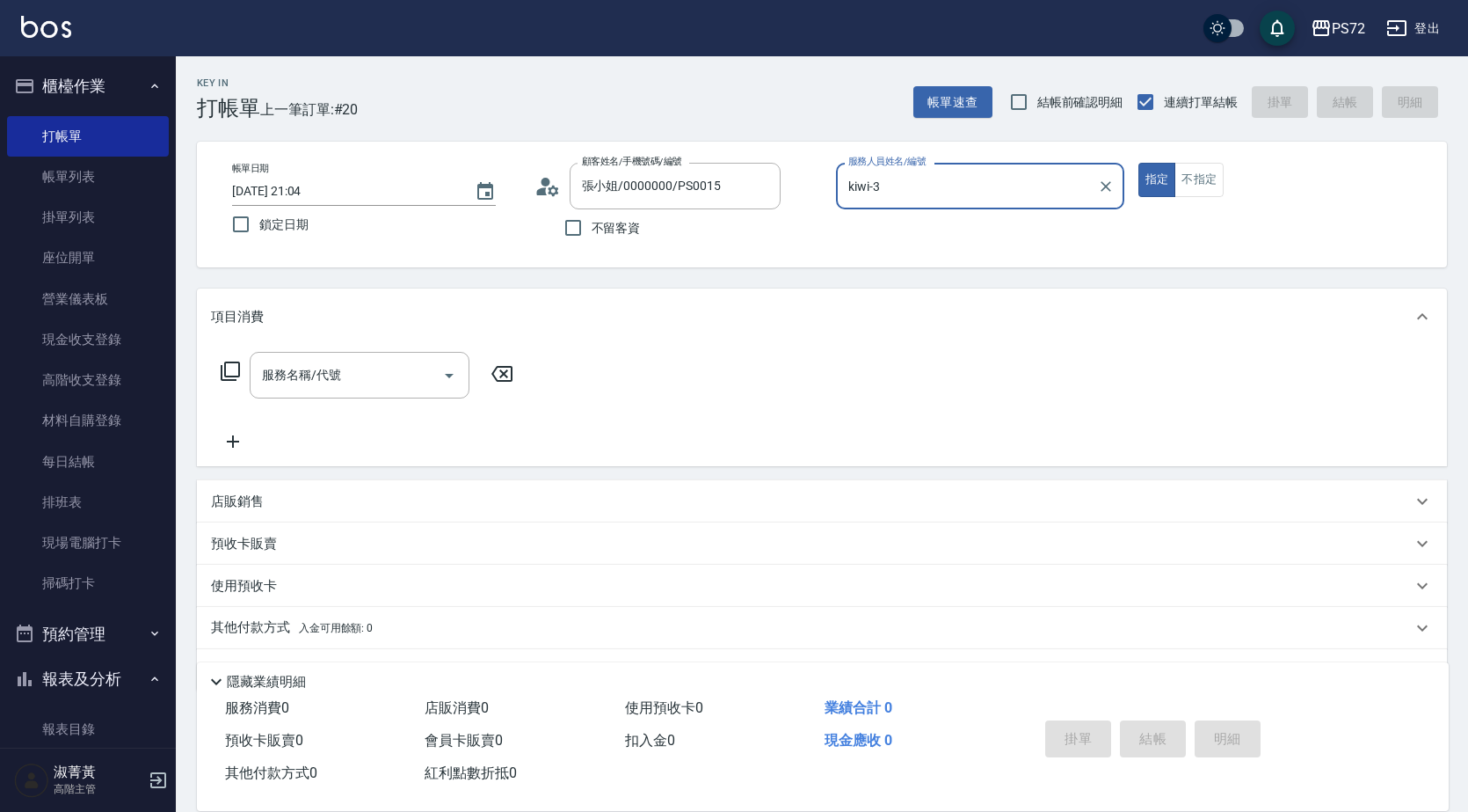
click at [899, 178] on input "kiwi-3" at bounding box center [967, 186] width 246 height 31
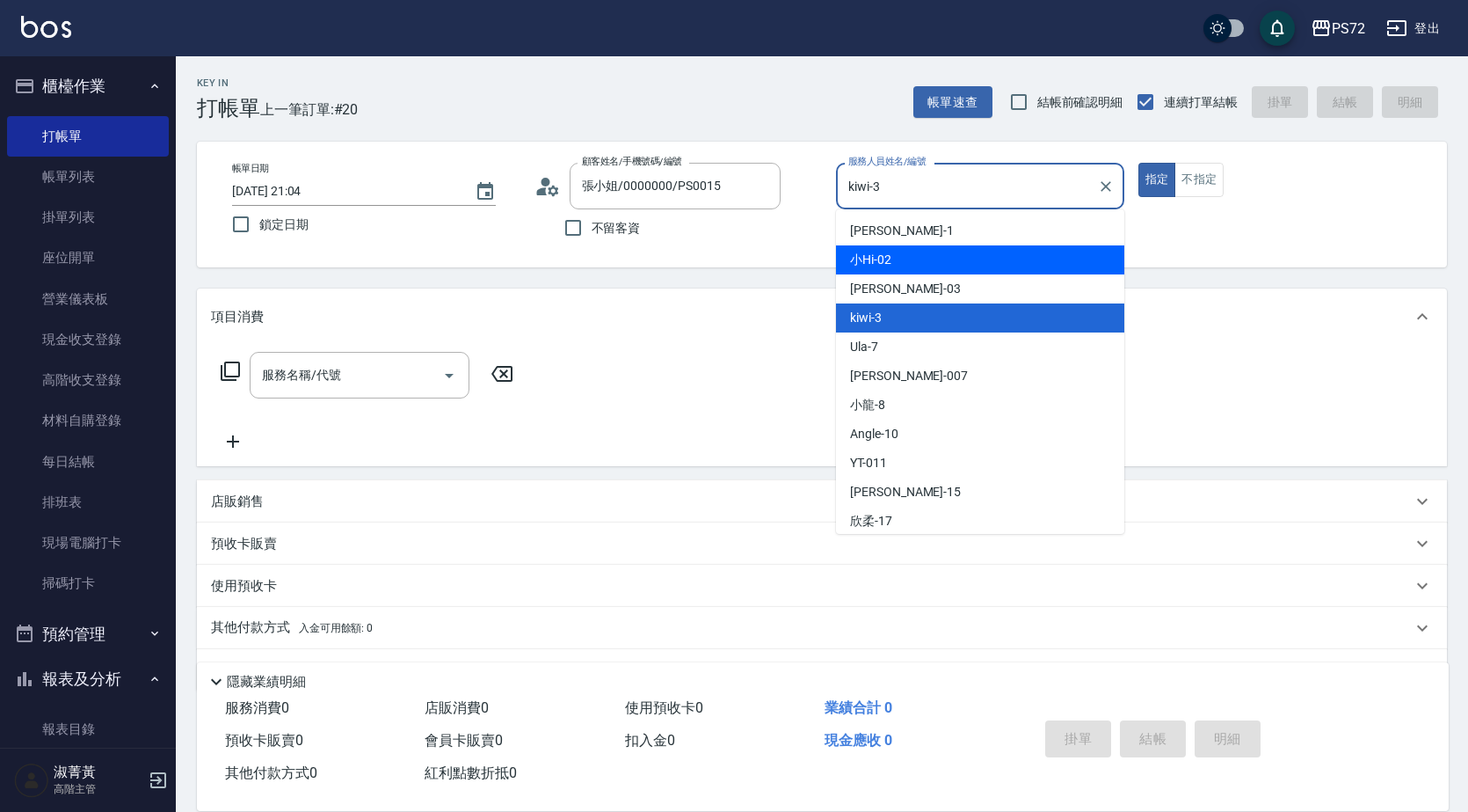
click at [922, 254] on div "小Hi -02" at bounding box center [980, 260] width 288 height 29
type input "小Hi-02"
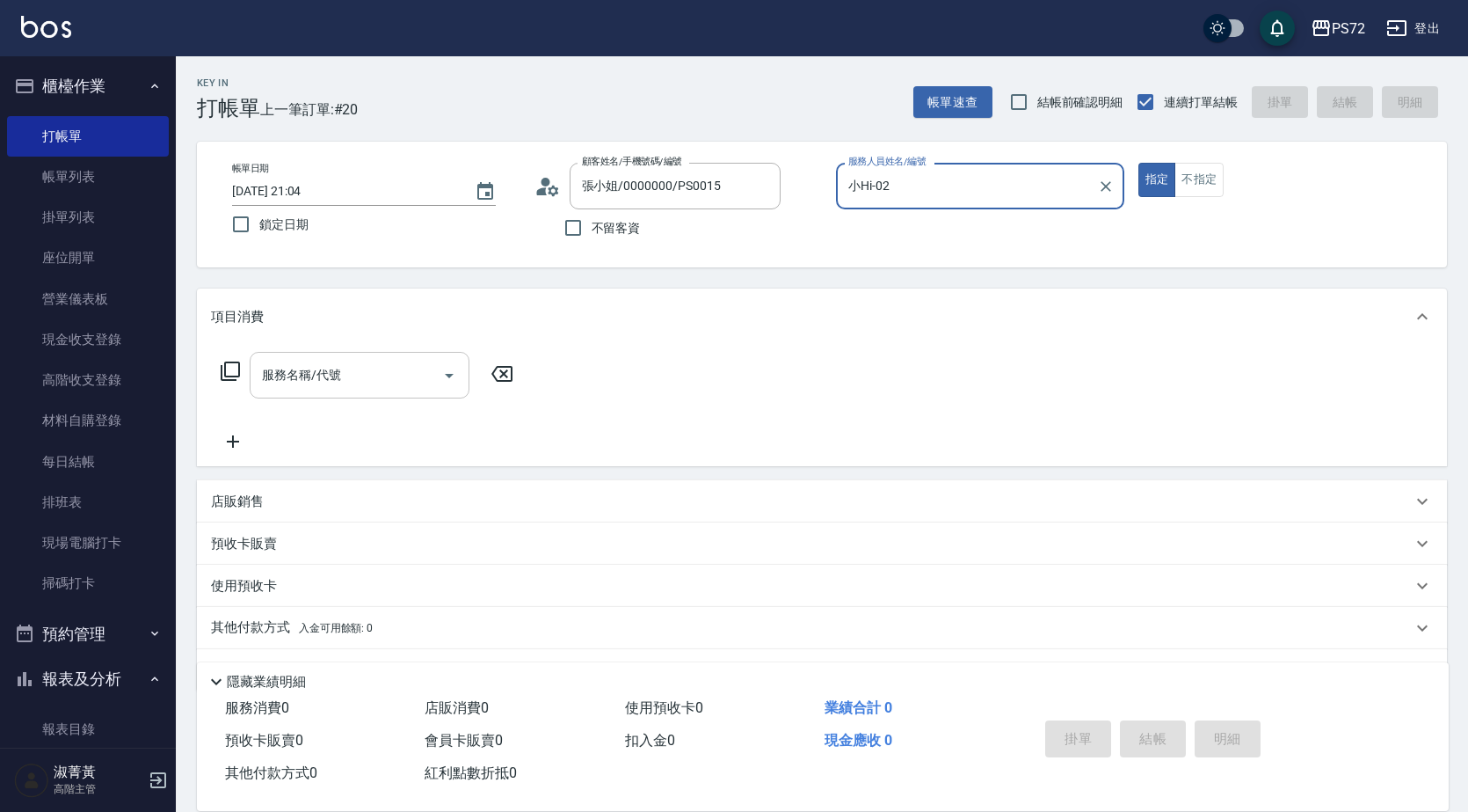
click at [316, 382] on input "服務名稱/代號" at bounding box center [346, 375] width 178 height 31
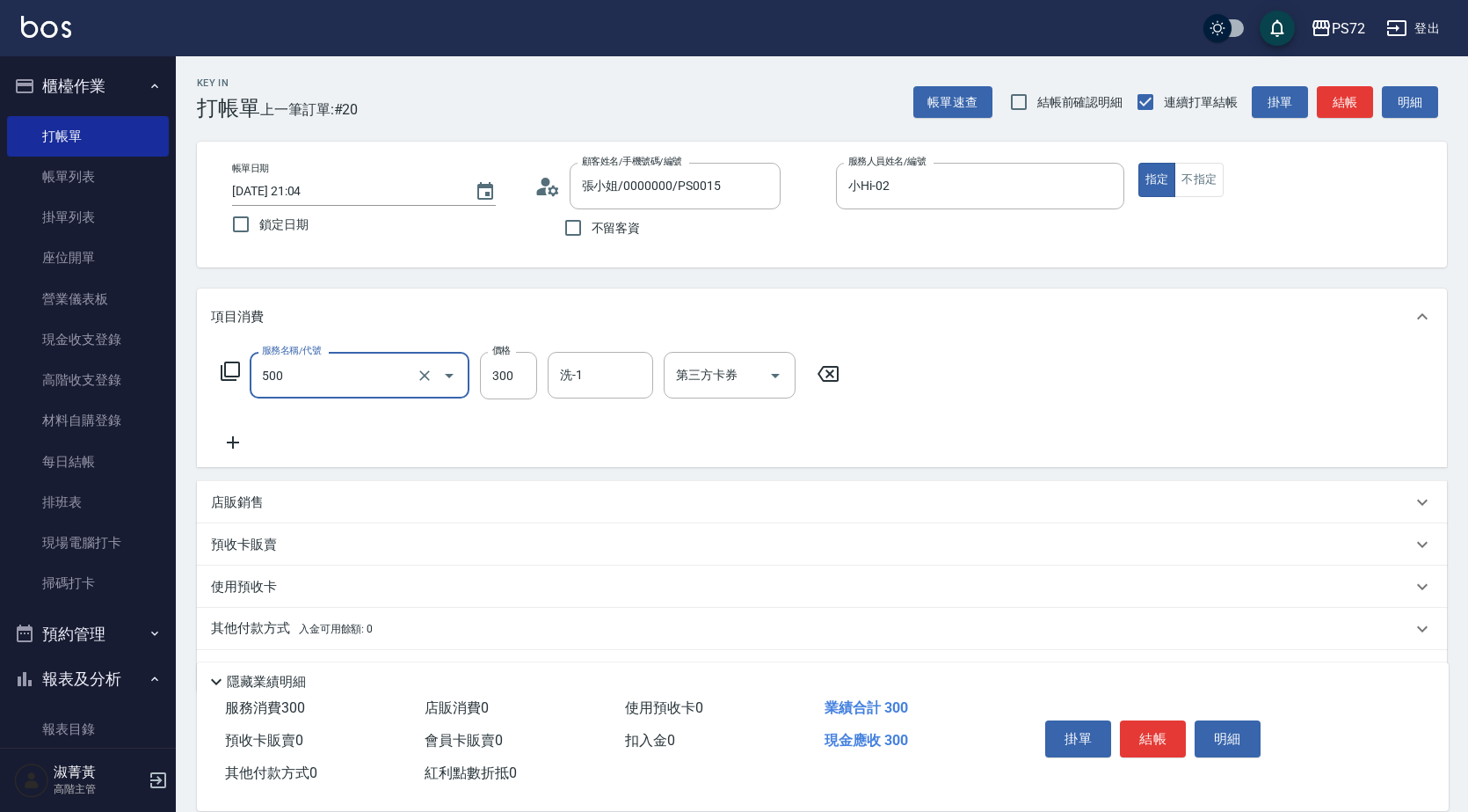
type input "洗髮(A級)(500)"
type input "350"
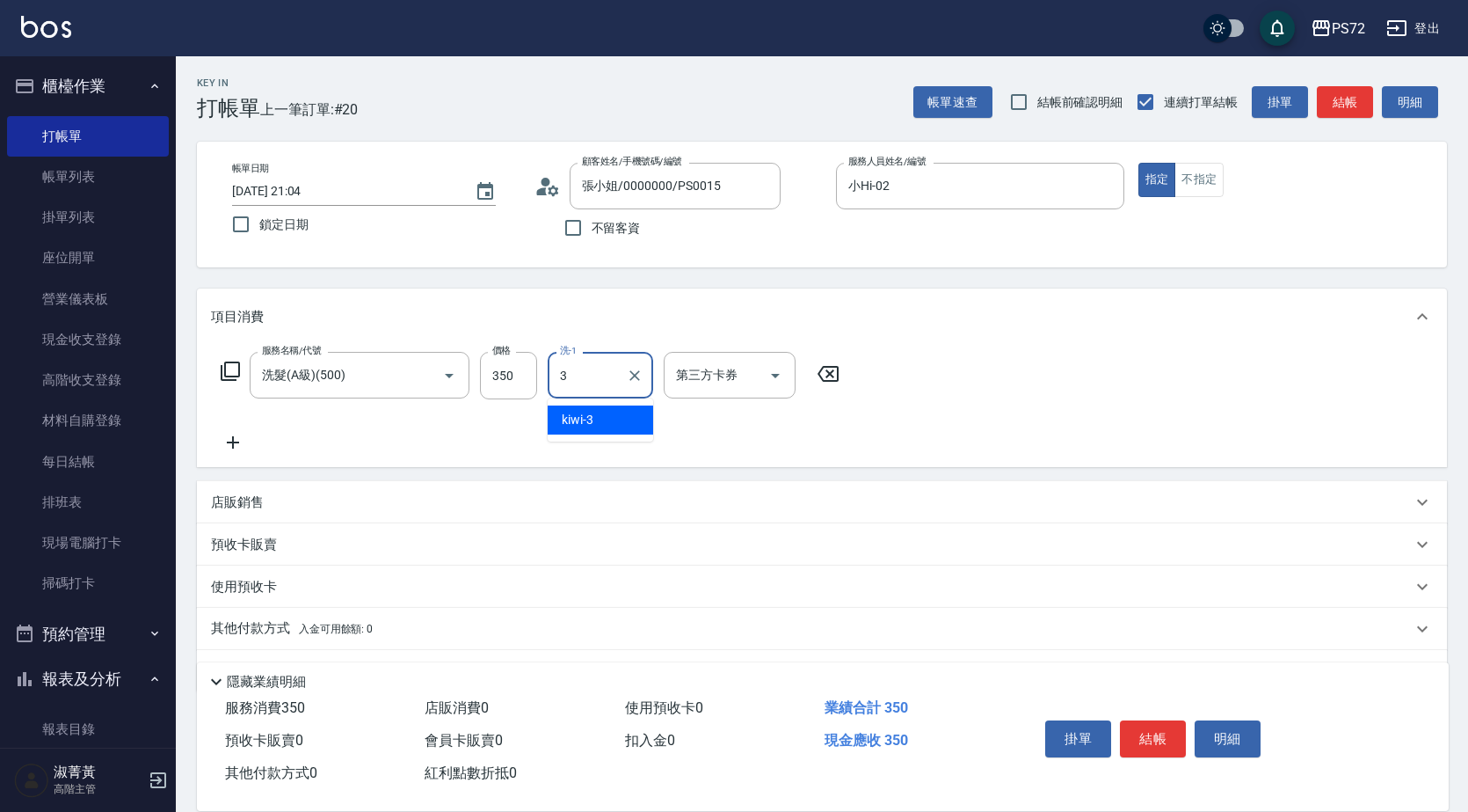
type input "kiwi-3"
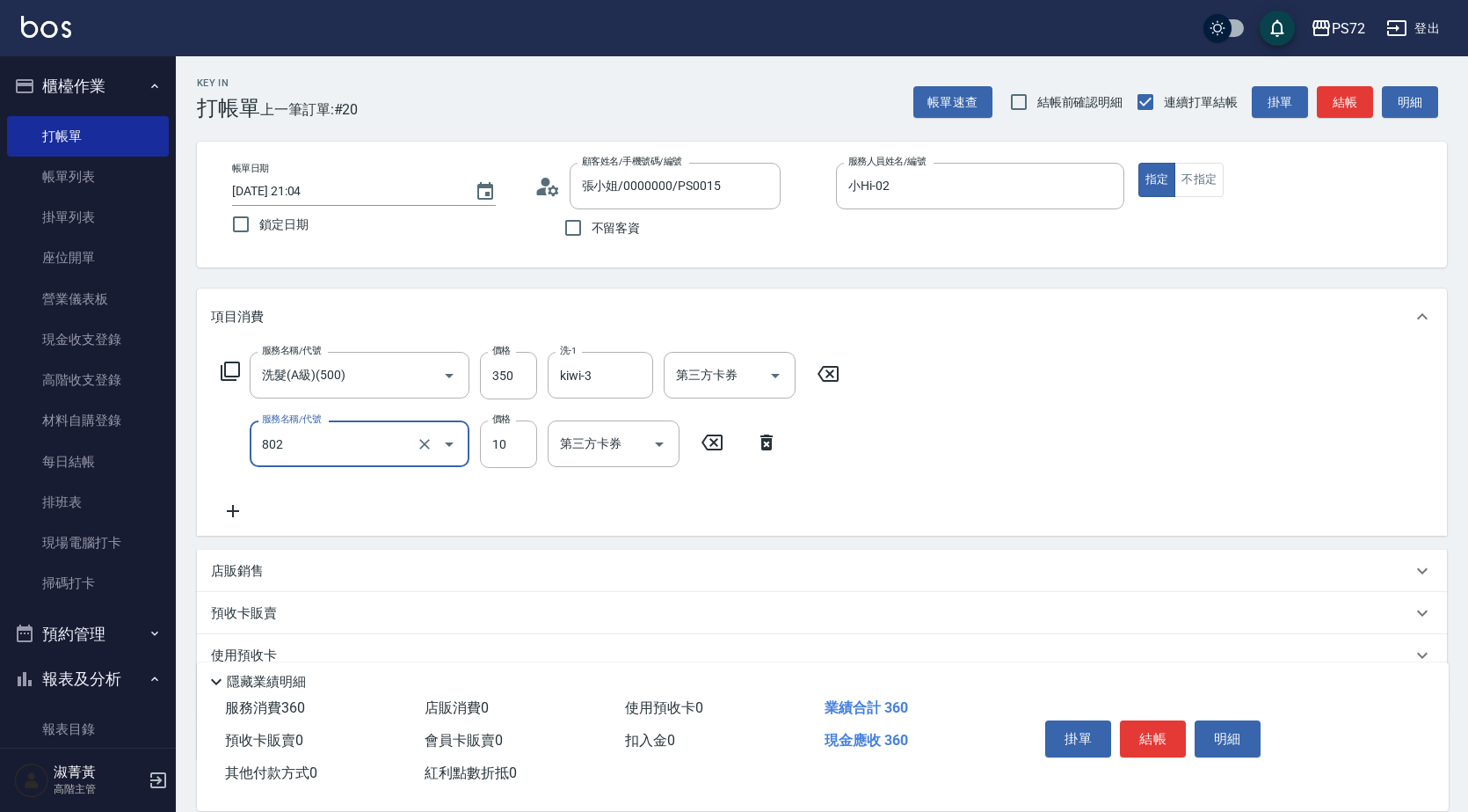
type input "潤絲(802)"
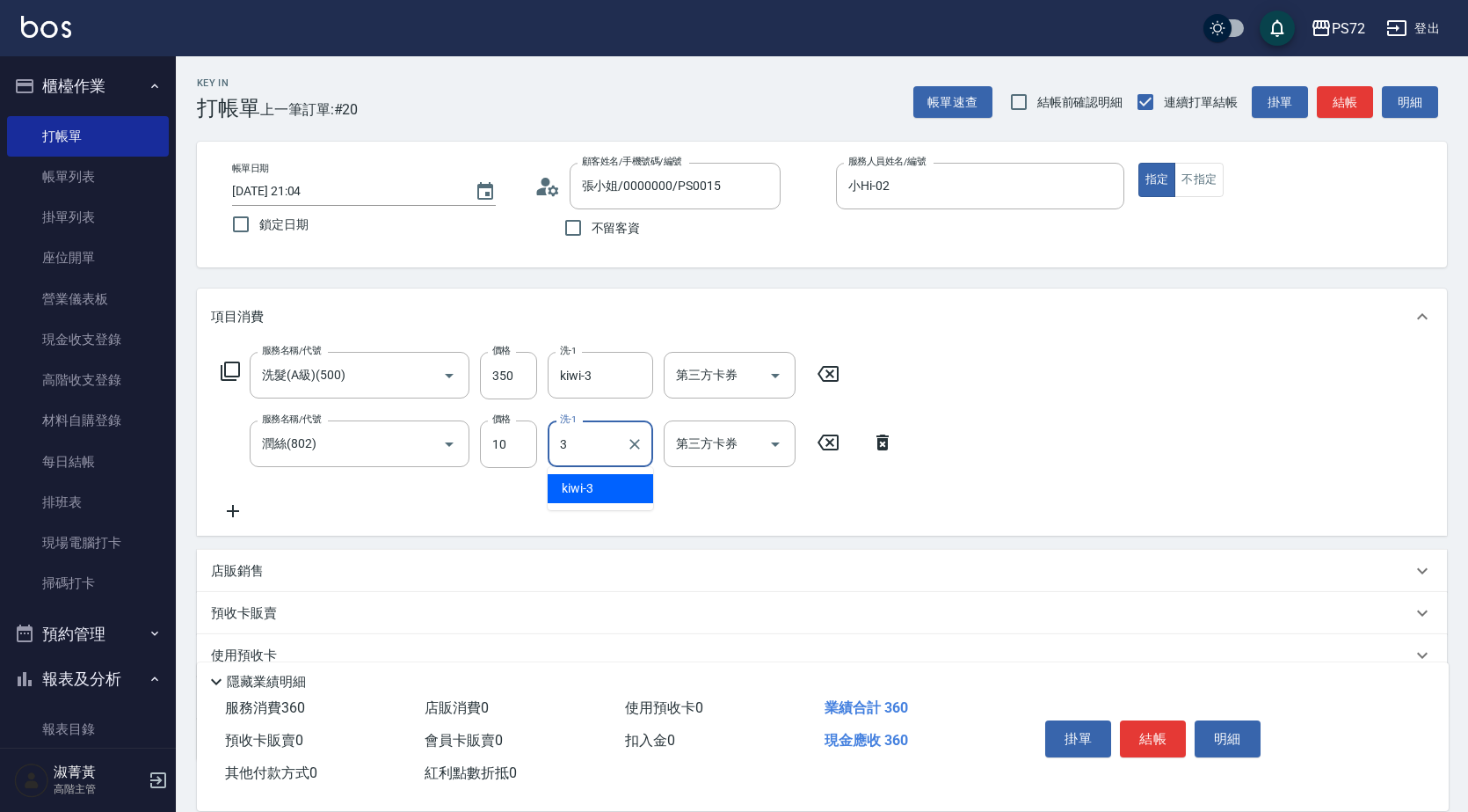
type input "kiwi-3"
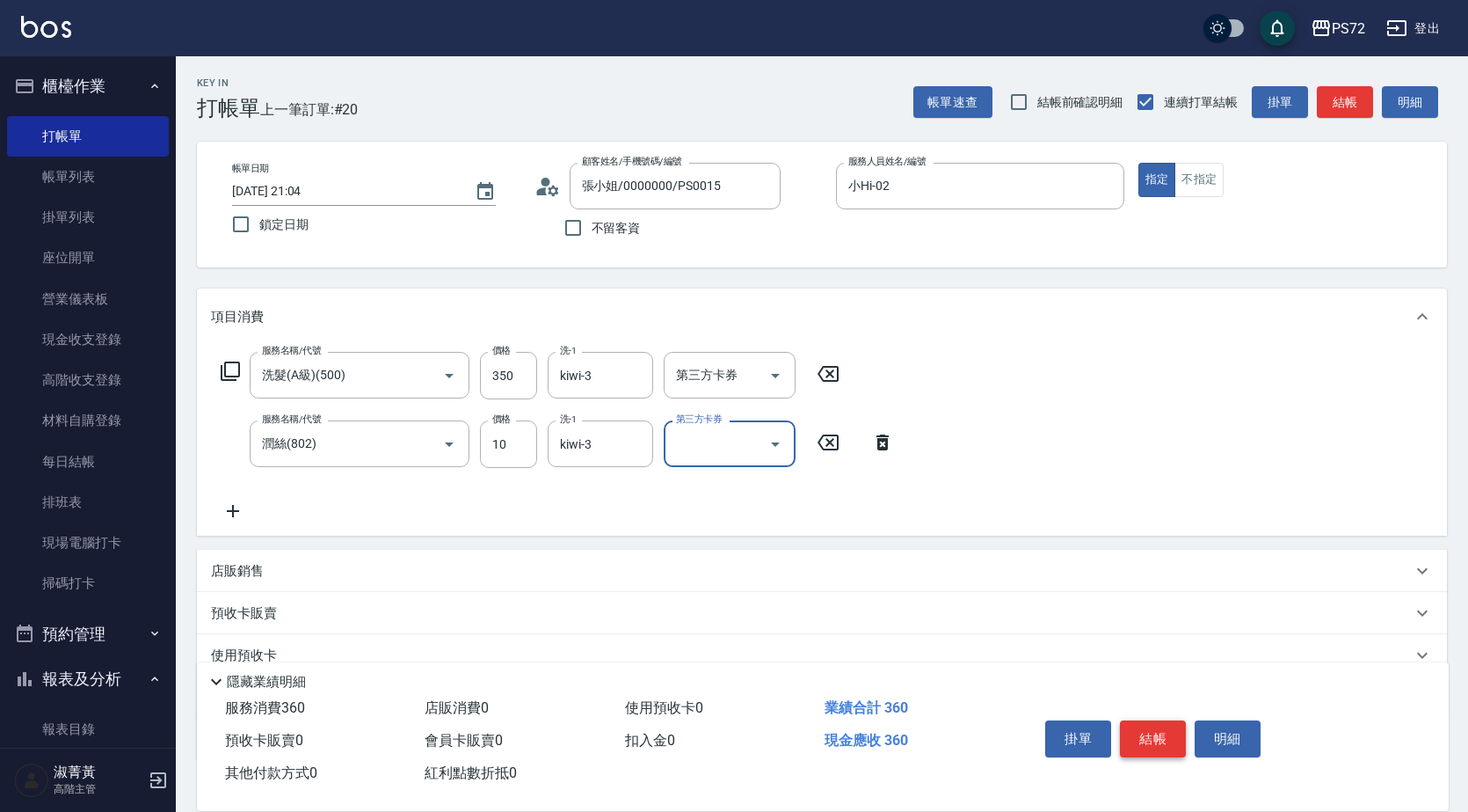
click at [1146, 742] on button "結帳" at bounding box center [1153, 738] width 66 height 37
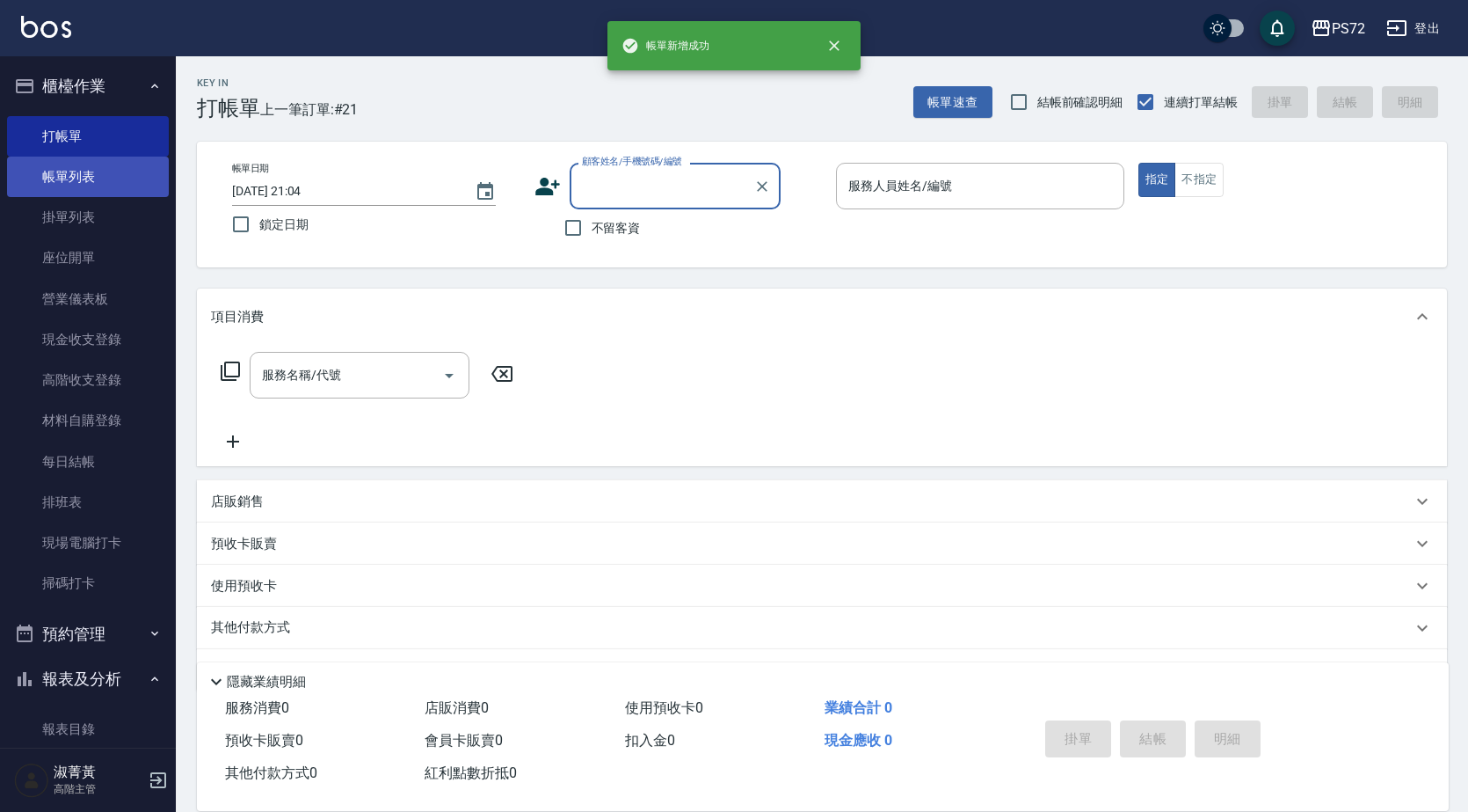
click at [67, 168] on link "帳單列表" at bounding box center [88, 177] width 162 height 41
click at [68, 168] on link "帳單列表" at bounding box center [88, 177] width 162 height 41
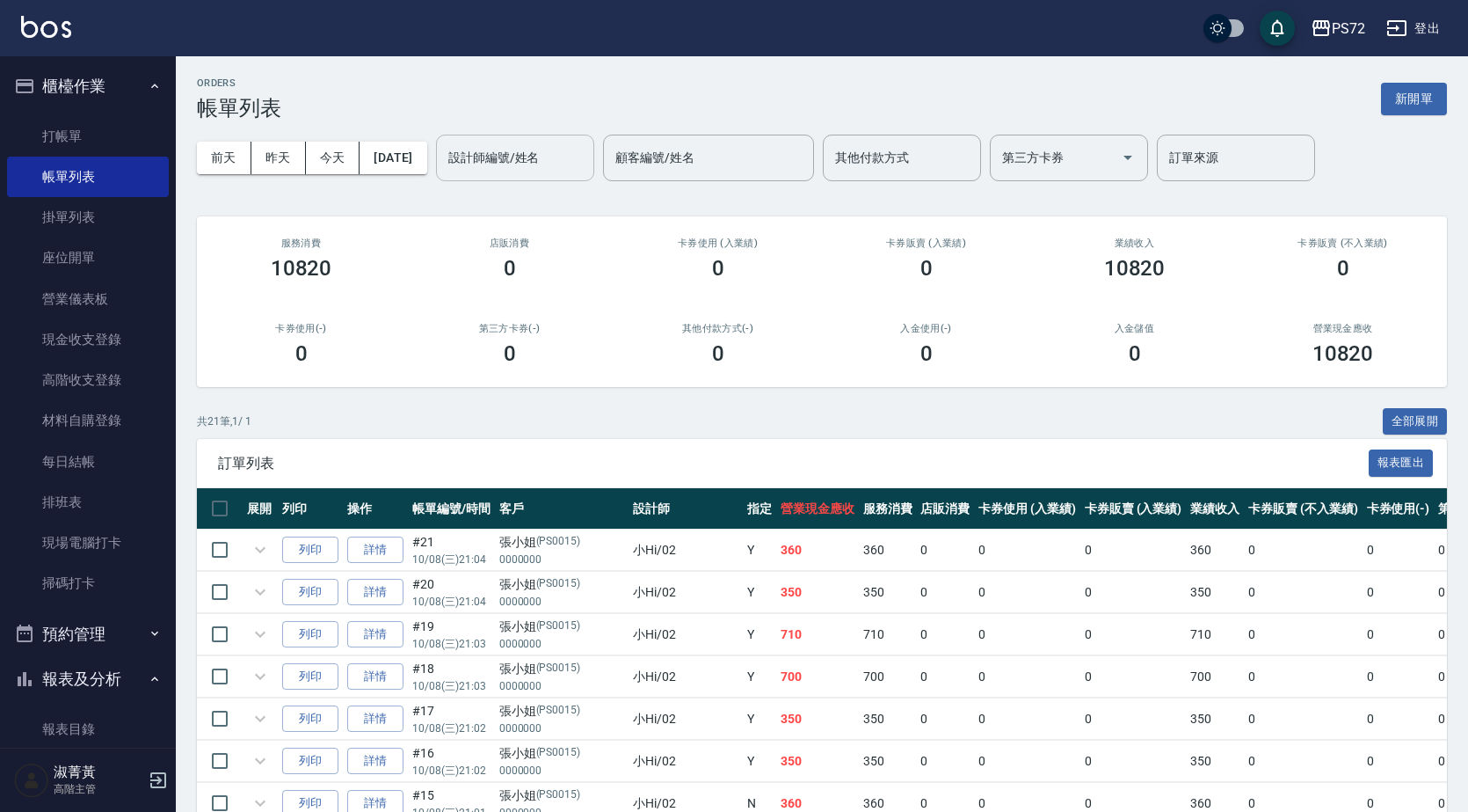
click at [469, 151] on div "設計師編號/姓名" at bounding box center [515, 158] width 159 height 47
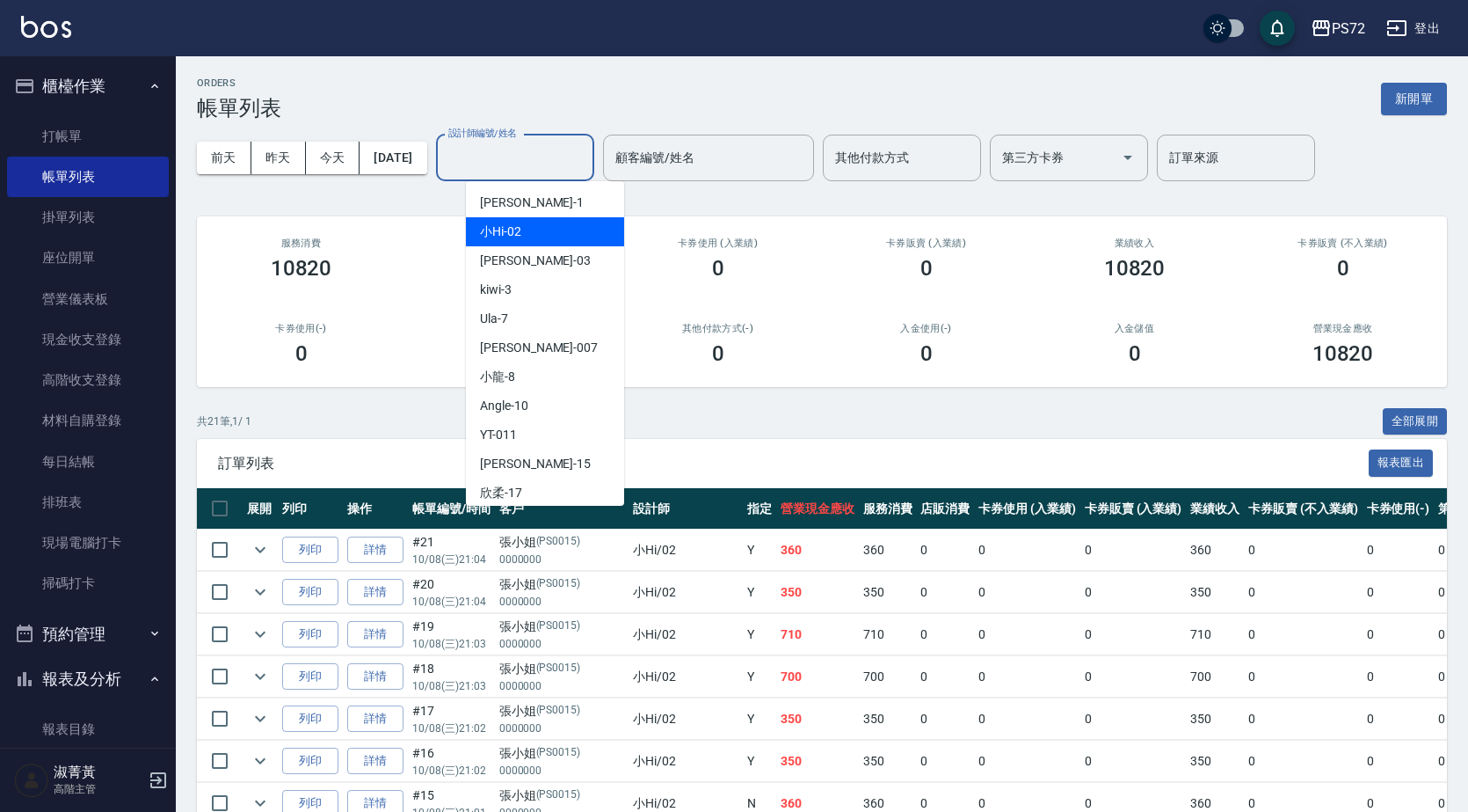
click at [516, 227] on span "小Hi -02" at bounding box center [501, 232] width 41 height 18
type input "小Hi-02"
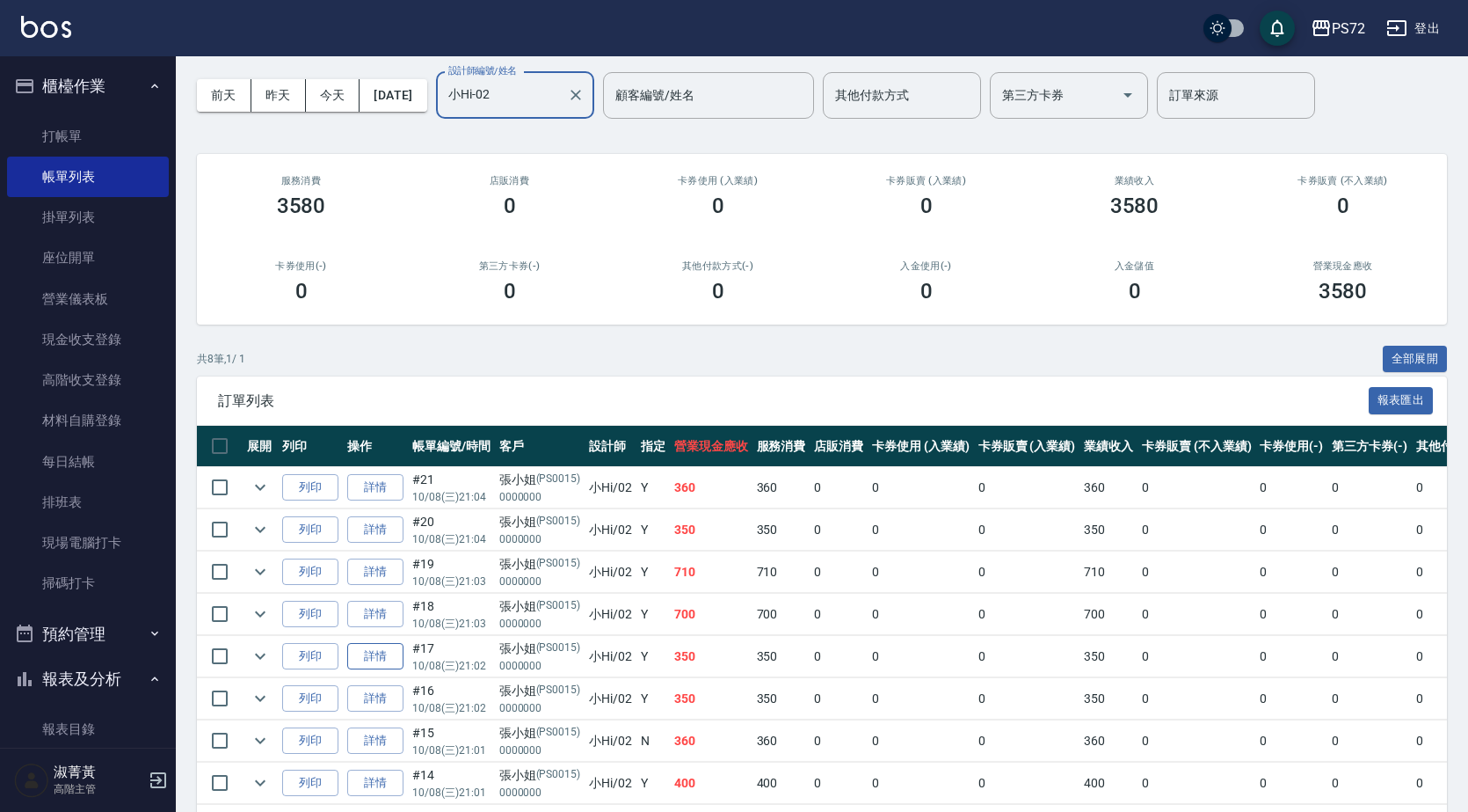
scroll to position [137, 0]
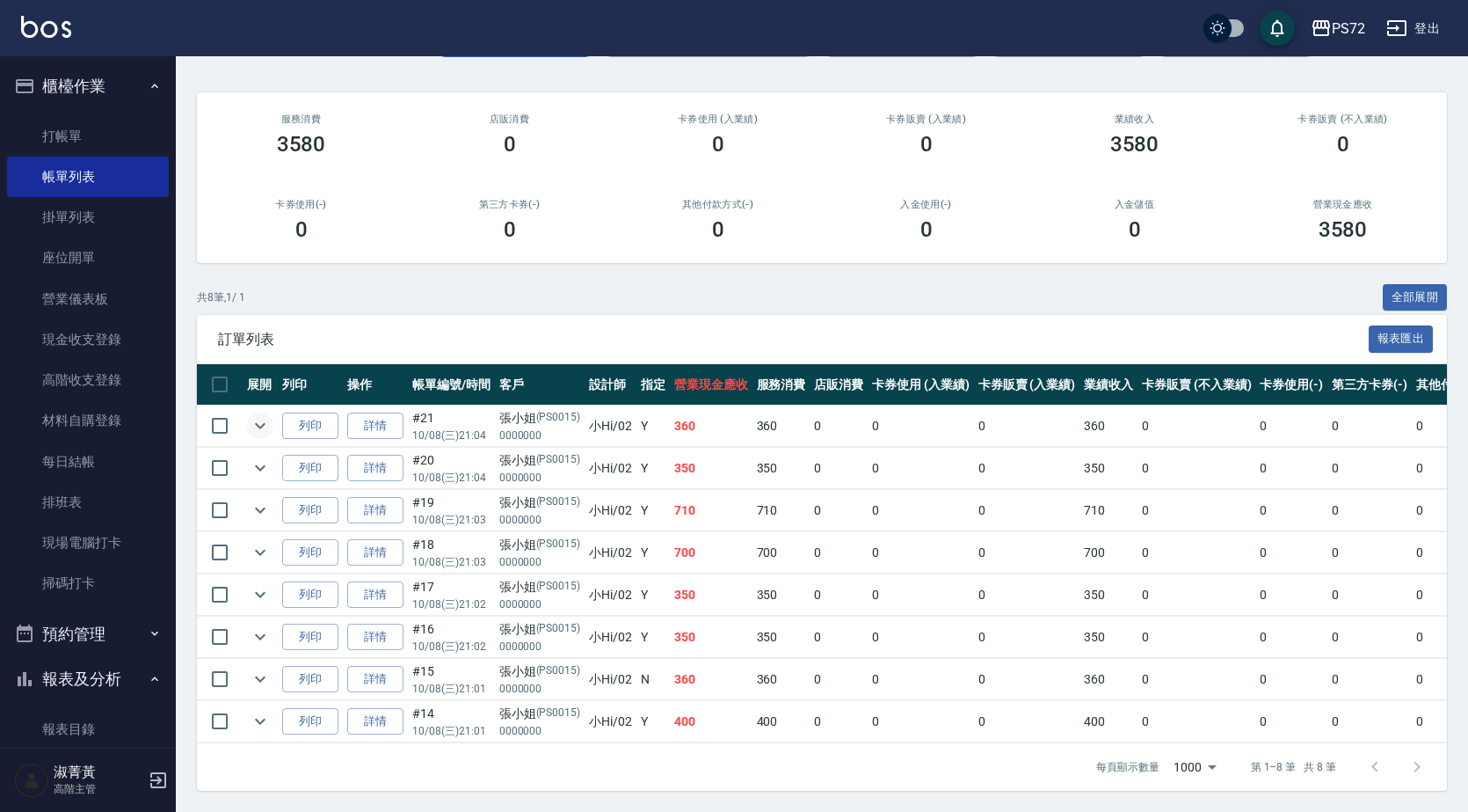
click at [258, 415] on icon "expand row" at bounding box center [260, 425] width 21 height 21
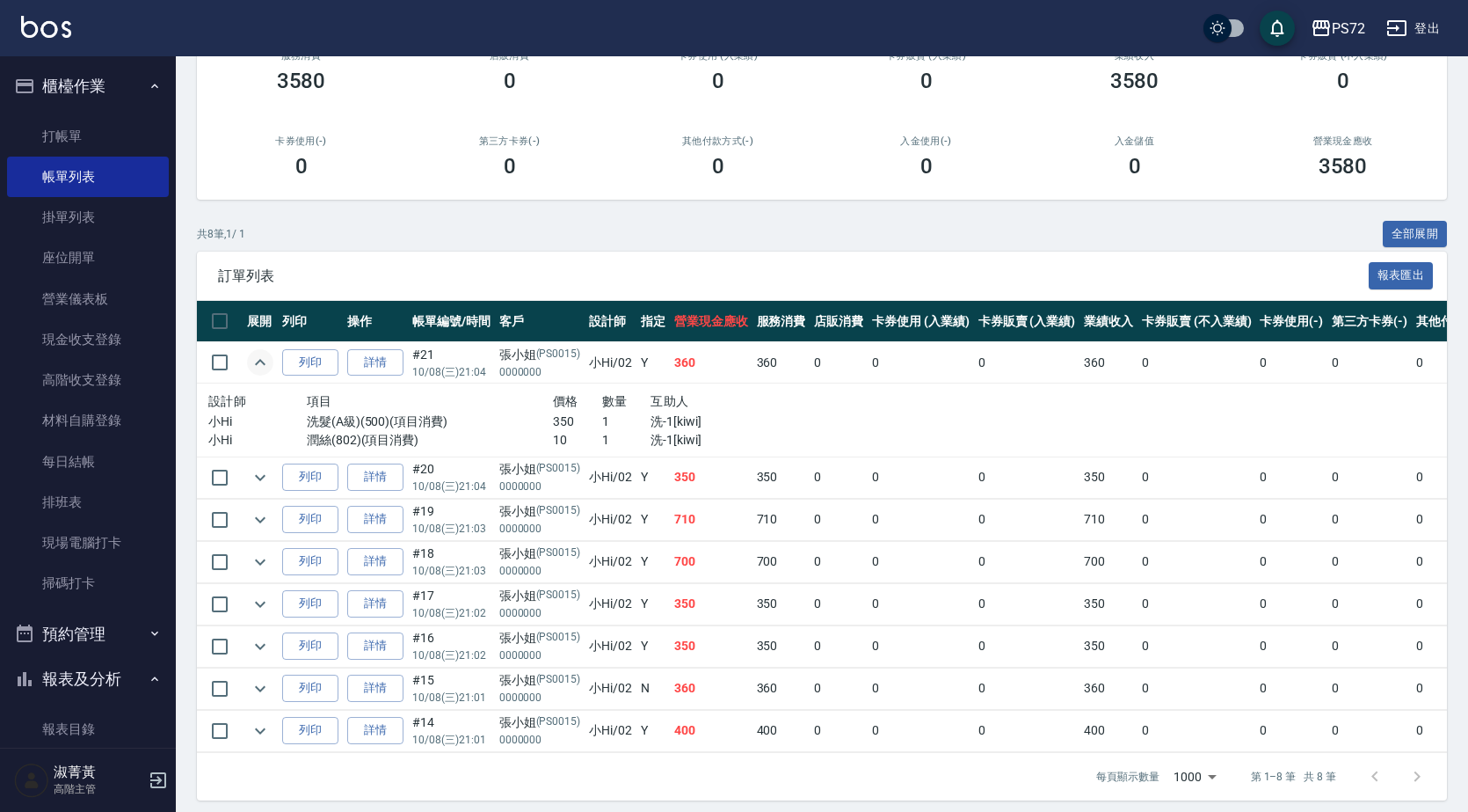
scroll to position [210, 0]
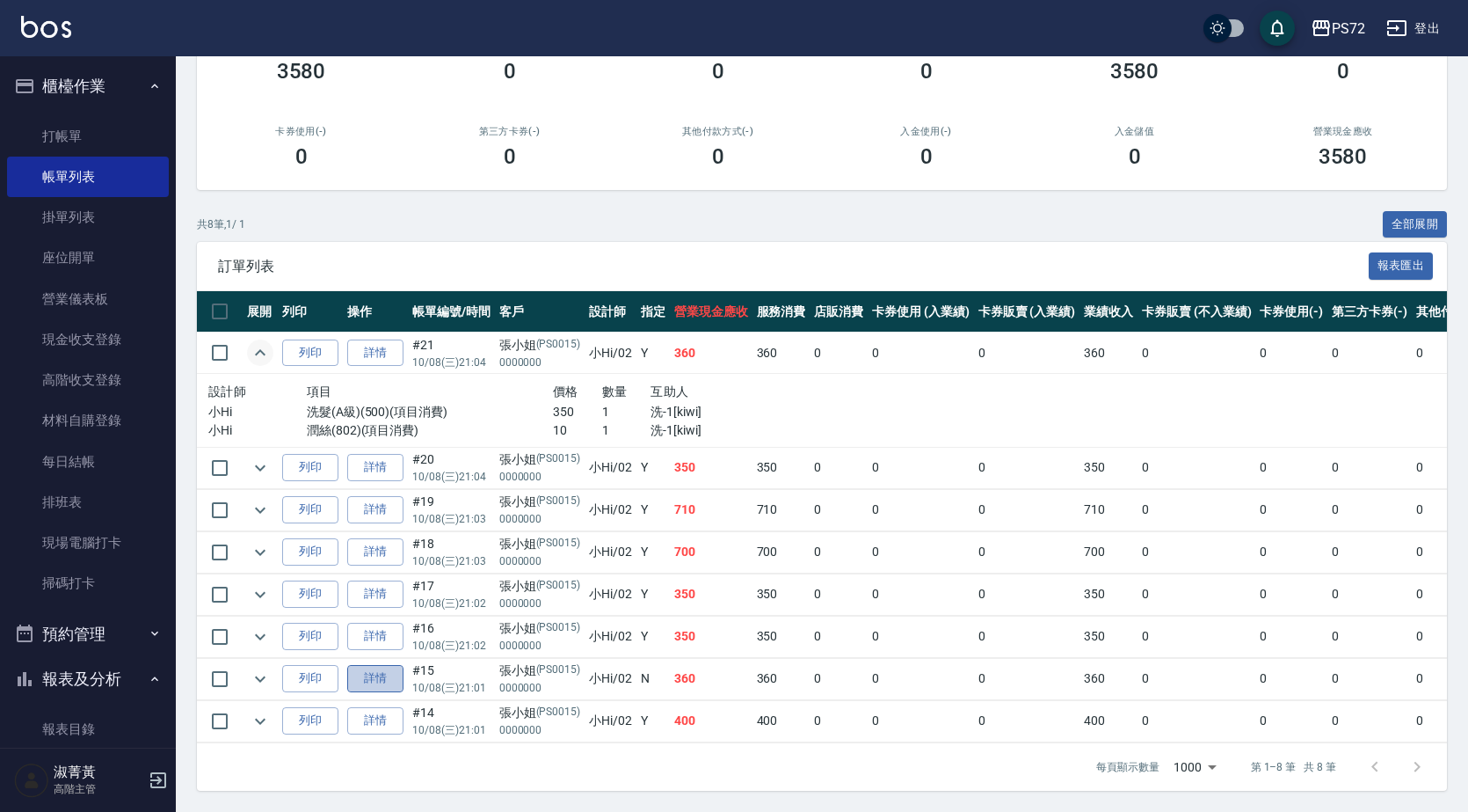
click at [357, 665] on link "詳情" at bounding box center [375, 679] width 56 height 27
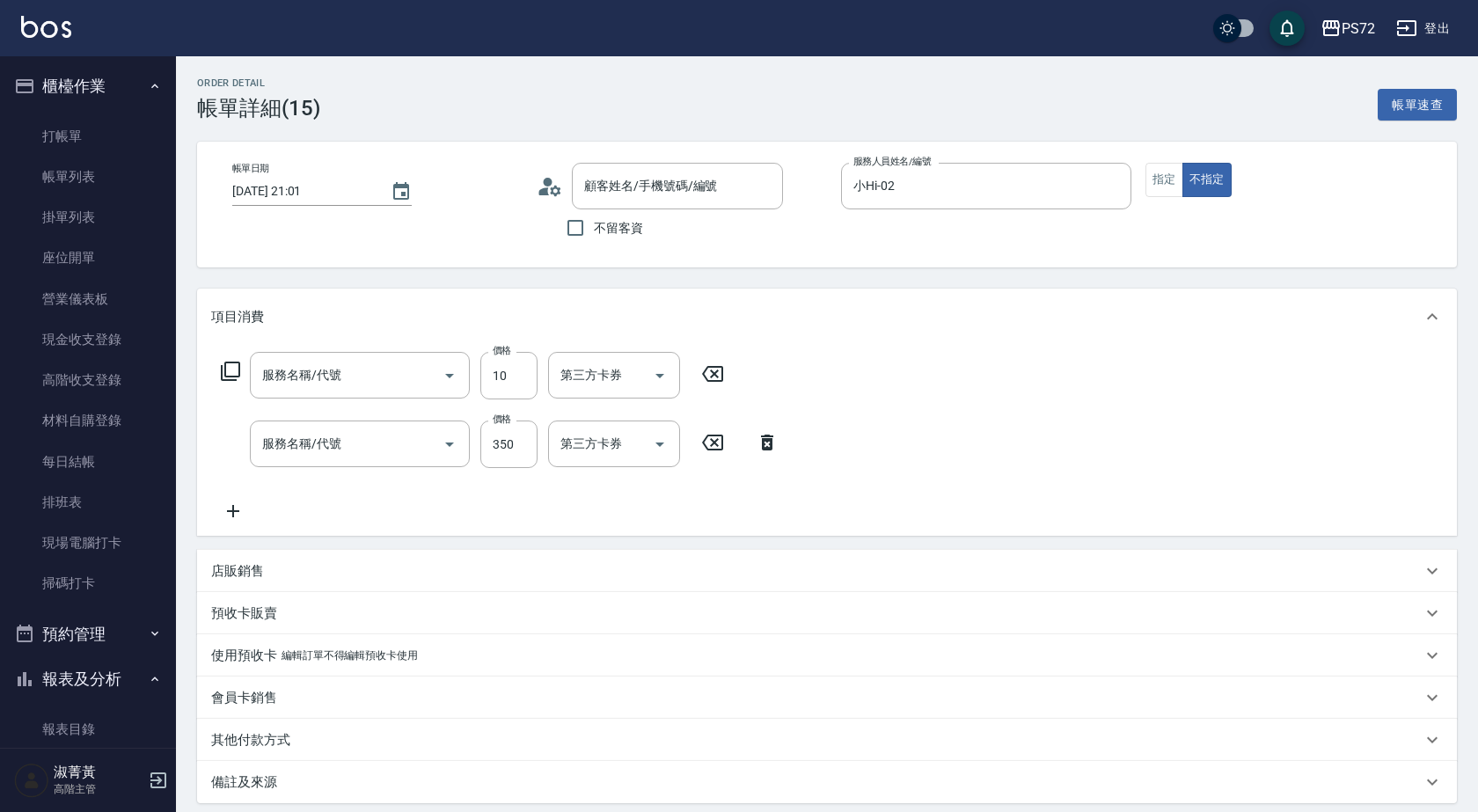
type input "[DATE] 21:01"
type input "小Hi-02"
type input "潤絲(802)"
type input "洗髮(A級)(500)"
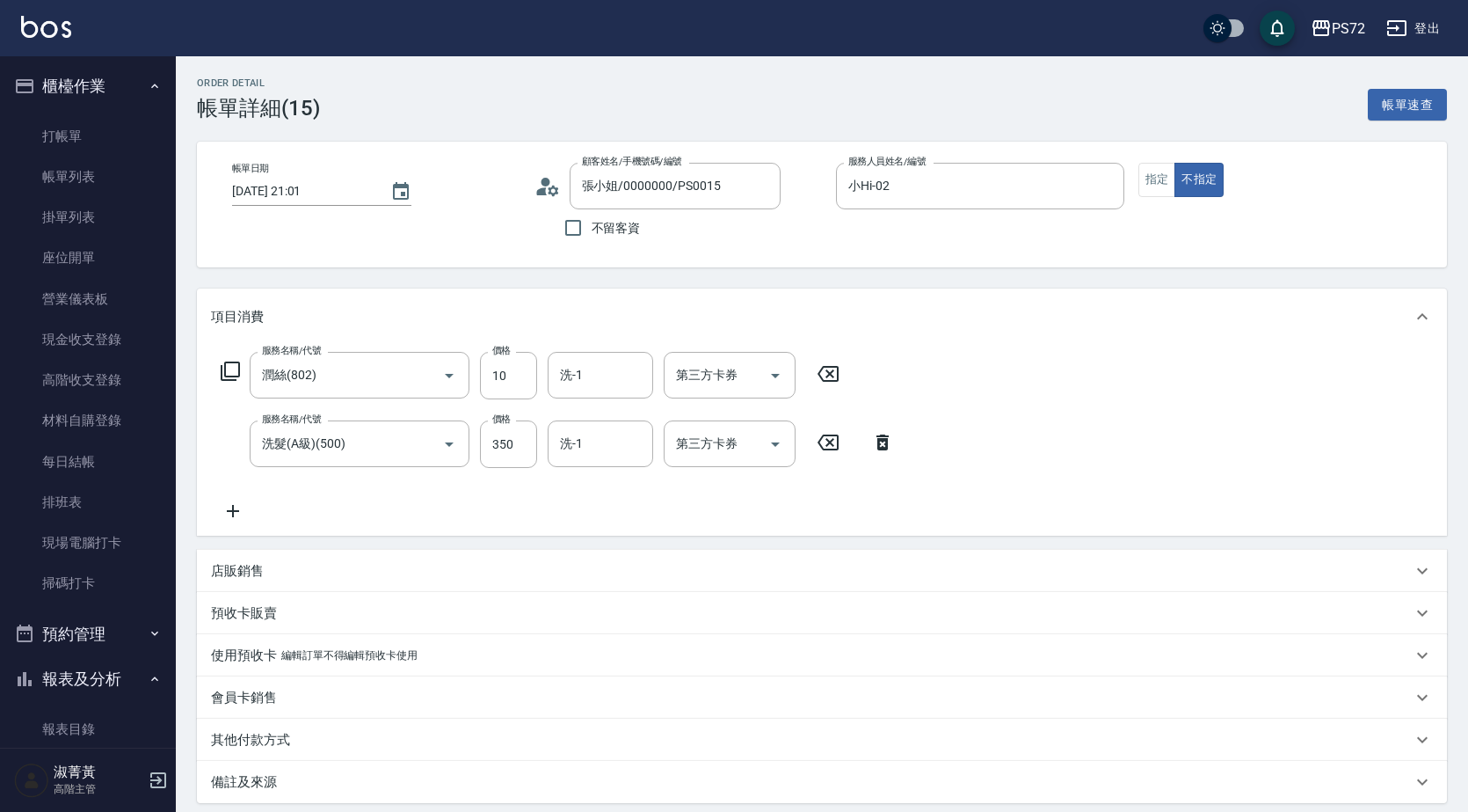
type input "張小姐/0000000/PS0015"
click at [599, 383] on input "洗-1" at bounding box center [601, 375] width 90 height 31
type input "kiwi-3"
click at [589, 453] on input "洗-1" at bounding box center [601, 443] width 90 height 31
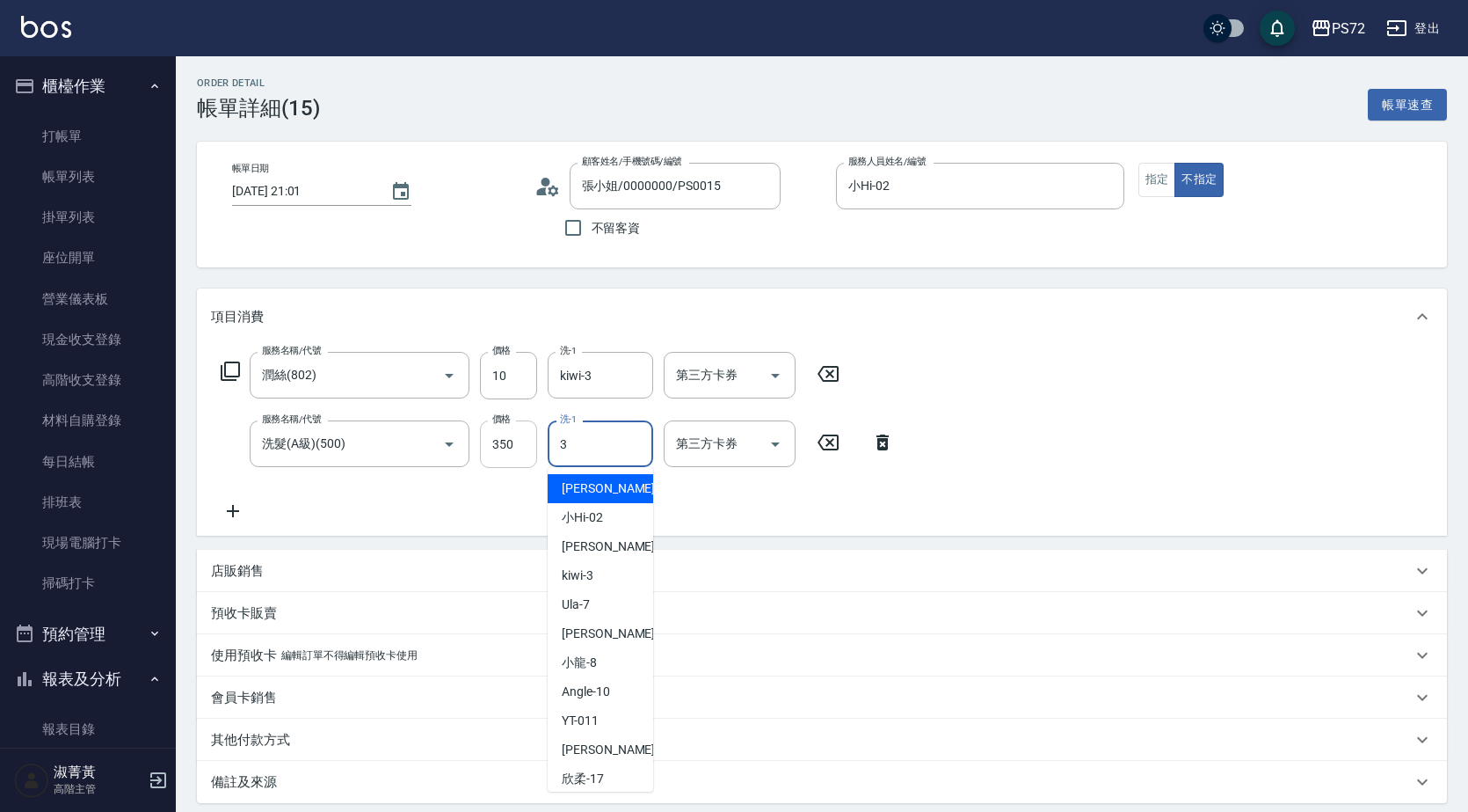
type input "kiwi-3"
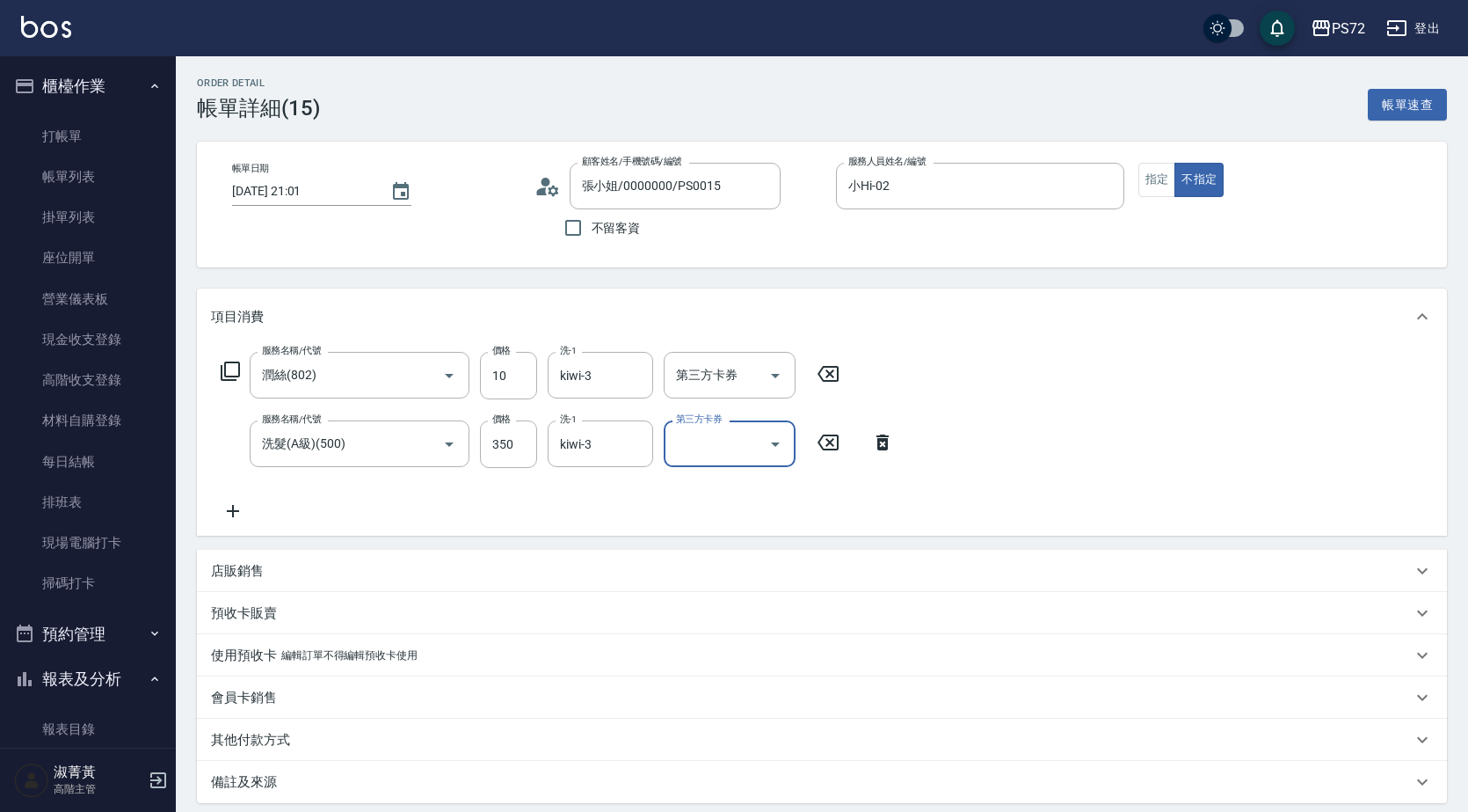
scroll to position [181, 0]
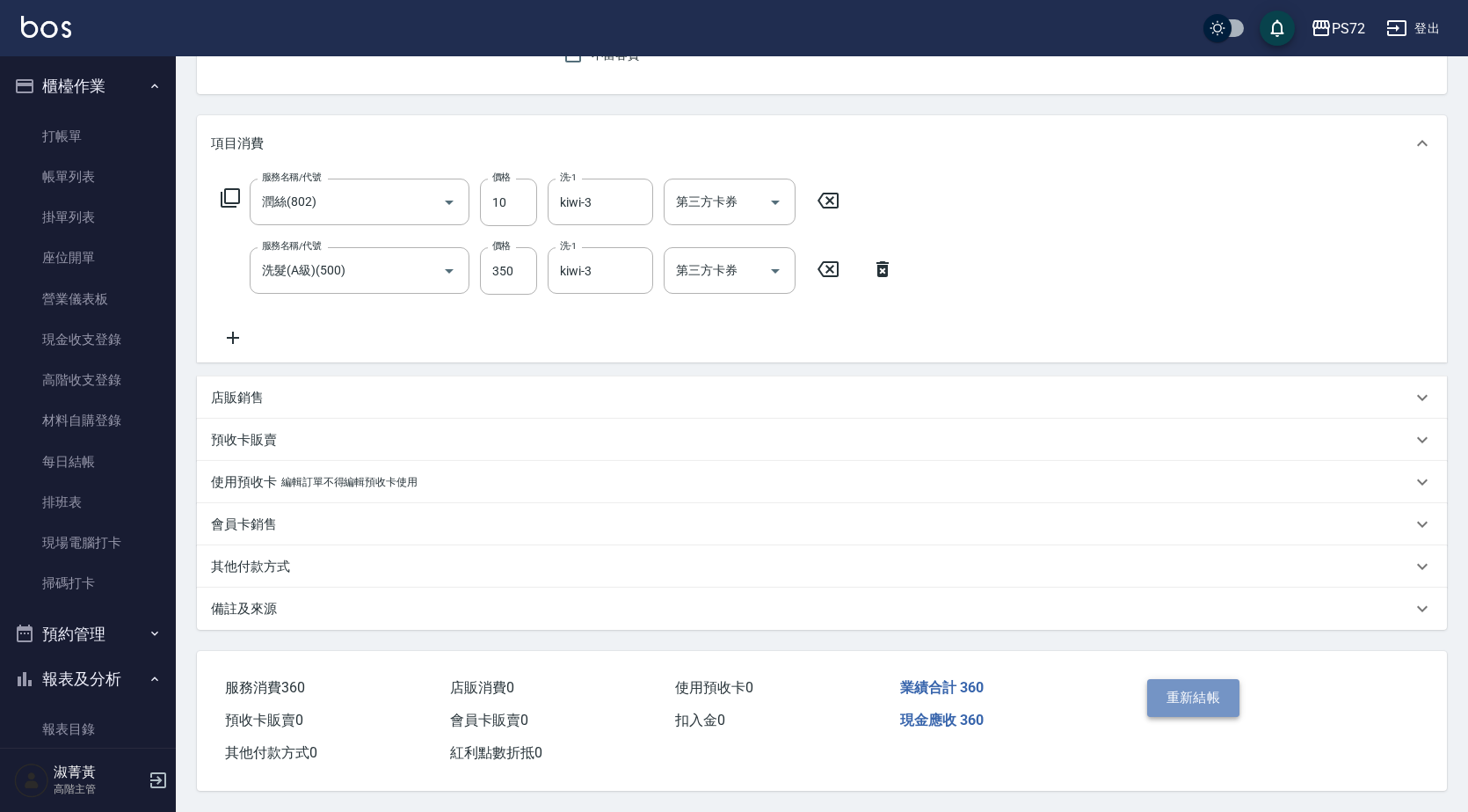
click at [1217, 686] on button "重新結帳" at bounding box center [1193, 697] width 93 height 37
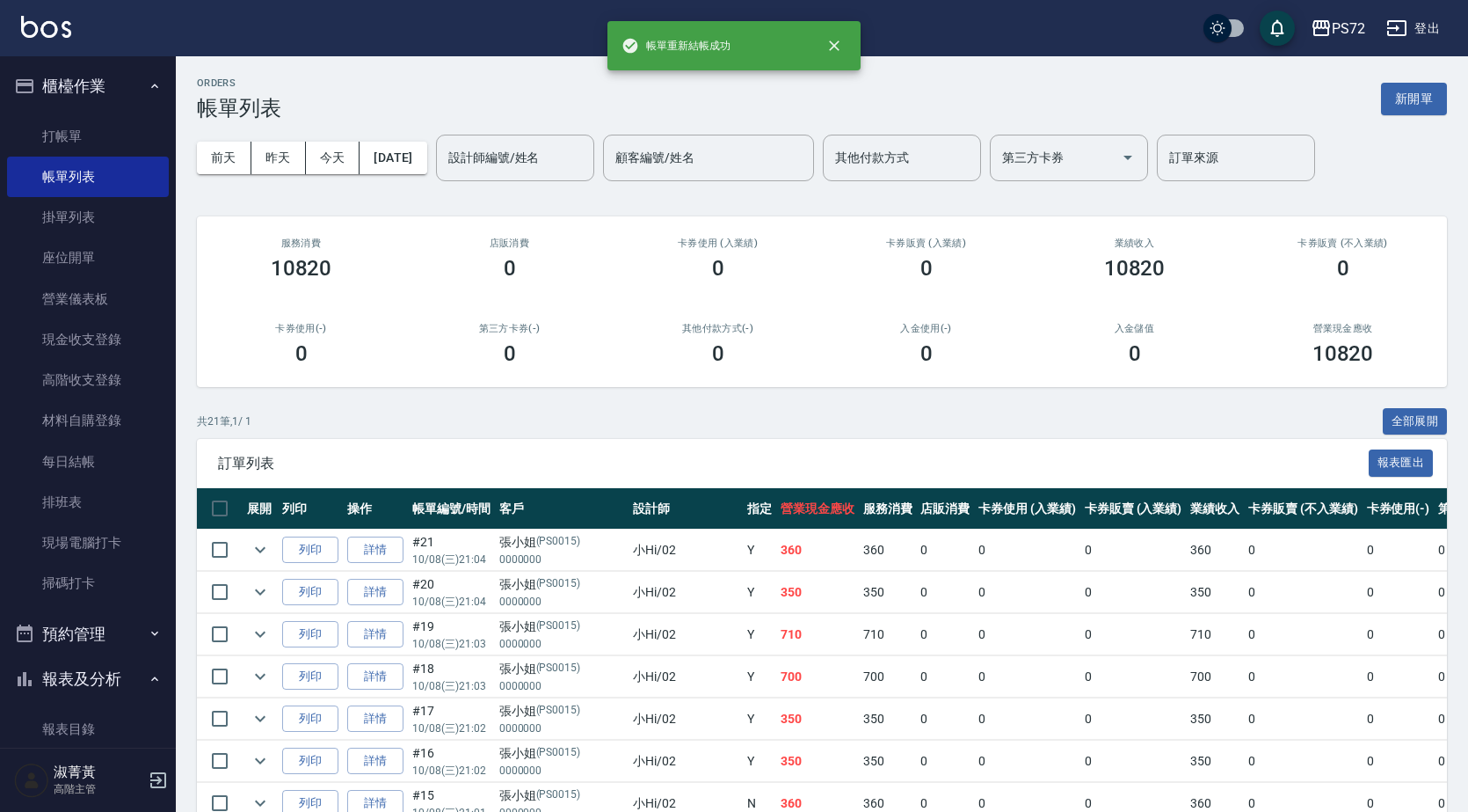
scroll to position [351, 0]
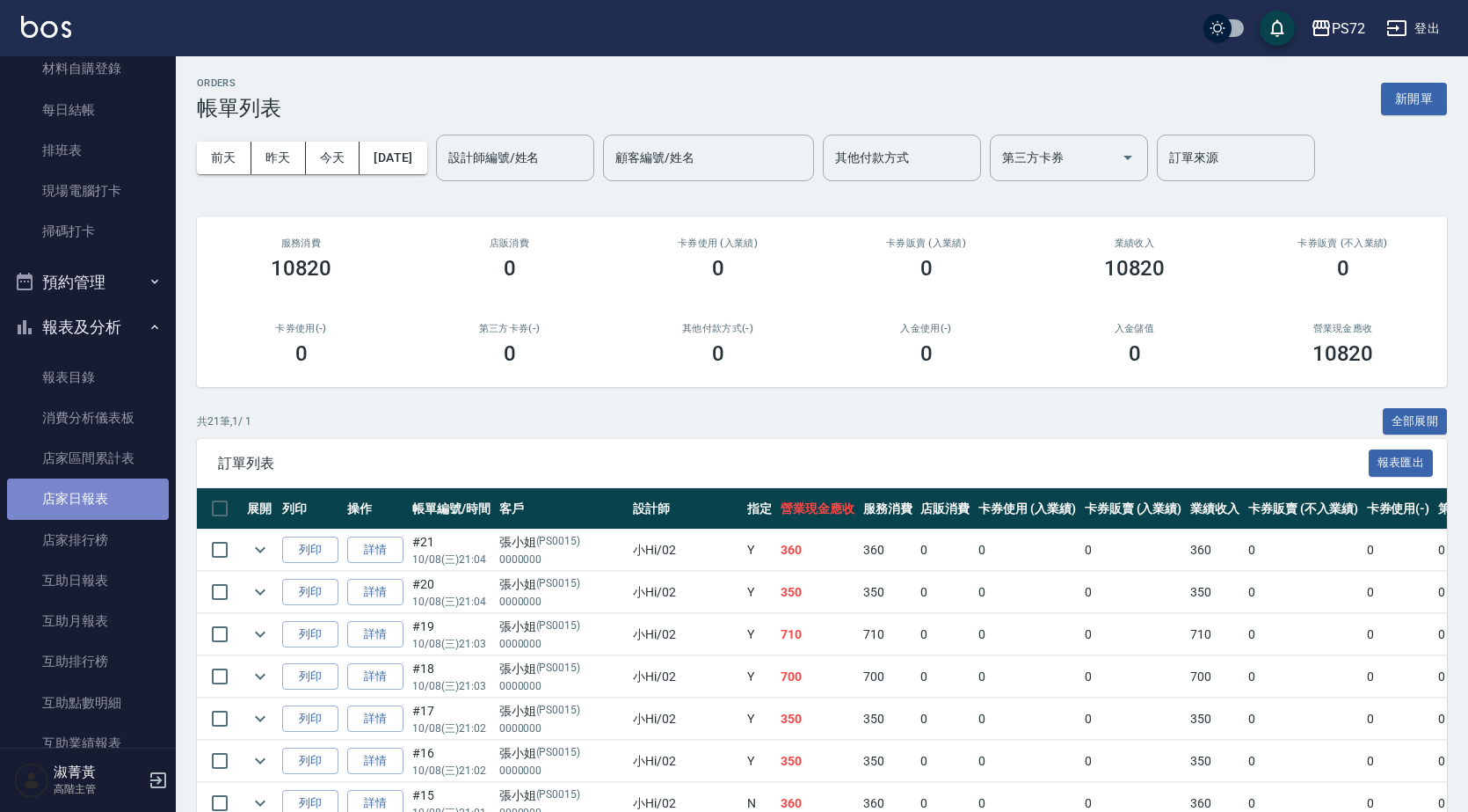
click at [97, 492] on link "店家日報表" at bounding box center [88, 498] width 162 height 41
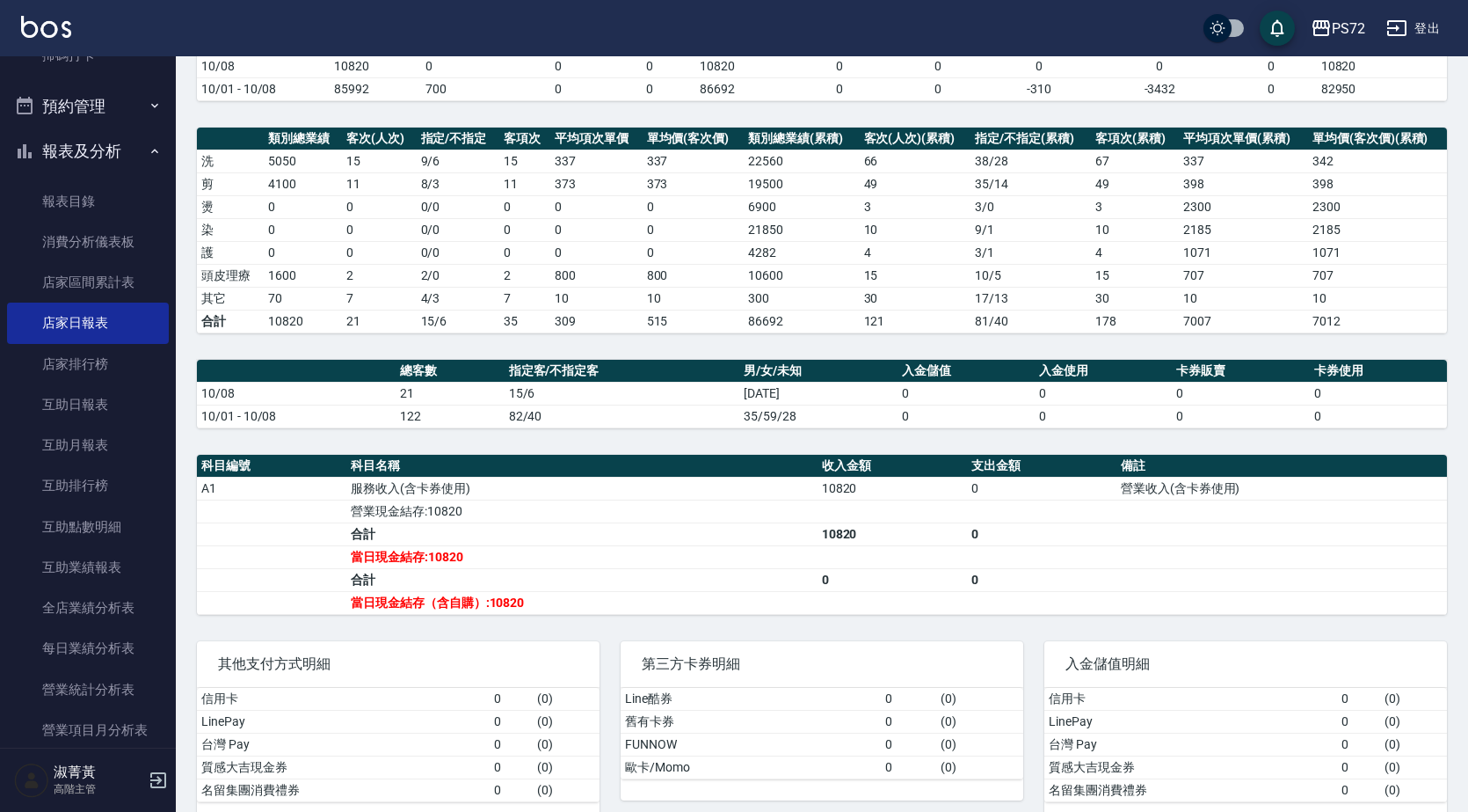
scroll to position [214, 0]
